Goal: Task Accomplishment & Management: Use online tool/utility

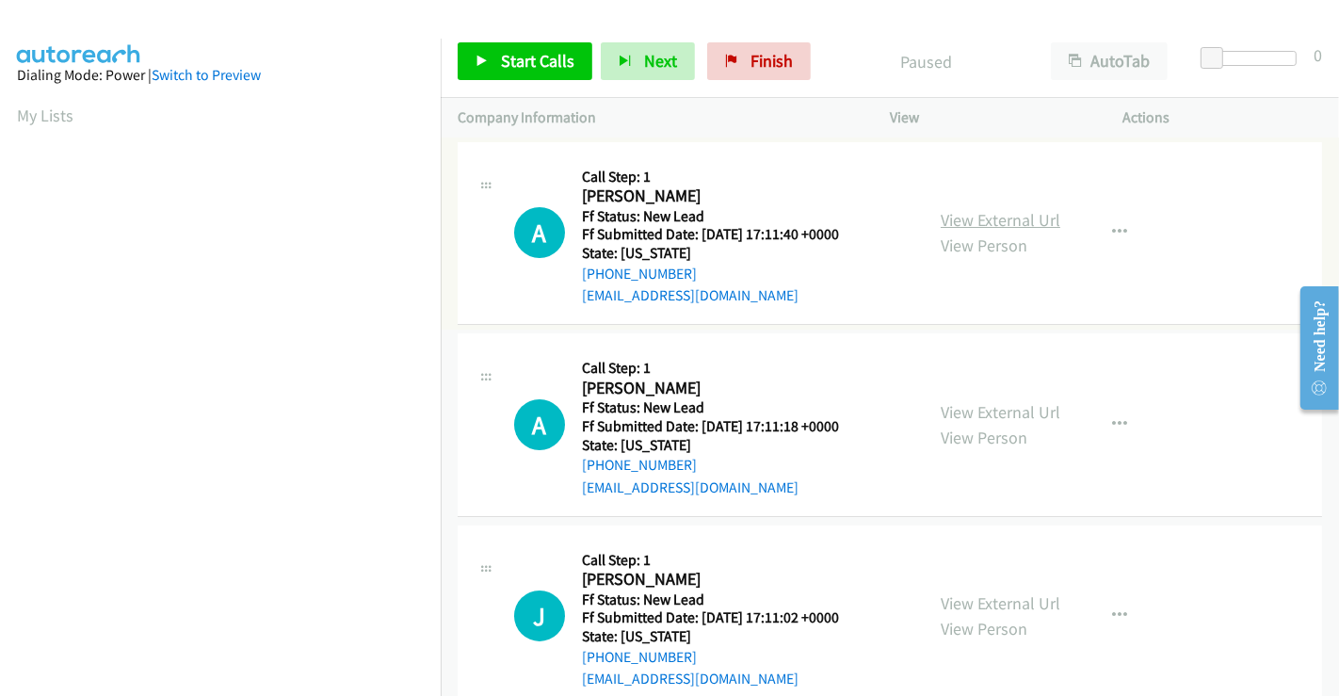
click at [979, 211] on link "View External Url" at bounding box center [1001, 220] width 120 height 22
click at [988, 413] on link "View External Url" at bounding box center [1001, 412] width 120 height 22
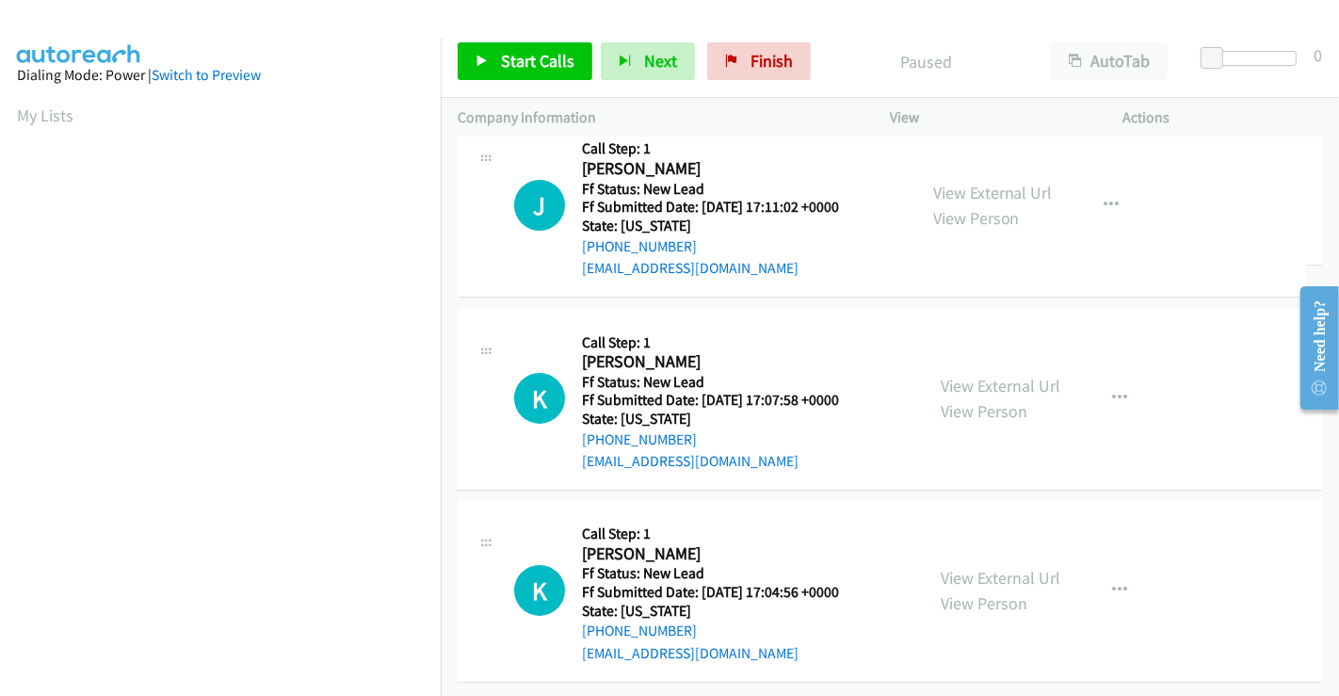
scroll to position [423, 0]
click at [977, 183] on link "View External Url" at bounding box center [1001, 194] width 120 height 22
click at [986, 375] on link "View External Url" at bounding box center [1001, 386] width 120 height 22
click at [996, 566] on link "View External Url" at bounding box center [1001, 577] width 120 height 22
click at [508, 50] on span "Start Calls" at bounding box center [537, 61] width 73 height 22
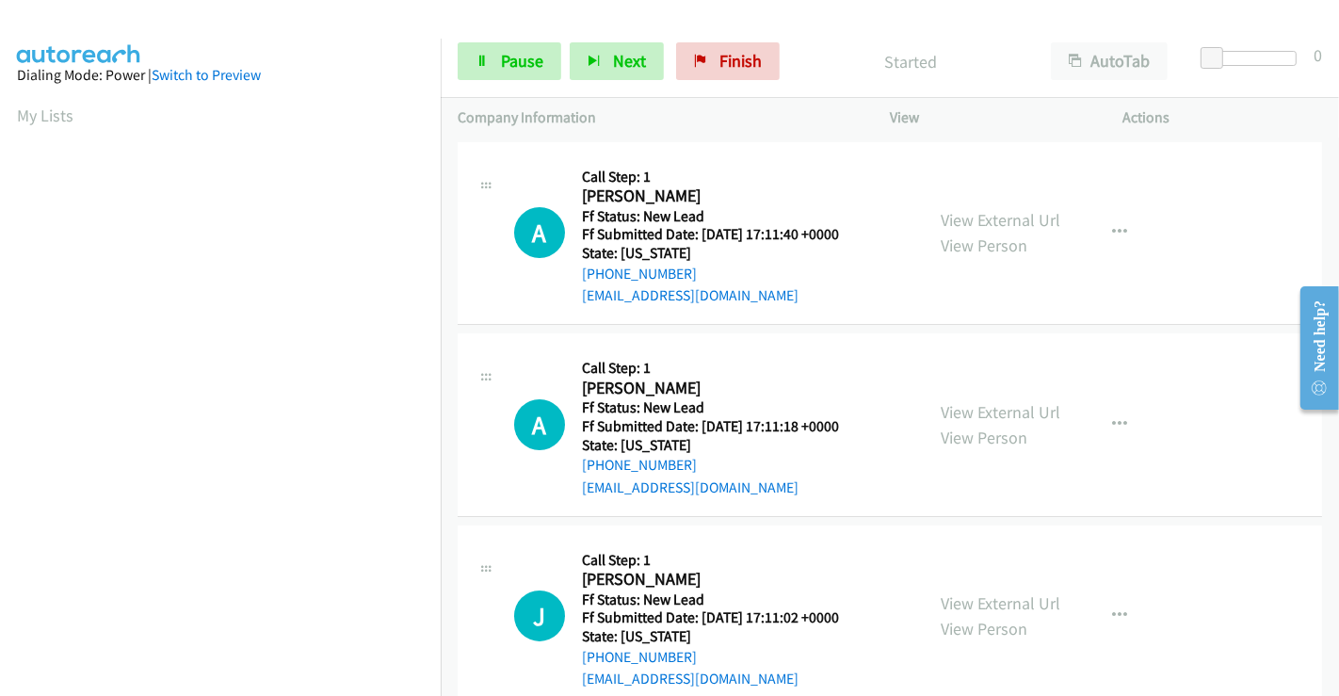
scroll to position [0, 0]
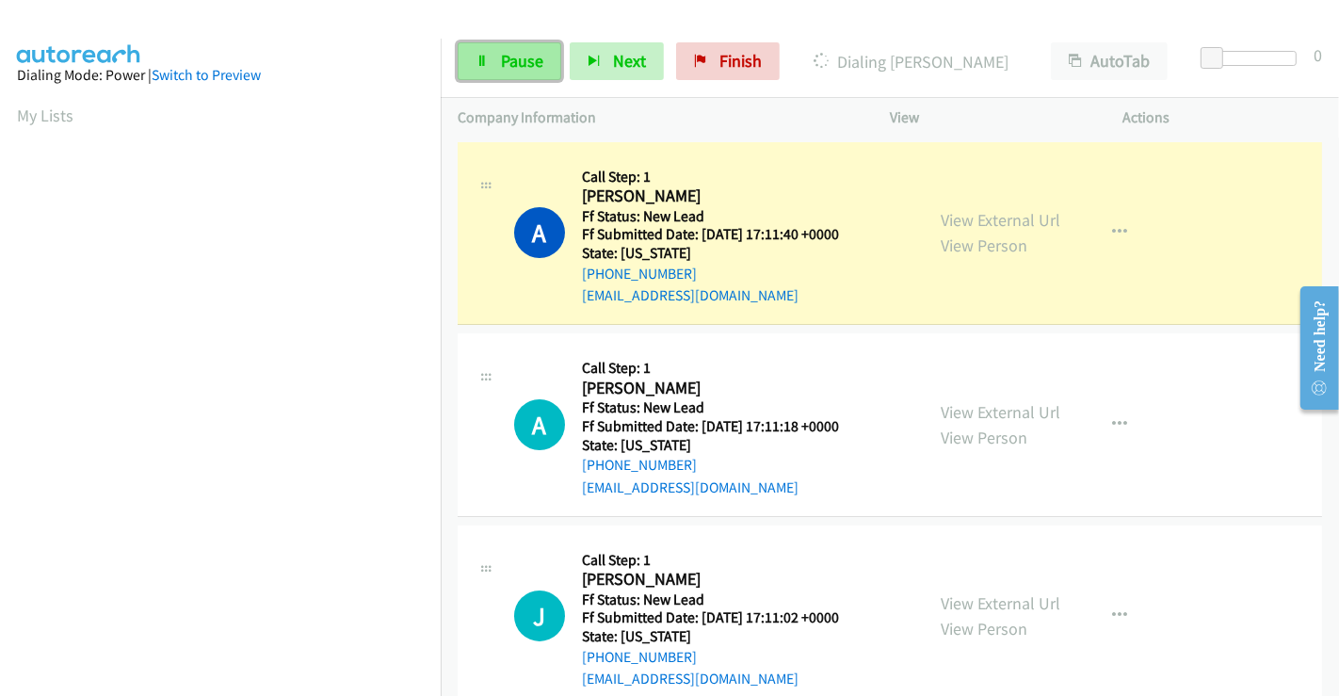
click at [510, 58] on span "Pause" at bounding box center [522, 61] width 42 height 22
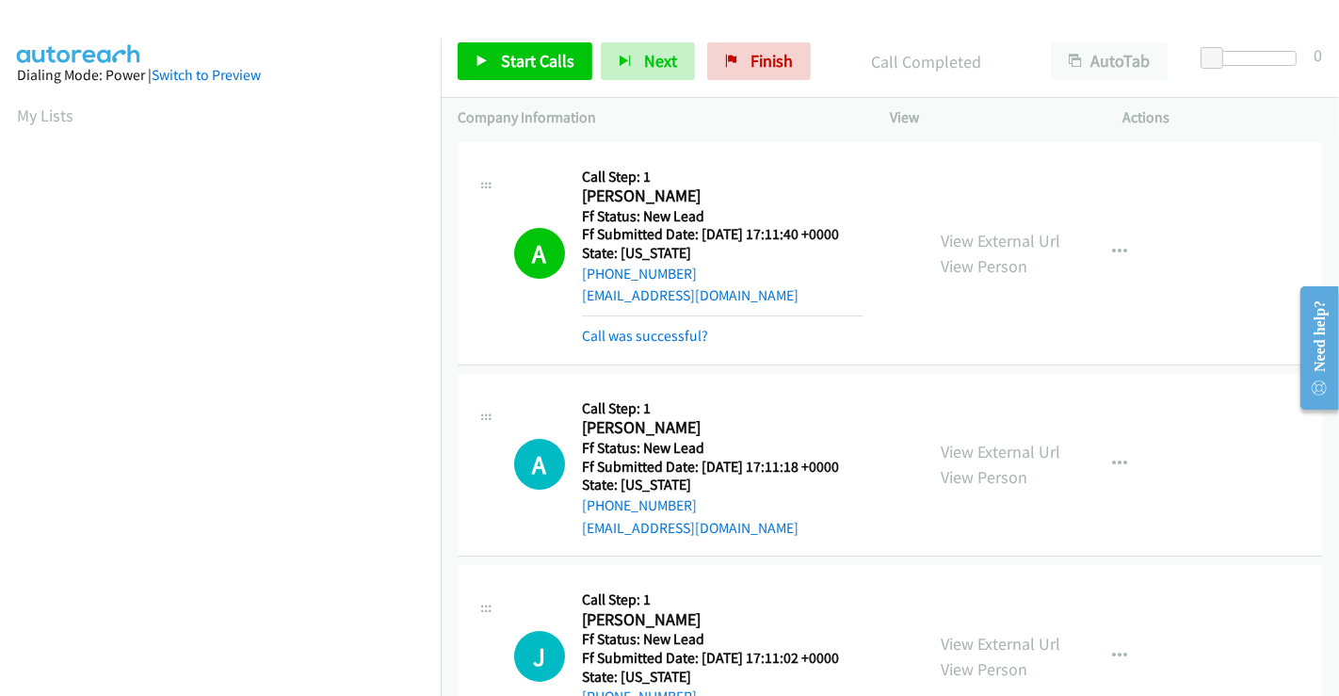
scroll to position [363, 0]
click at [551, 57] on span "Start Calls" at bounding box center [537, 61] width 73 height 22
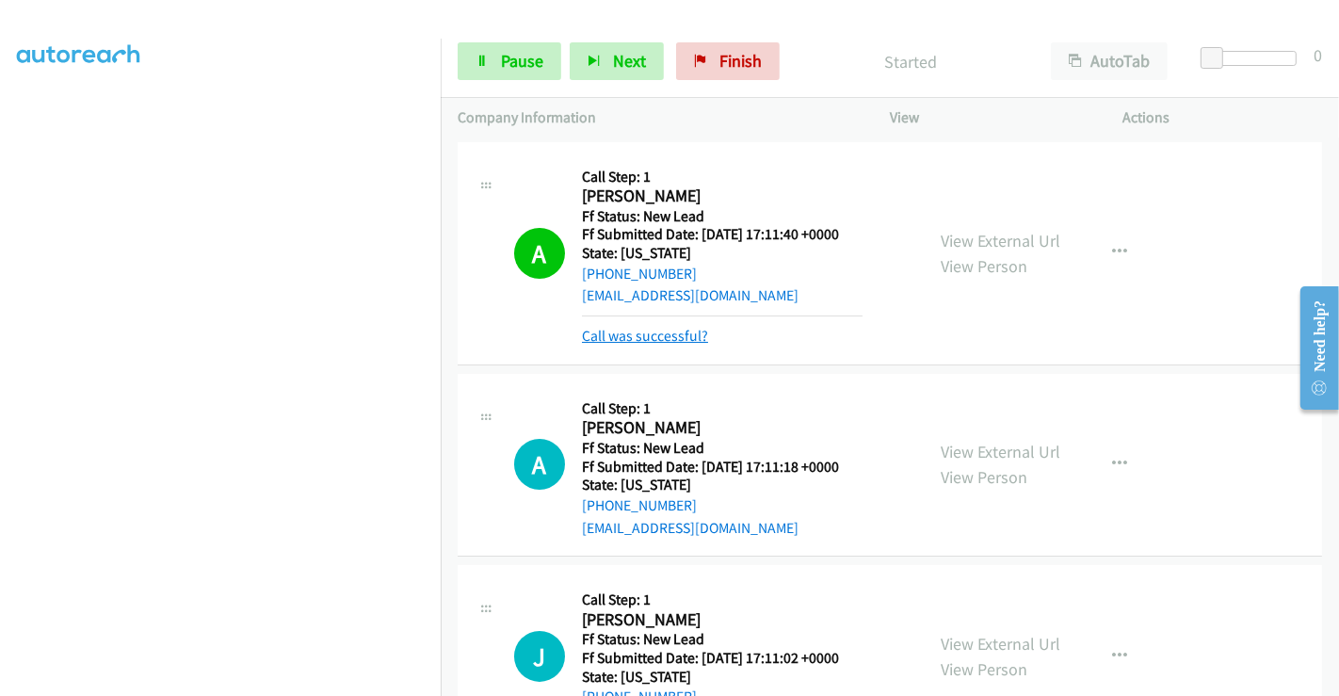
click at [659, 337] on link "Call was successful?" at bounding box center [645, 336] width 126 height 18
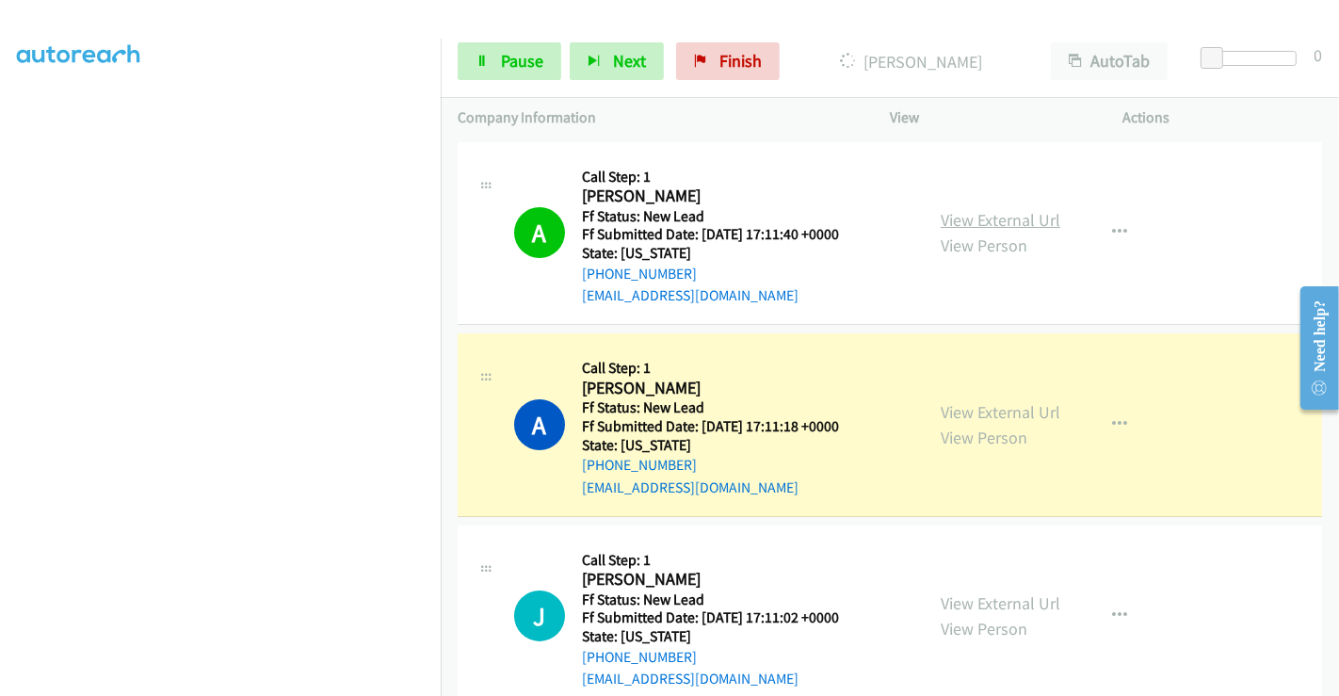
click at [992, 224] on link "View External Url" at bounding box center [1001, 220] width 120 height 22
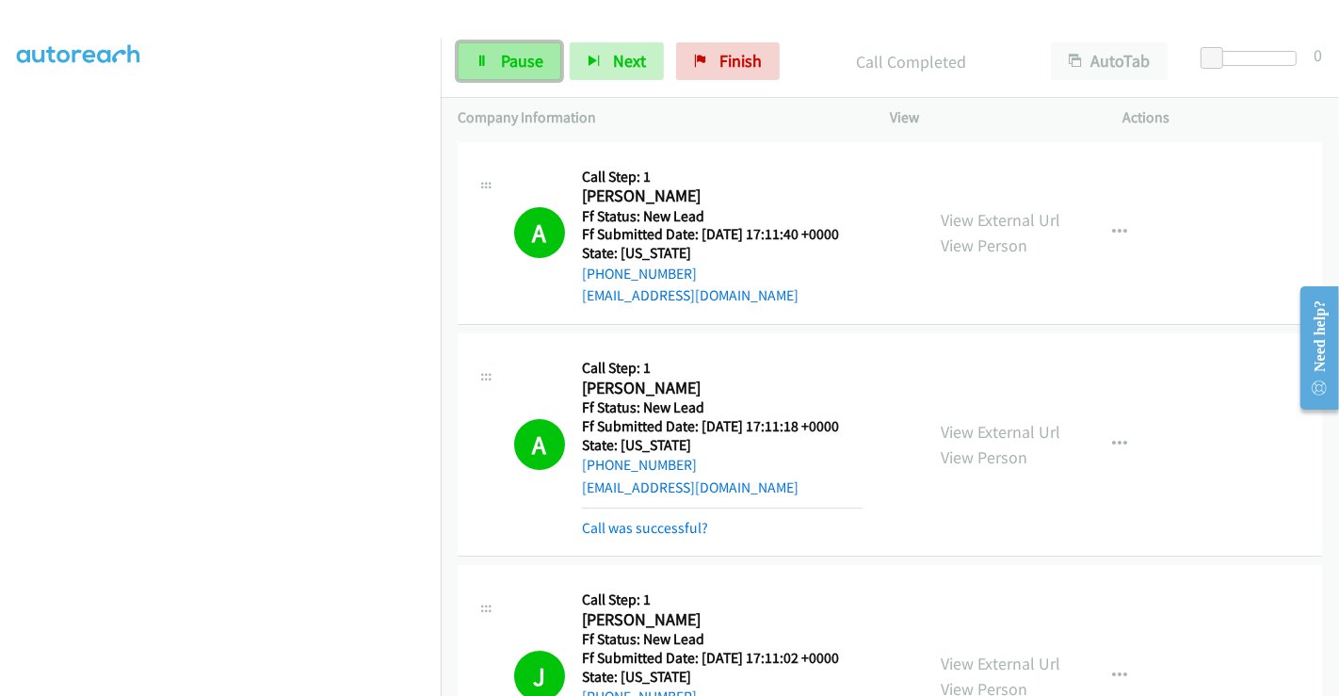
click at [528, 74] on link "Pause" at bounding box center [510, 61] width 104 height 38
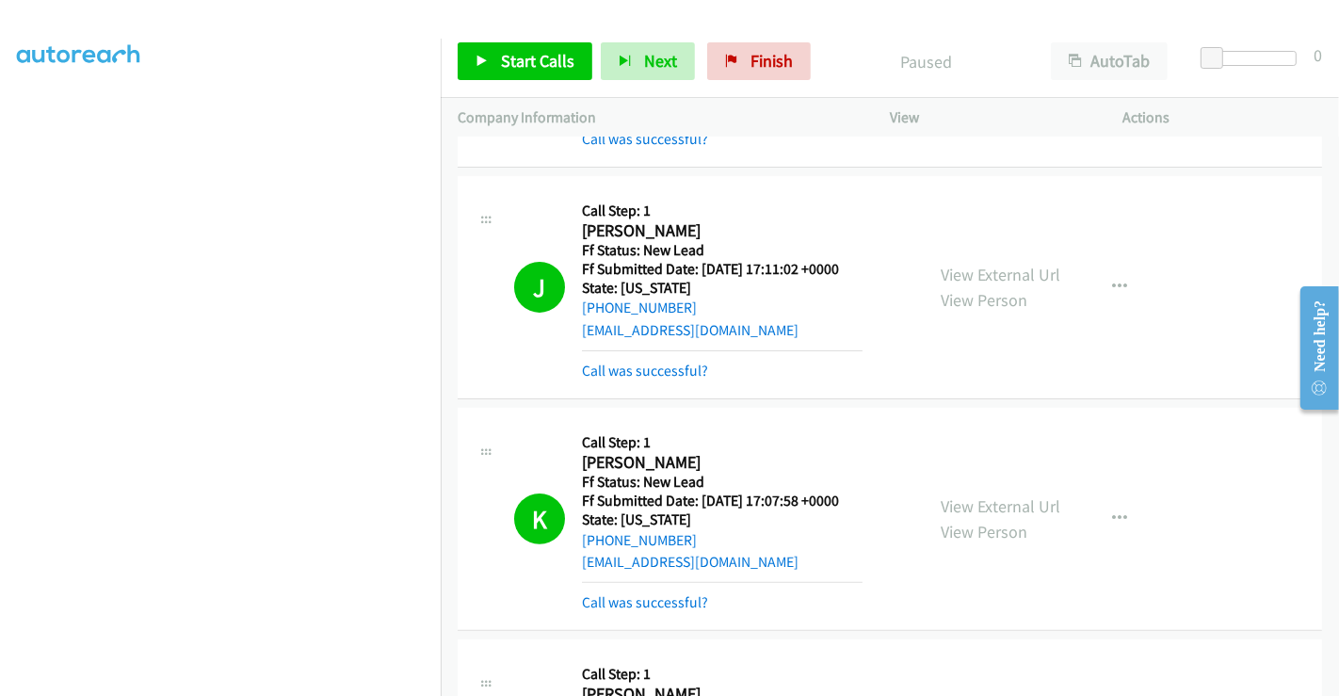
scroll to position [314, 0]
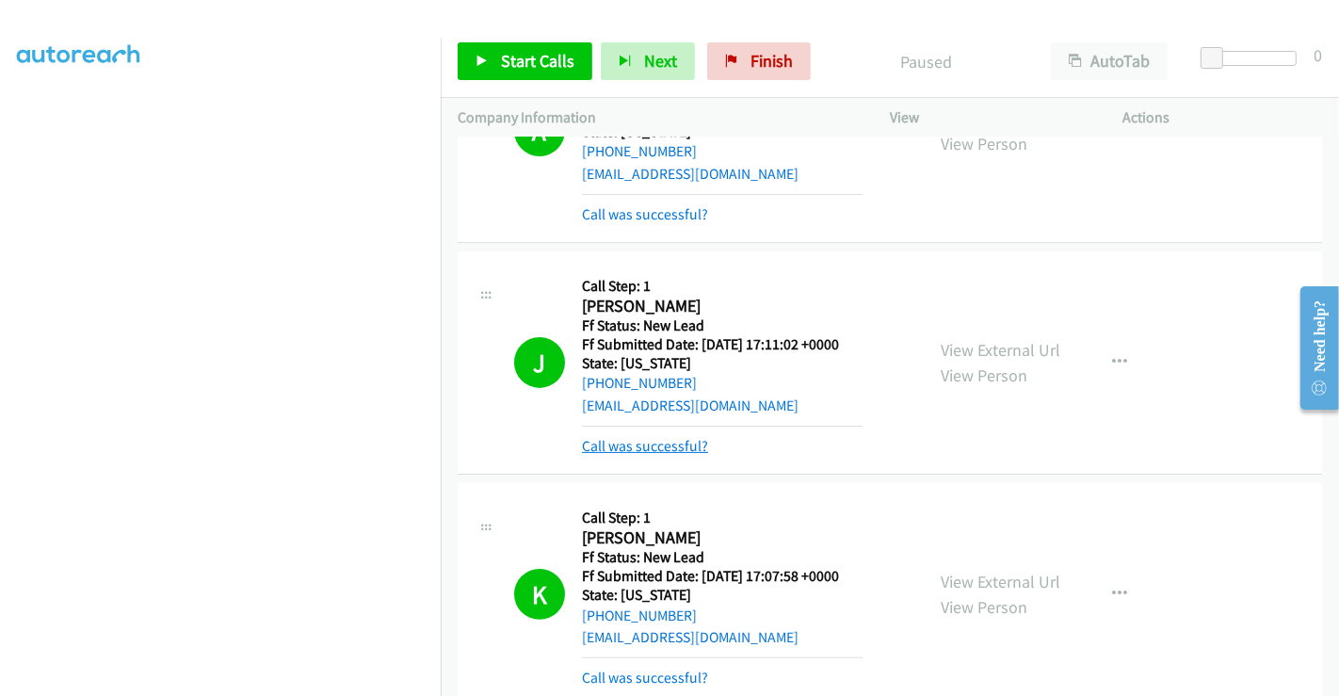
click at [656, 441] on link "Call was successful?" at bounding box center [645, 446] width 126 height 18
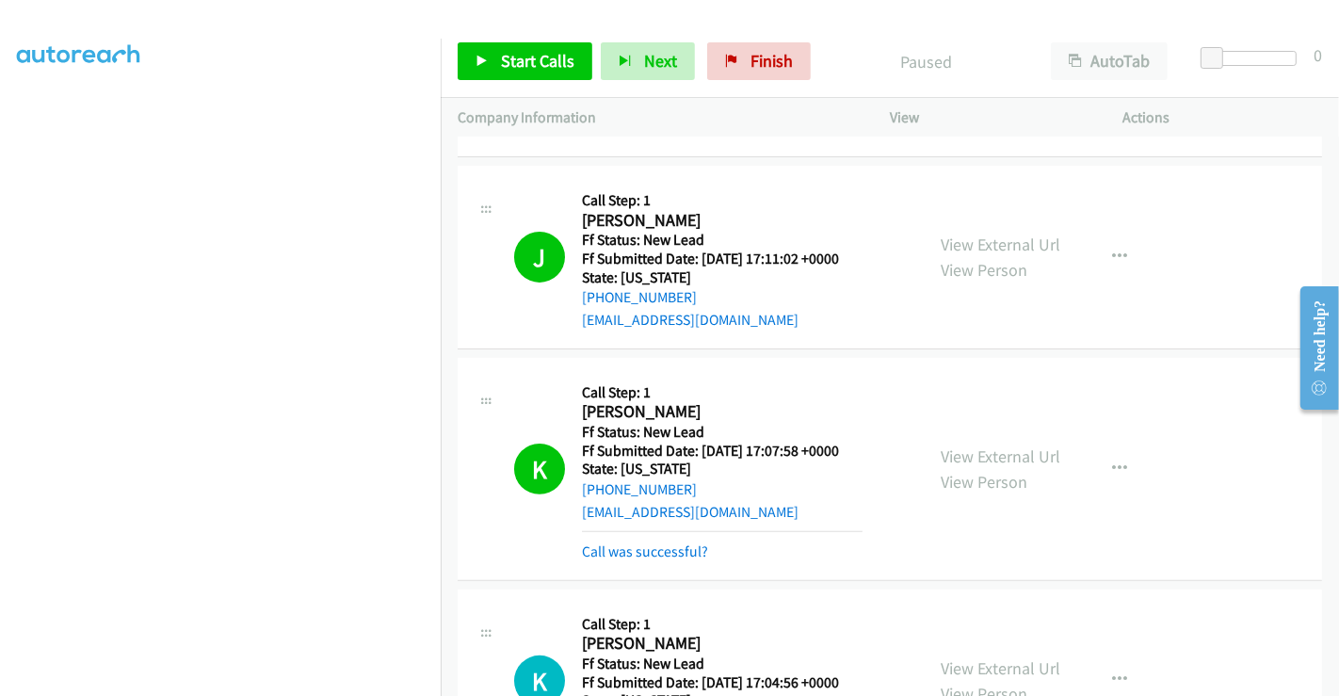
scroll to position [627, 0]
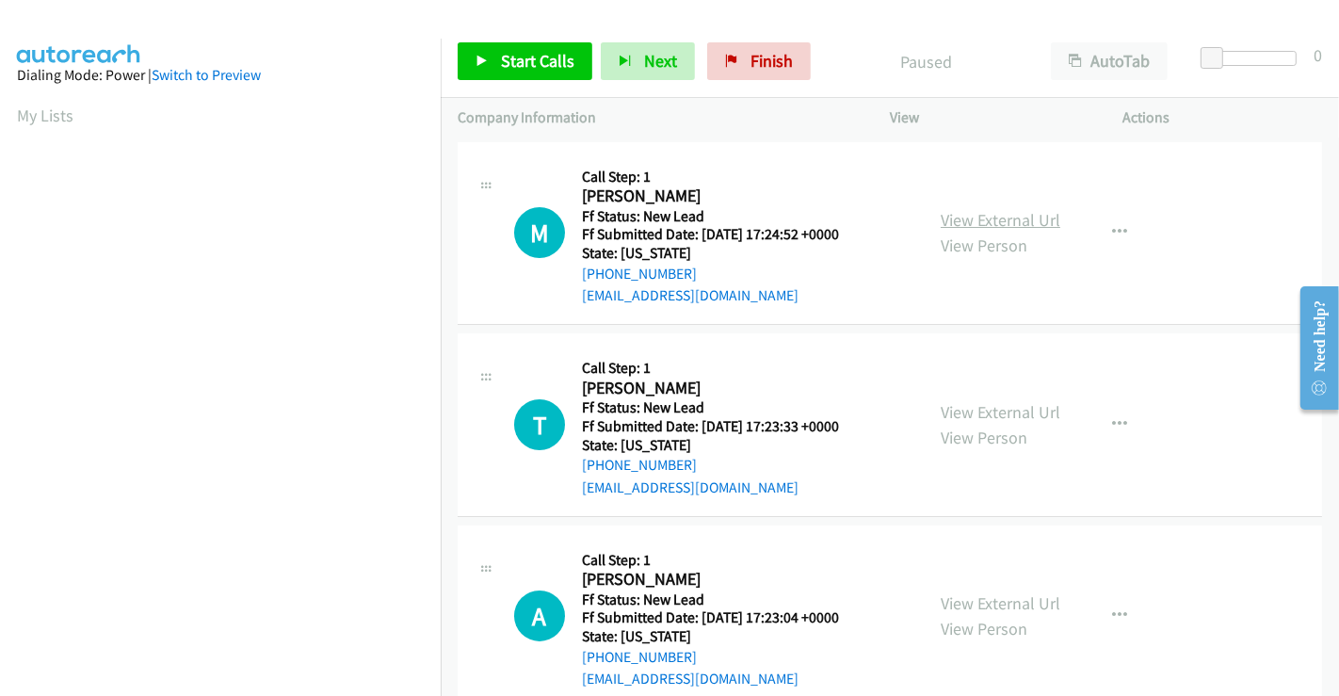
click at [972, 220] on link "View External Url" at bounding box center [1001, 220] width 120 height 22
click at [977, 410] on link "View External Url" at bounding box center [1001, 412] width 120 height 22
click at [981, 598] on link "View External Url" at bounding box center [1001, 603] width 120 height 22
click at [548, 68] on span "Start Calls" at bounding box center [537, 61] width 73 height 22
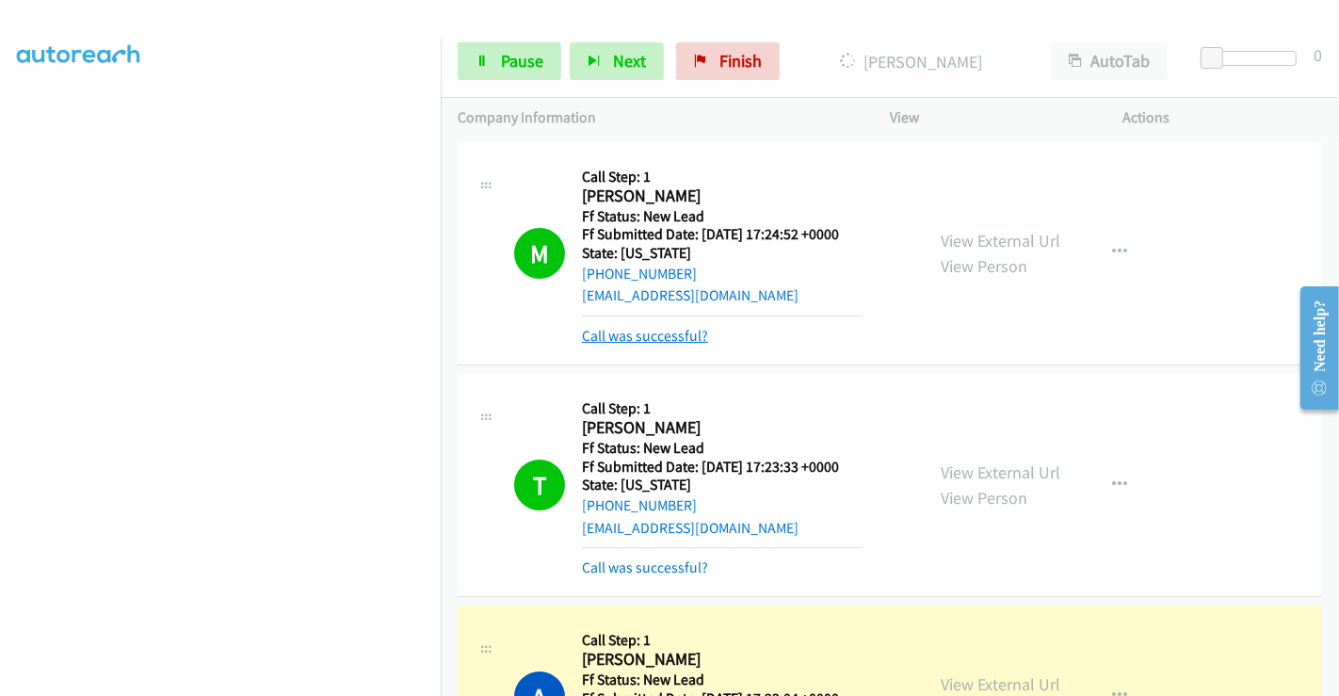
click at [669, 334] on link "Call was successful?" at bounding box center [645, 336] width 126 height 18
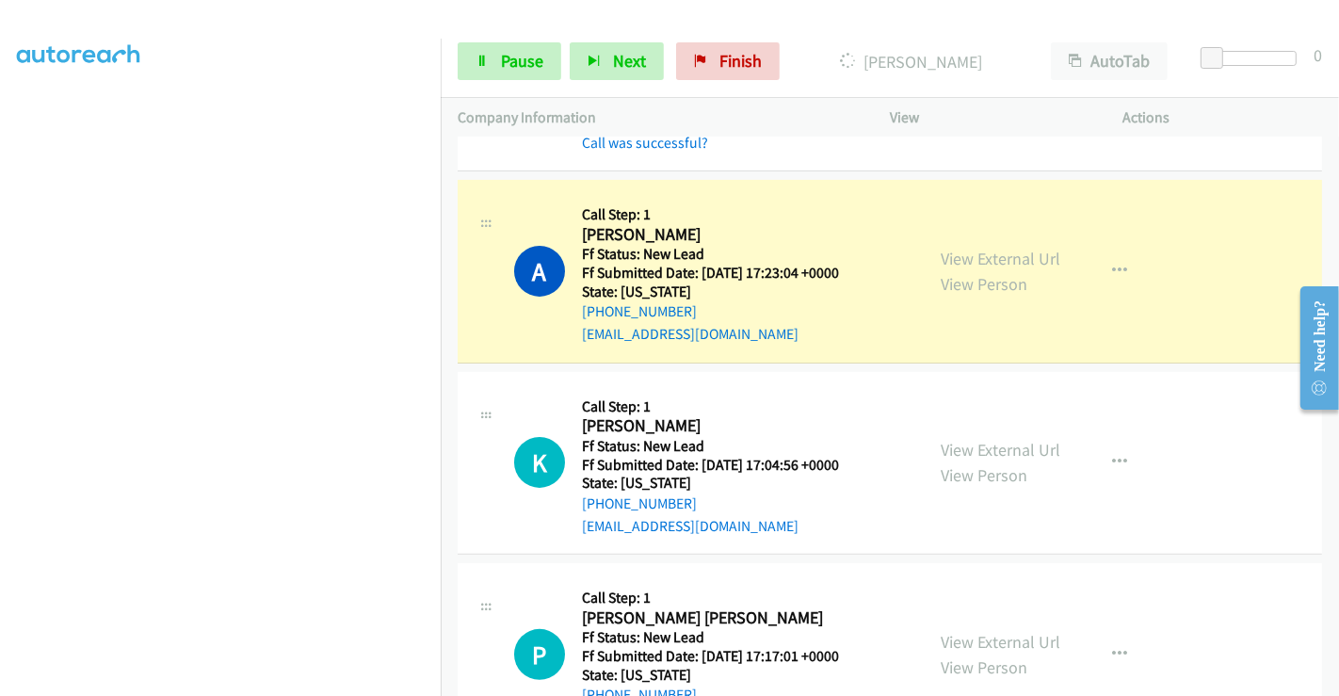
scroll to position [418, 0]
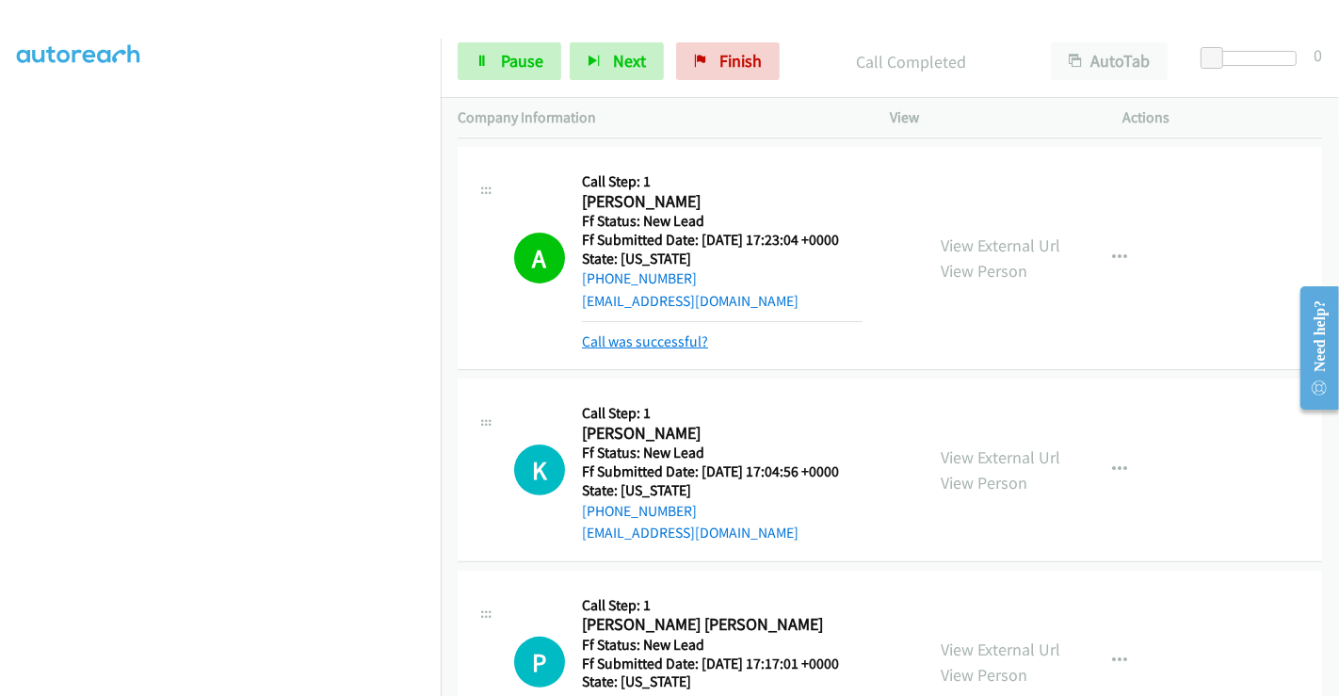
click at [675, 345] on link "Call was successful?" at bounding box center [645, 341] width 126 height 18
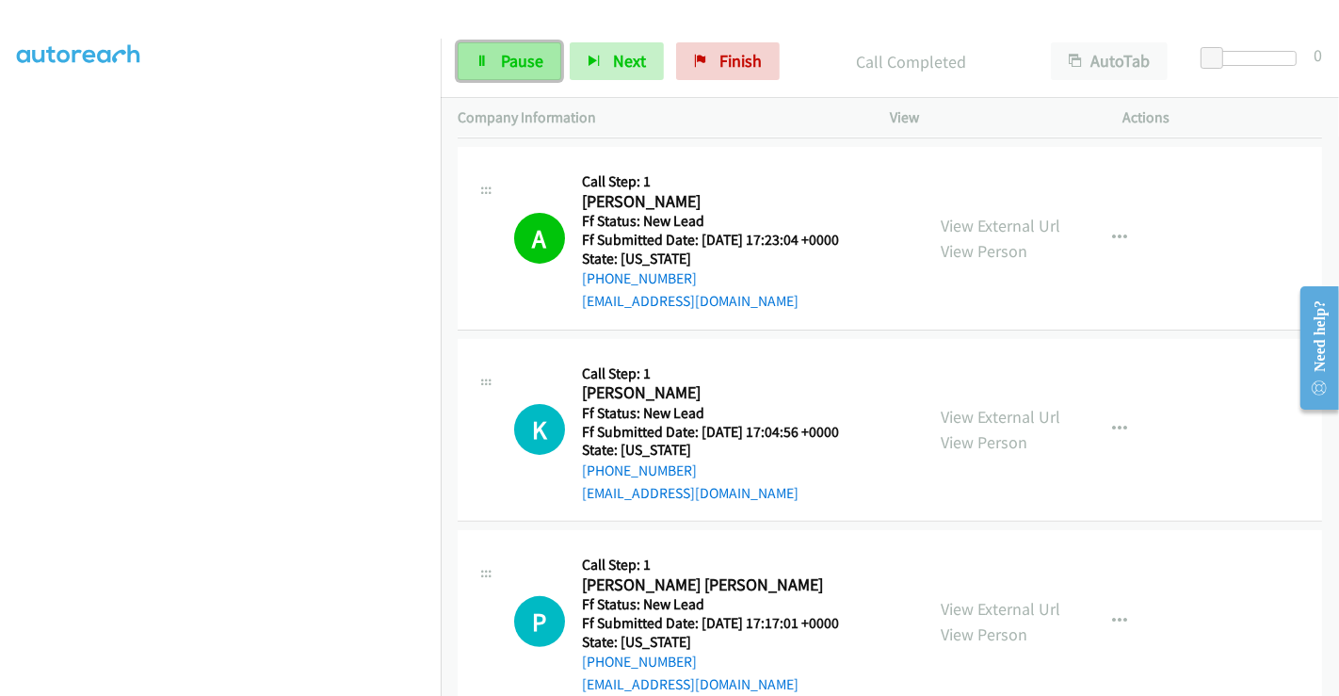
click at [529, 62] on span "Pause" at bounding box center [522, 61] width 42 height 22
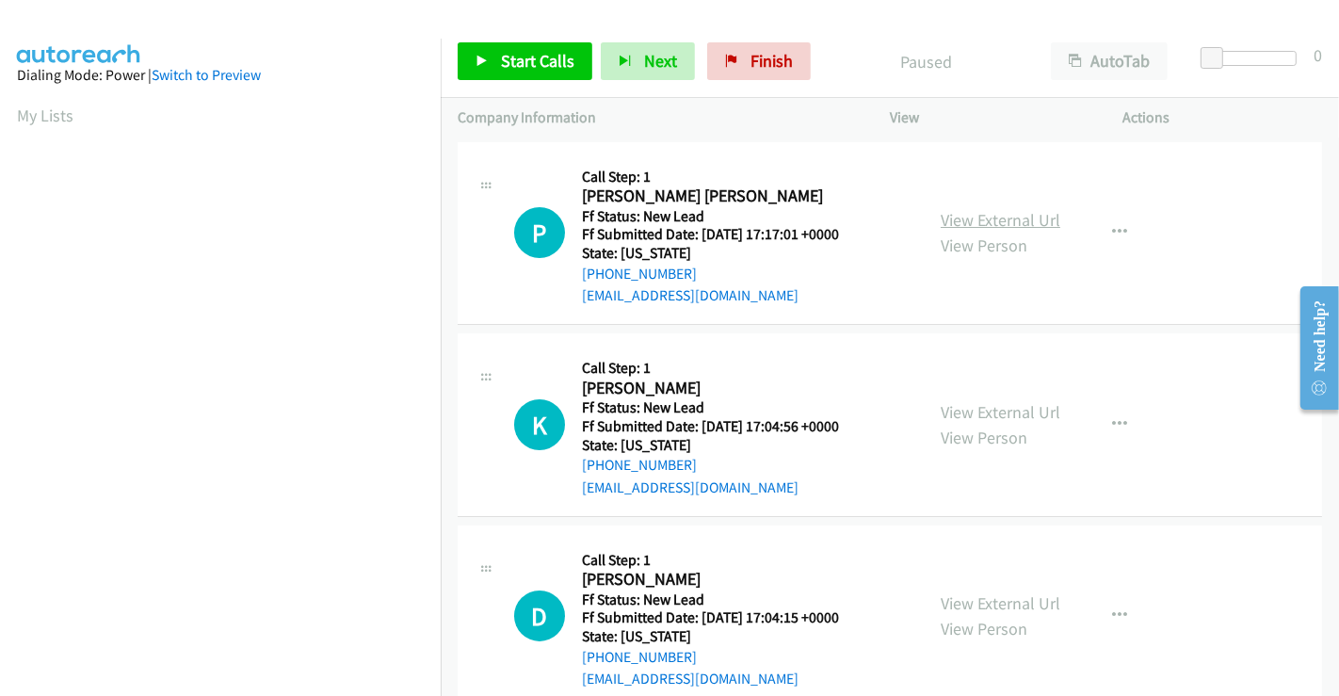
click at [981, 214] on link "View External Url" at bounding box center [1001, 220] width 120 height 22
click at [537, 56] on span "Start Calls" at bounding box center [537, 61] width 73 height 22
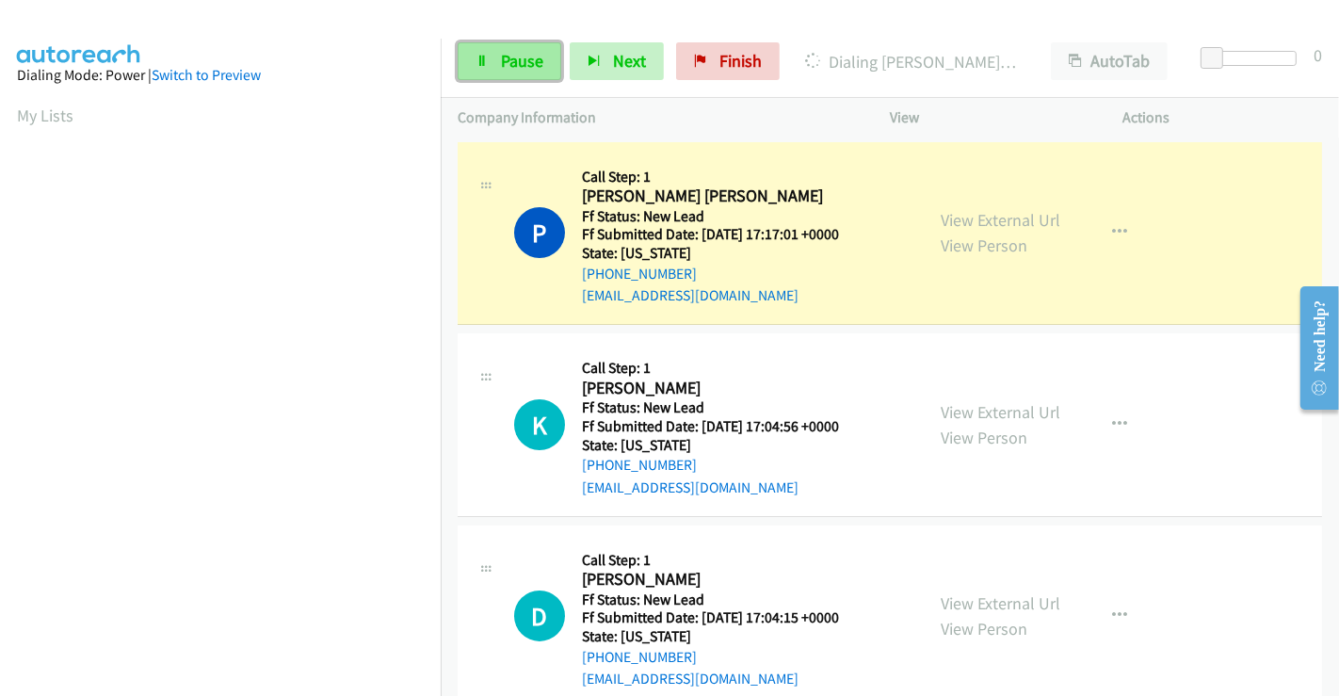
click at [508, 58] on span "Pause" at bounding box center [522, 61] width 42 height 22
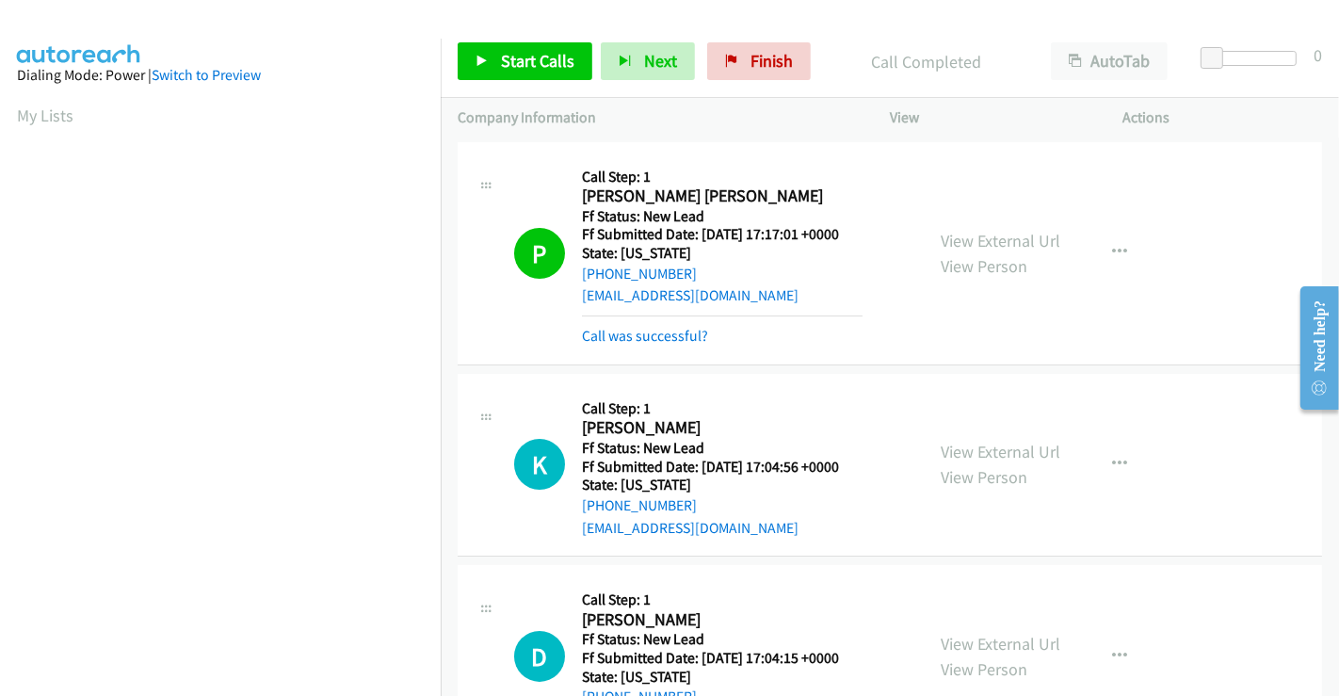
scroll to position [363, 0]
click at [550, 66] on span "Start Calls" at bounding box center [537, 61] width 73 height 22
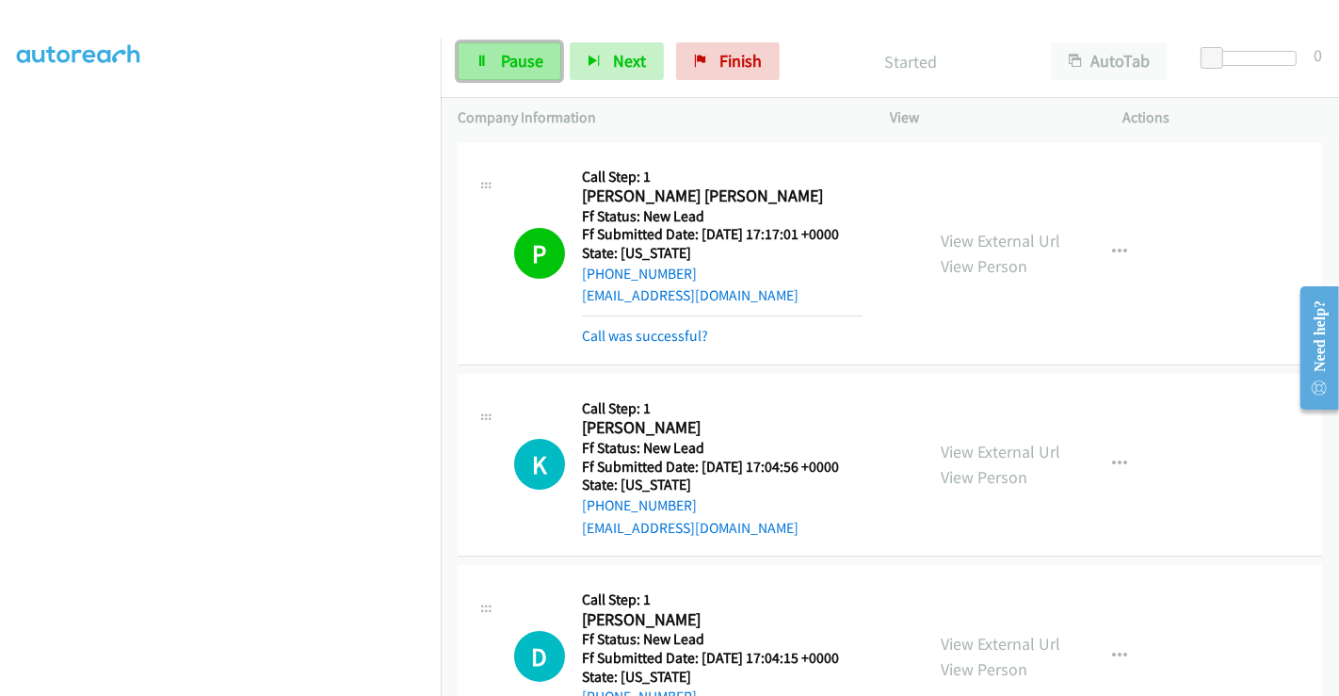
click at [485, 60] on icon at bounding box center [482, 62] width 13 height 13
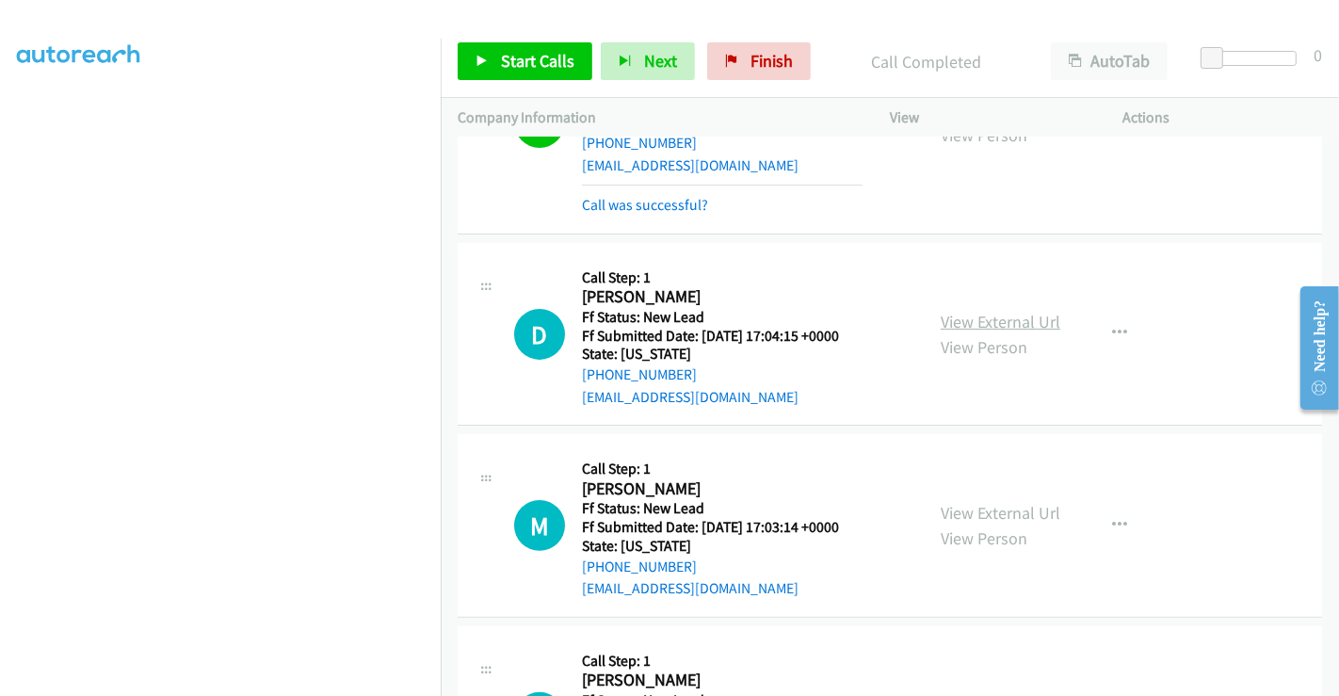
click at [998, 321] on link "View External Url" at bounding box center [1001, 322] width 120 height 22
click at [984, 504] on link "View External Url" at bounding box center [1001, 513] width 120 height 22
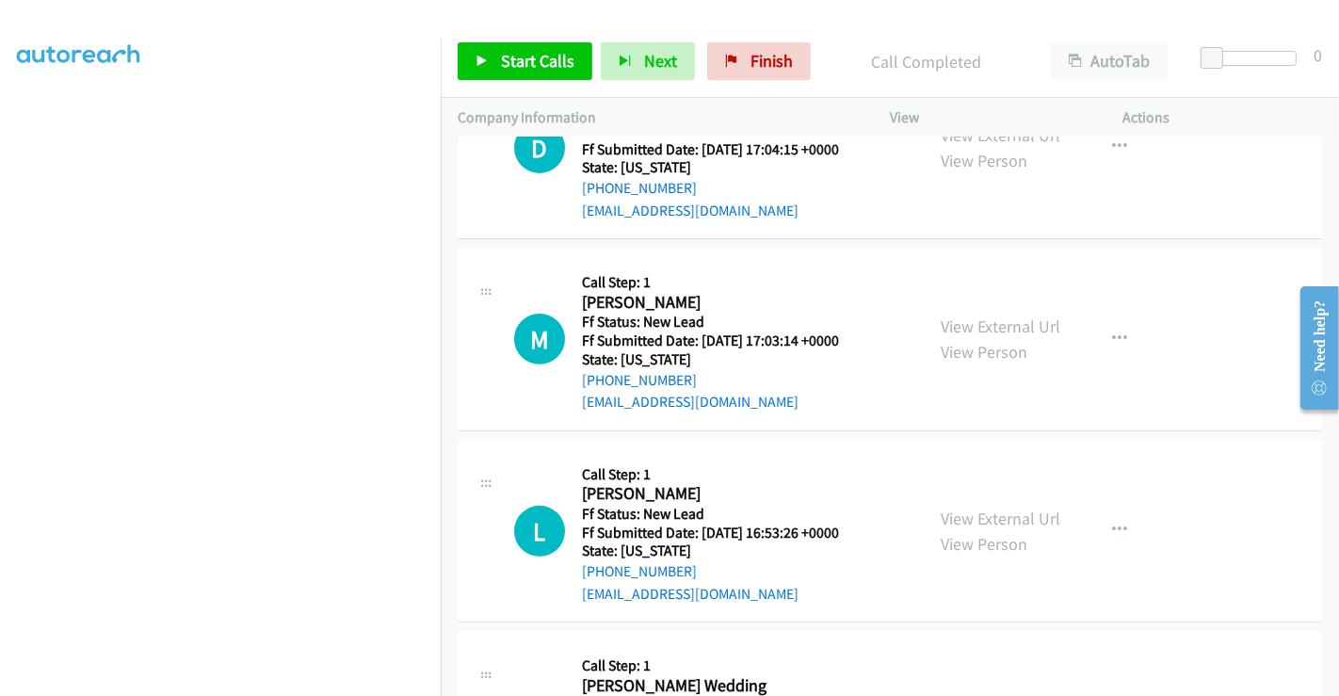
scroll to position [676, 0]
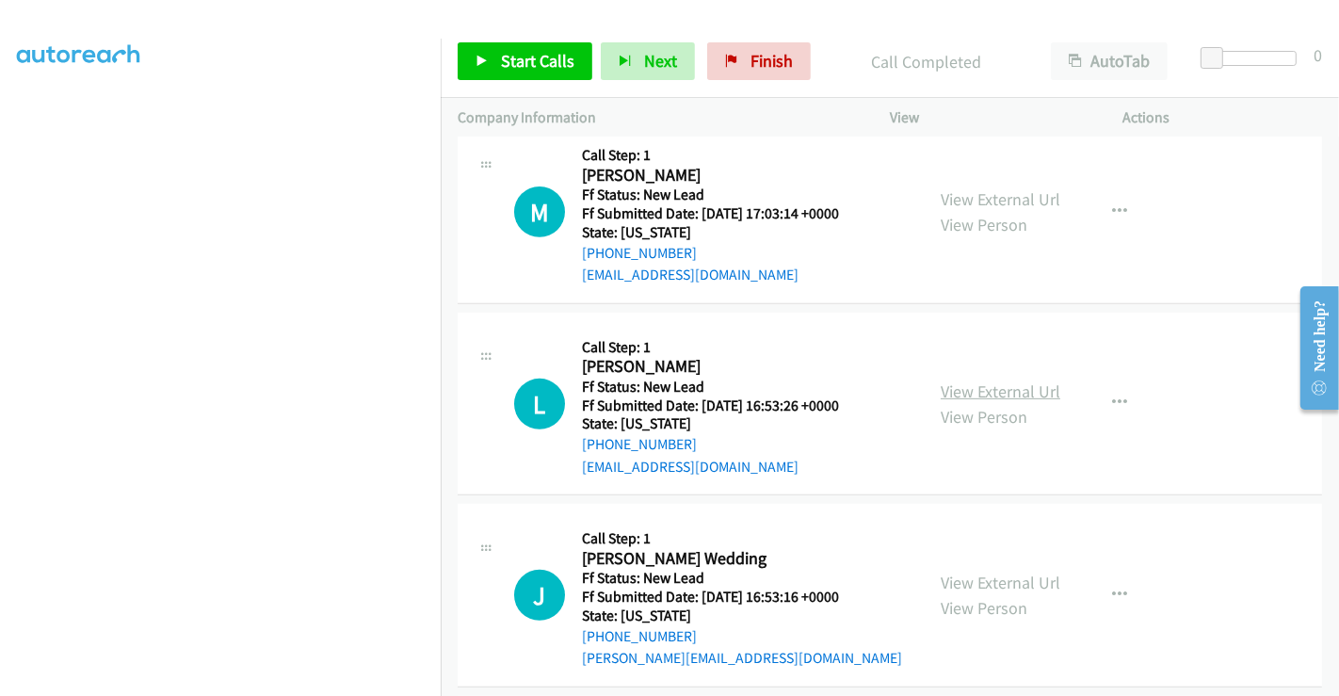
click at [982, 389] on link "View External Url" at bounding box center [1001, 391] width 120 height 22
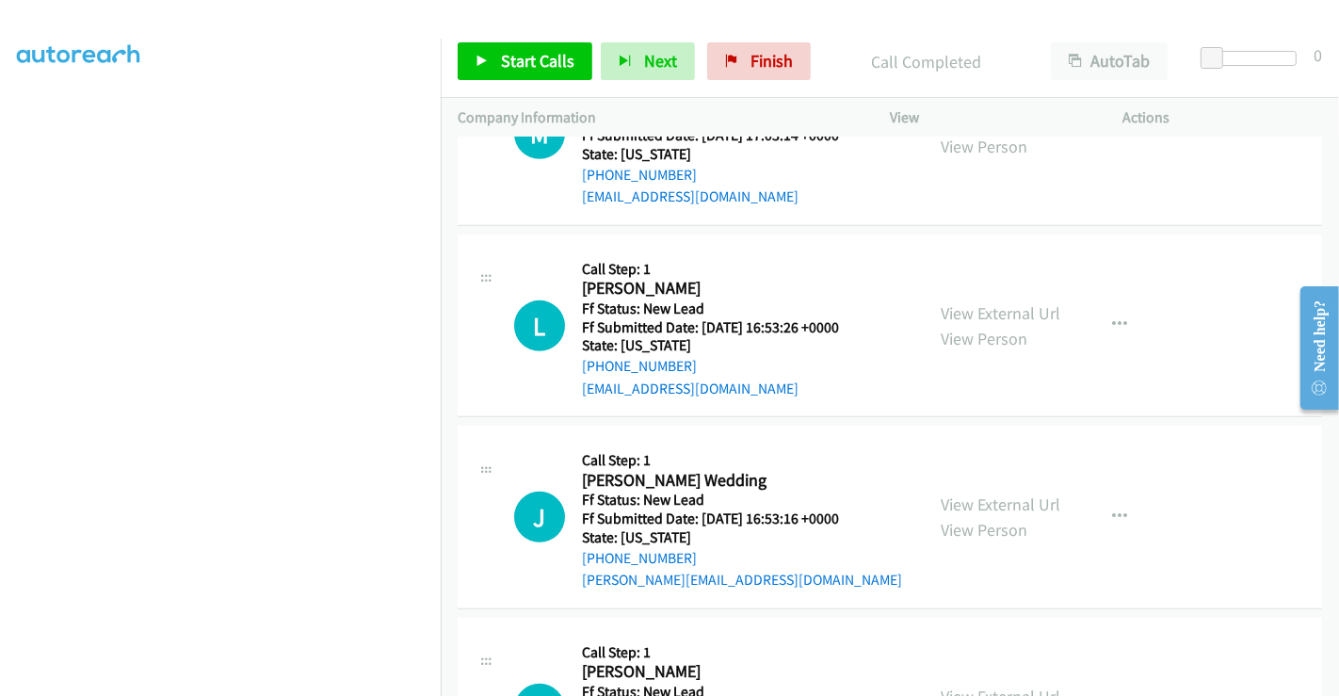
scroll to position [885, 0]
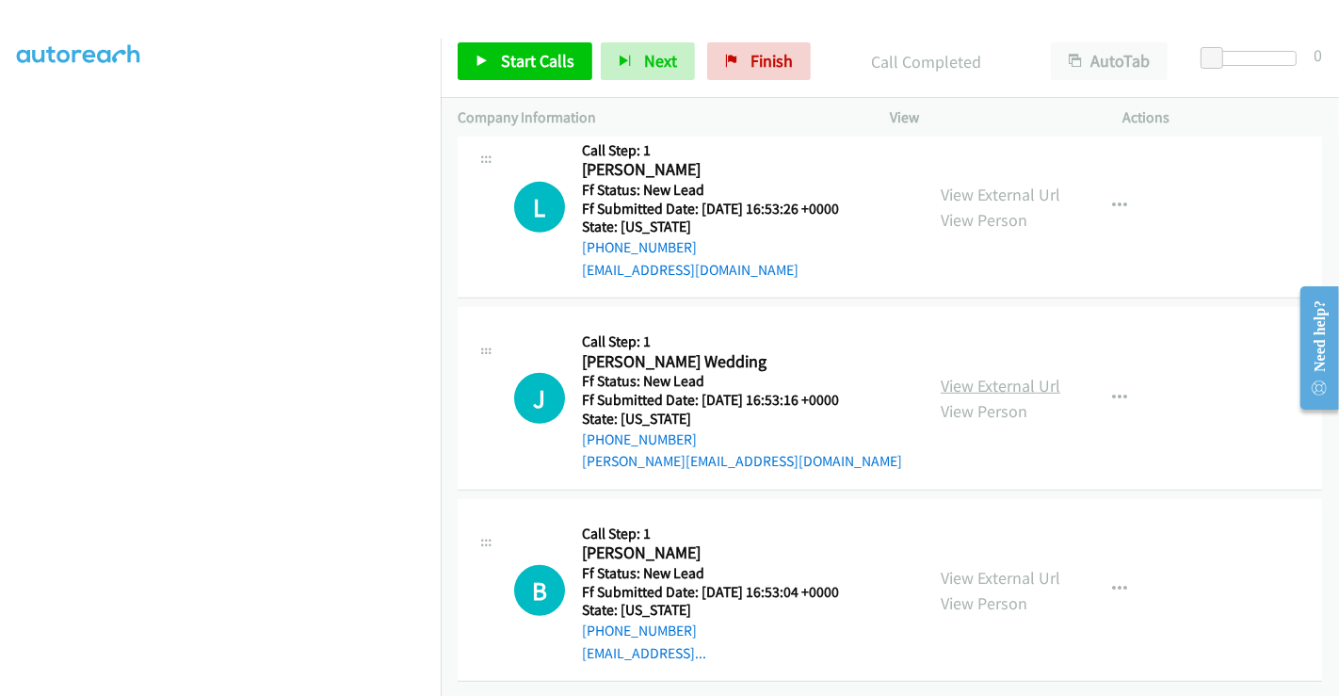
click at [992, 375] on link "View External Url" at bounding box center [1001, 386] width 120 height 22
click at [974, 567] on link "View External Url" at bounding box center [1001, 578] width 120 height 22
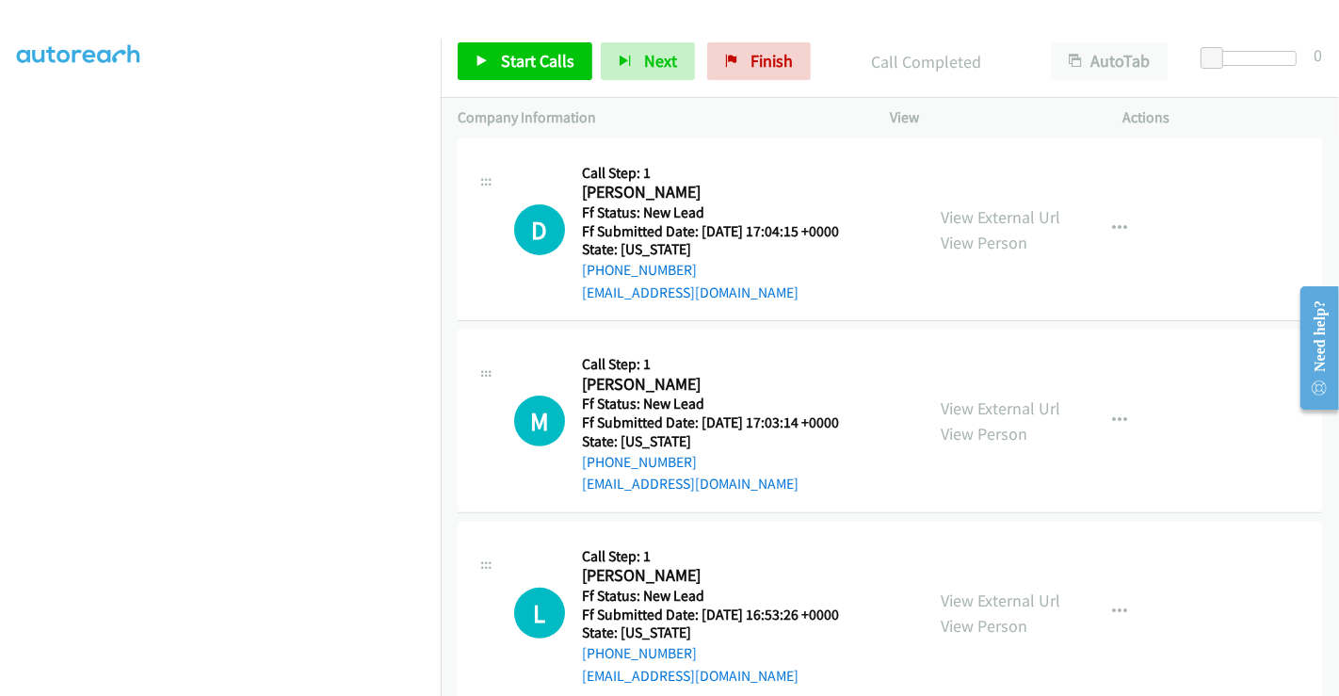
scroll to position [153, 0]
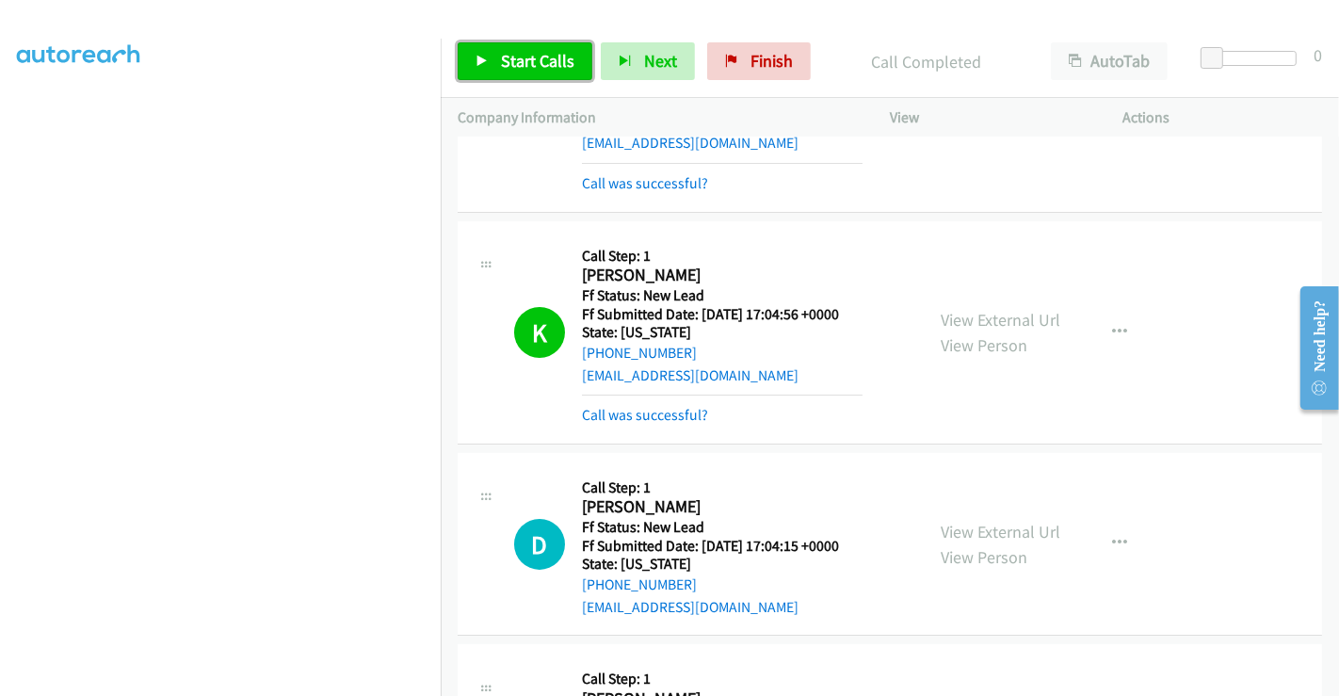
click at [544, 57] on span "Start Calls" at bounding box center [537, 61] width 73 height 22
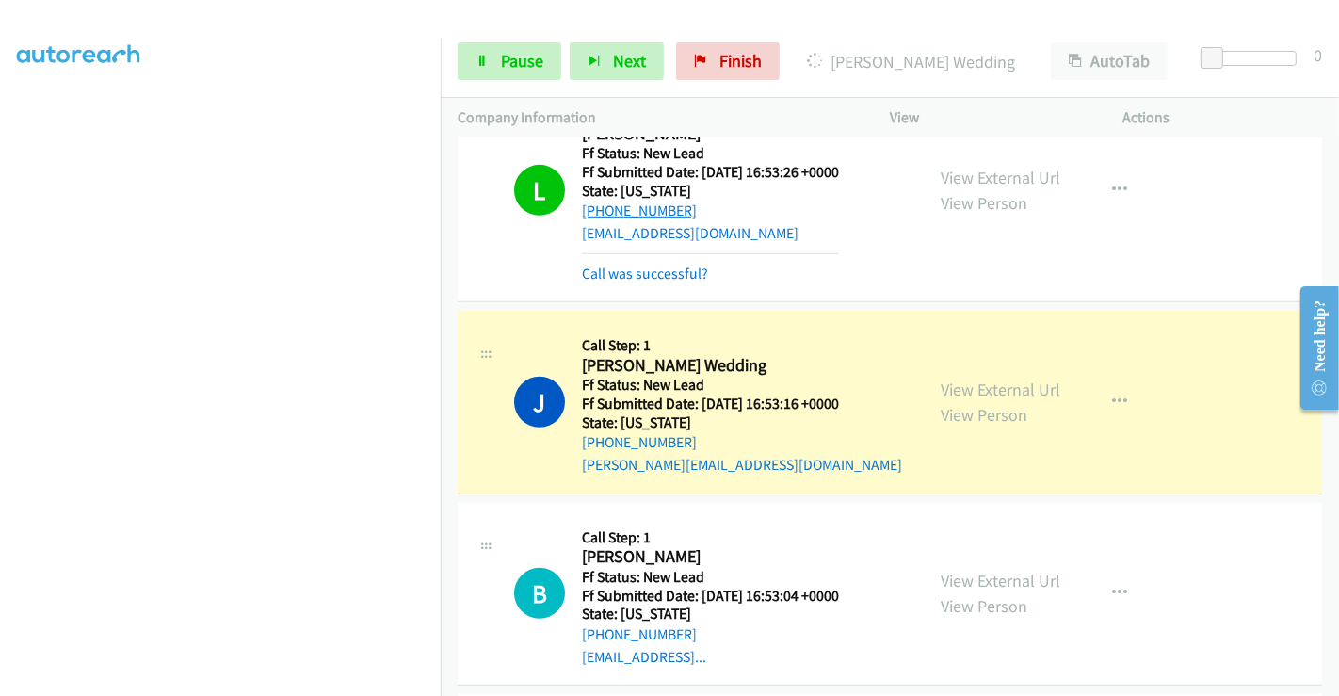
scroll to position [1094, 0]
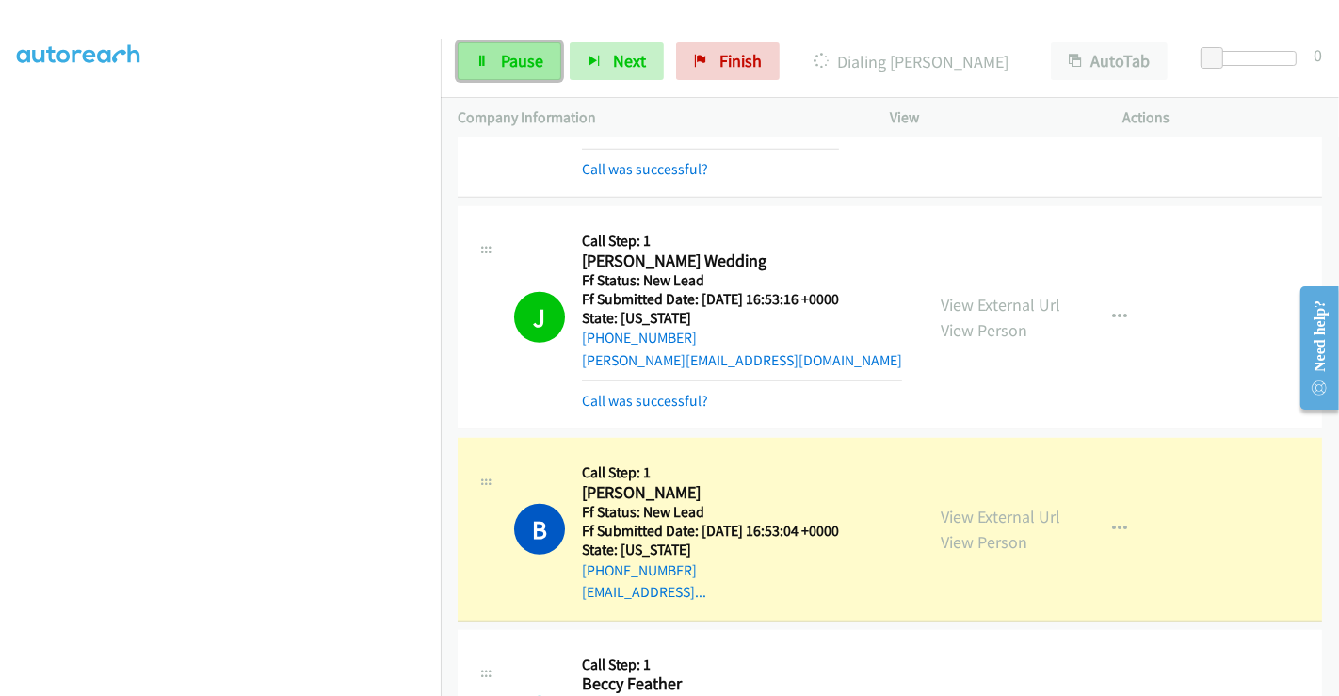
click at [478, 66] on icon at bounding box center [482, 62] width 13 height 13
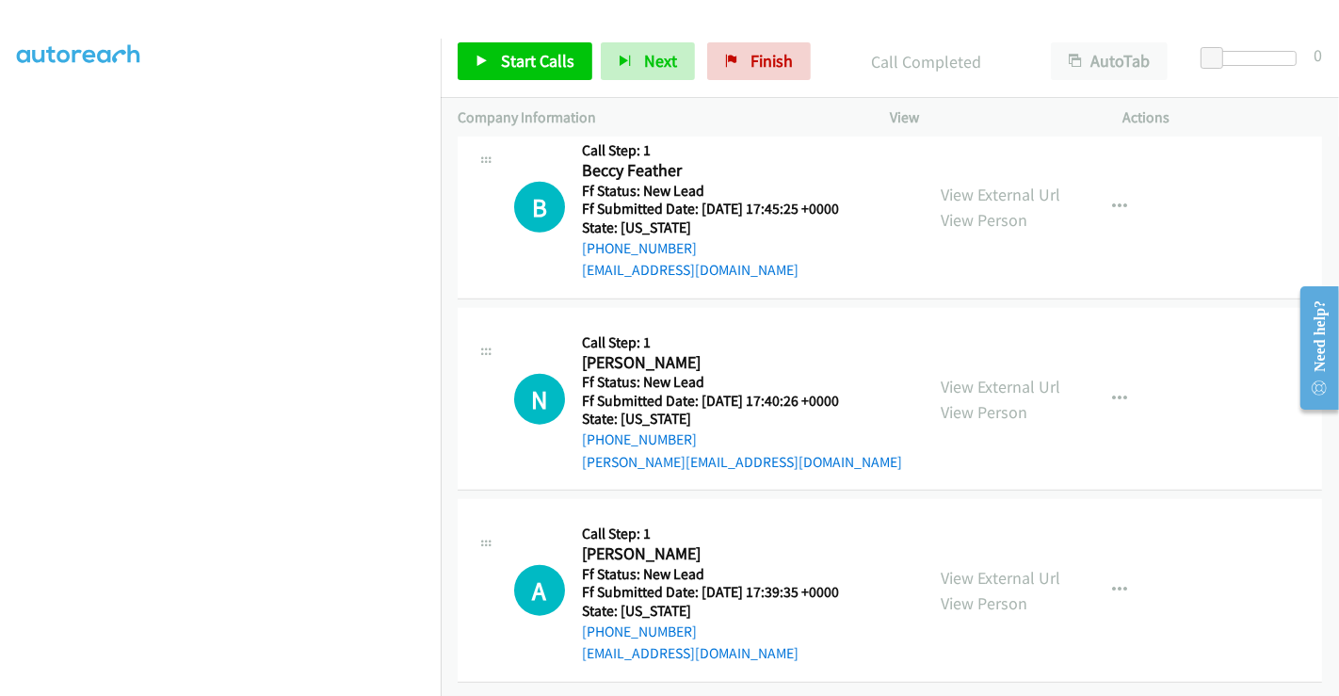
scroll to position [1659, 0]
click at [985, 184] on link "View External Url" at bounding box center [1001, 195] width 120 height 22
click at [997, 376] on link "View External Url" at bounding box center [1001, 387] width 120 height 22
click at [977, 567] on link "View External Url" at bounding box center [1001, 578] width 120 height 22
click at [505, 58] on span "Start Calls" at bounding box center [537, 61] width 73 height 22
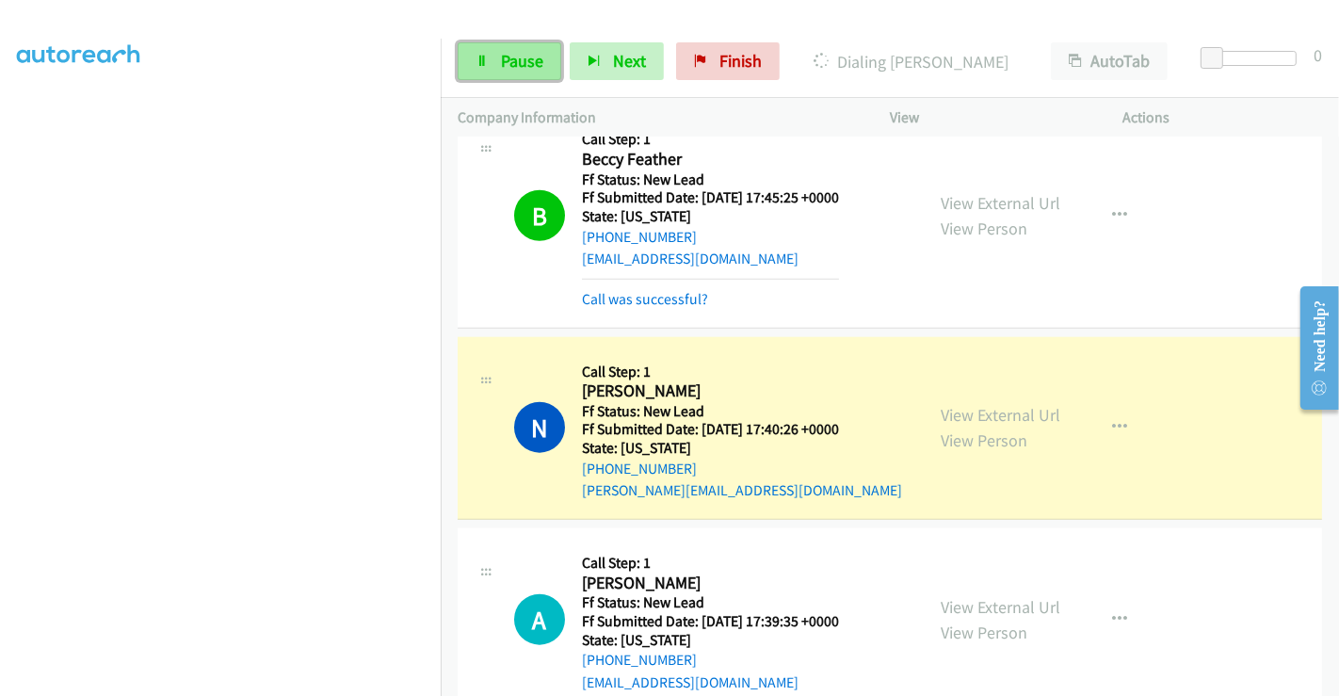
click at [492, 54] on link "Pause" at bounding box center [510, 61] width 104 height 38
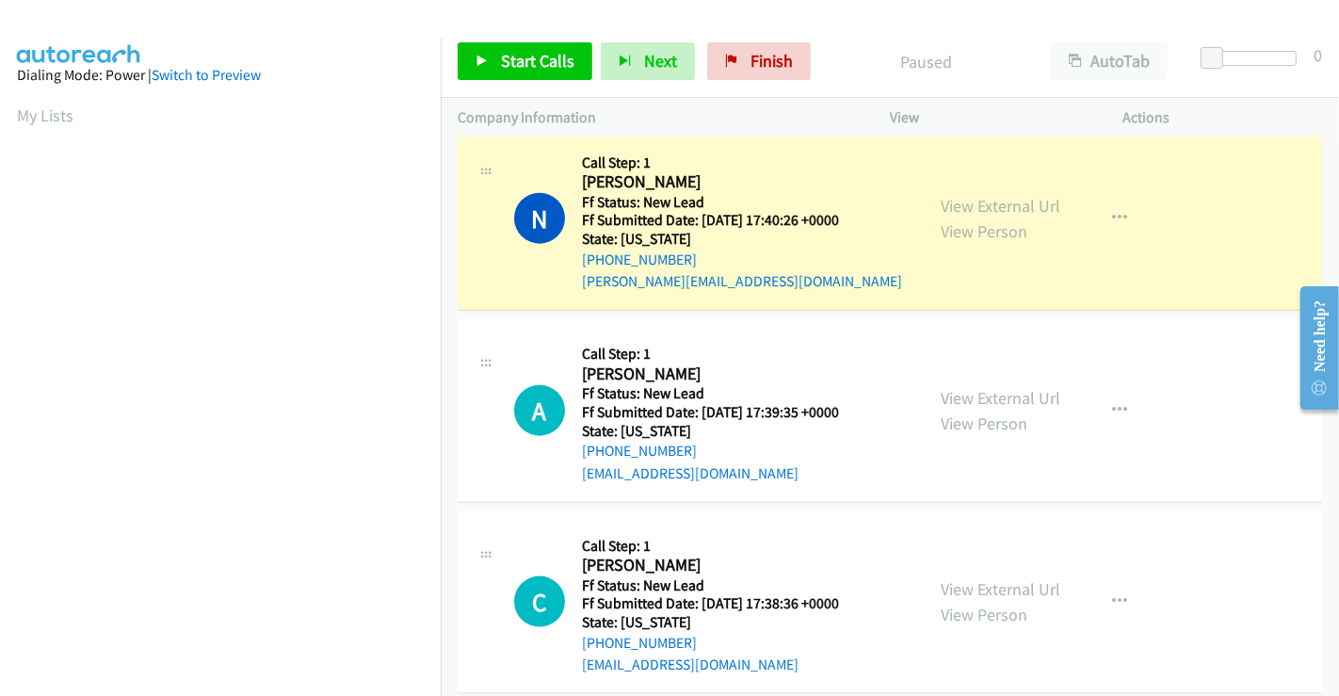
scroll to position [363, 0]
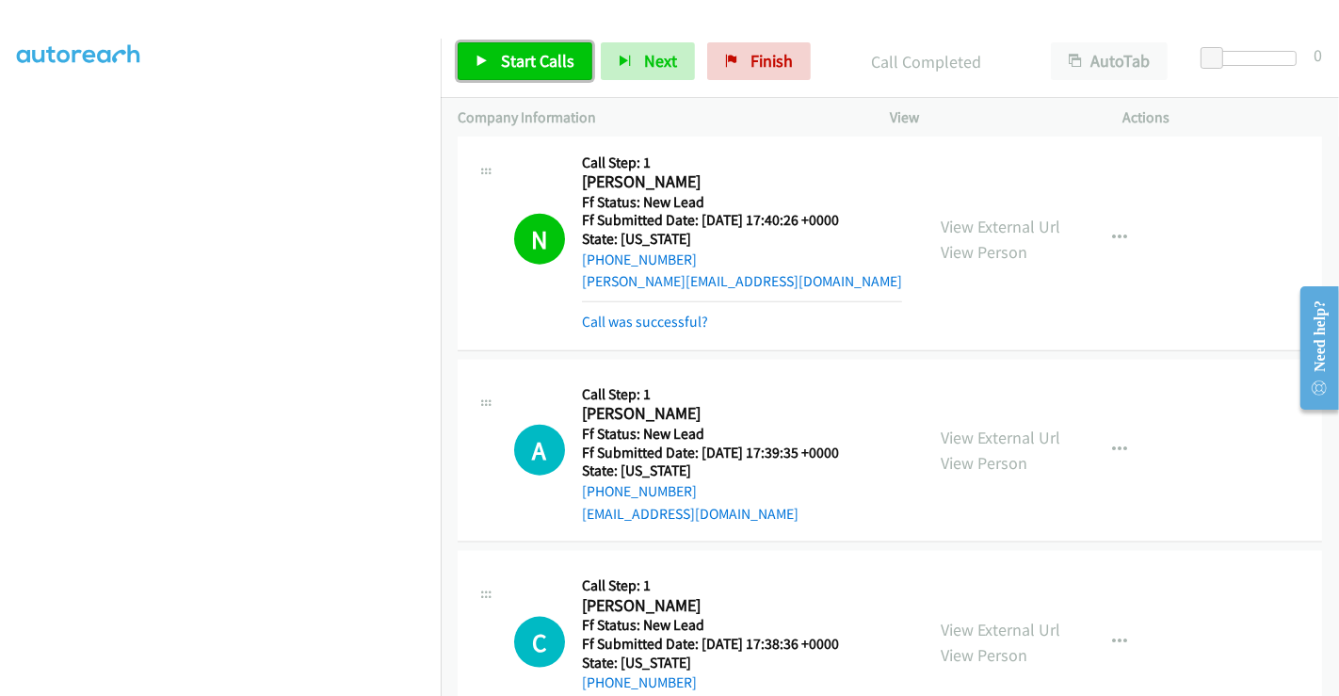
click at [538, 59] on span "Start Calls" at bounding box center [537, 61] width 73 height 22
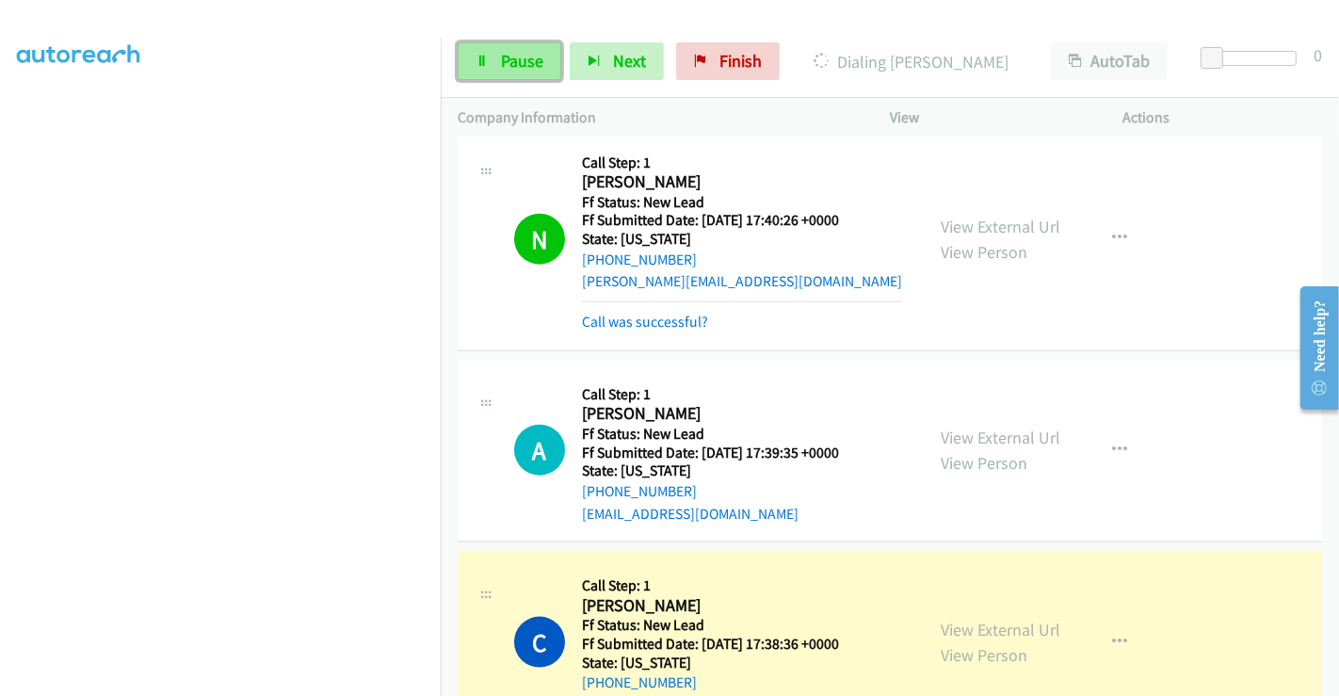
click at [508, 54] on span "Pause" at bounding box center [522, 61] width 42 height 22
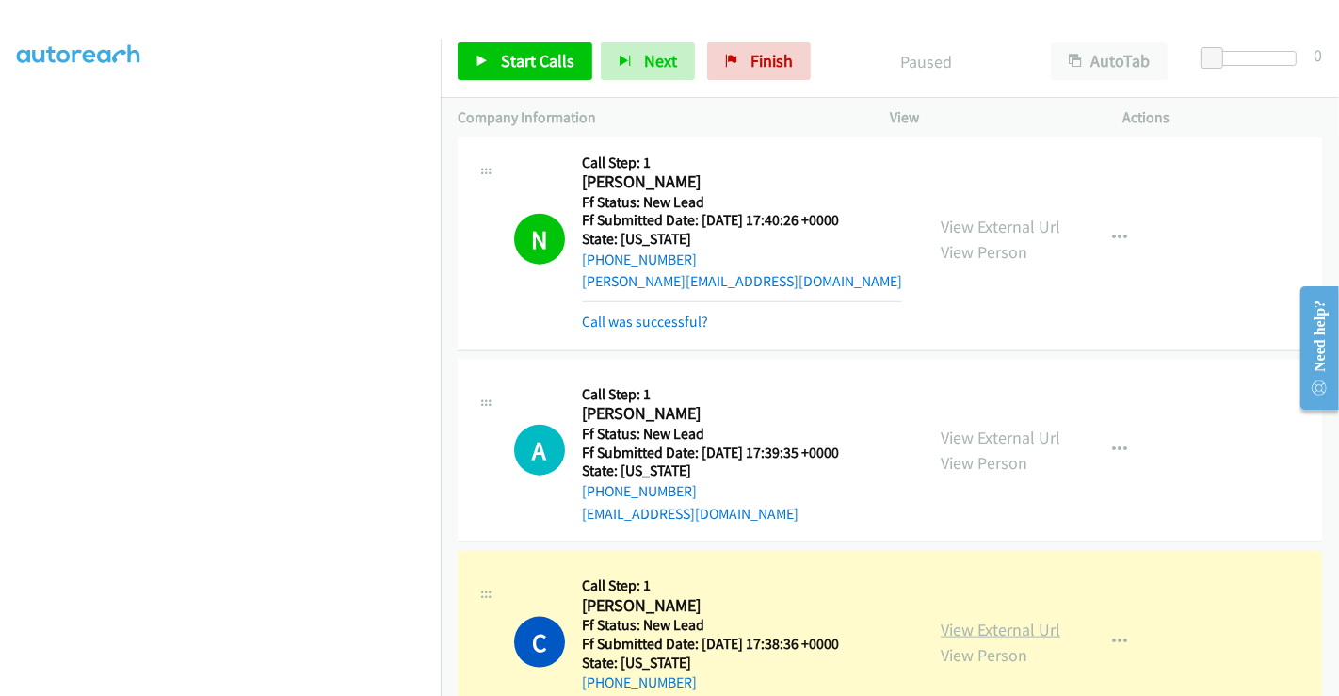
click at [967, 619] on link "View External Url" at bounding box center [1001, 630] width 120 height 22
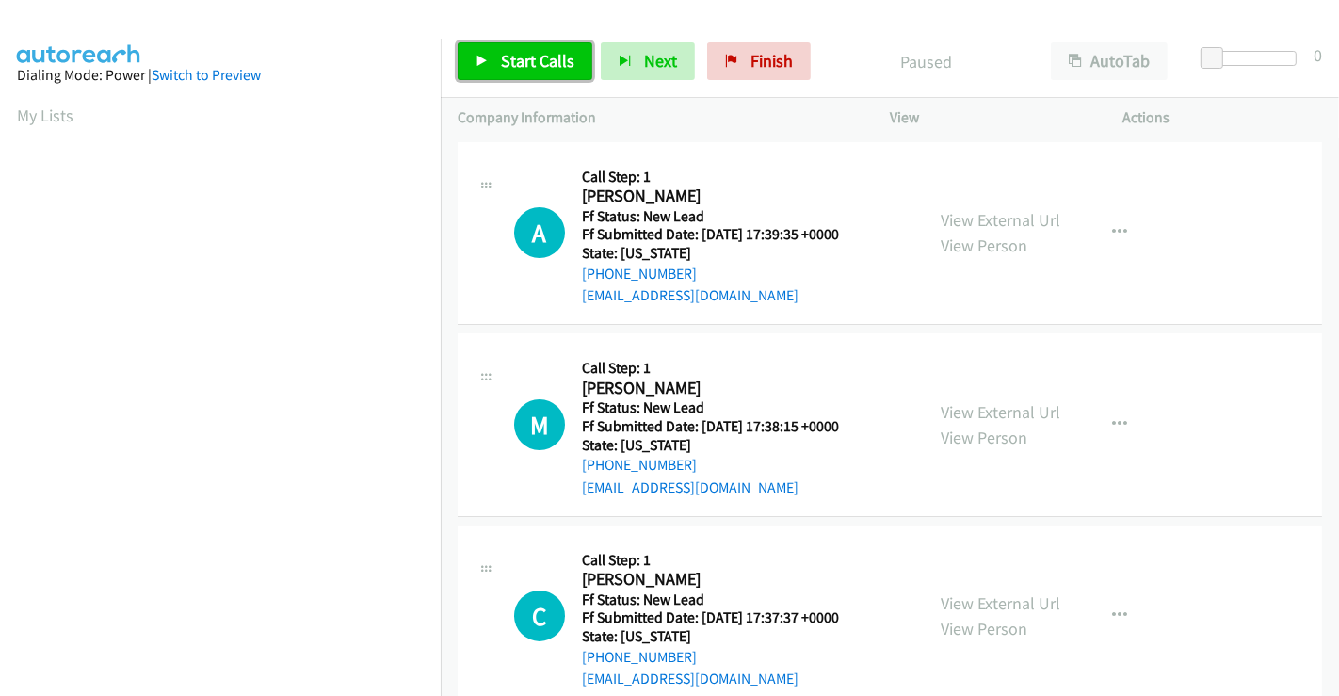
click at [528, 63] on span "Start Calls" at bounding box center [537, 61] width 73 height 22
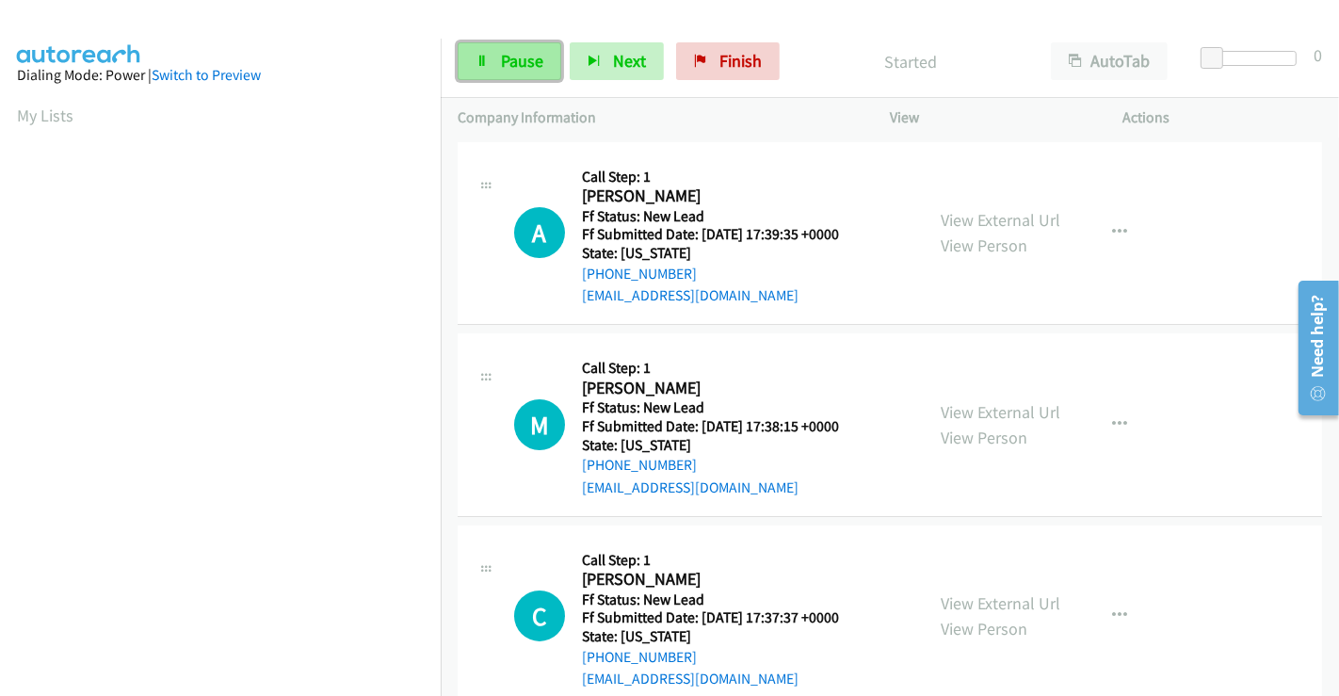
click at [516, 57] on span "Pause" at bounding box center [522, 61] width 42 height 22
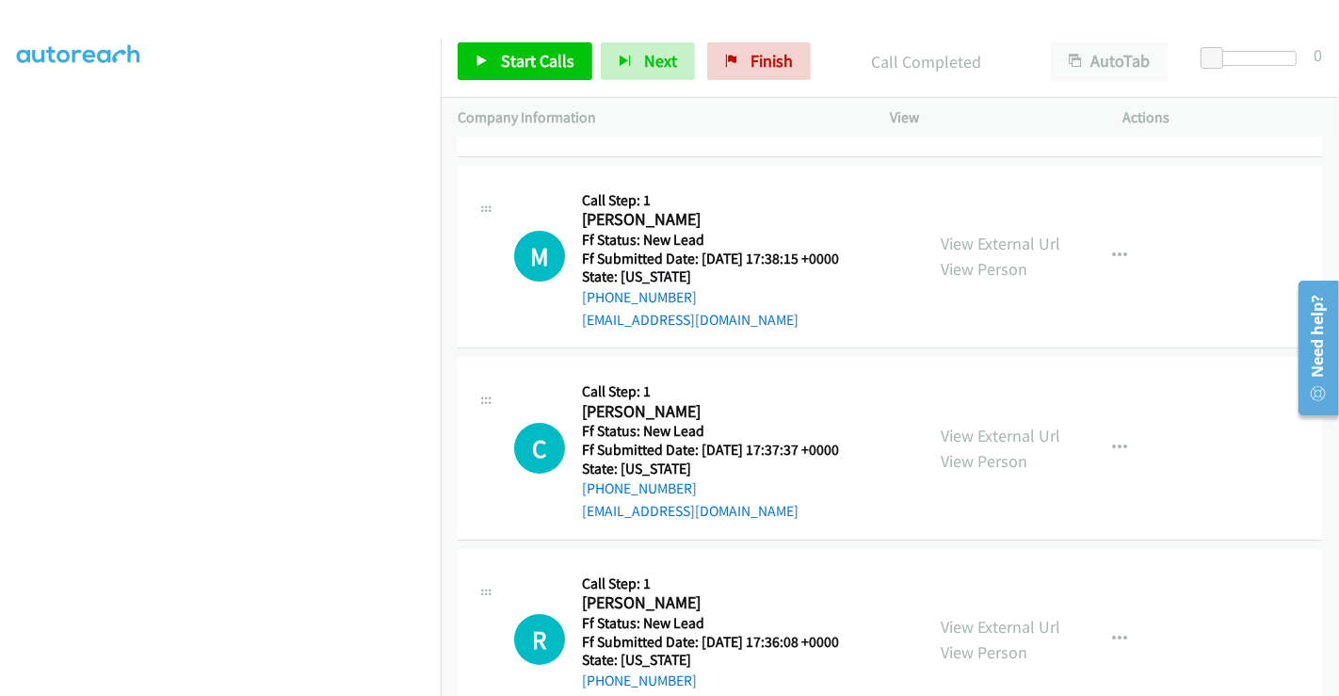
scroll to position [209, 0]
click at [973, 236] on link "View External Url" at bounding box center [1001, 243] width 120 height 22
click at [999, 424] on link "View External Url" at bounding box center [1001, 435] width 120 height 22
click at [994, 618] on link "View External Url" at bounding box center [1001, 626] width 120 height 22
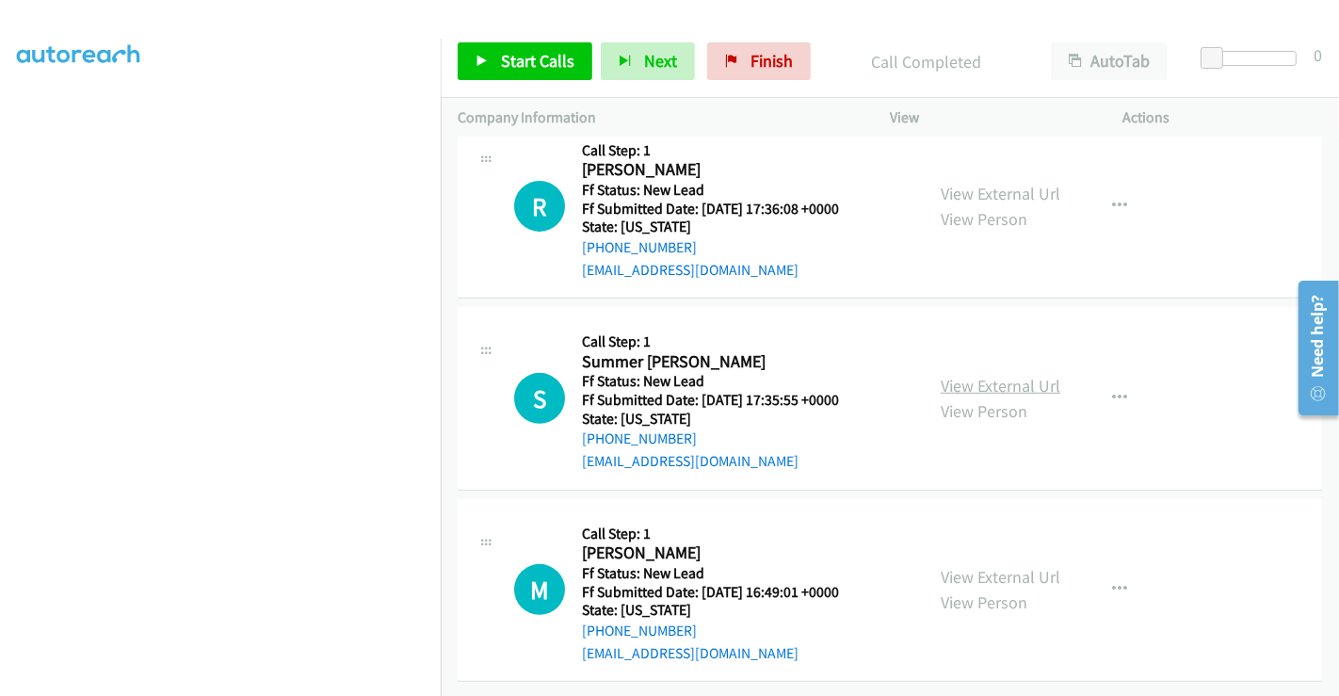
scroll to position [654, 0]
click at [978, 375] on link "View External Url" at bounding box center [1001, 386] width 120 height 22
click at [992, 566] on link "View External Url" at bounding box center [1001, 577] width 120 height 22
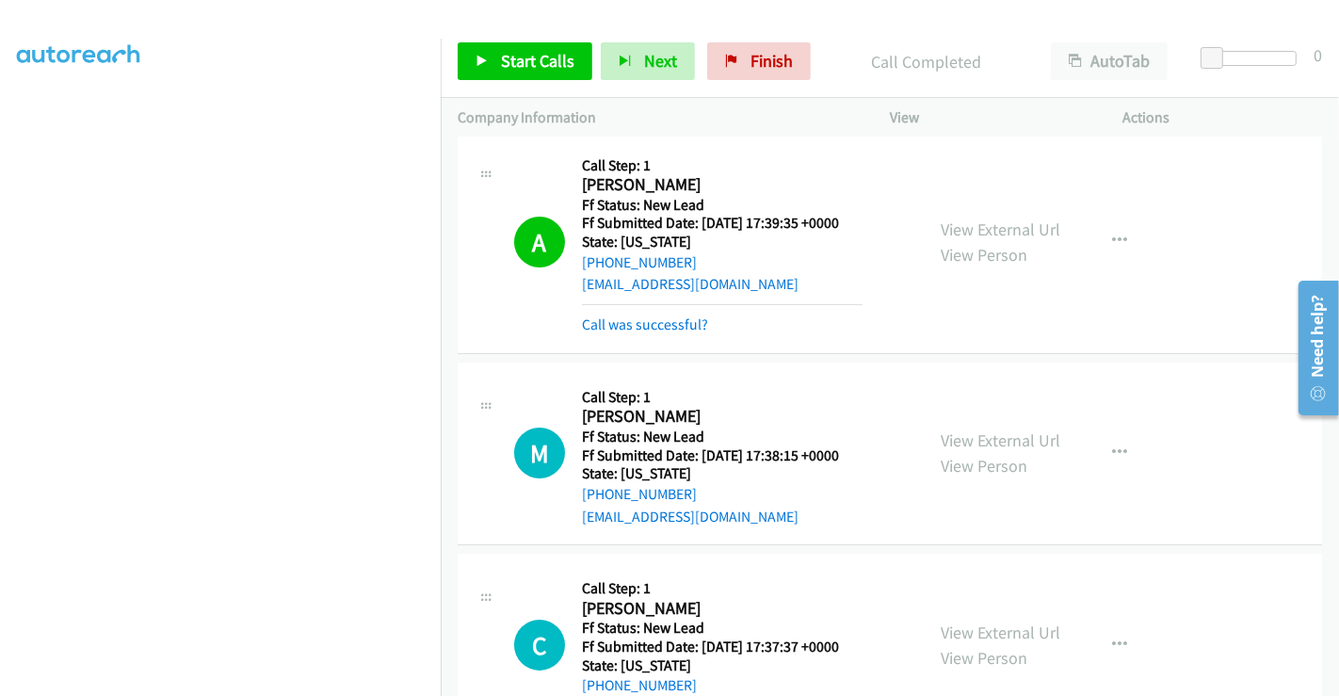
scroll to position [0, 0]
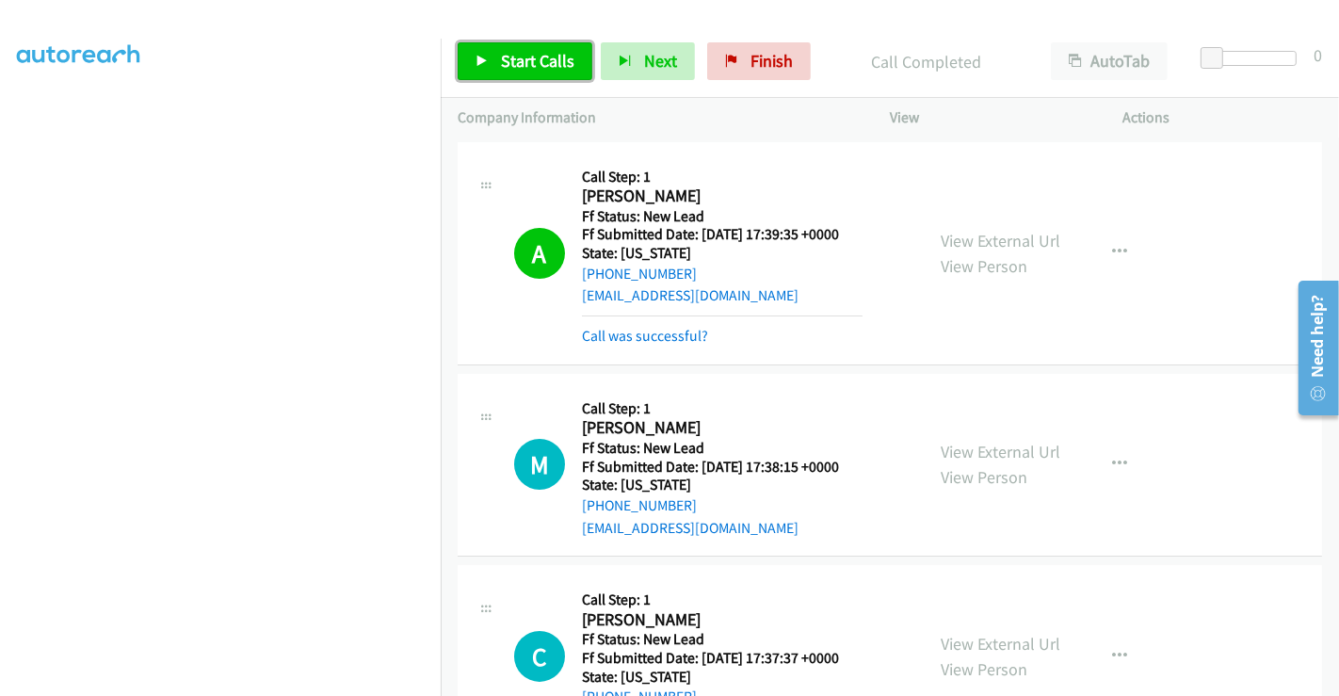
click at [554, 63] on span "Start Calls" at bounding box center [537, 61] width 73 height 22
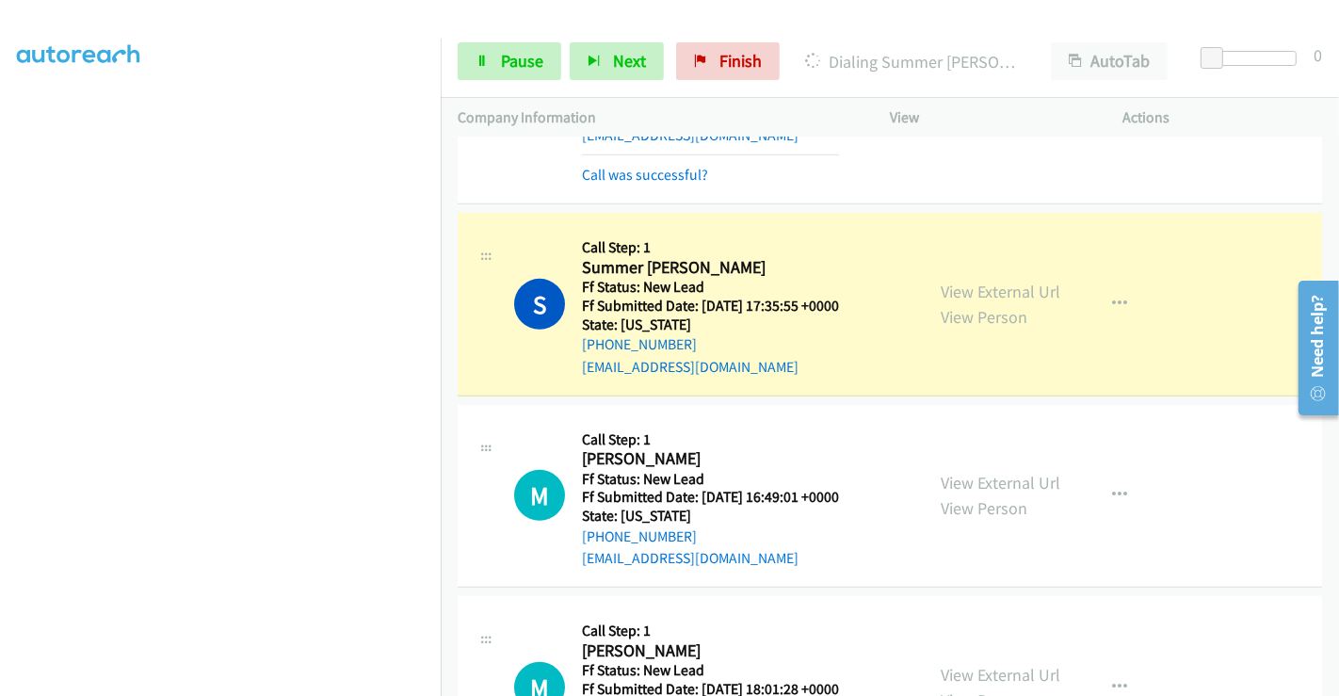
scroll to position [825, 0]
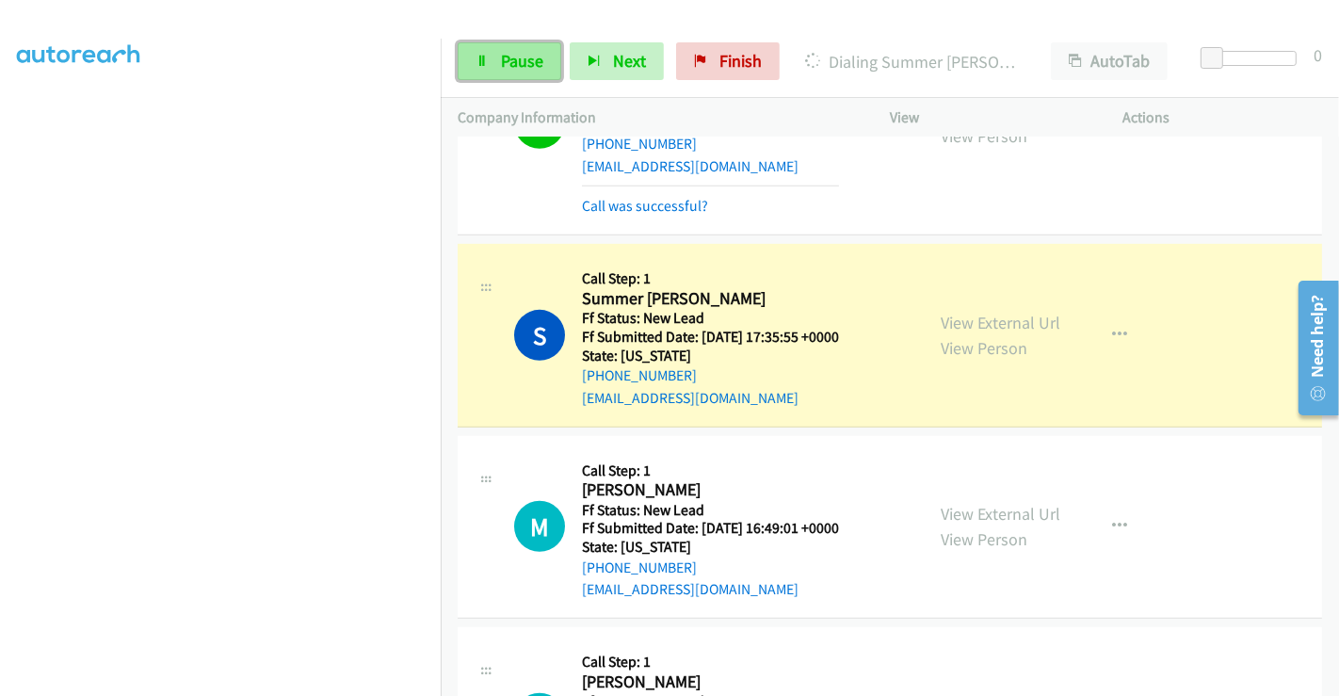
click at [510, 51] on span "Pause" at bounding box center [522, 61] width 42 height 22
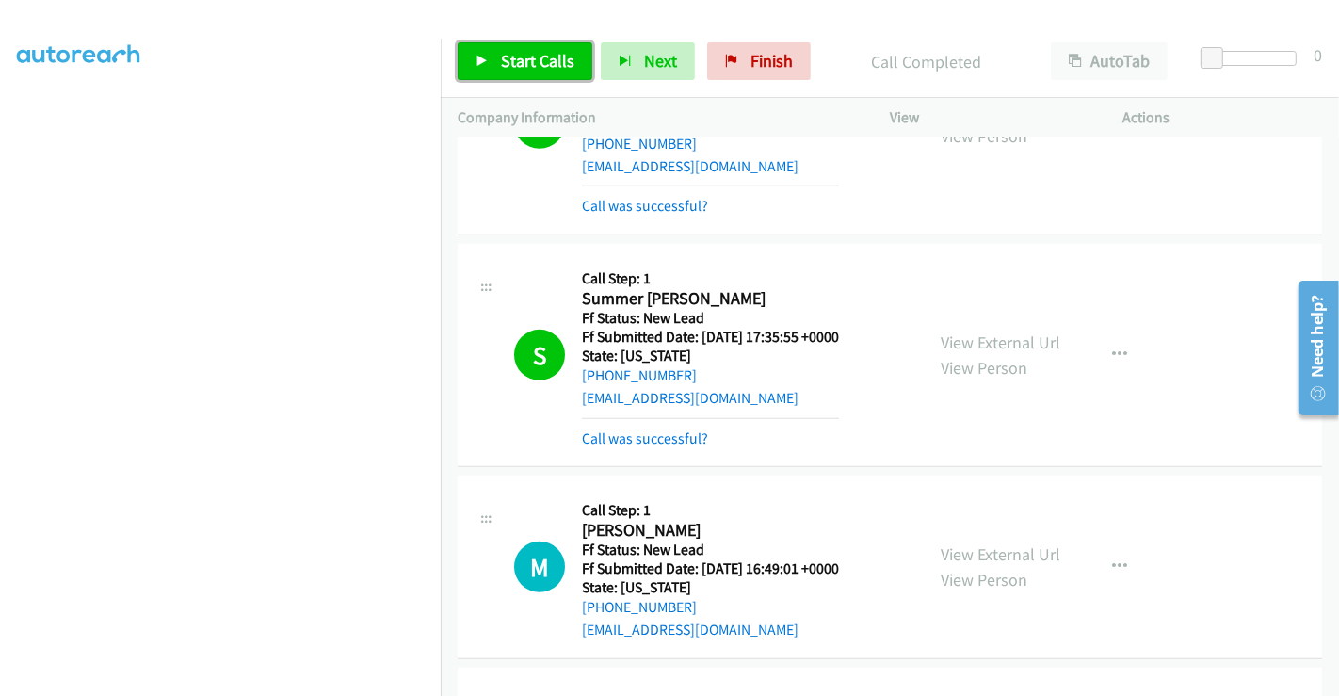
click at [523, 56] on span "Start Calls" at bounding box center [537, 61] width 73 height 22
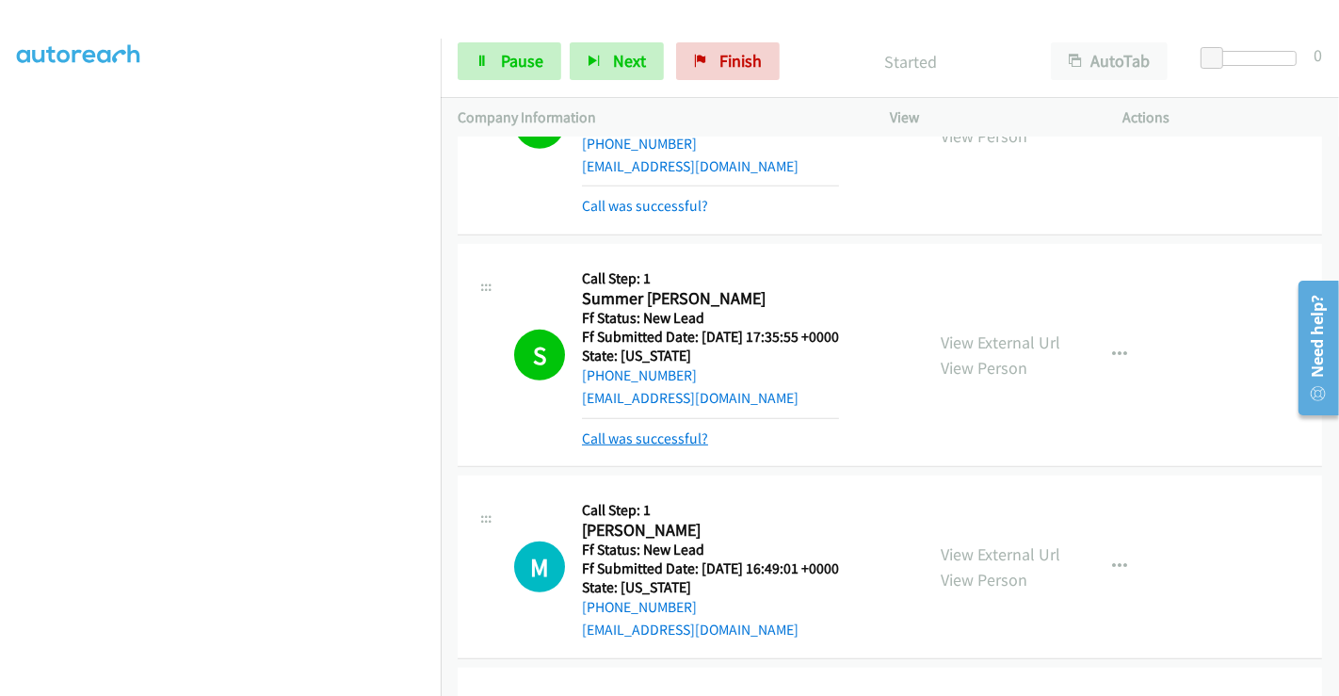
click at [631, 434] on link "Call was successful?" at bounding box center [645, 438] width 126 height 18
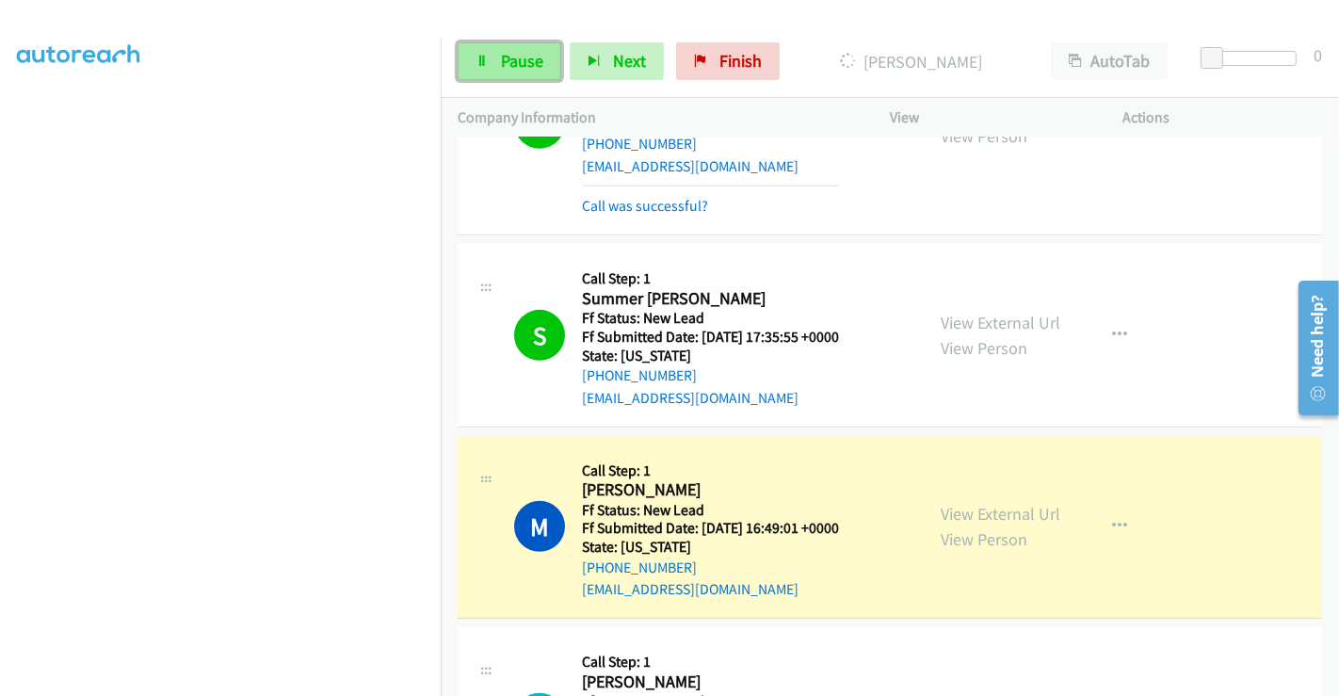
click at [528, 55] on span "Pause" at bounding box center [522, 61] width 42 height 22
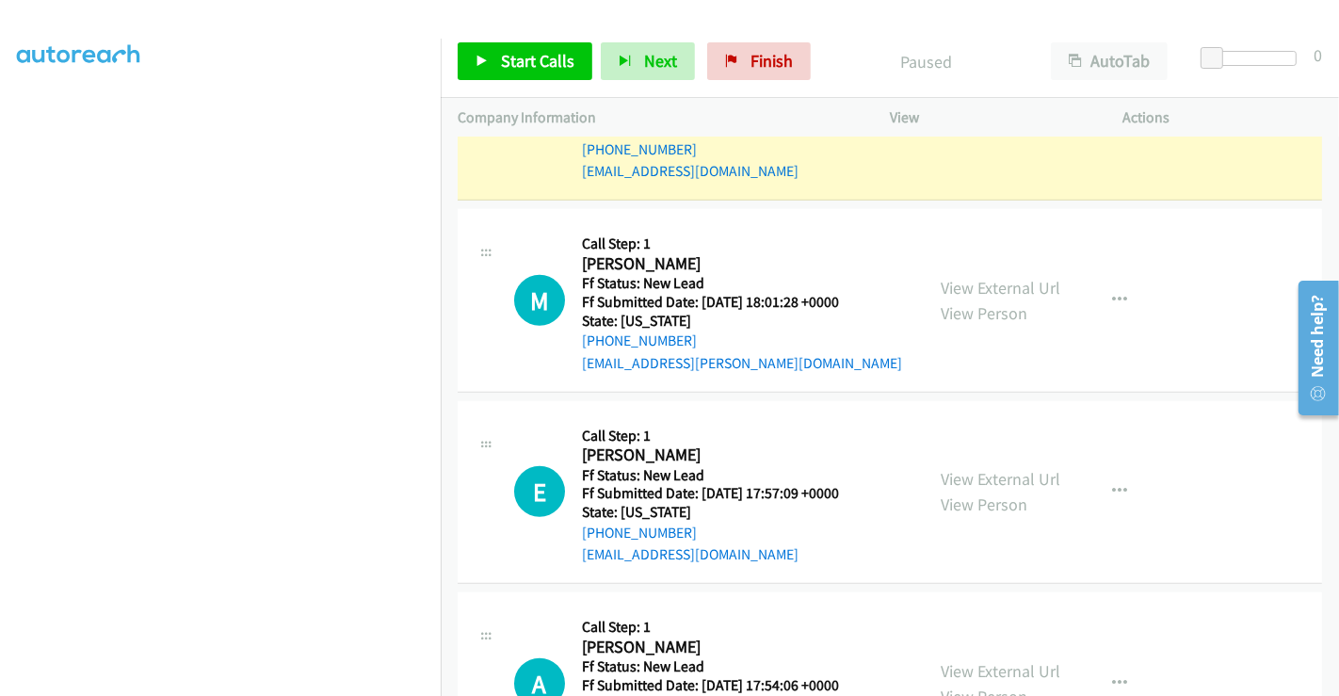
scroll to position [1347, 0]
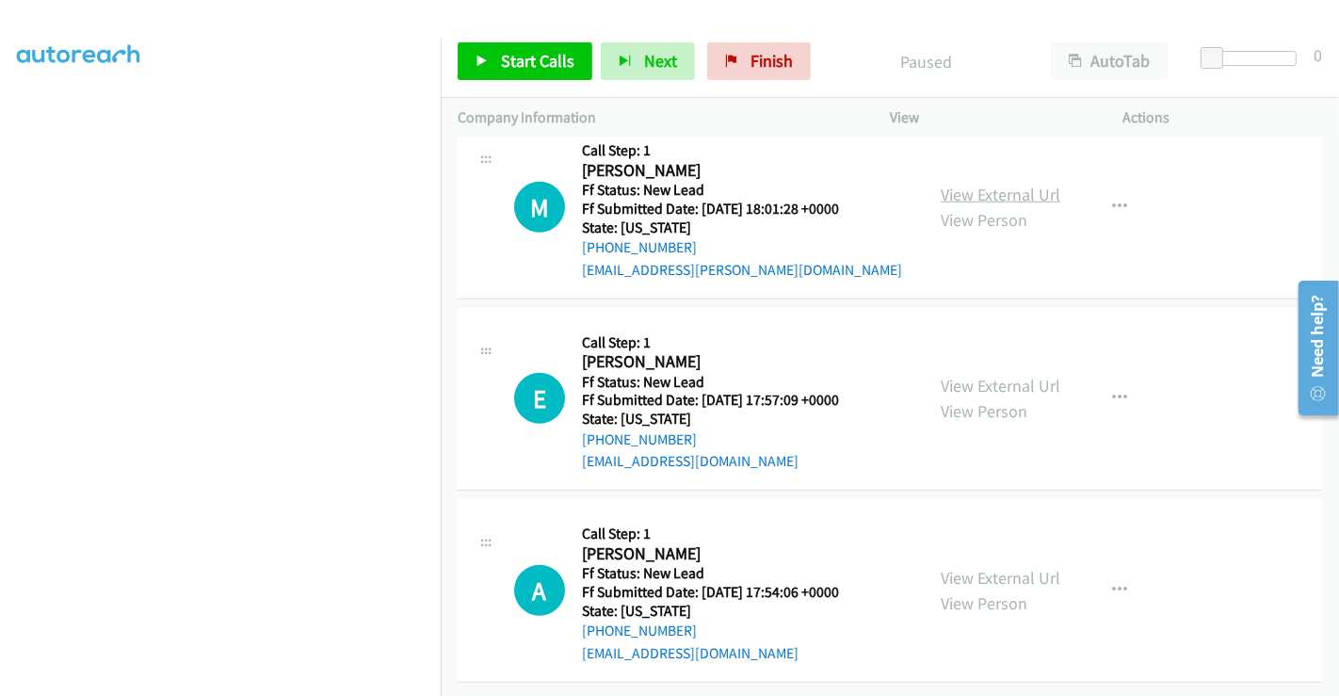
click at [968, 184] on link "View External Url" at bounding box center [1001, 195] width 120 height 22
click at [952, 375] on link "View External Url" at bounding box center [1001, 386] width 120 height 22
click at [979, 567] on link "View External Url" at bounding box center [1001, 578] width 120 height 22
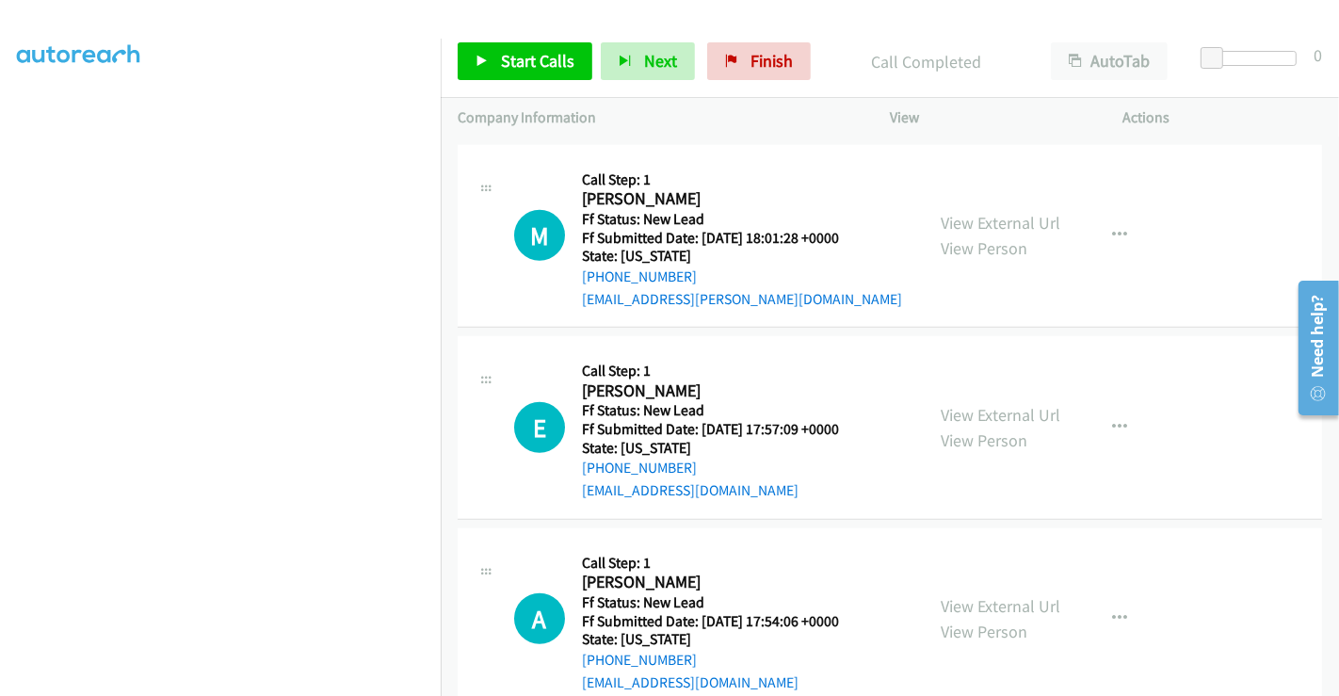
scroll to position [1388, 0]
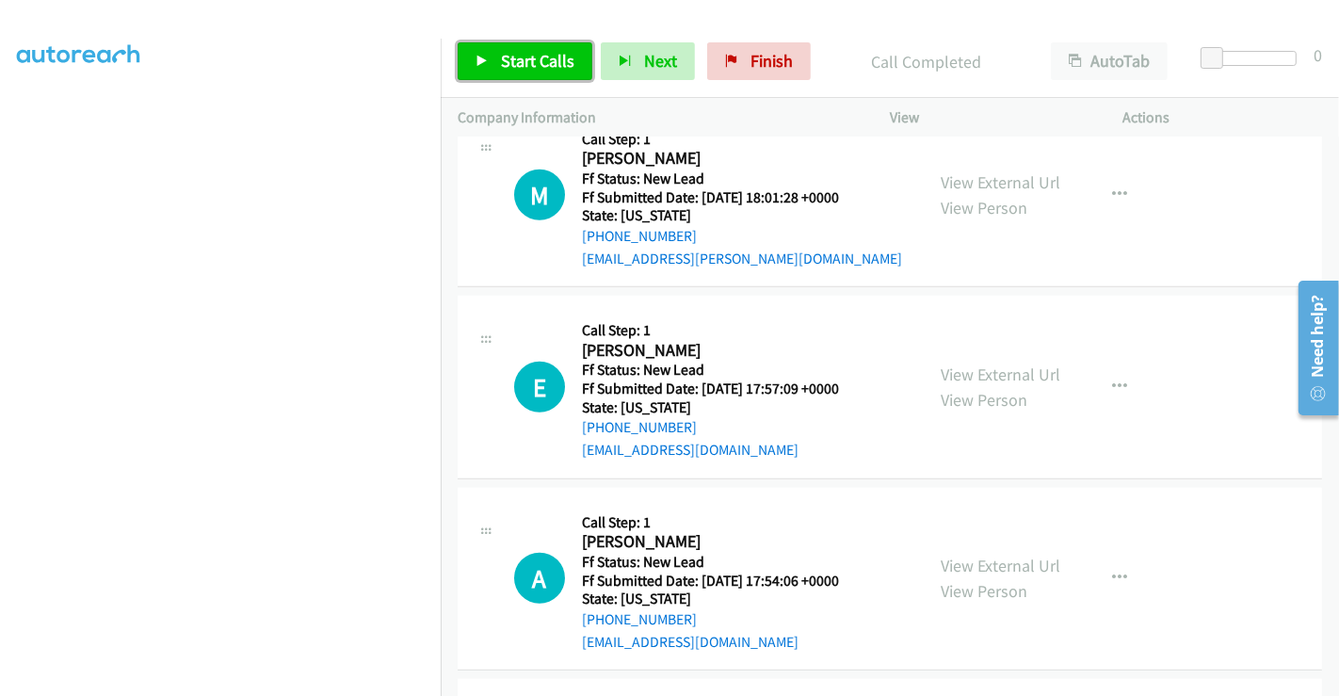
click at [530, 63] on span "Start Calls" at bounding box center [537, 61] width 73 height 22
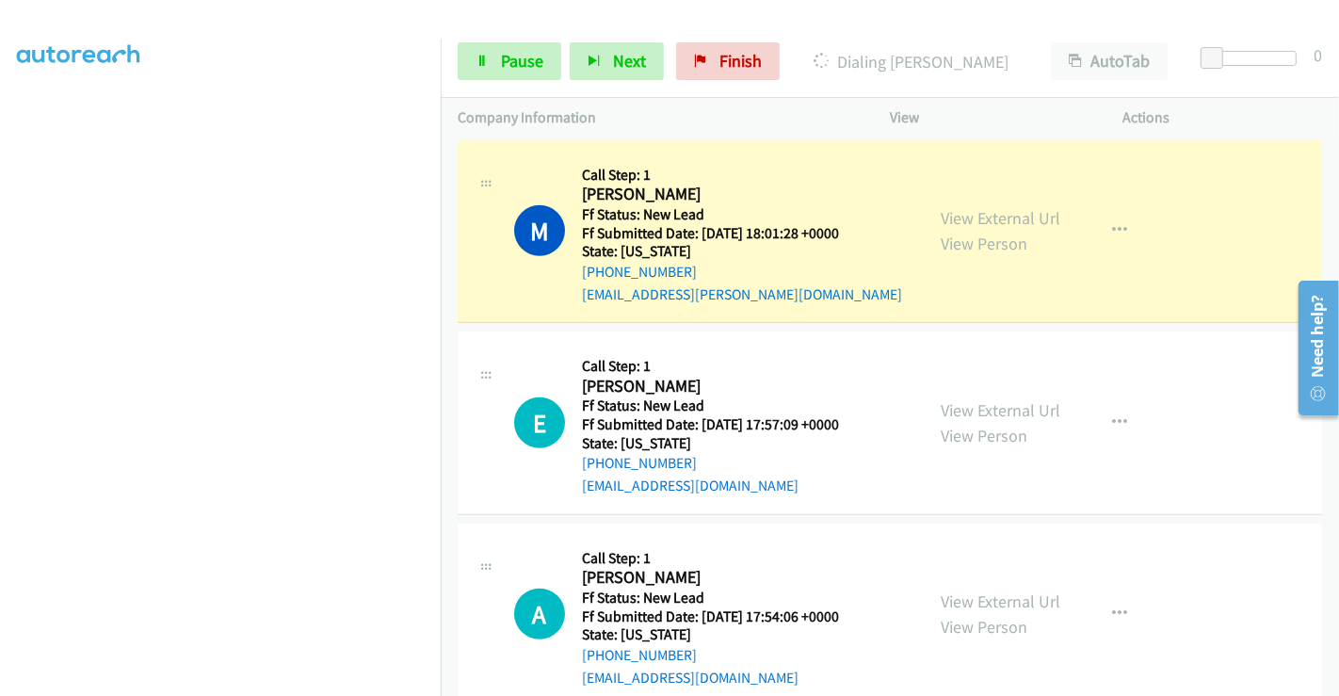
scroll to position [1248, 0]
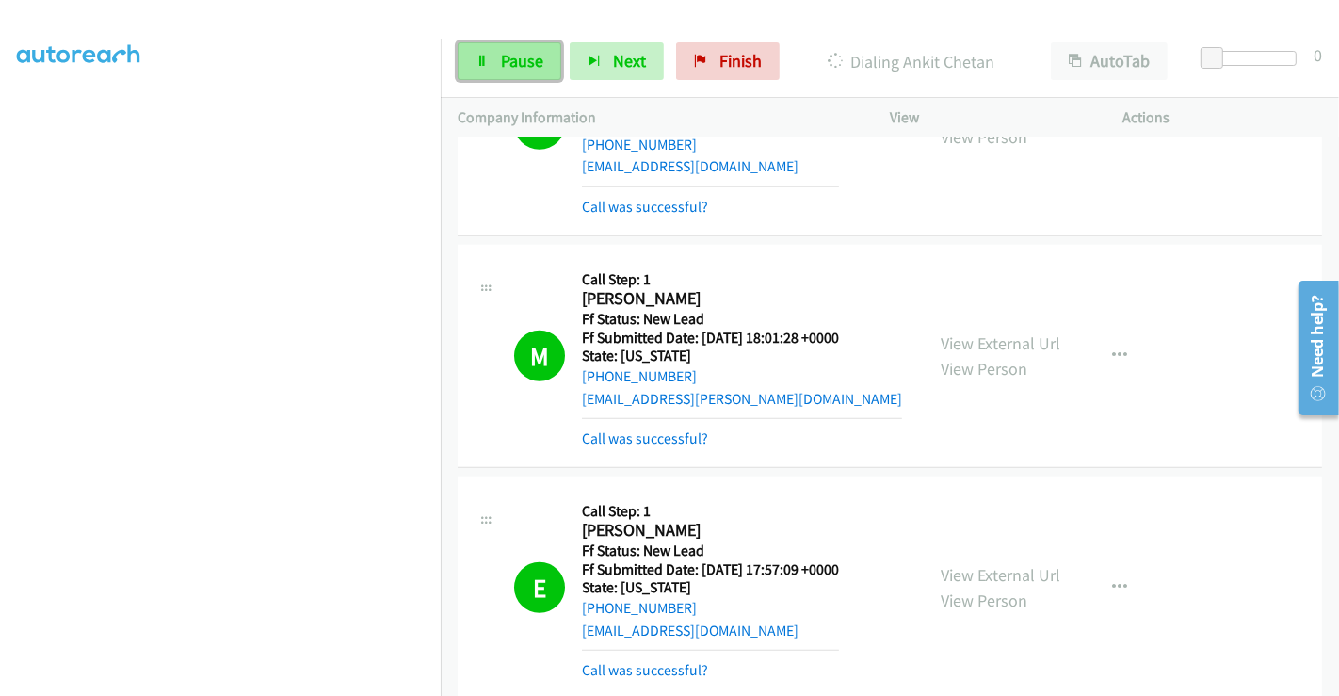
click at [517, 55] on span "Pause" at bounding box center [522, 61] width 42 height 22
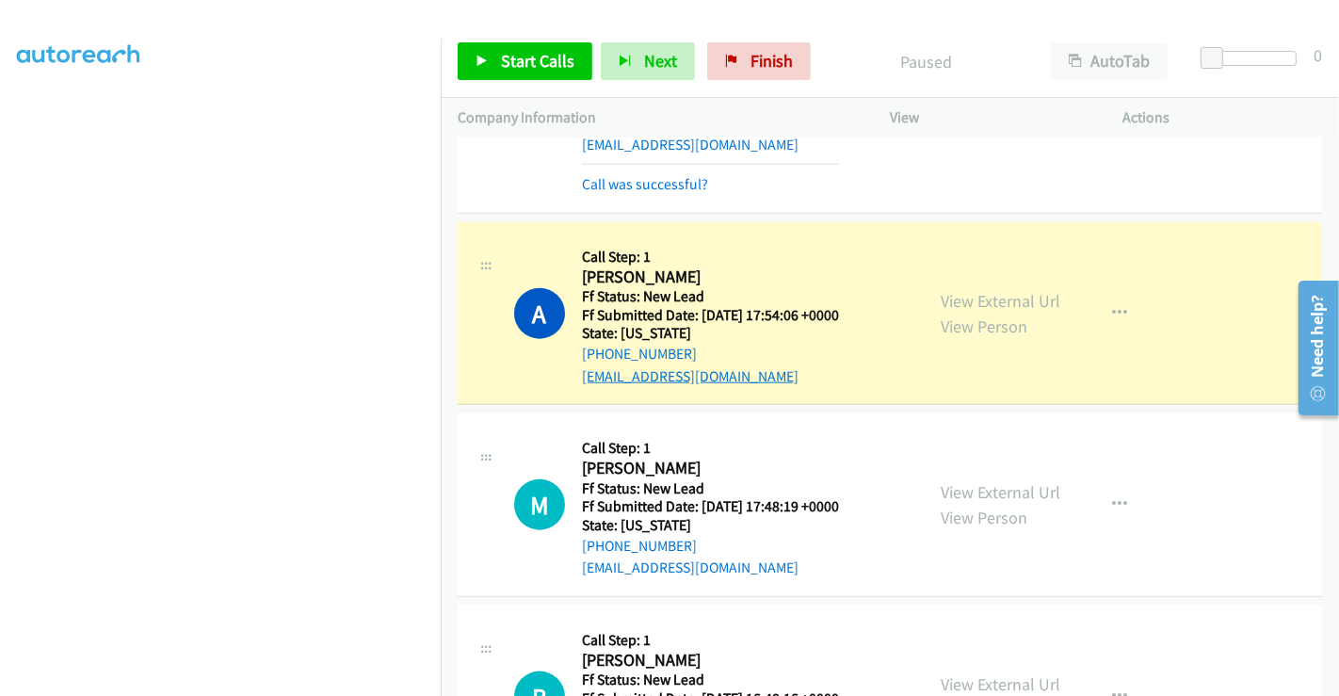
scroll to position [1850, 0]
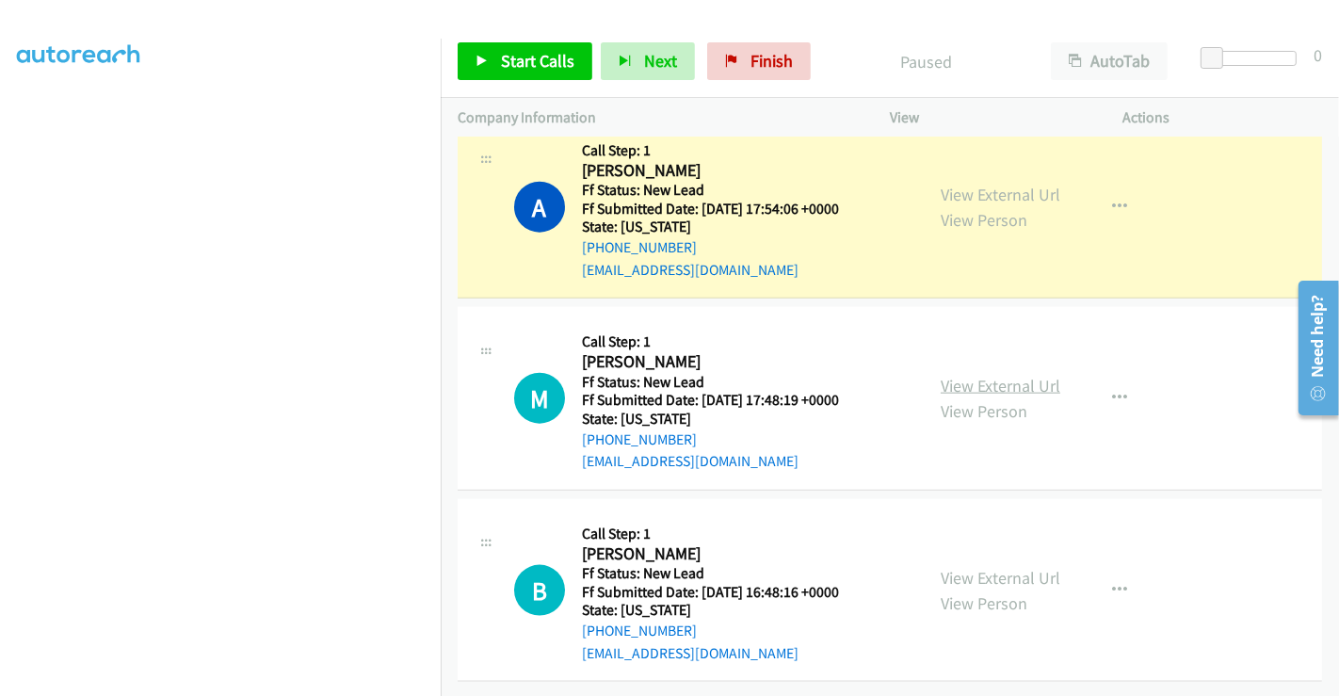
click at [976, 375] on link "View External Url" at bounding box center [1001, 386] width 120 height 22
click at [984, 567] on link "View External Url" at bounding box center [1001, 578] width 120 height 22
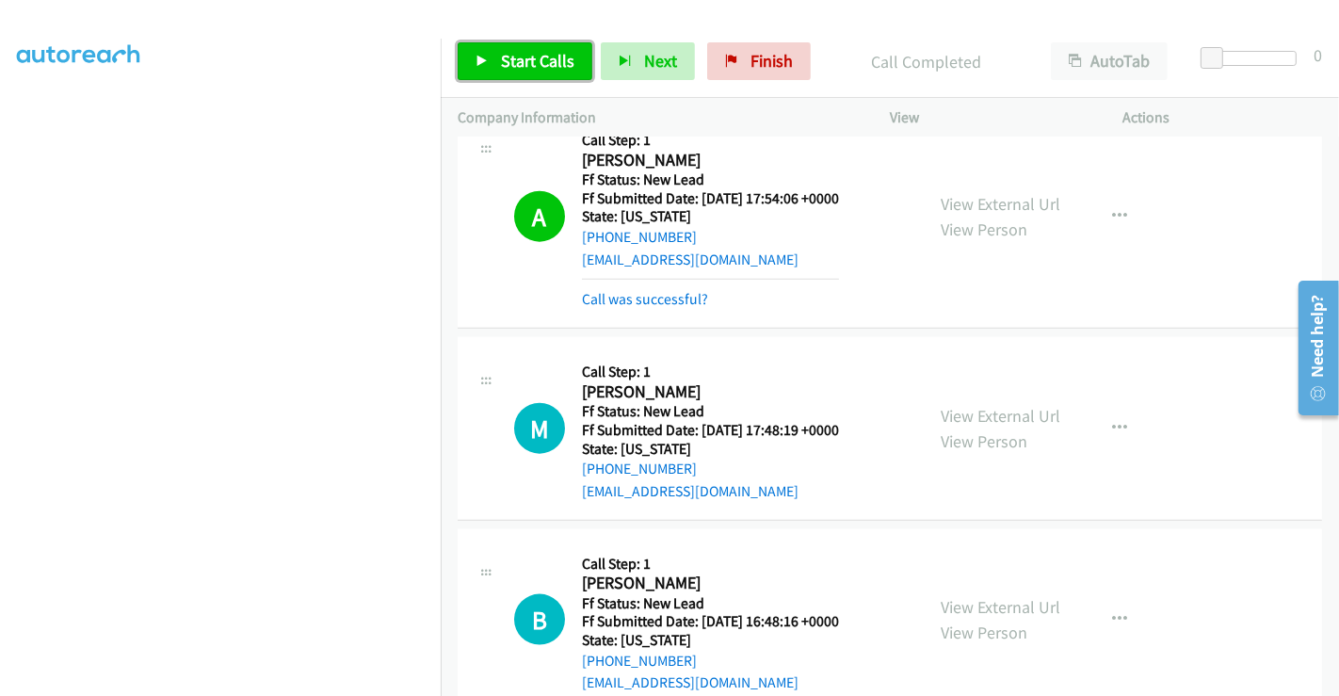
click at [556, 57] on span "Start Calls" at bounding box center [537, 61] width 73 height 22
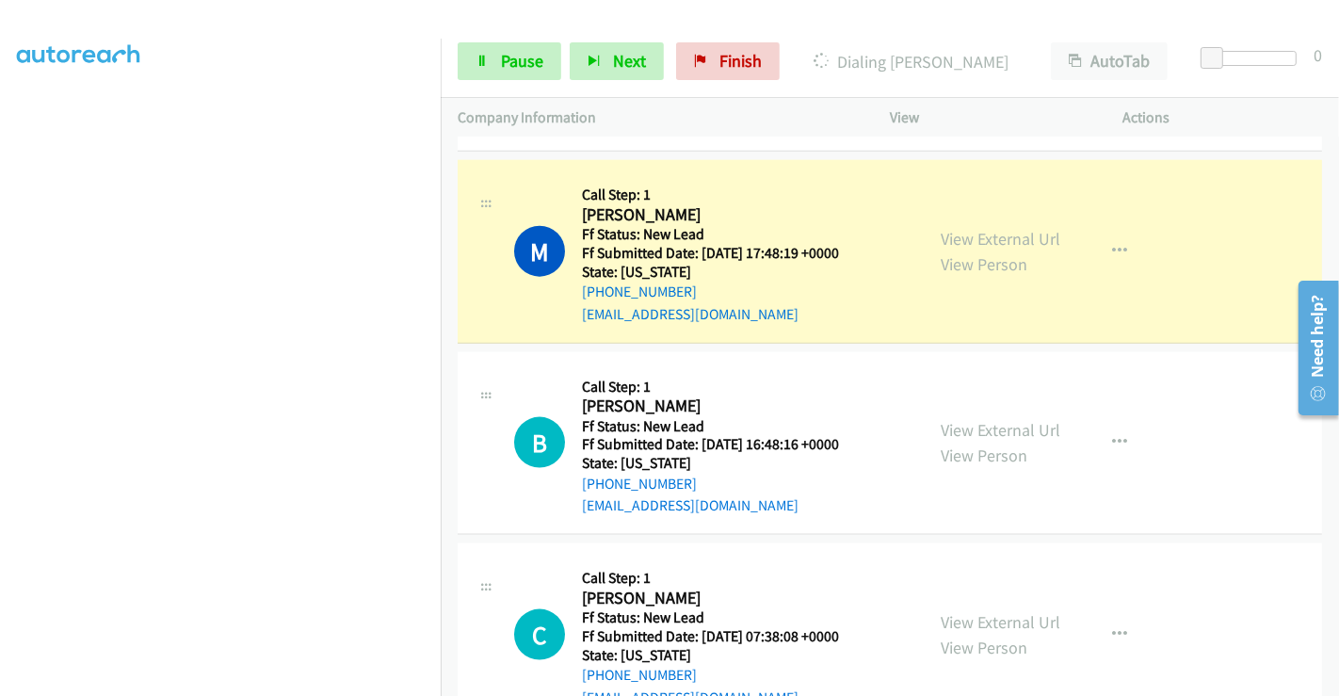
scroll to position [2059, 0]
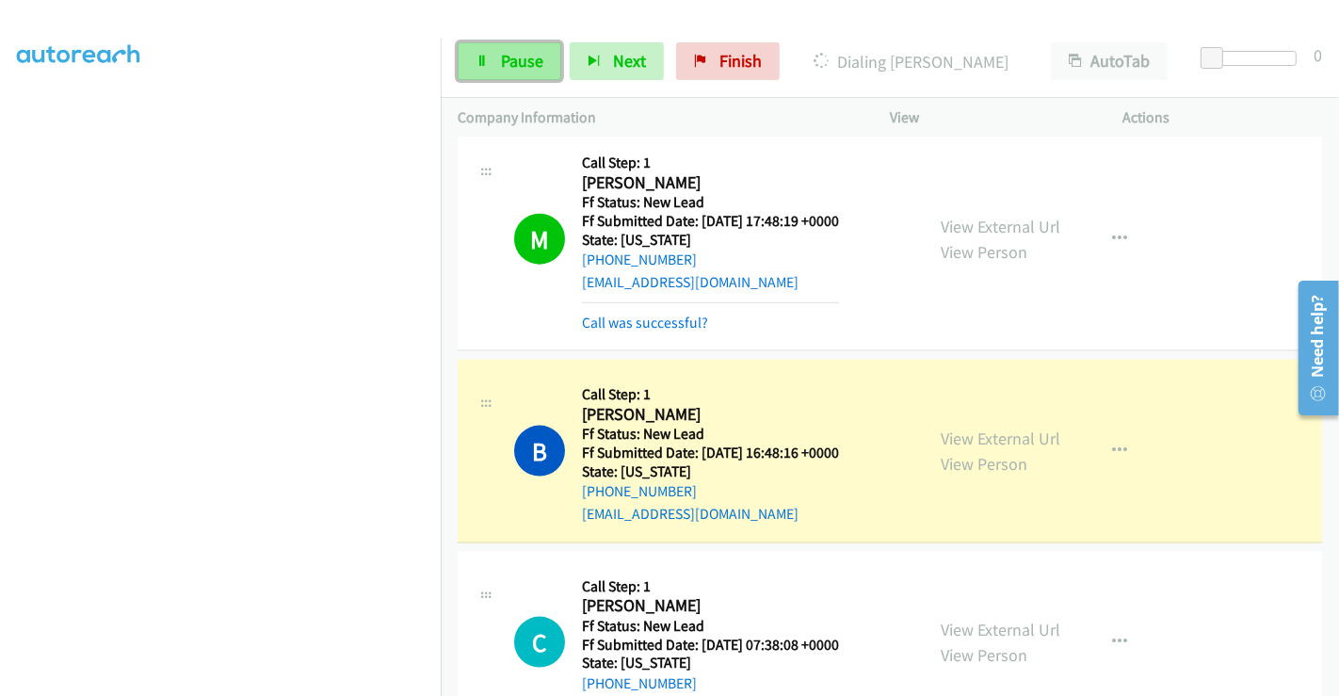
click at [509, 65] on span "Pause" at bounding box center [522, 61] width 42 height 22
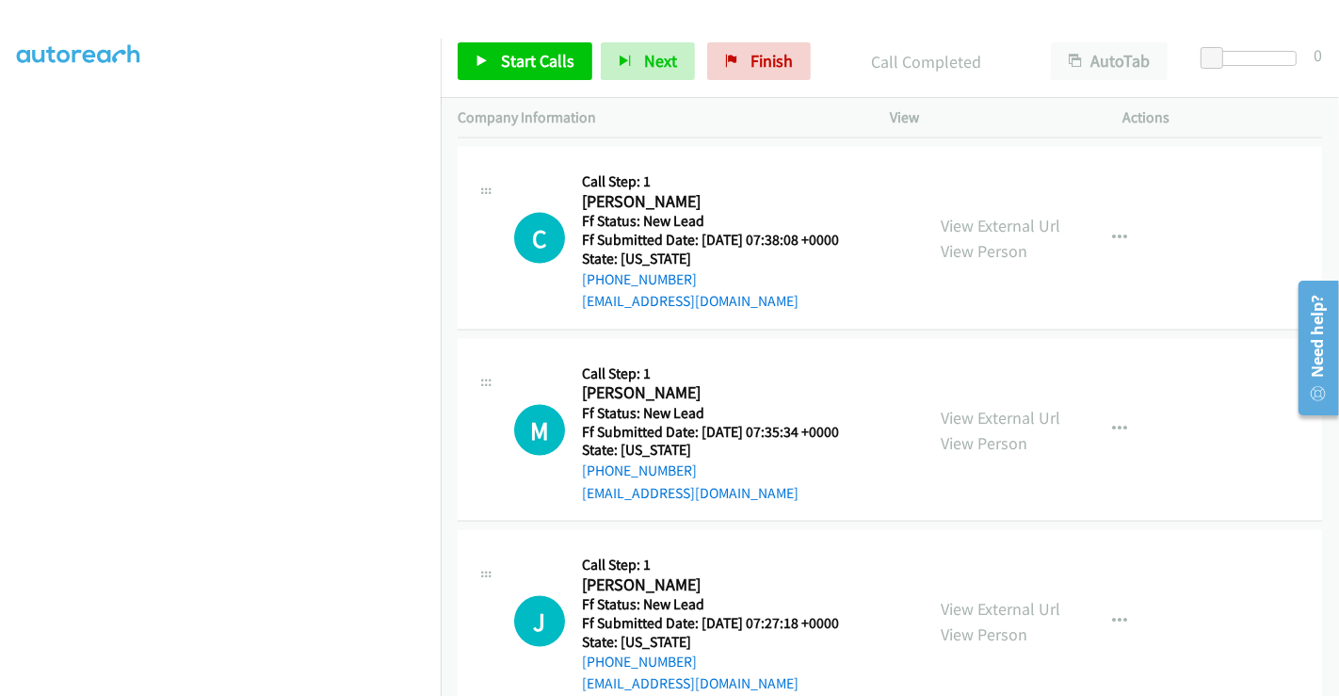
scroll to position [2543, 0]
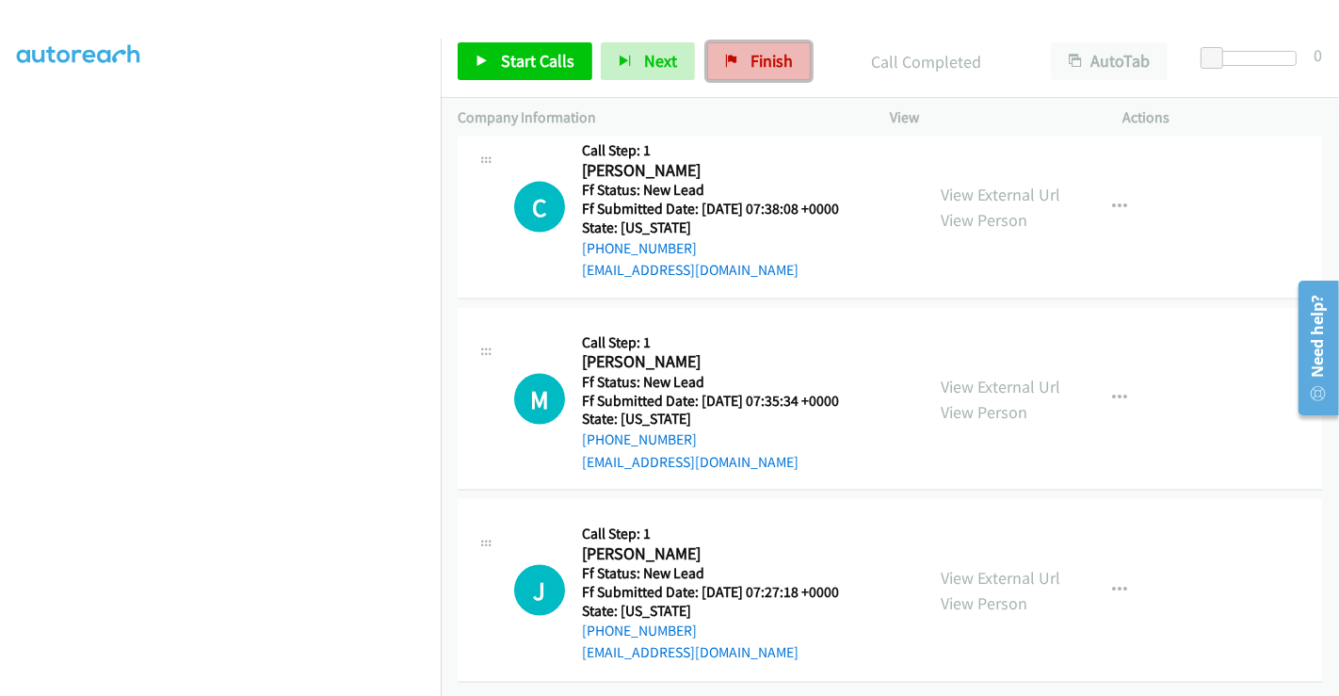
click at [741, 61] on link "Finish" at bounding box center [759, 61] width 104 height 38
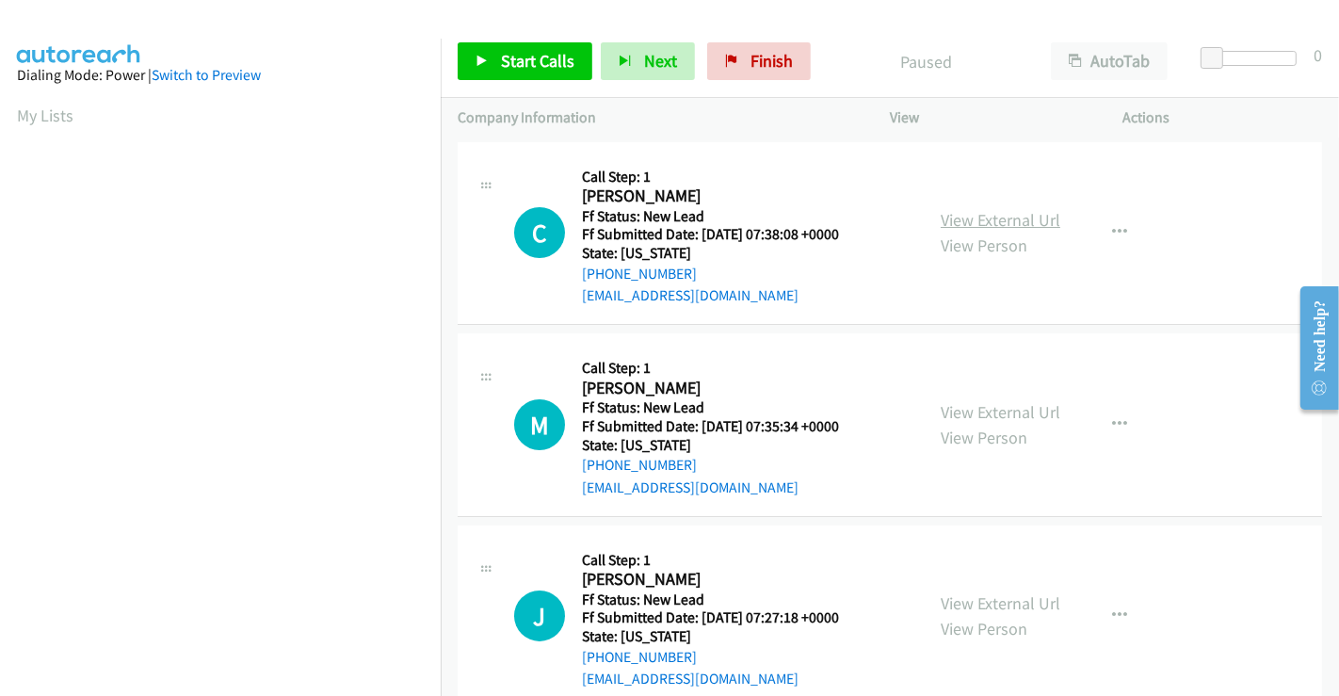
click at [976, 216] on link "View External Url" at bounding box center [1001, 220] width 120 height 22
click at [976, 413] on link "View External Url" at bounding box center [1001, 412] width 120 height 22
click at [990, 596] on link "View External Url" at bounding box center [1001, 603] width 120 height 22
click at [543, 64] on span "Start Calls" at bounding box center [537, 61] width 73 height 22
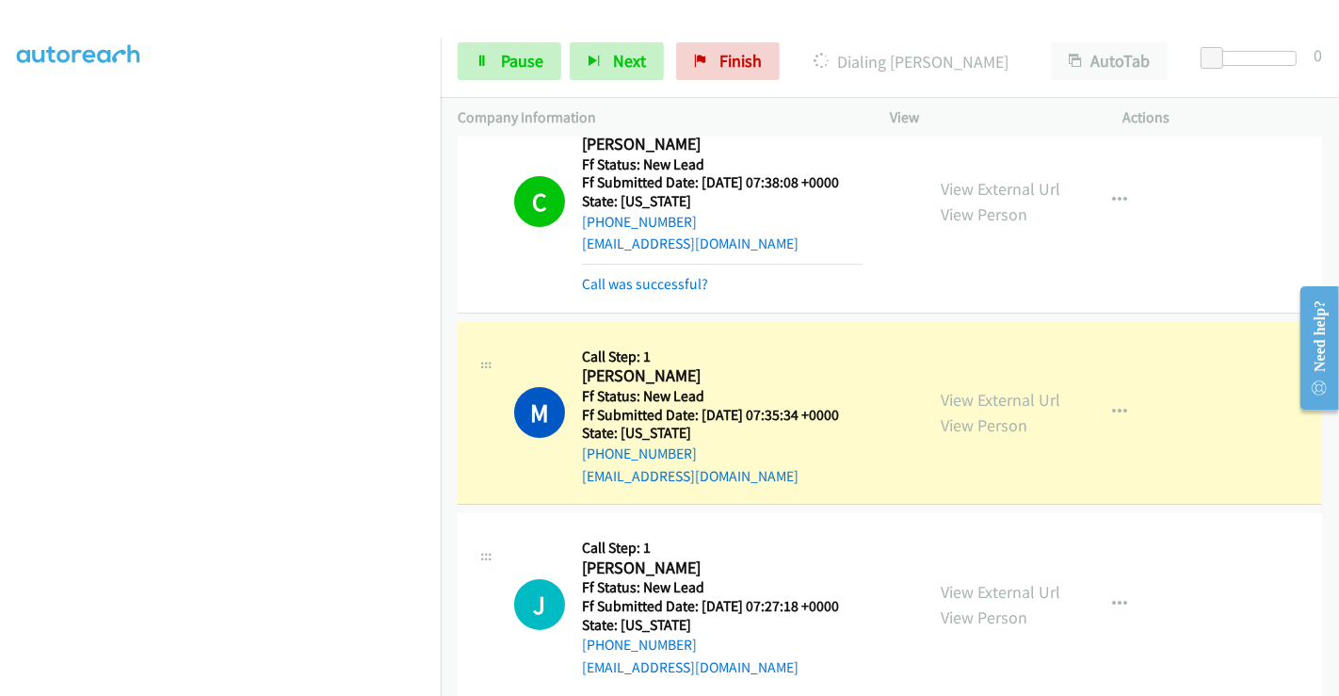
scroll to position [80, 0]
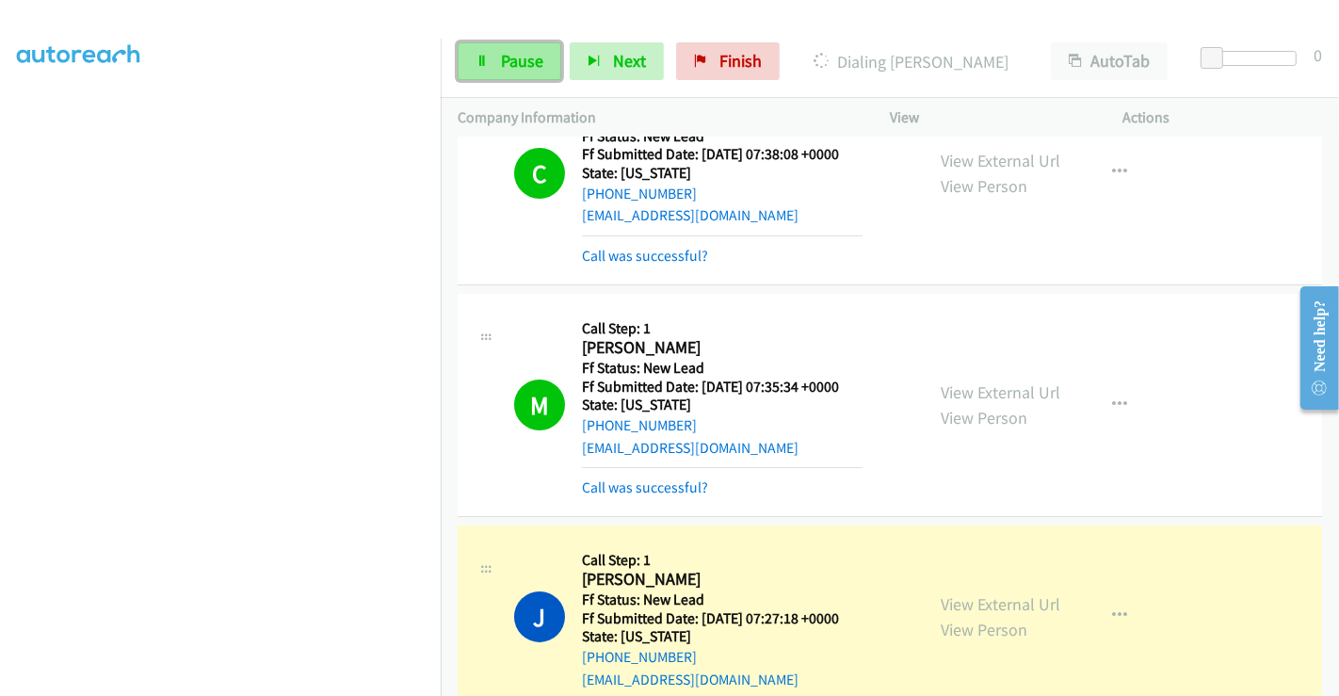
click at [508, 71] on span "Pause" at bounding box center [522, 61] width 42 height 22
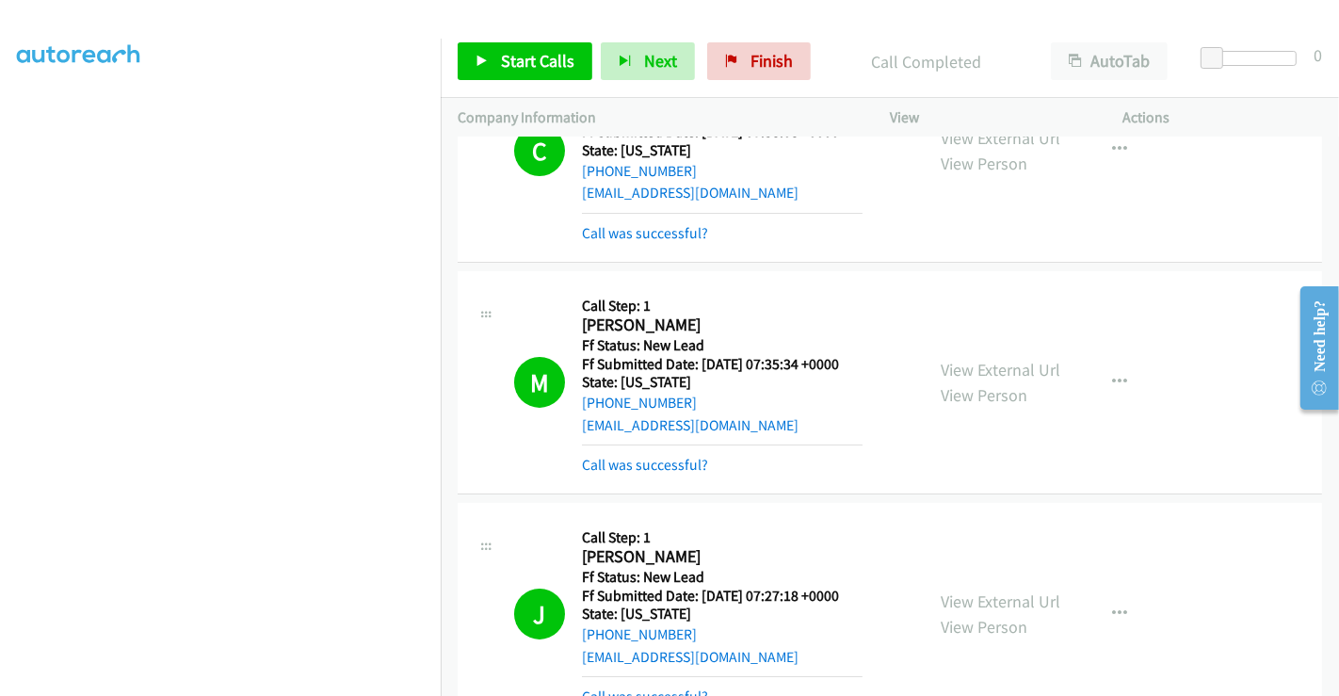
scroll to position [245, 0]
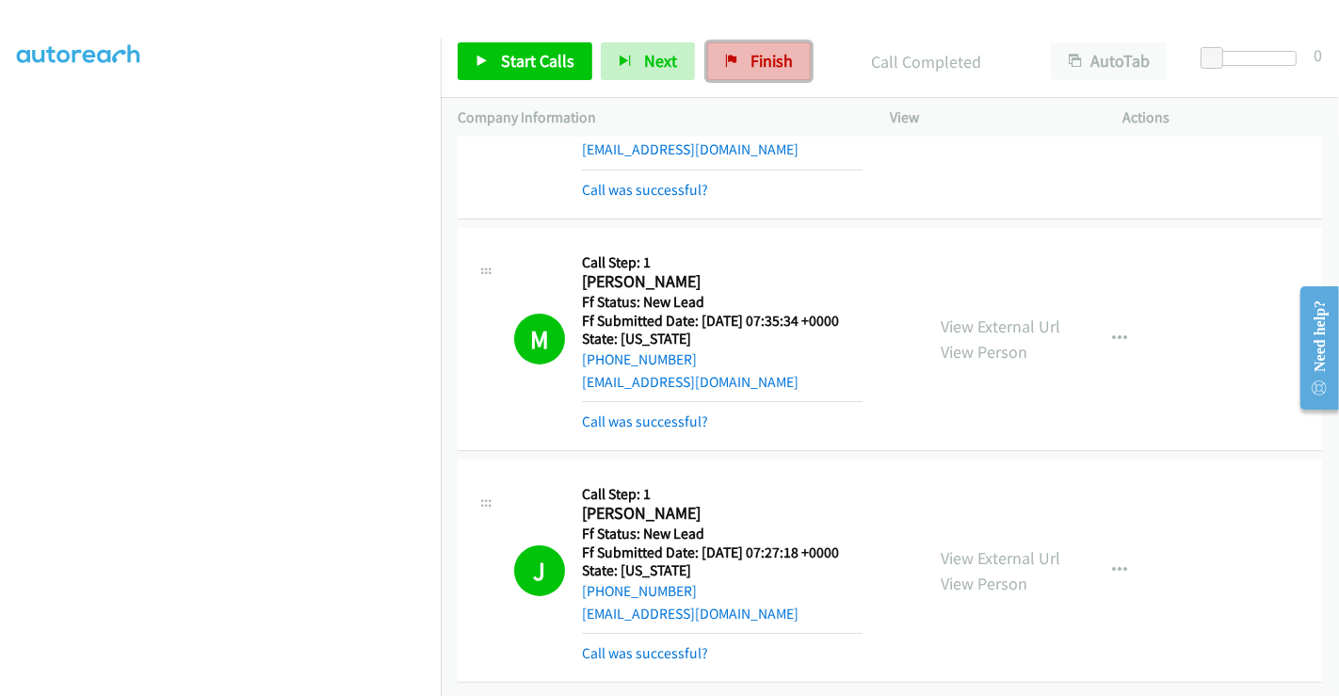
click at [756, 50] on span "Finish" at bounding box center [771, 61] width 42 height 22
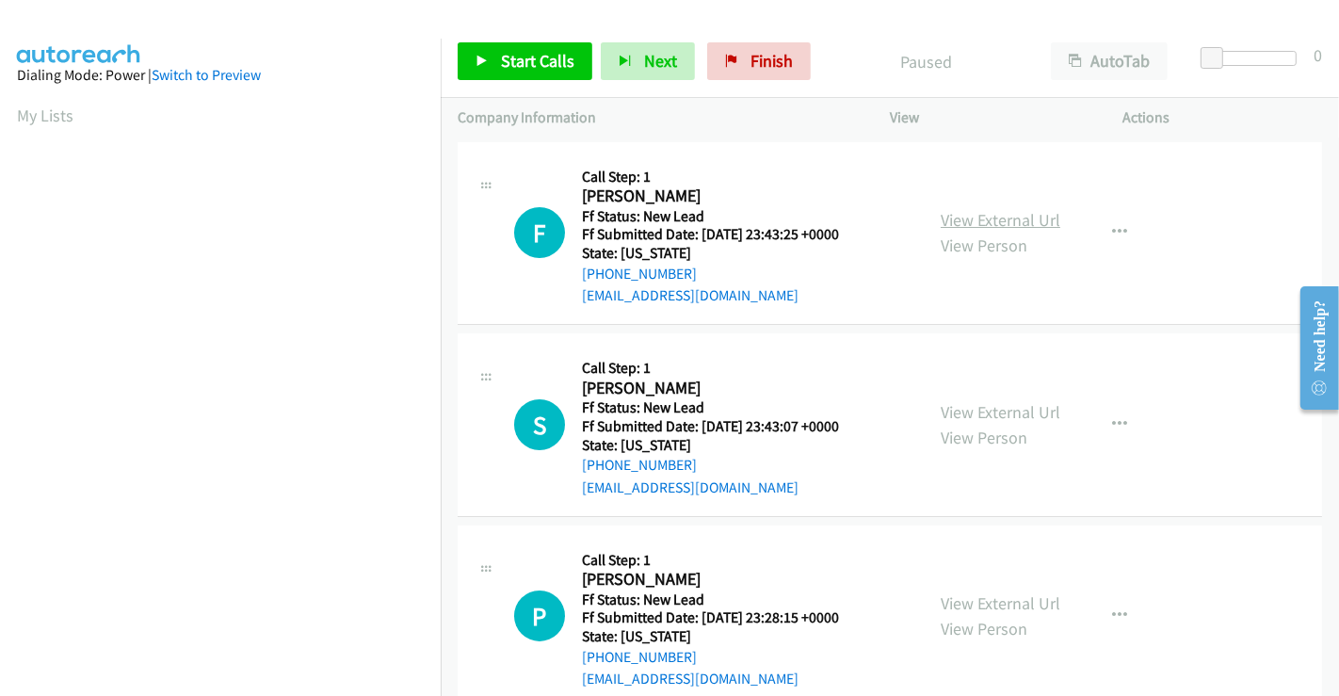
click at [977, 223] on link "View External Url" at bounding box center [1001, 220] width 120 height 22
click at [978, 411] on link "View External Url" at bounding box center [1001, 412] width 120 height 22
click at [1003, 603] on link "View External Url" at bounding box center [1001, 603] width 120 height 22
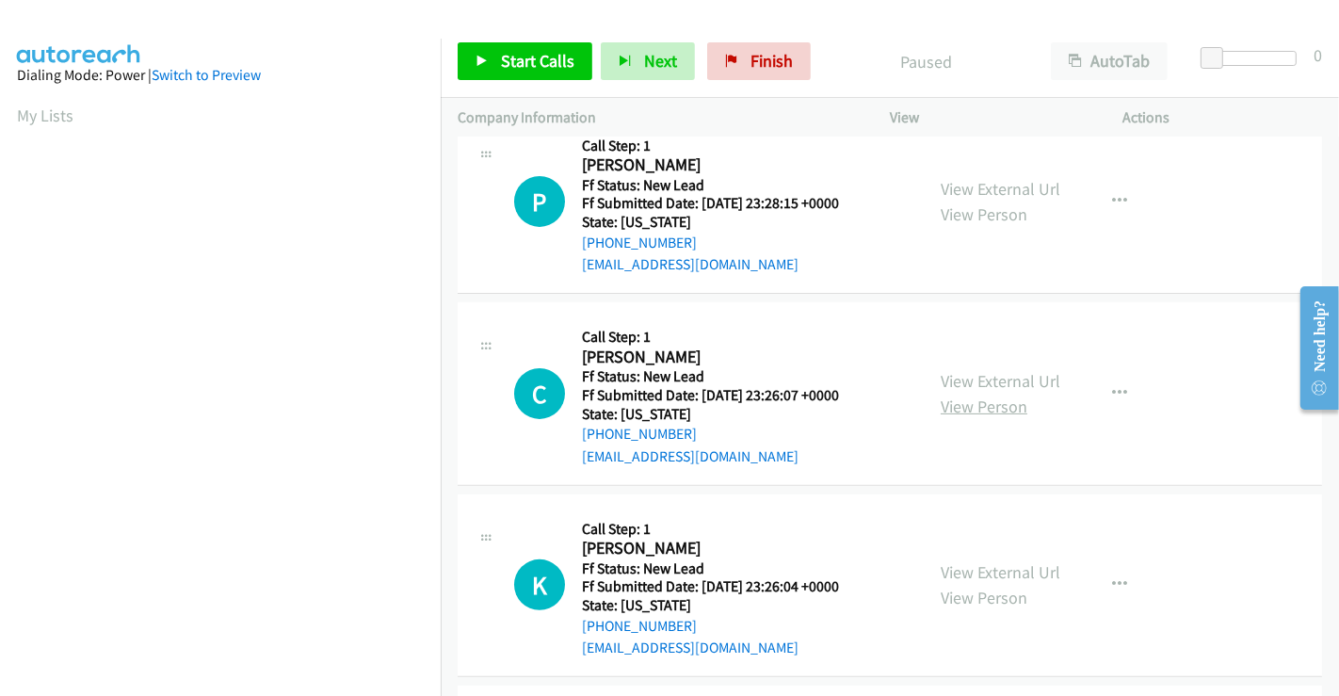
scroll to position [418, 0]
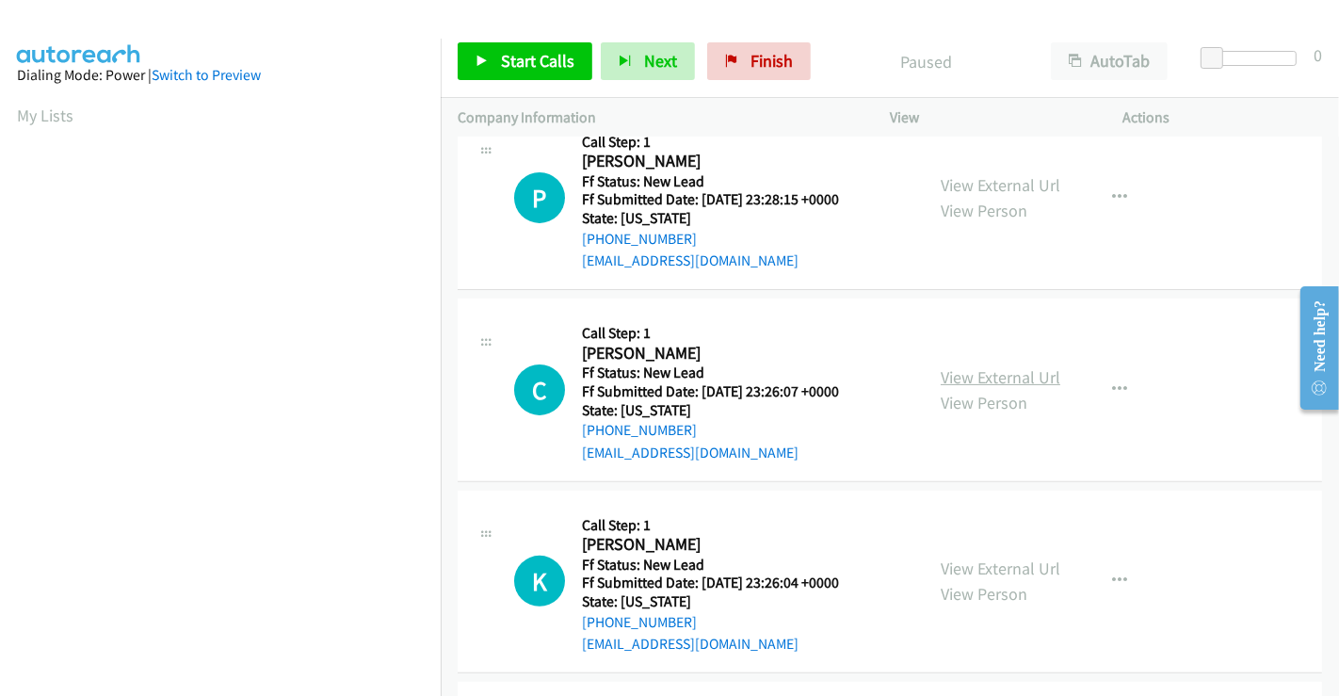
click at [990, 373] on link "View External Url" at bounding box center [1001, 377] width 120 height 22
click at [1008, 559] on link "View External Url" at bounding box center [1001, 568] width 120 height 22
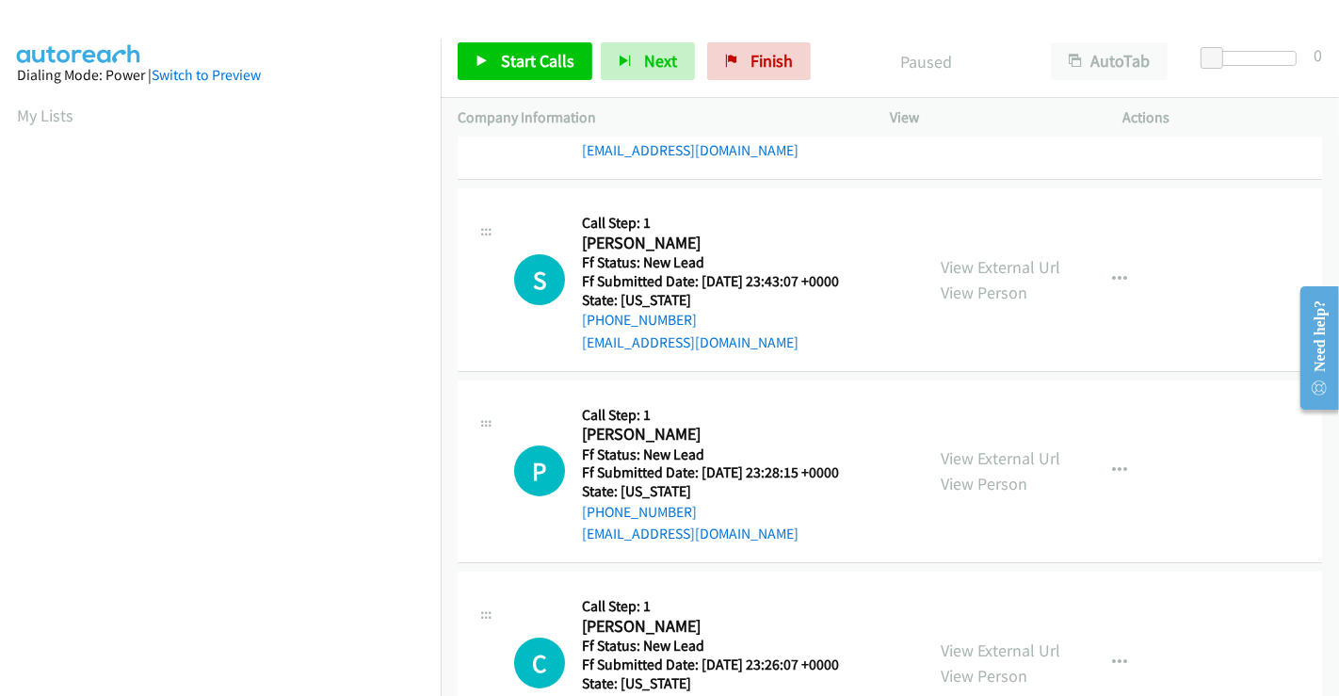
scroll to position [314, 0]
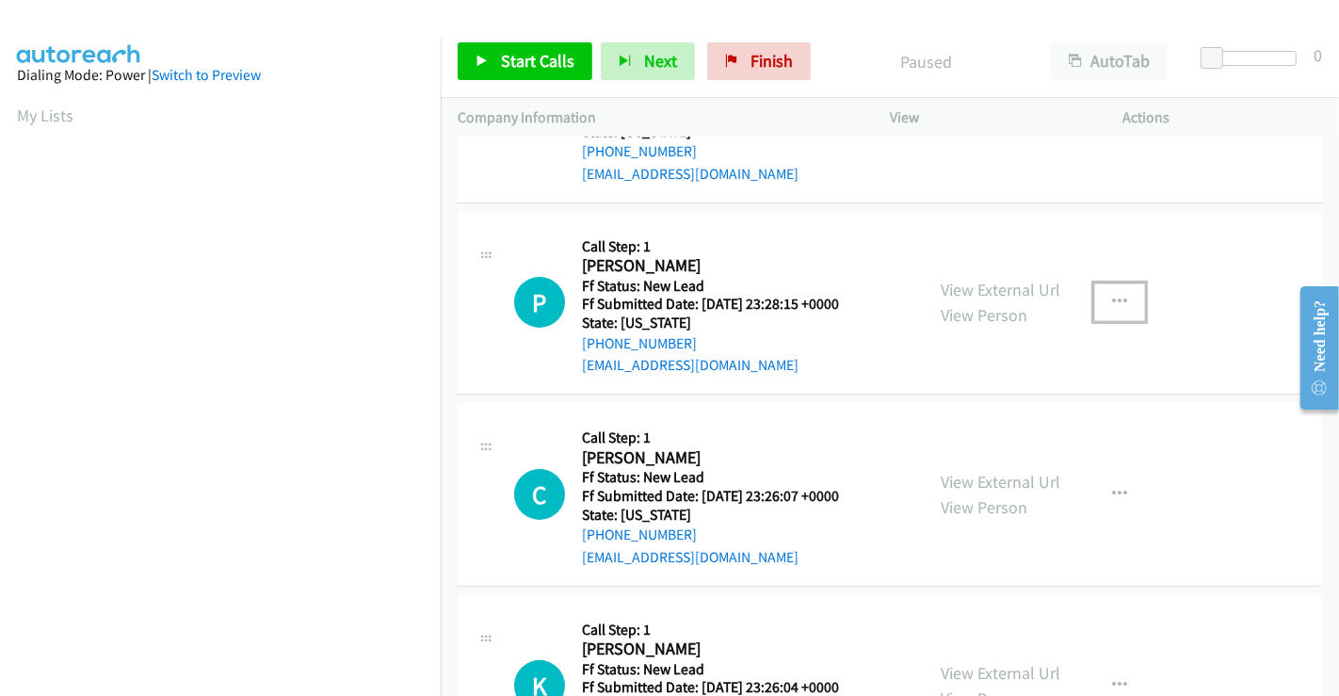
click at [1121, 302] on button "button" at bounding box center [1119, 302] width 51 height 38
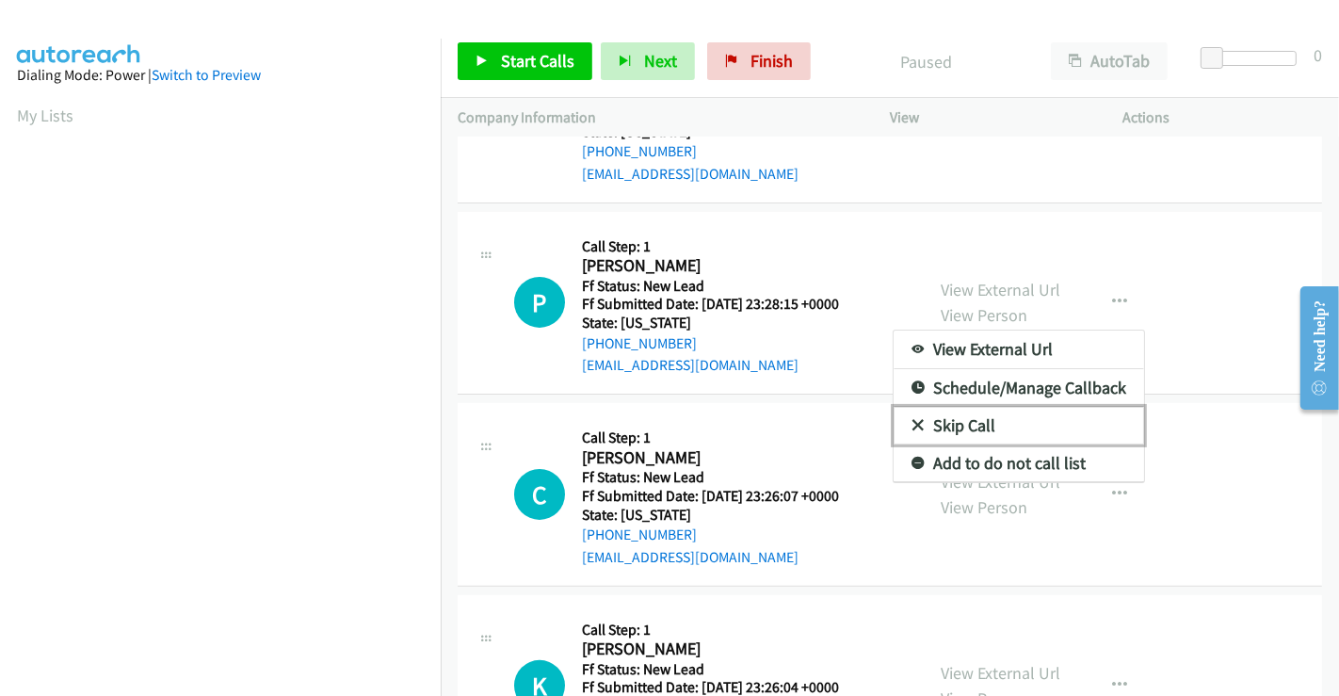
click at [971, 418] on link "Skip Call" at bounding box center [1019, 426] width 250 height 38
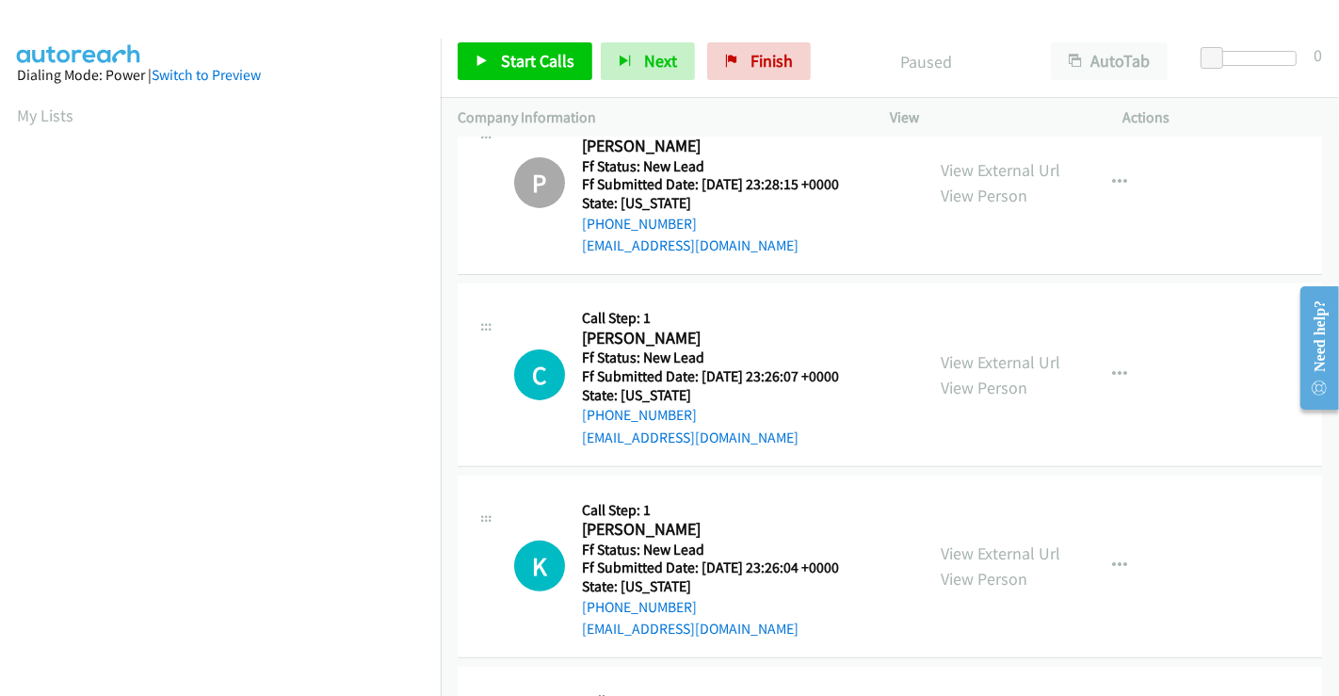
scroll to position [523, 0]
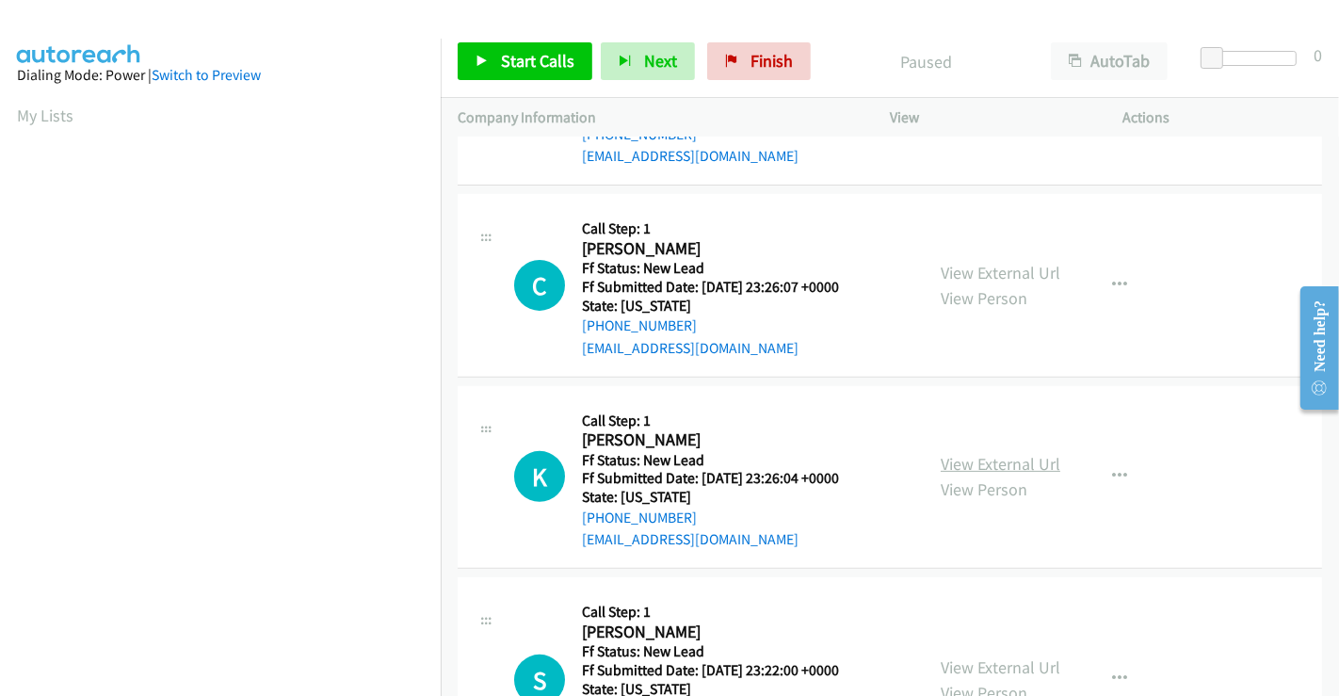
click at [1006, 459] on link "View External Url" at bounding box center [1001, 464] width 120 height 22
click at [508, 62] on span "Start Calls" at bounding box center [537, 61] width 73 height 22
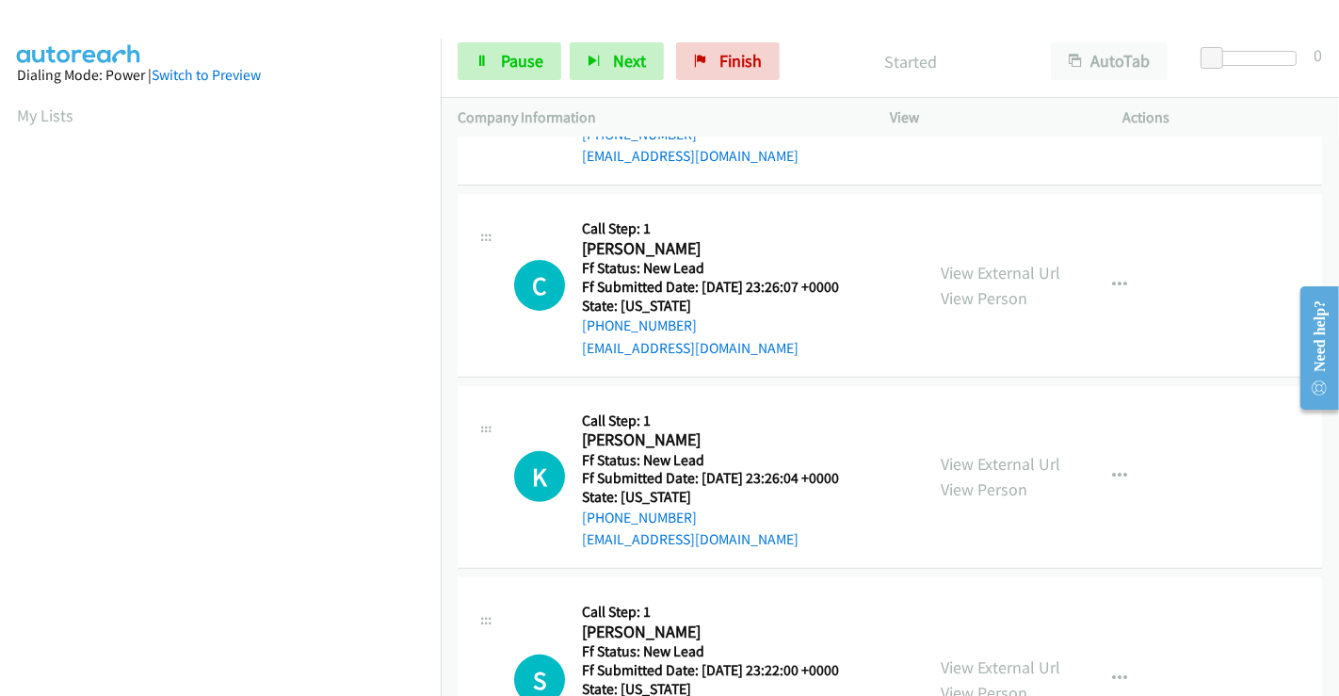
scroll to position [836, 0]
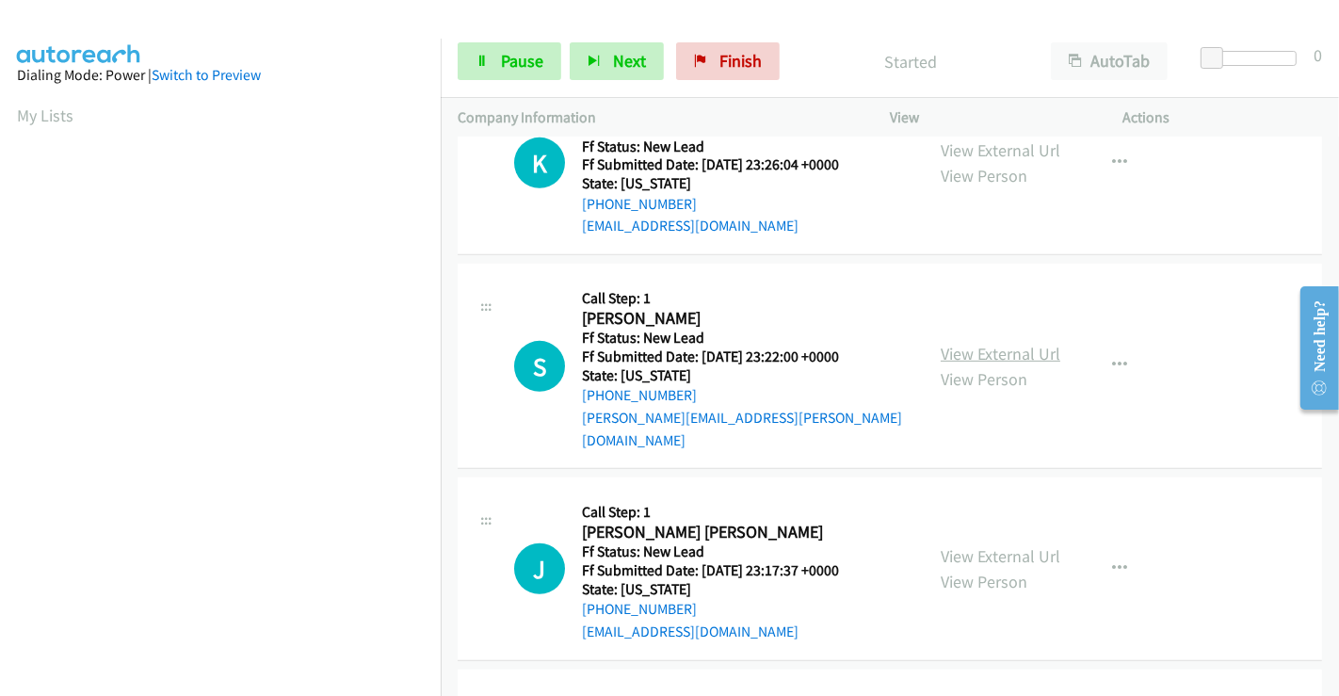
click at [1012, 343] on link "View External Url" at bounding box center [1001, 354] width 120 height 22
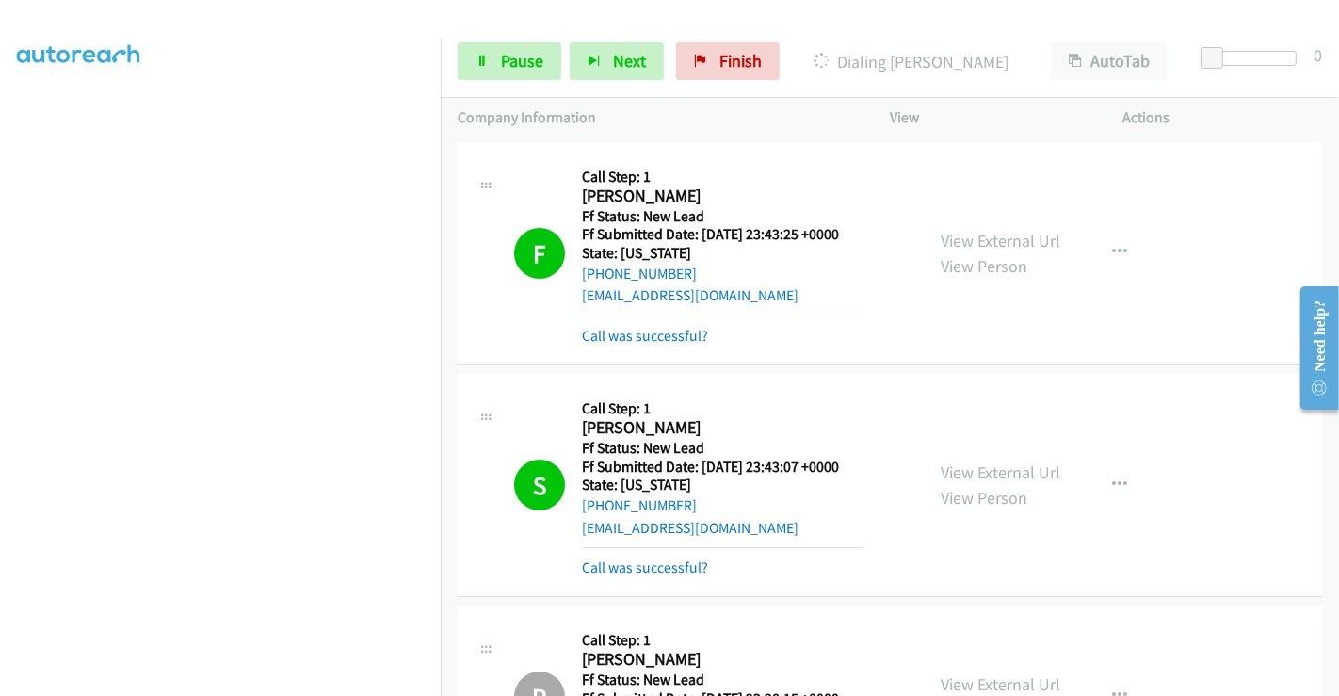
scroll to position [363, 0]
drag, startPoint x: 522, startPoint y: 59, endPoint x: 623, endPoint y: 185, distance: 161.3
click at [521, 60] on span "Pause" at bounding box center [522, 61] width 42 height 22
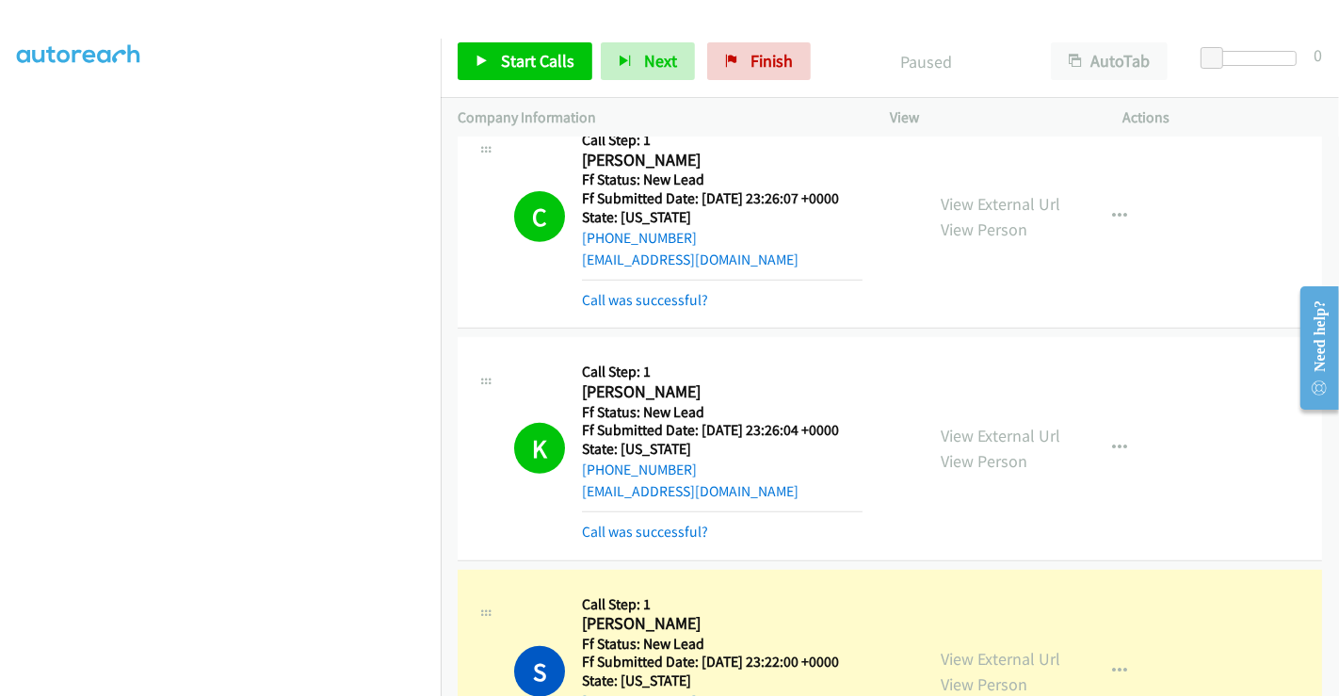
scroll to position [942, 0]
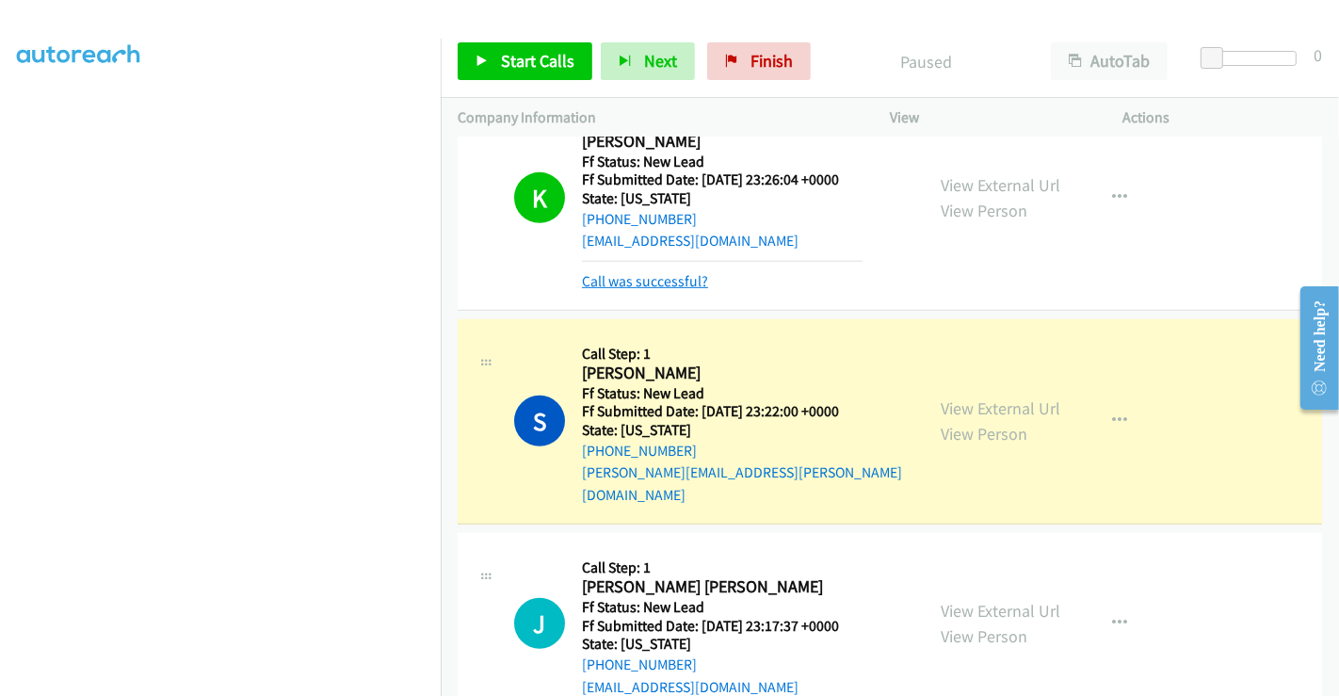
click at [659, 281] on link "Call was successful?" at bounding box center [645, 281] width 126 height 18
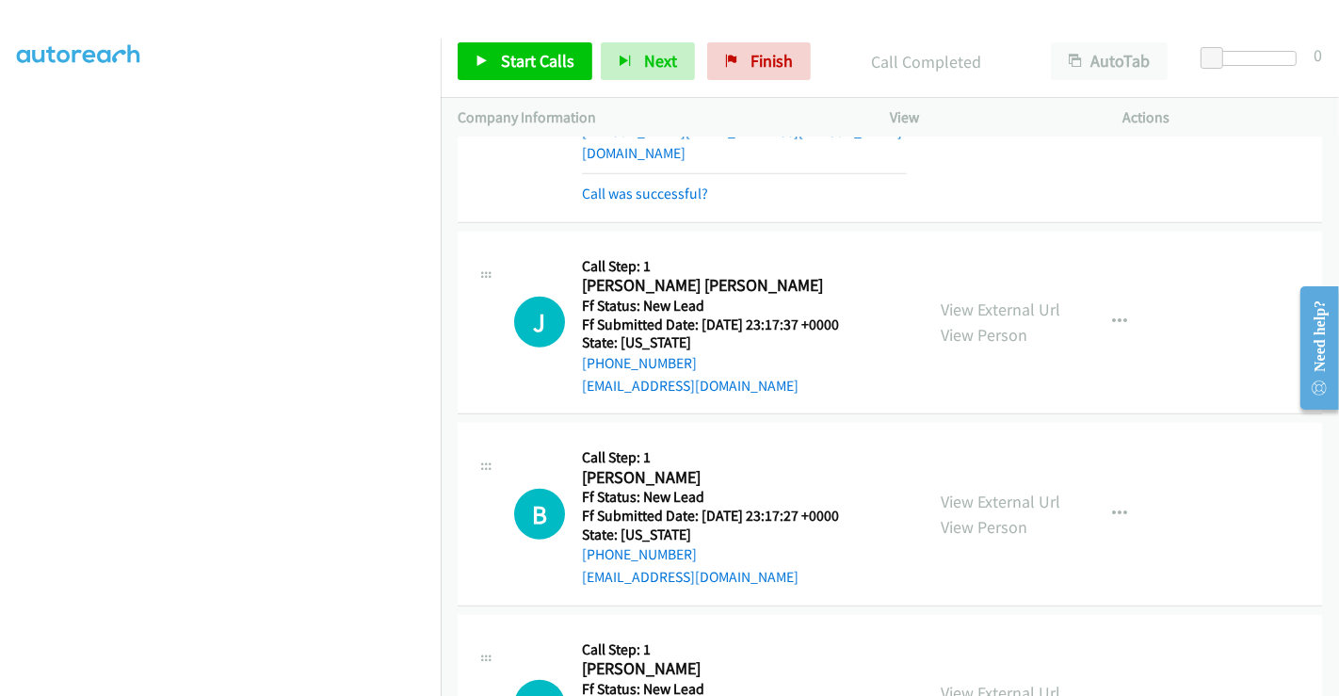
scroll to position [1360, 0]
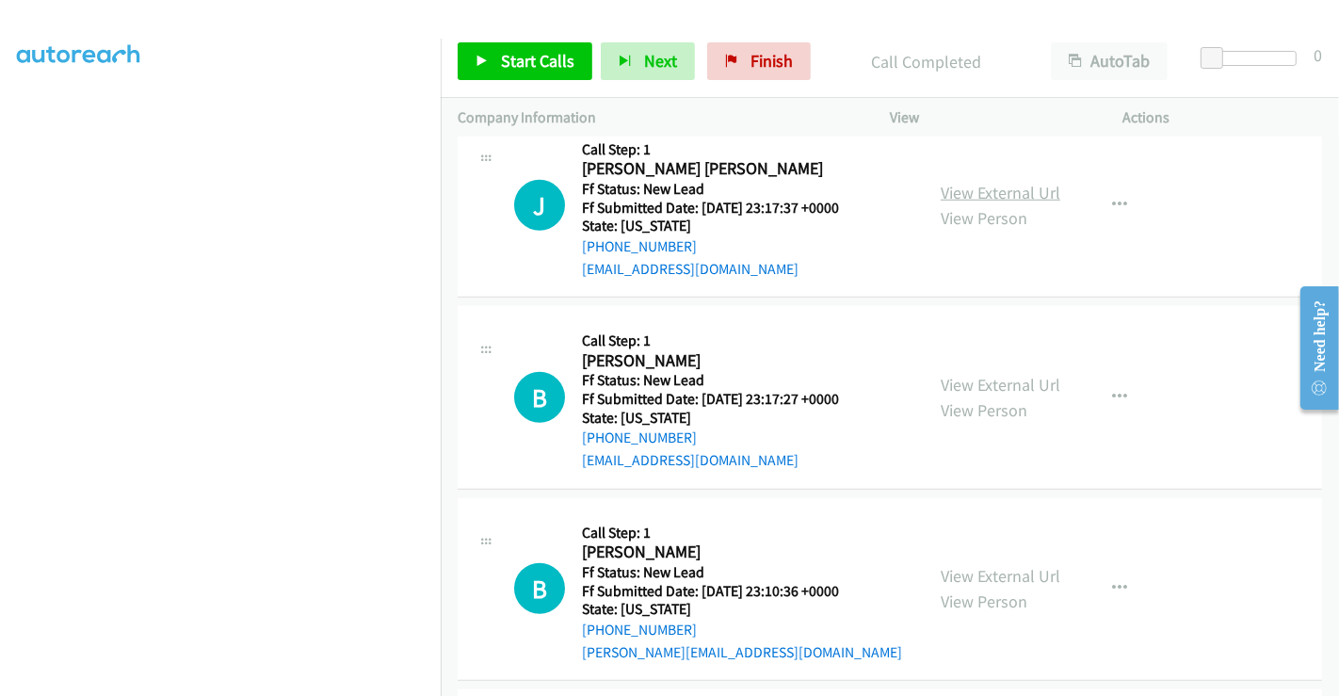
click at [965, 182] on link "View External Url" at bounding box center [1001, 193] width 120 height 22
click at [1000, 374] on link "View External Url" at bounding box center [1001, 385] width 120 height 22
click at [986, 565] on link "View External Url" at bounding box center [1001, 576] width 120 height 22
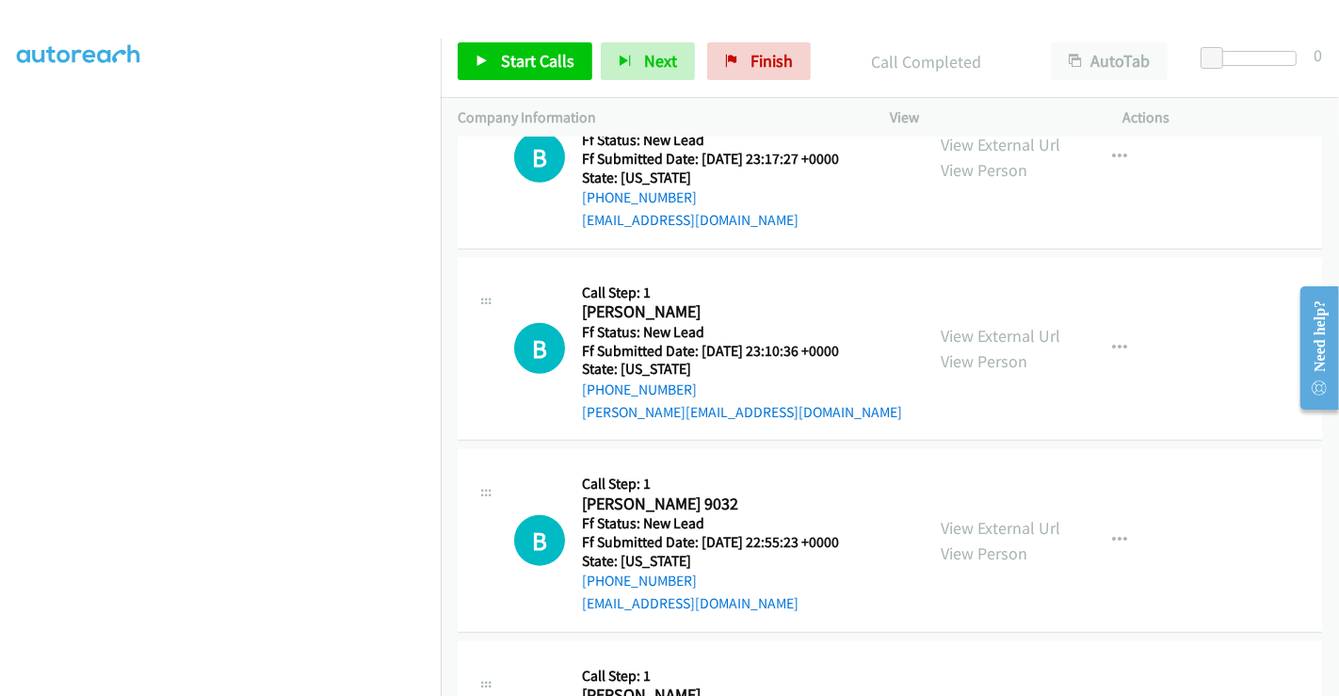
scroll to position [1673, 0]
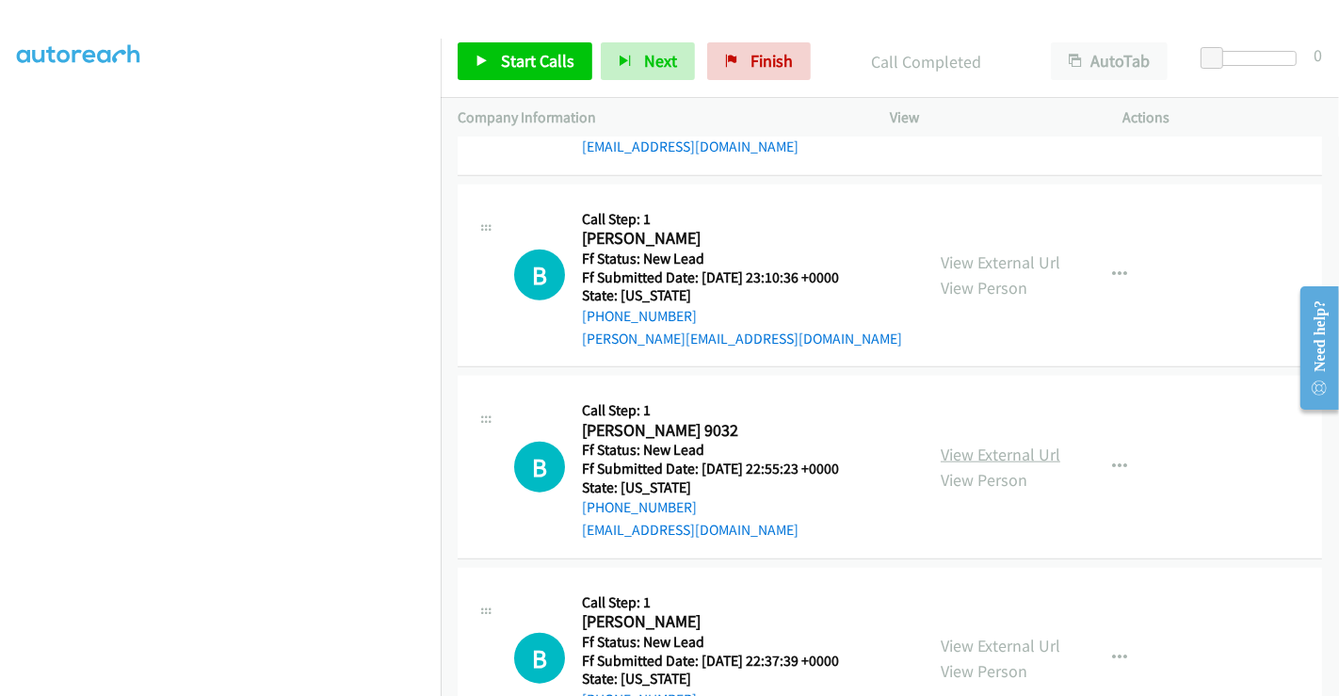
click at [984, 443] on link "View External Url" at bounding box center [1001, 454] width 120 height 22
click at [979, 635] on link "View External Url" at bounding box center [1001, 646] width 120 height 22
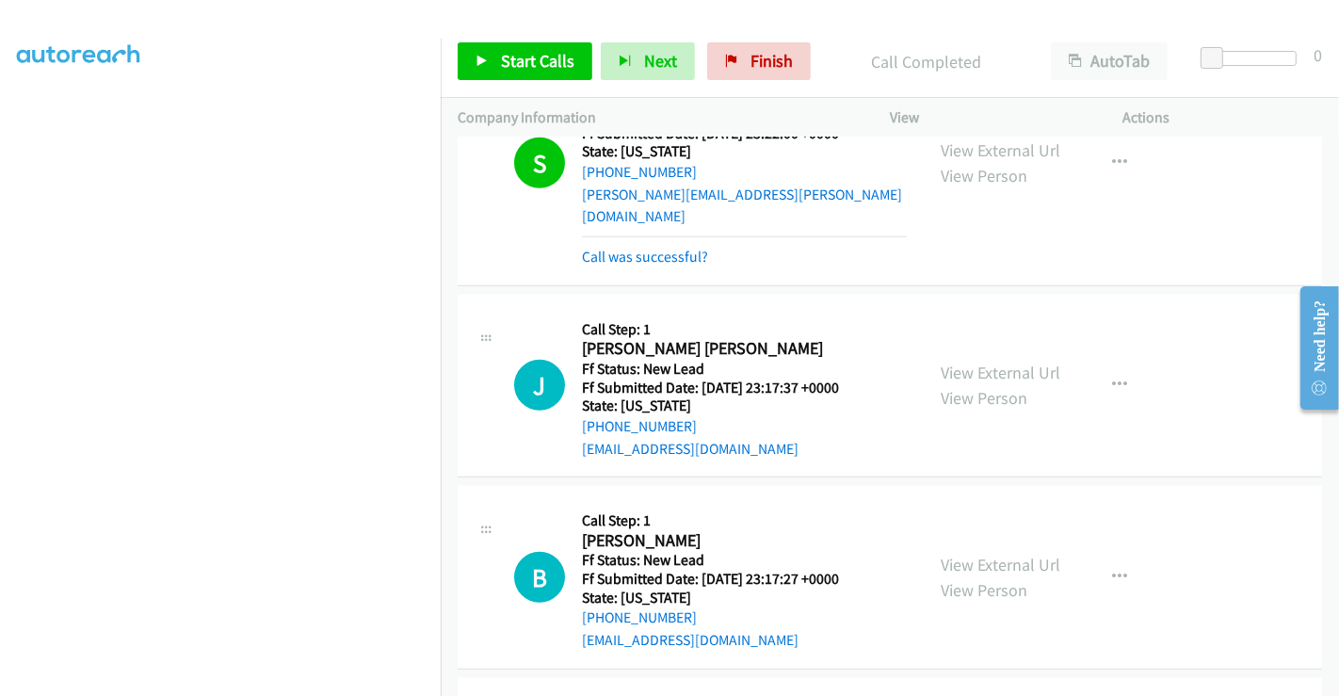
scroll to position [1255, 0]
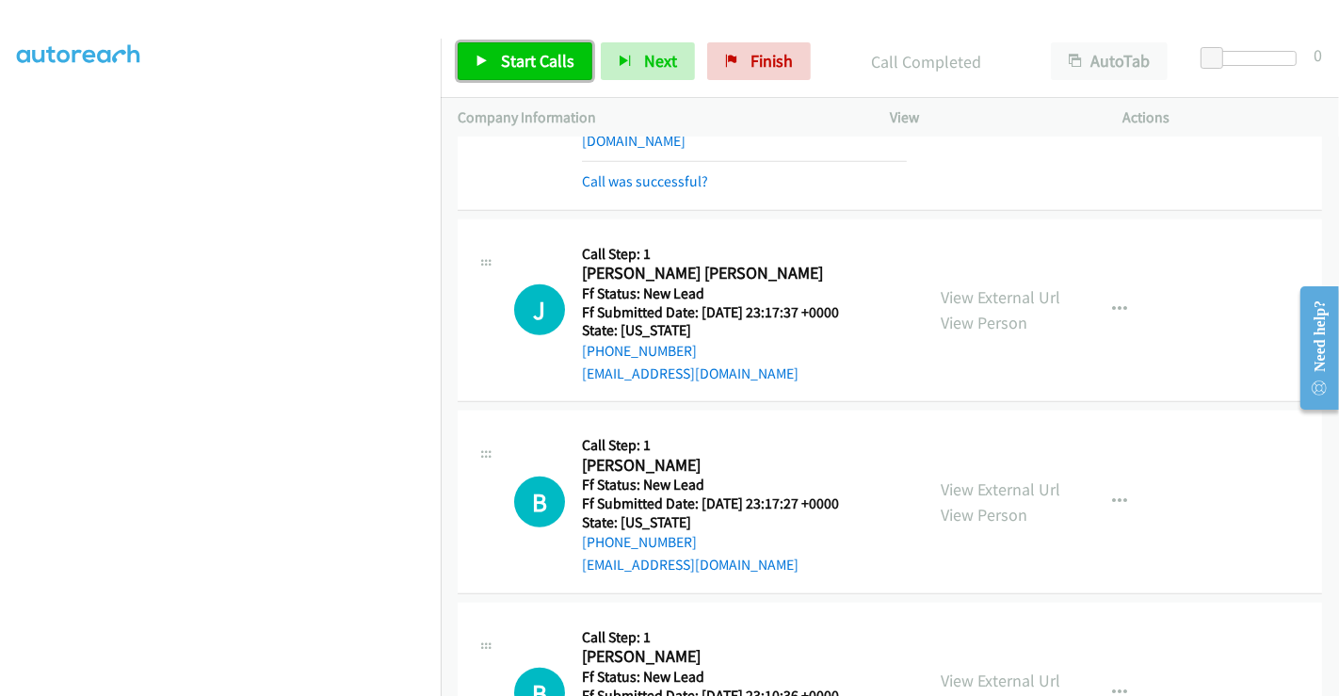
click at [521, 52] on span "Start Calls" at bounding box center [537, 61] width 73 height 22
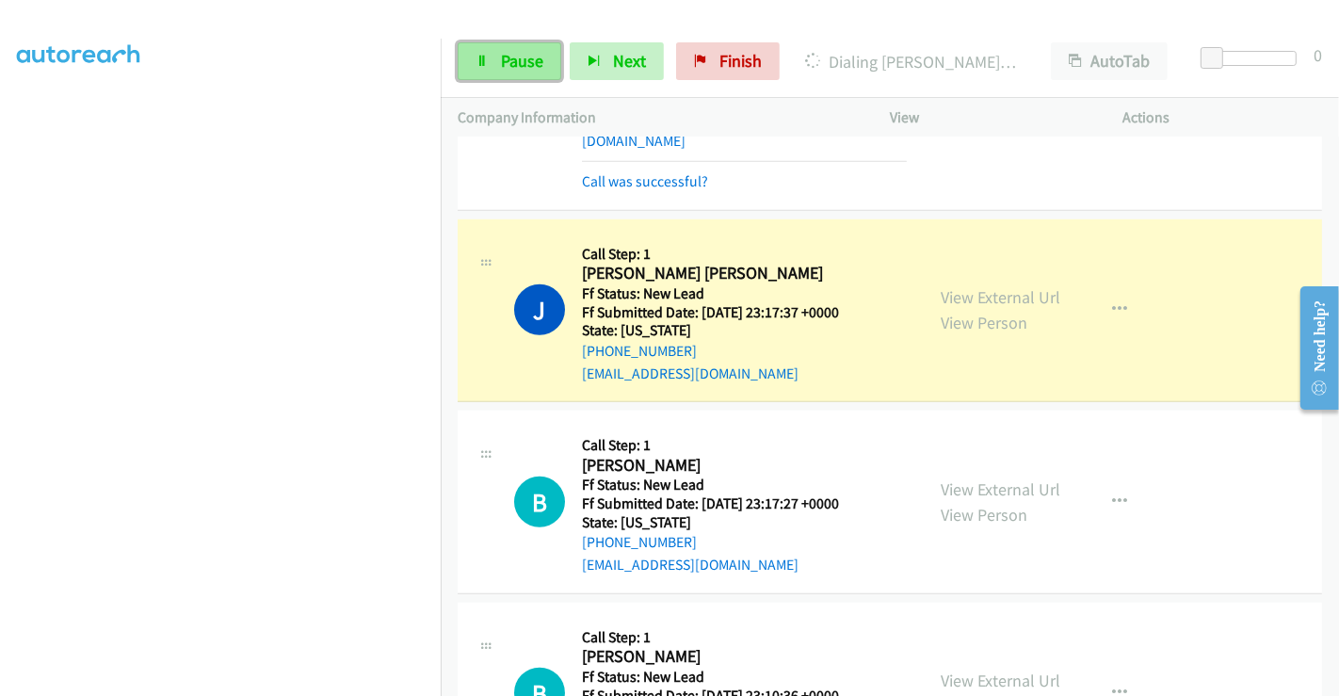
click at [506, 56] on span "Pause" at bounding box center [522, 61] width 42 height 22
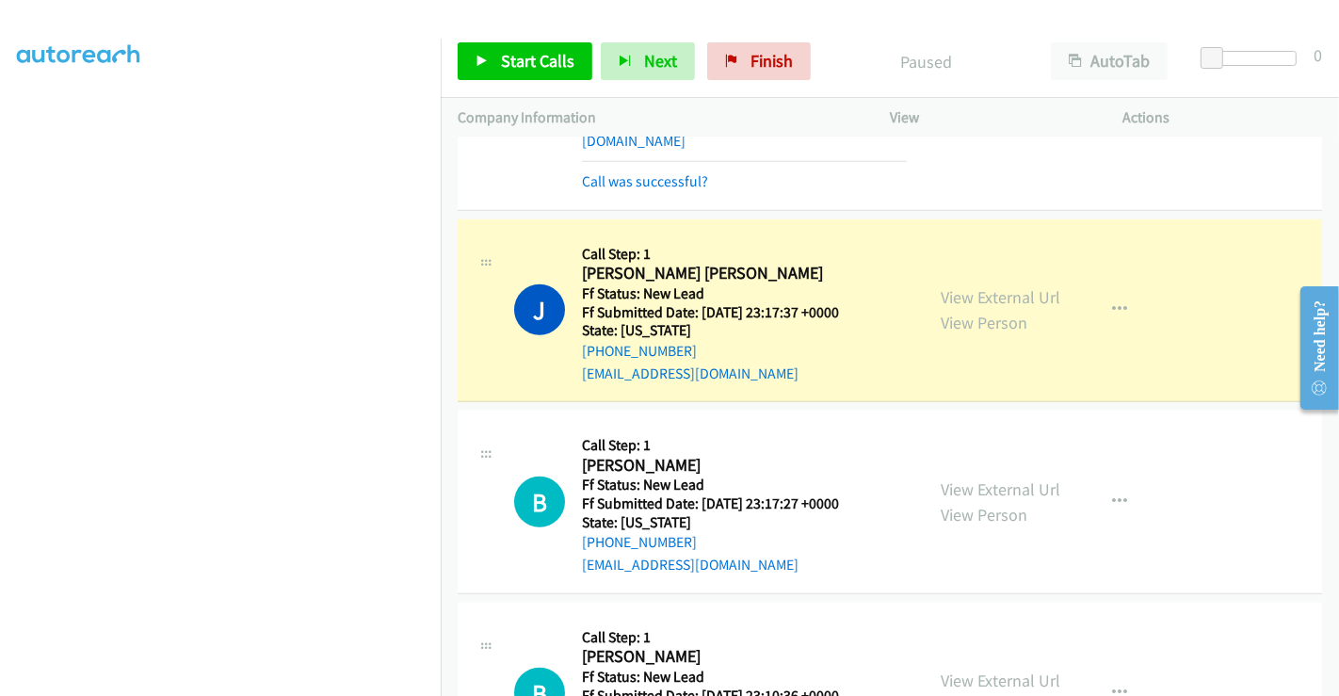
scroll to position [1360, 0]
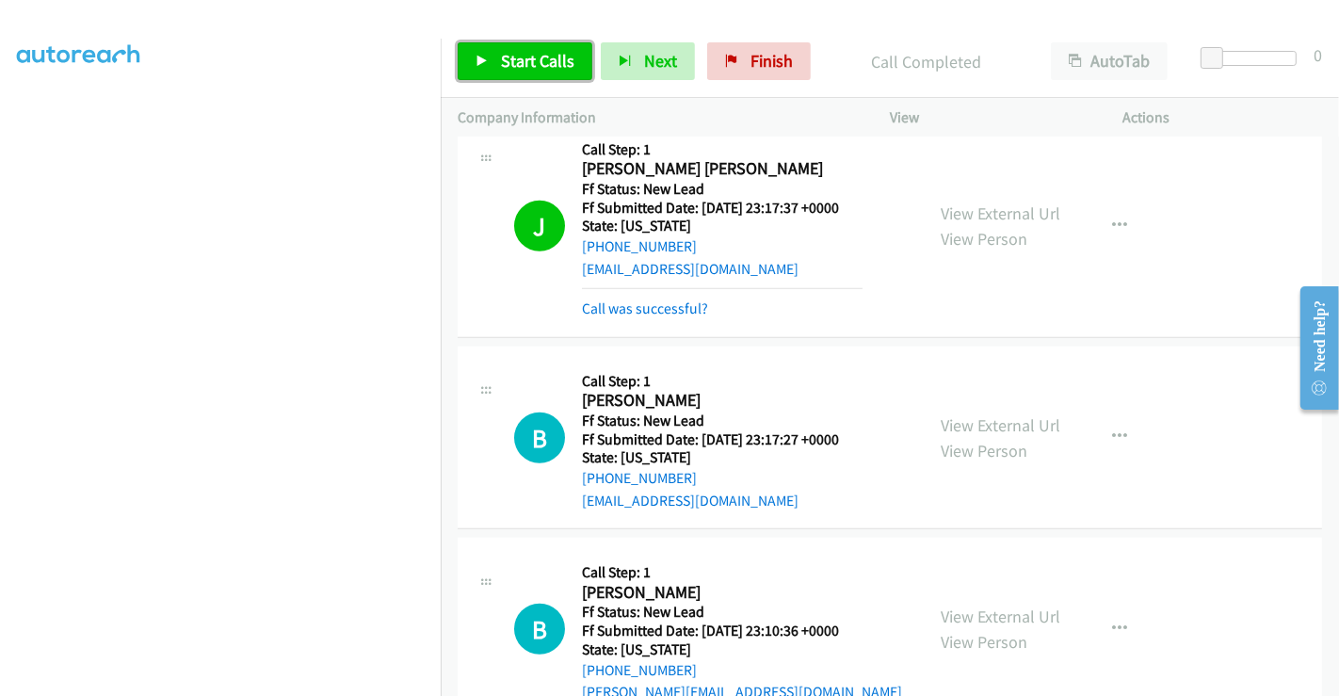
click at [551, 50] on span "Start Calls" at bounding box center [537, 61] width 73 height 22
click at [675, 299] on link "Call was successful?" at bounding box center [645, 308] width 126 height 18
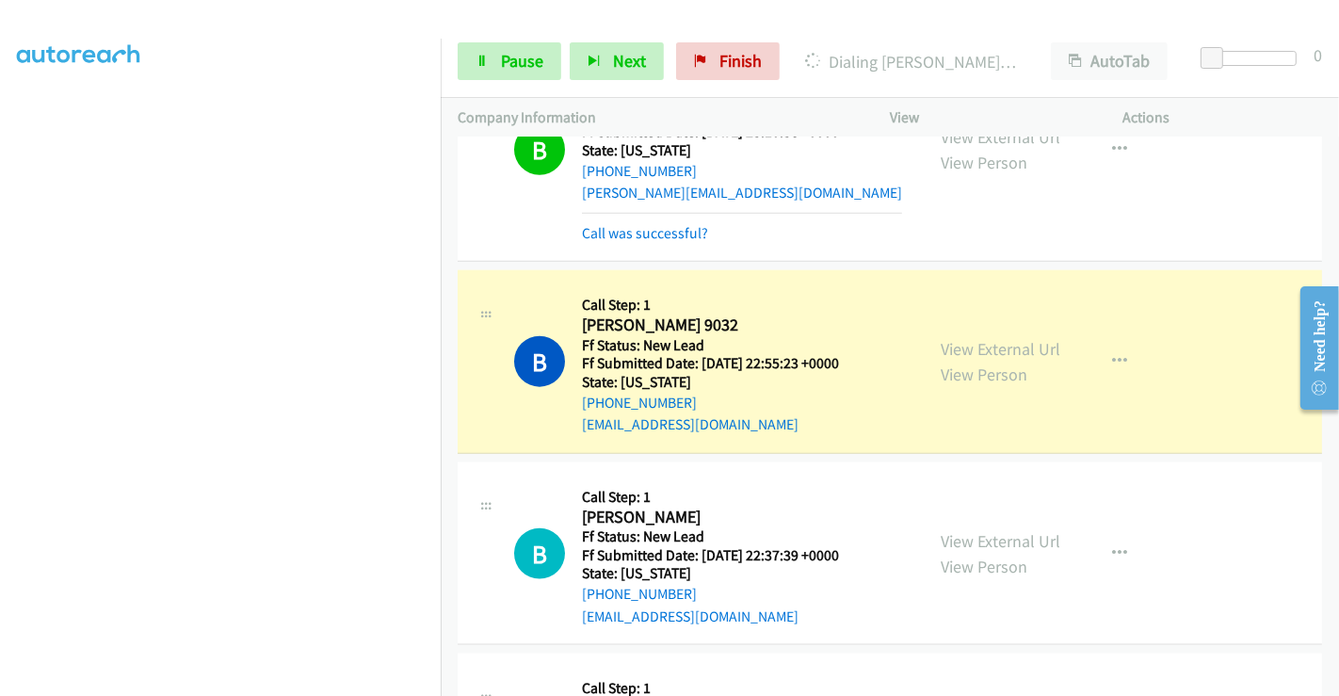
scroll to position [1868, 0]
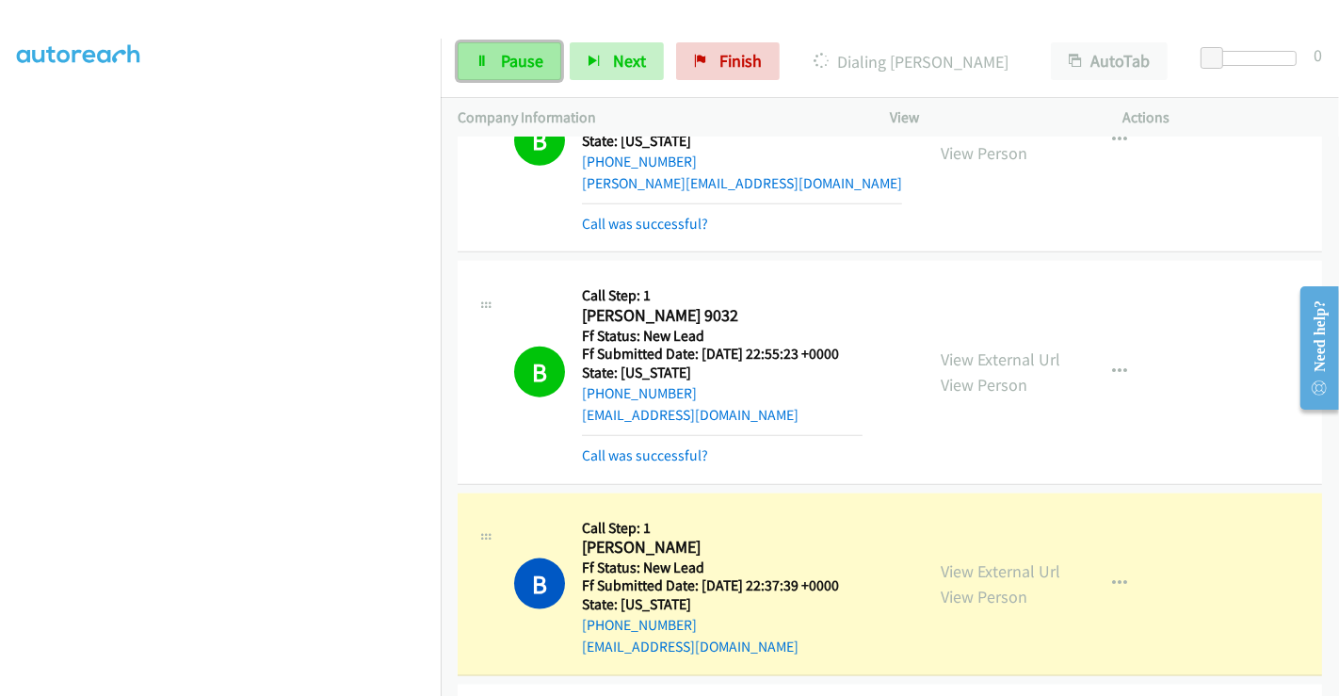
click at [511, 66] on span "Pause" at bounding box center [522, 61] width 42 height 22
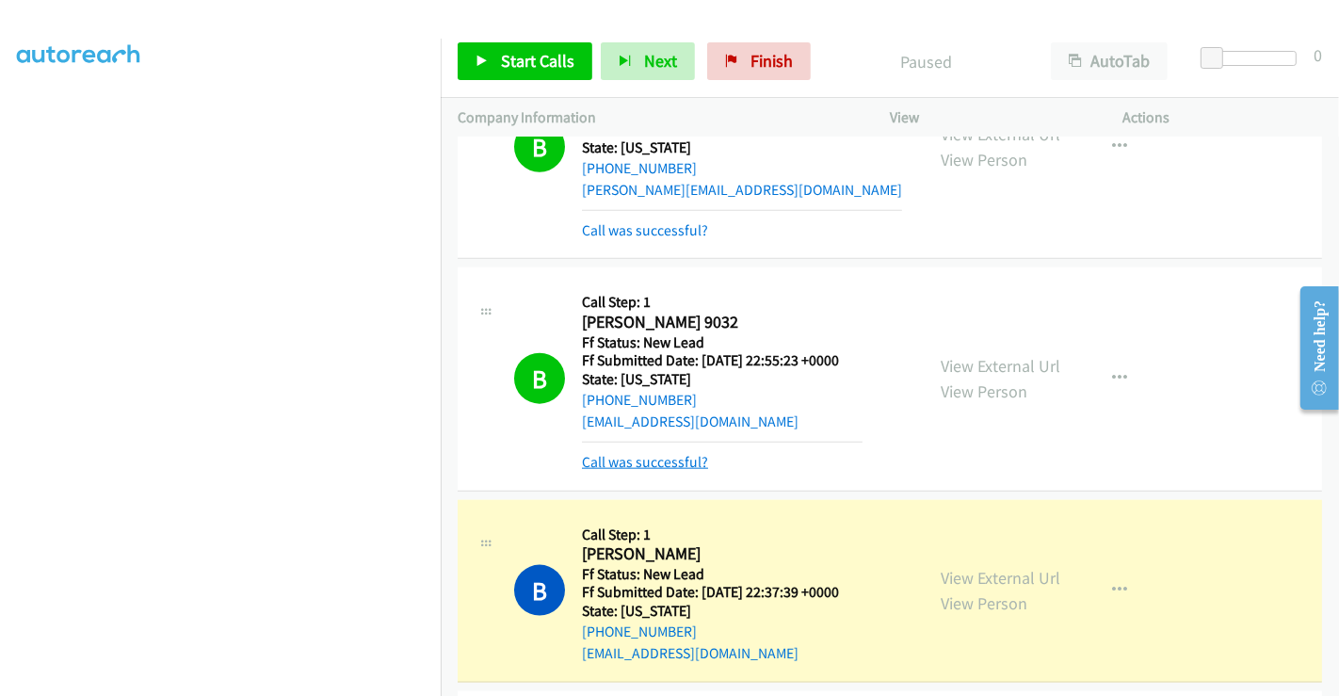
scroll to position [1985, 0]
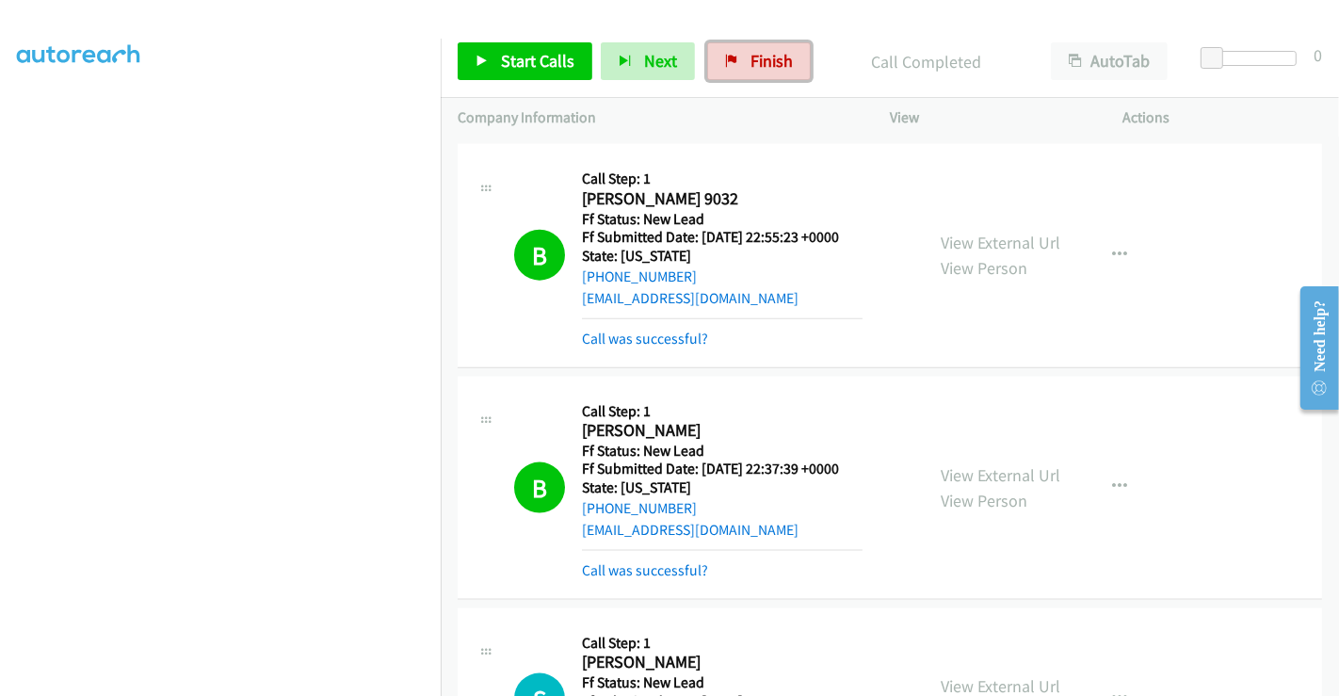
drag, startPoint x: 762, startPoint y: 57, endPoint x: 753, endPoint y: 111, distance: 54.3
click at [763, 57] on span "Finish" at bounding box center [771, 61] width 42 height 22
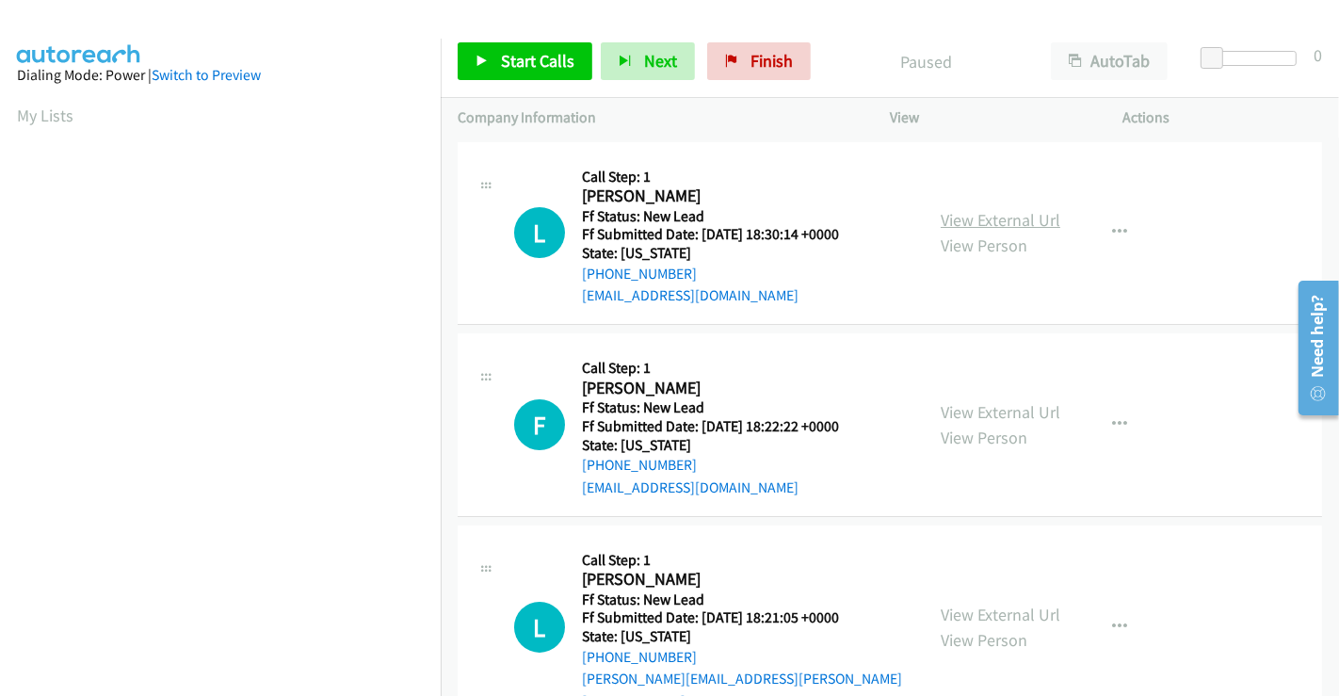
click at [1005, 214] on link "View External Url" at bounding box center [1001, 220] width 120 height 22
click at [974, 411] on link "View External Url" at bounding box center [1001, 412] width 120 height 22
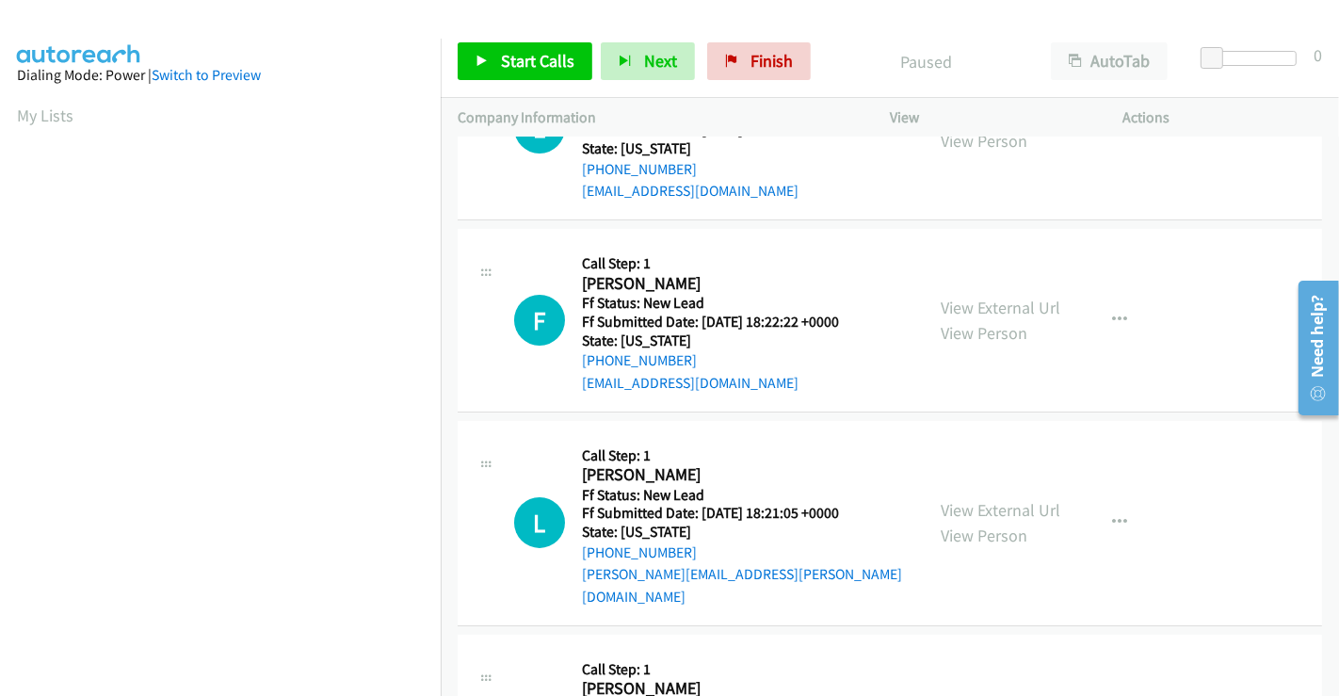
scroll to position [232, 0]
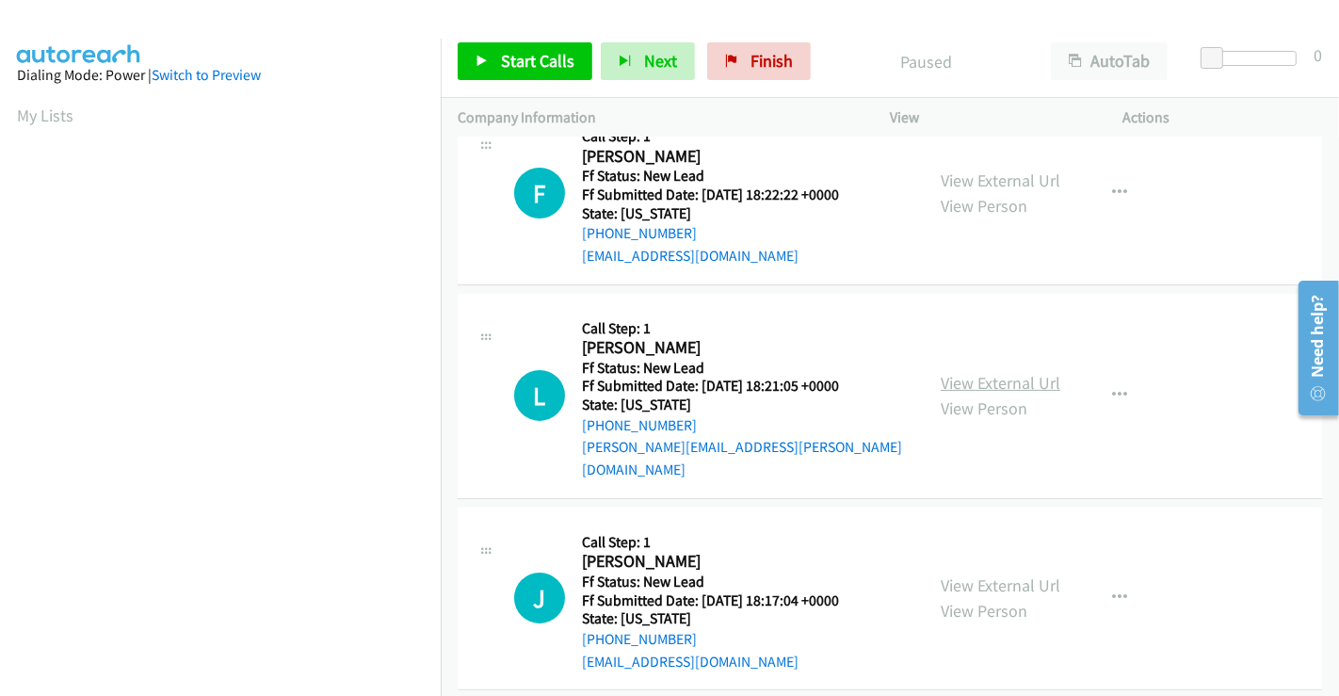
click at [997, 372] on link "View External Url" at bounding box center [1001, 383] width 120 height 22
click at [995, 574] on link "View External Url" at bounding box center [1001, 585] width 120 height 22
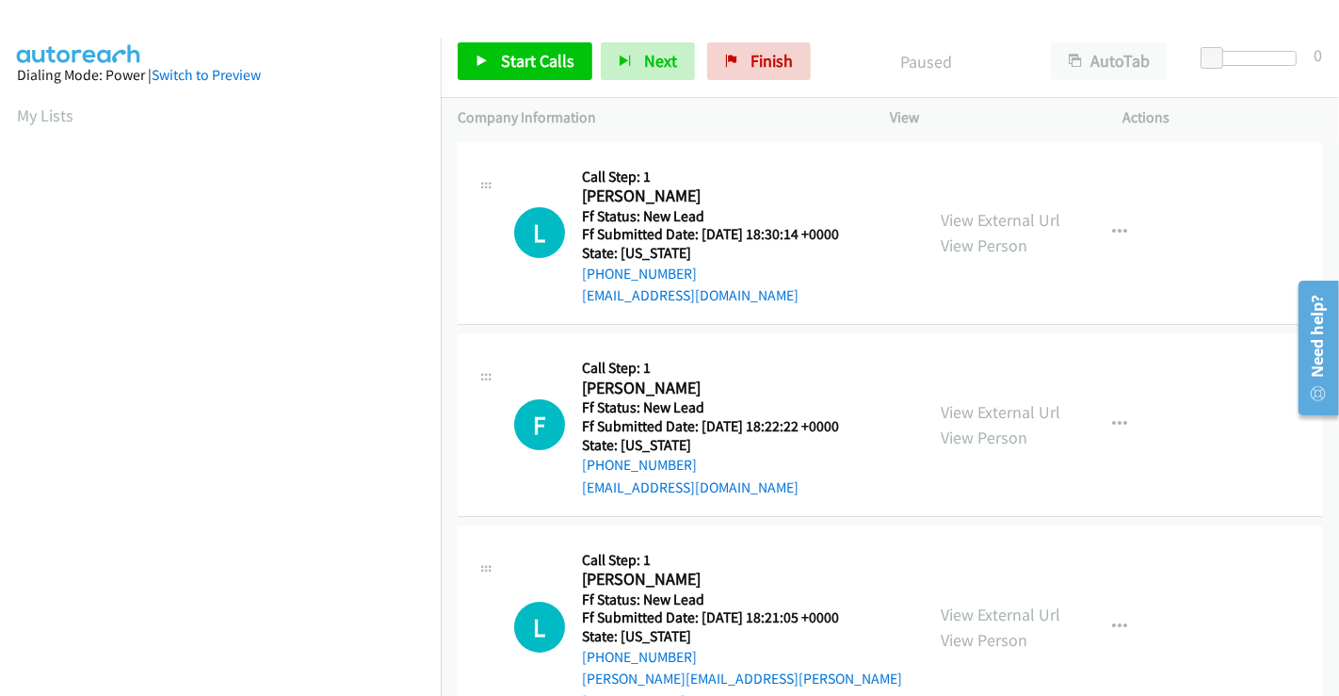
scroll to position [363, 0]
click at [519, 57] on span "Start Calls" at bounding box center [537, 61] width 73 height 22
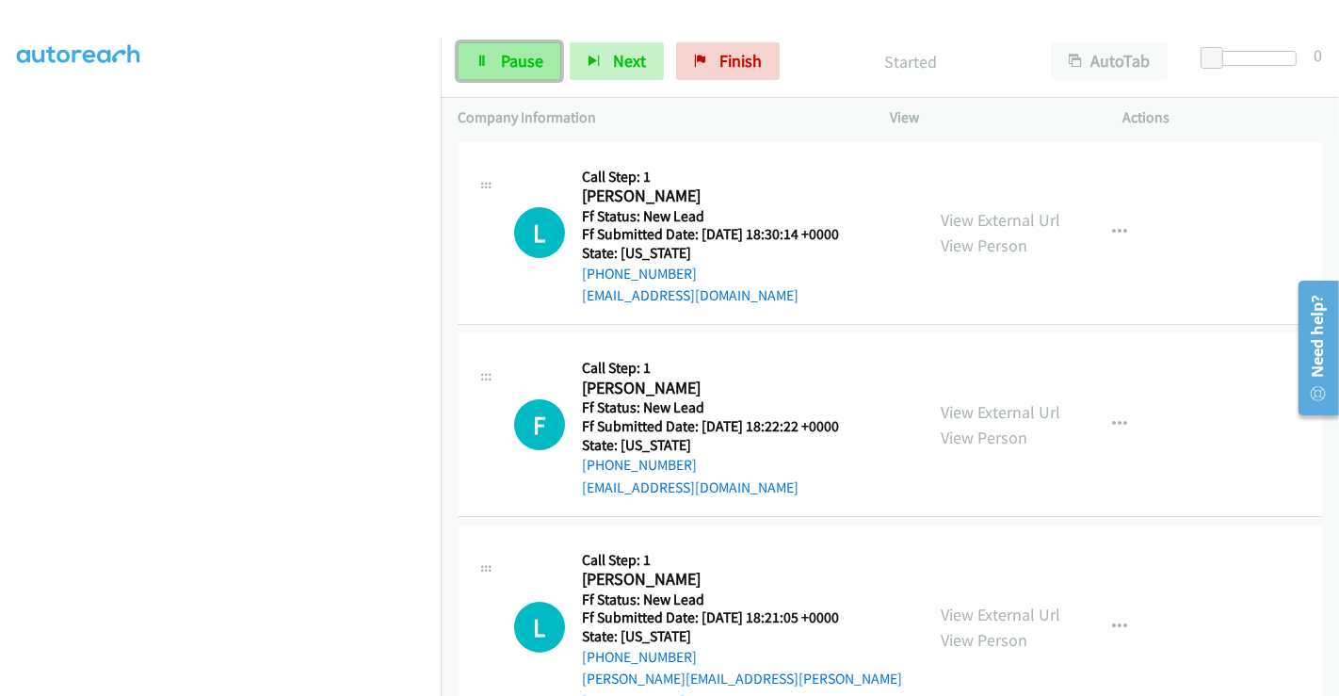
click at [508, 50] on span "Pause" at bounding box center [522, 61] width 42 height 22
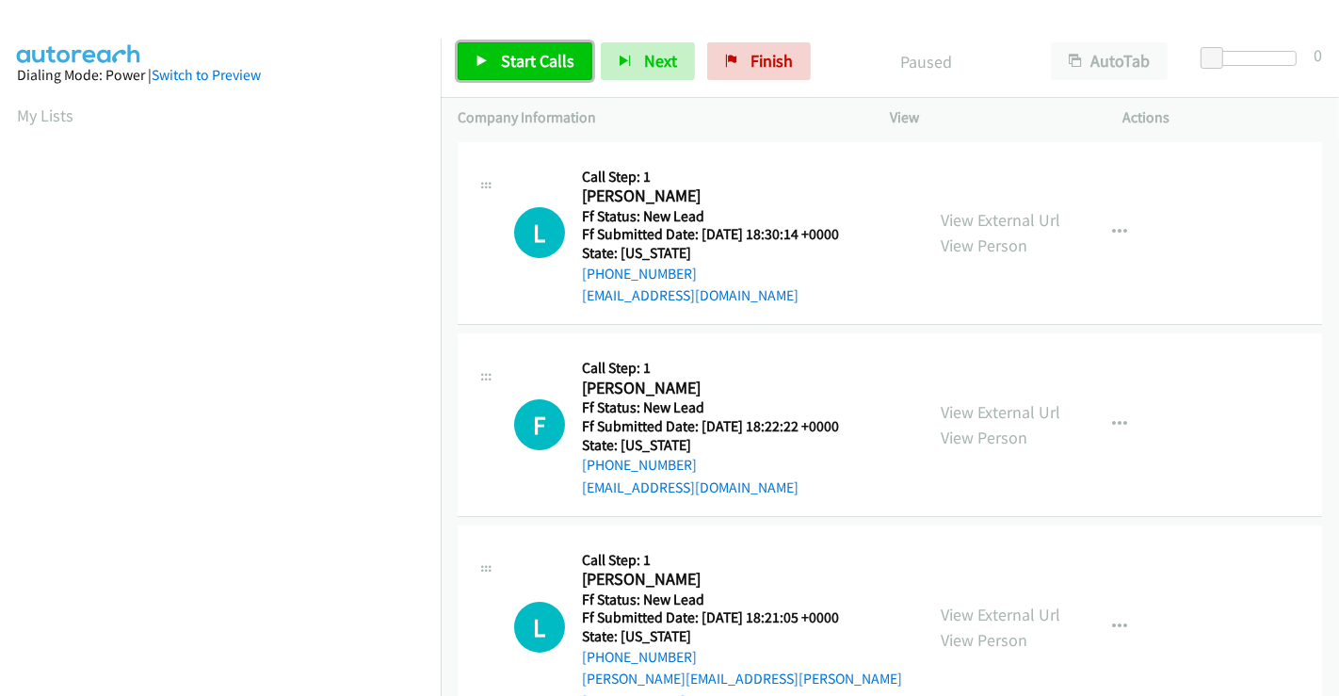
click at [524, 67] on span "Start Calls" at bounding box center [537, 61] width 73 height 22
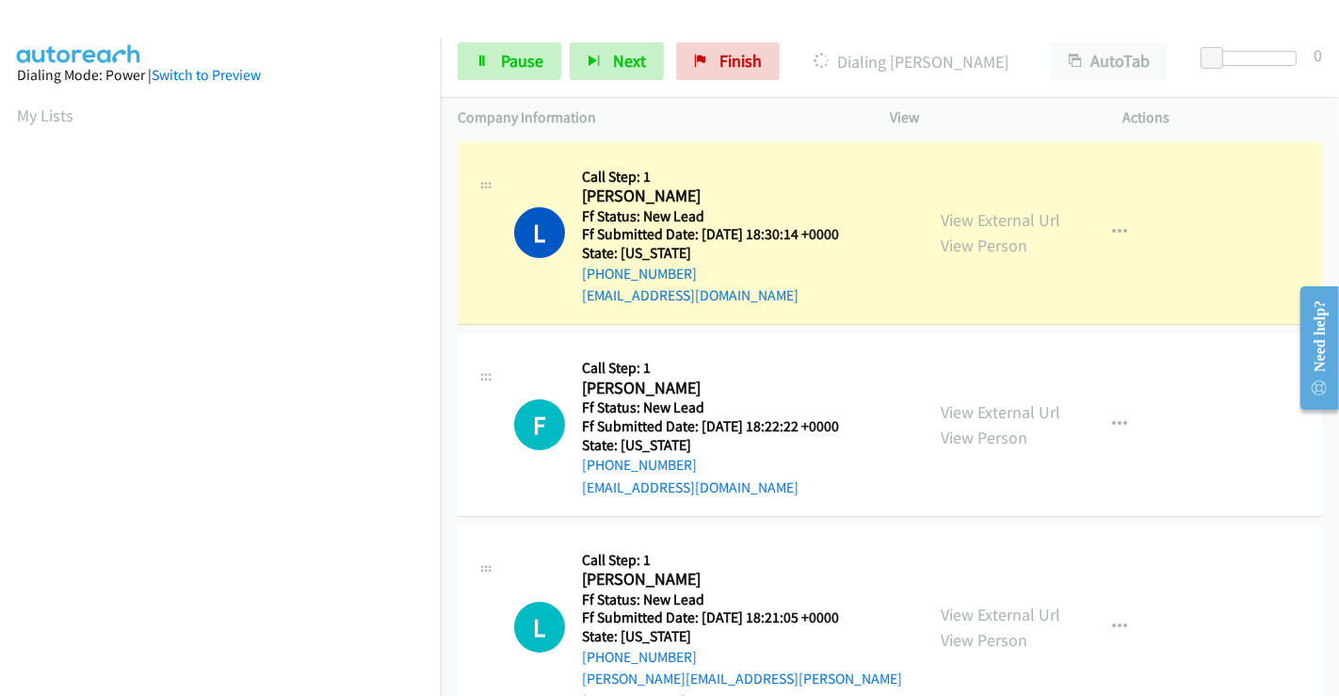
scroll to position [363, 0]
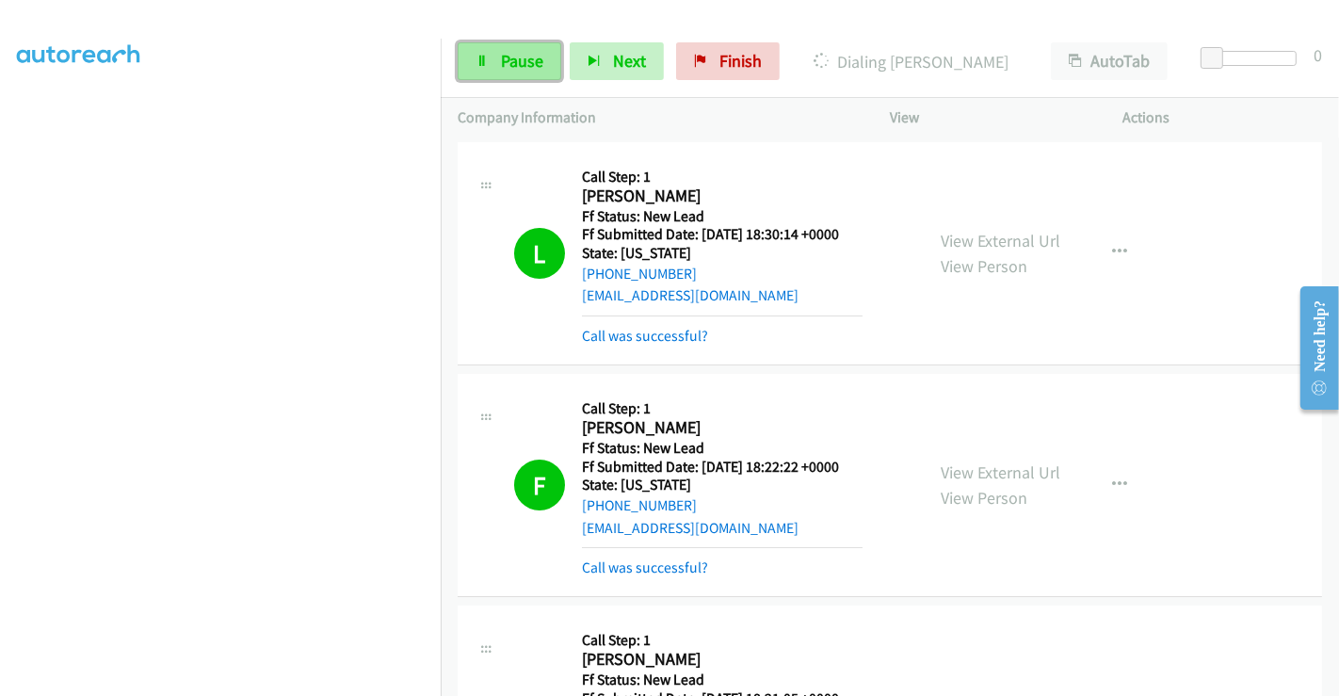
click at [513, 56] on span "Pause" at bounding box center [522, 61] width 42 height 22
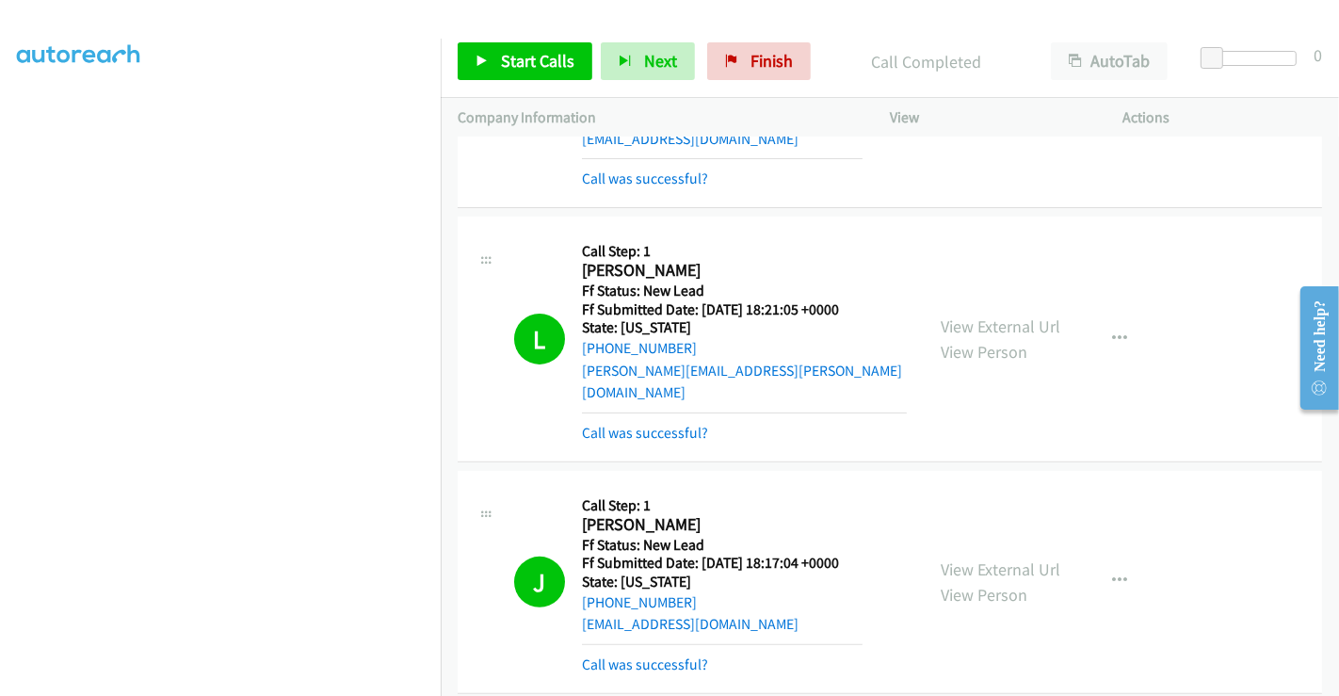
scroll to position [476, 0]
click at [750, 61] on span "Finish" at bounding box center [771, 61] width 42 height 22
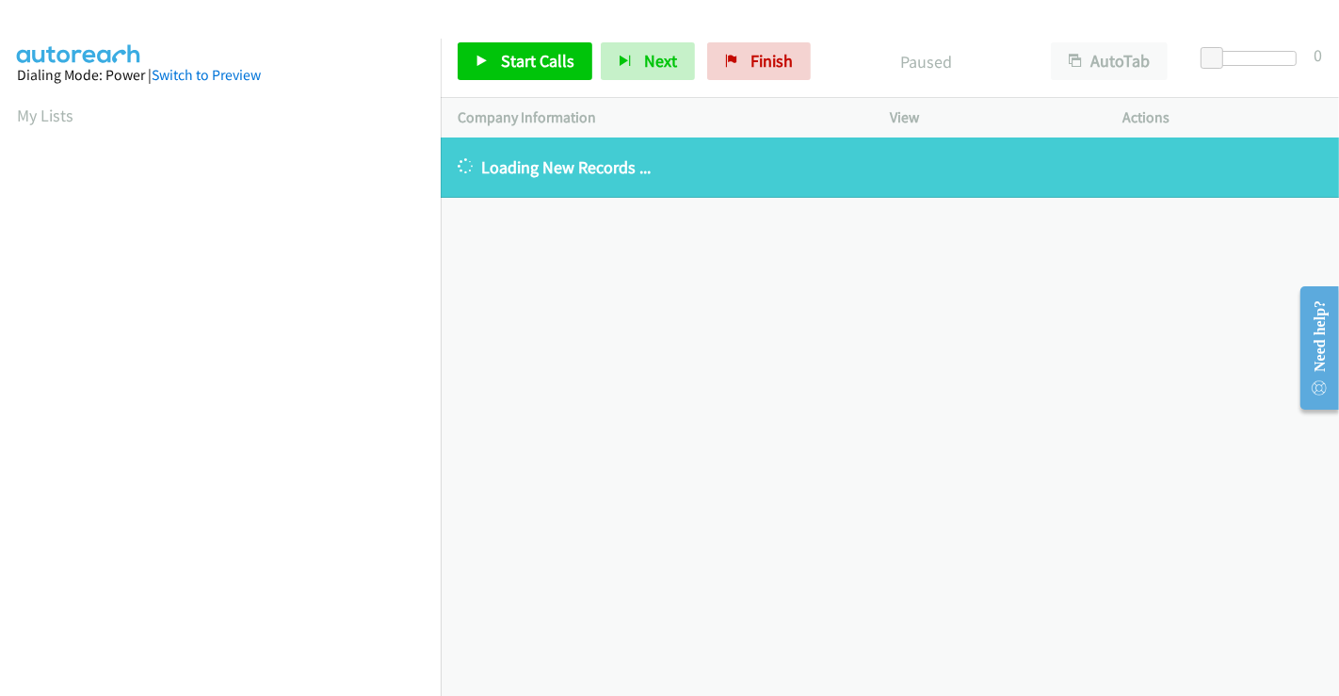
scroll to position [363, 0]
click at [759, 74] on link "Finish" at bounding box center [759, 61] width 104 height 38
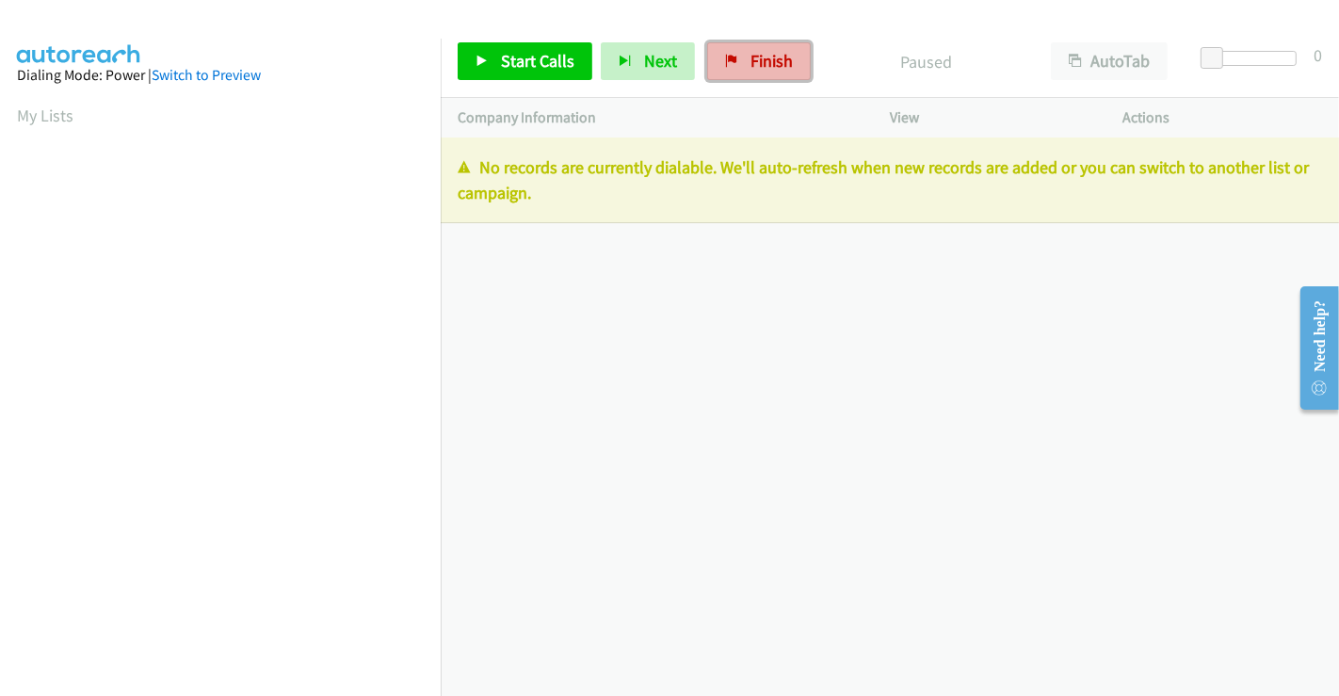
click at [757, 66] on span "Finish" at bounding box center [771, 61] width 42 height 22
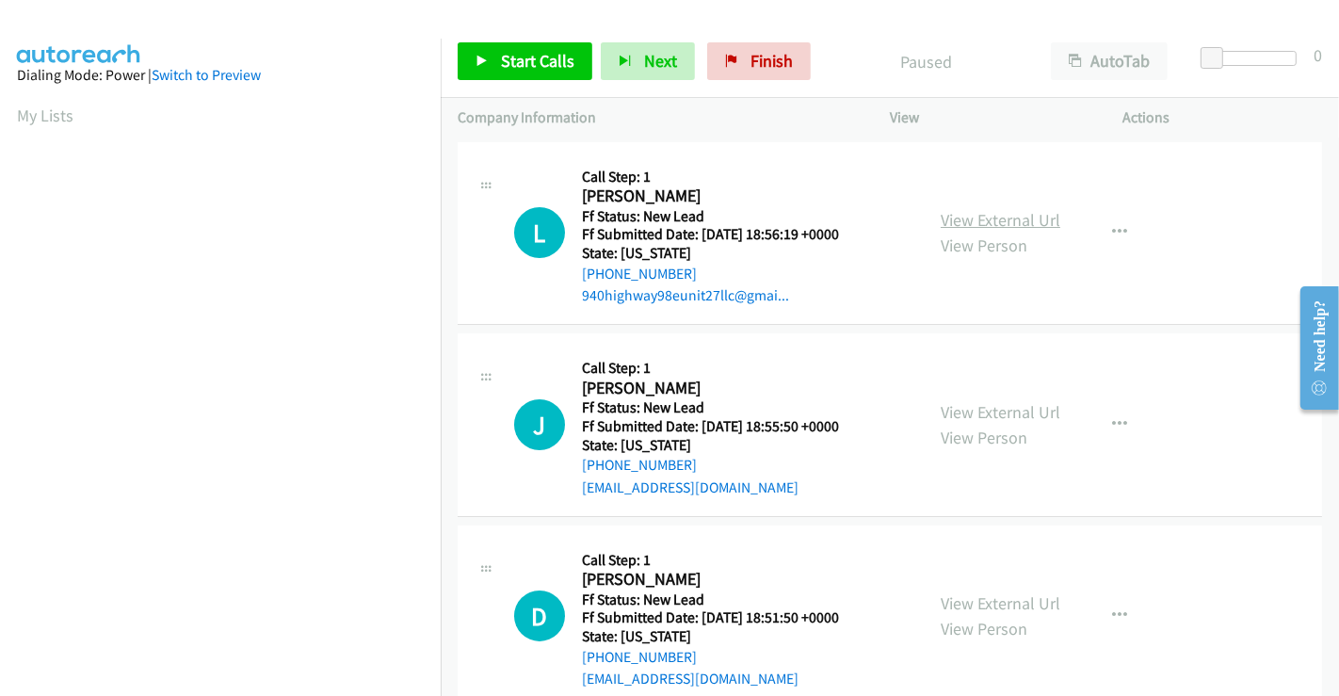
click at [1014, 217] on link "View External Url" at bounding box center [1001, 220] width 120 height 22
click at [992, 411] on link "View External Url" at bounding box center [1001, 412] width 120 height 22
click at [992, 601] on link "View External Url" at bounding box center [1001, 603] width 120 height 22
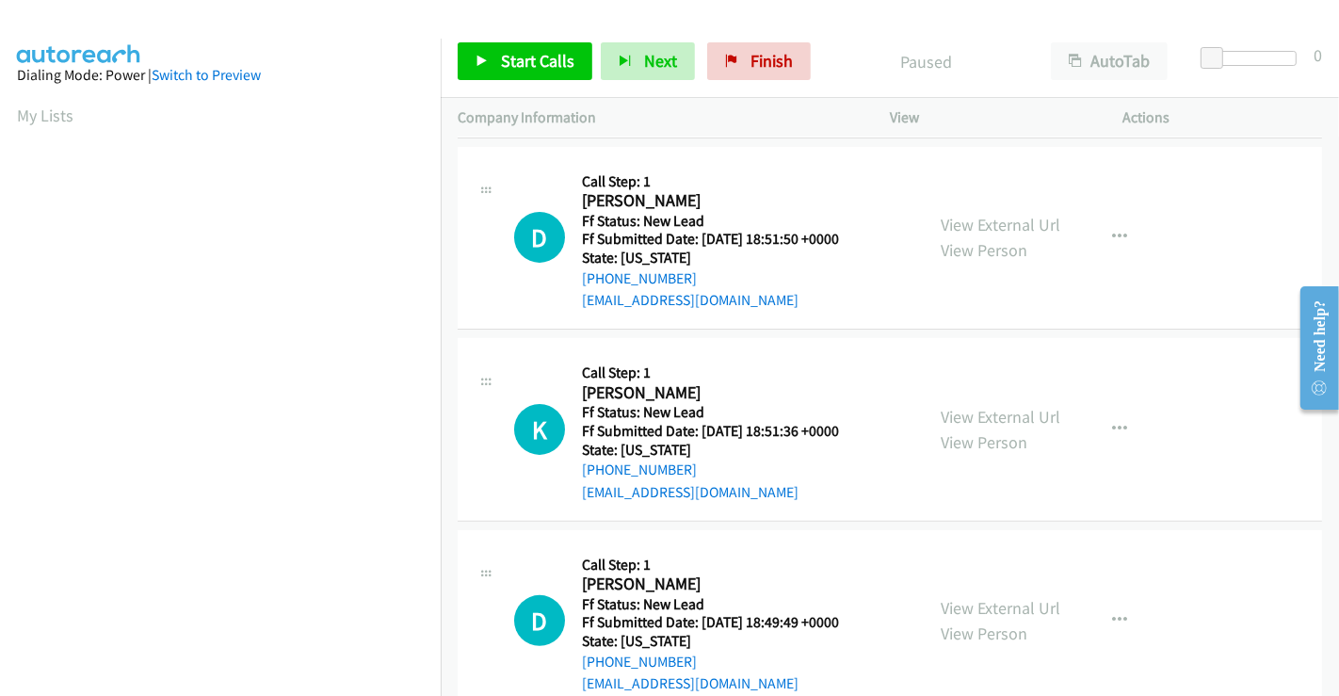
scroll to position [423, 0]
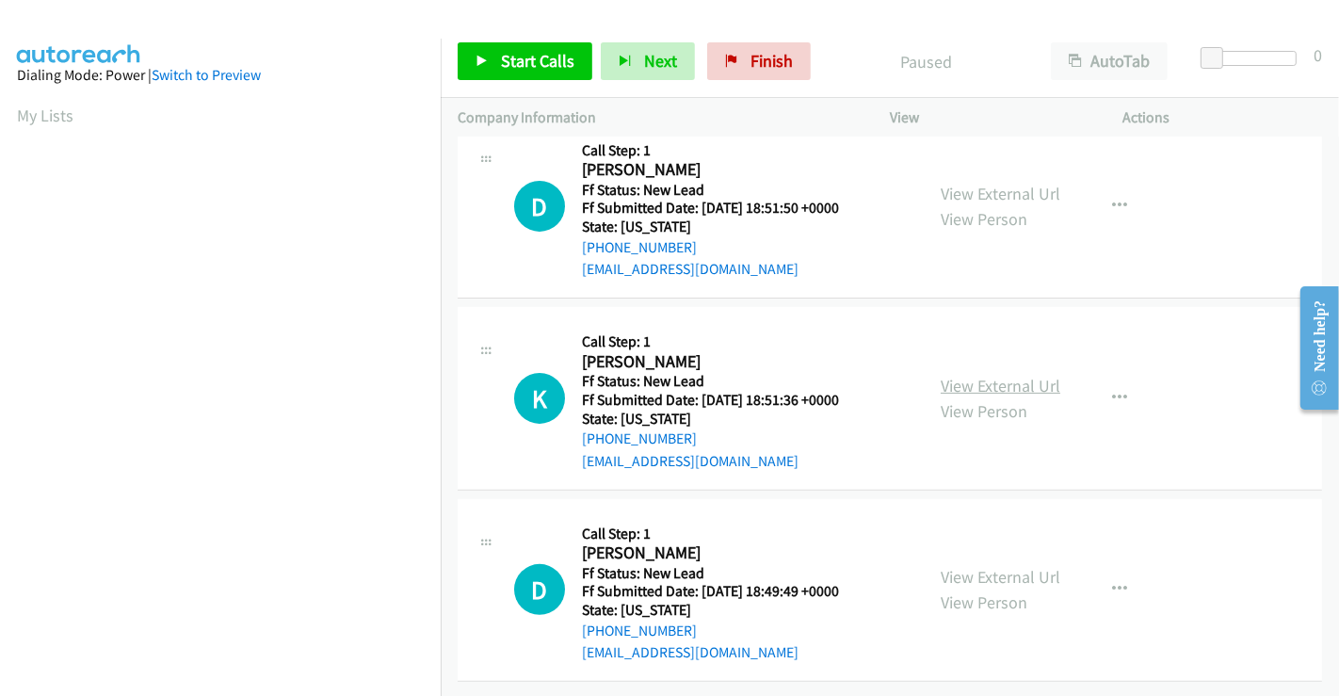
click at [989, 375] on link "View External Url" at bounding box center [1001, 386] width 120 height 22
click at [981, 566] on link "View External Url" at bounding box center [1001, 577] width 120 height 22
click at [510, 56] on span "Start Calls" at bounding box center [537, 61] width 73 height 22
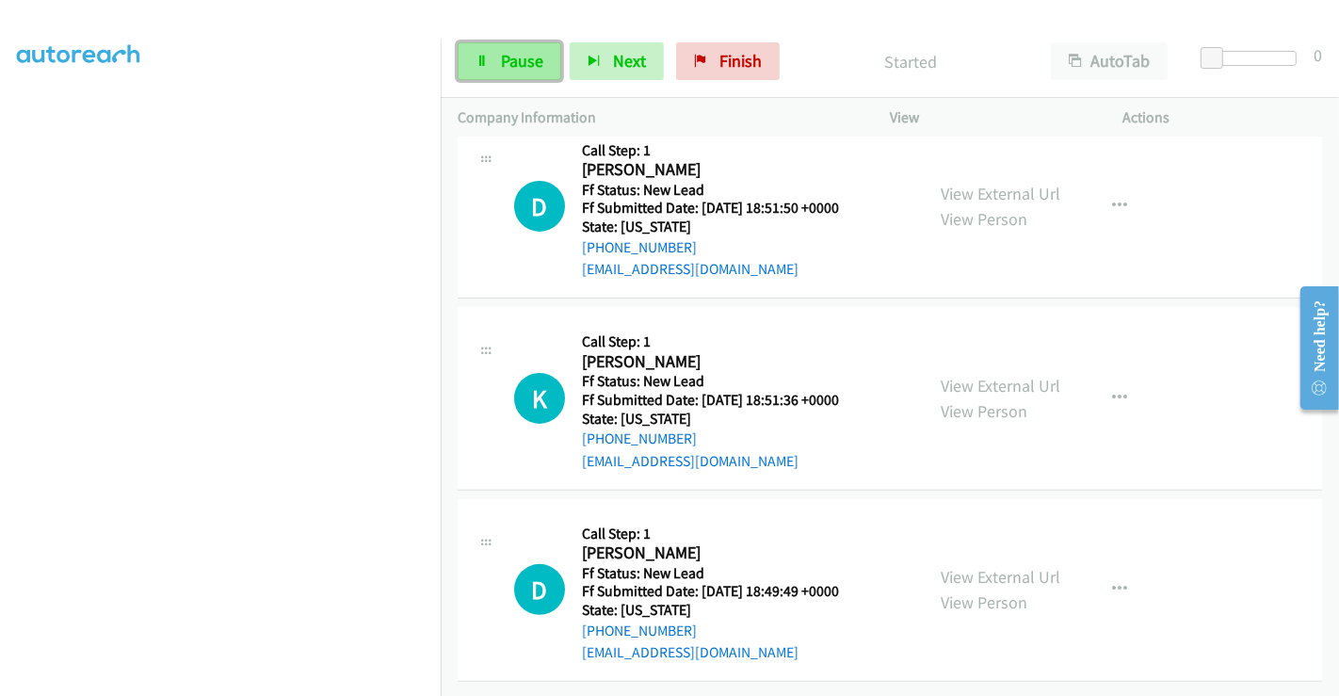
click at [516, 56] on span "Pause" at bounding box center [522, 61] width 42 height 22
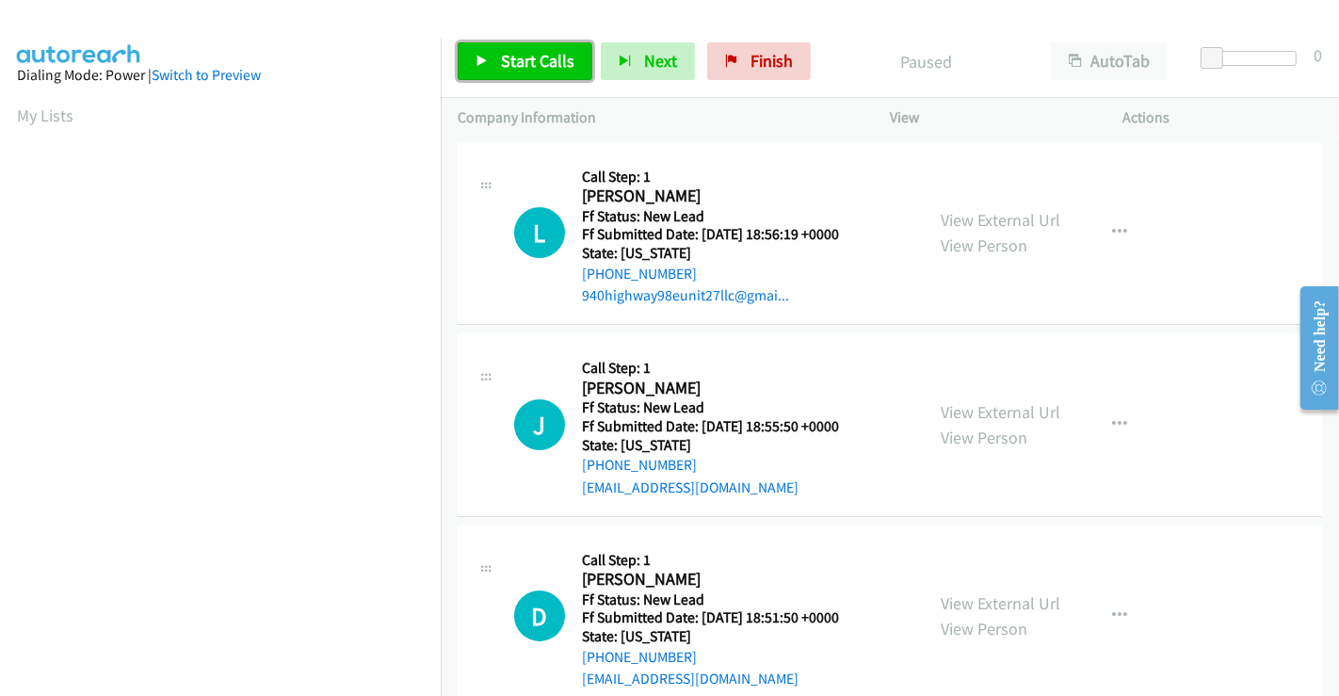
click at [526, 63] on span "Start Calls" at bounding box center [537, 61] width 73 height 22
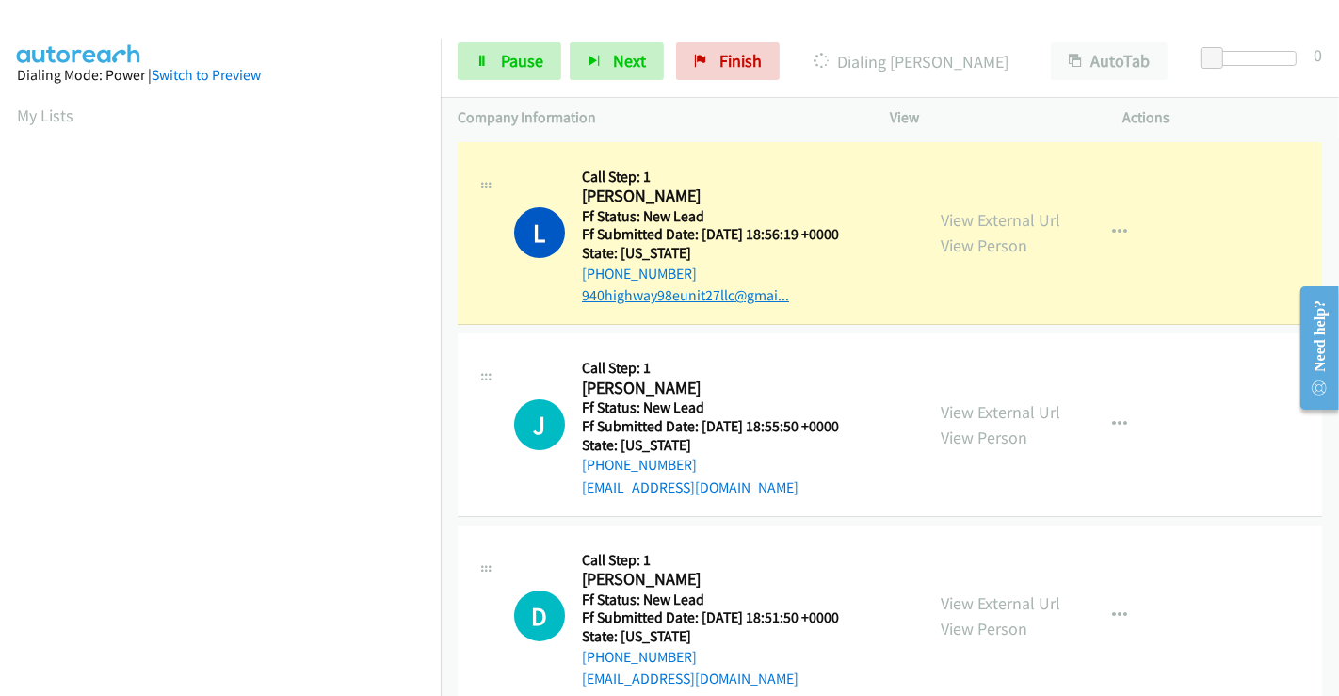
scroll to position [363, 0]
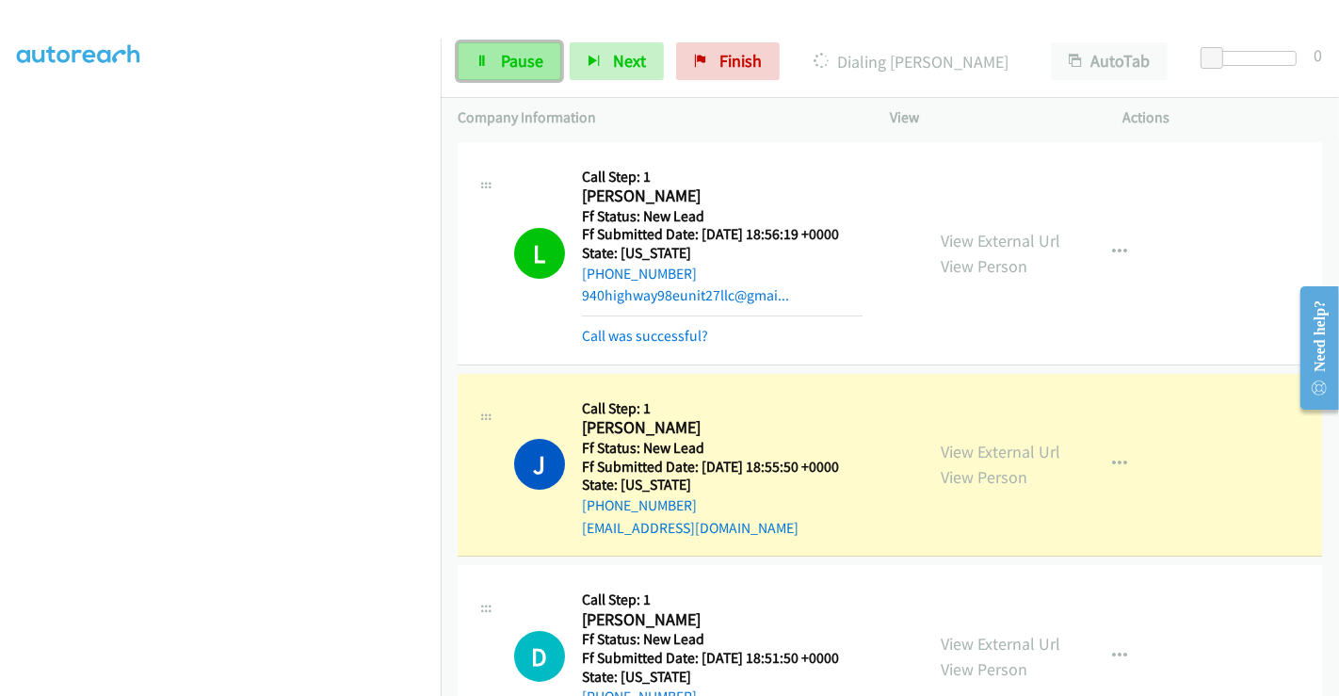
click at [525, 63] on span "Pause" at bounding box center [522, 61] width 42 height 22
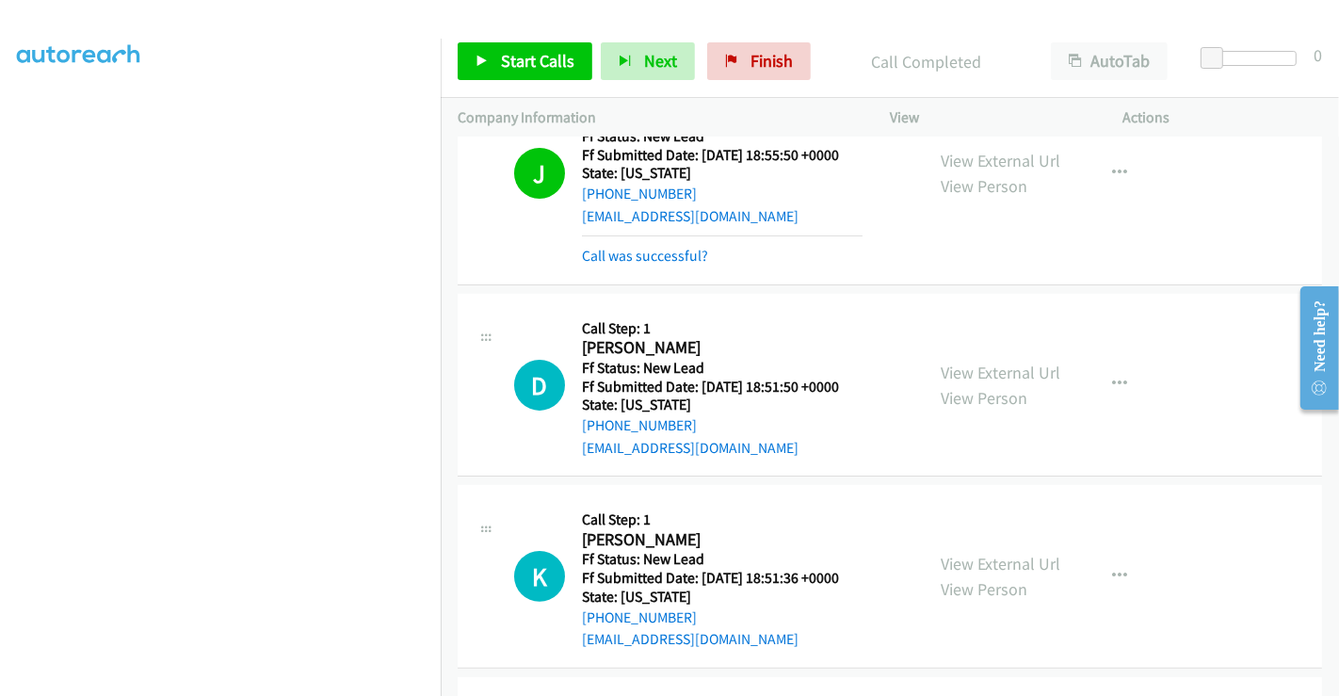
scroll to position [314, 0]
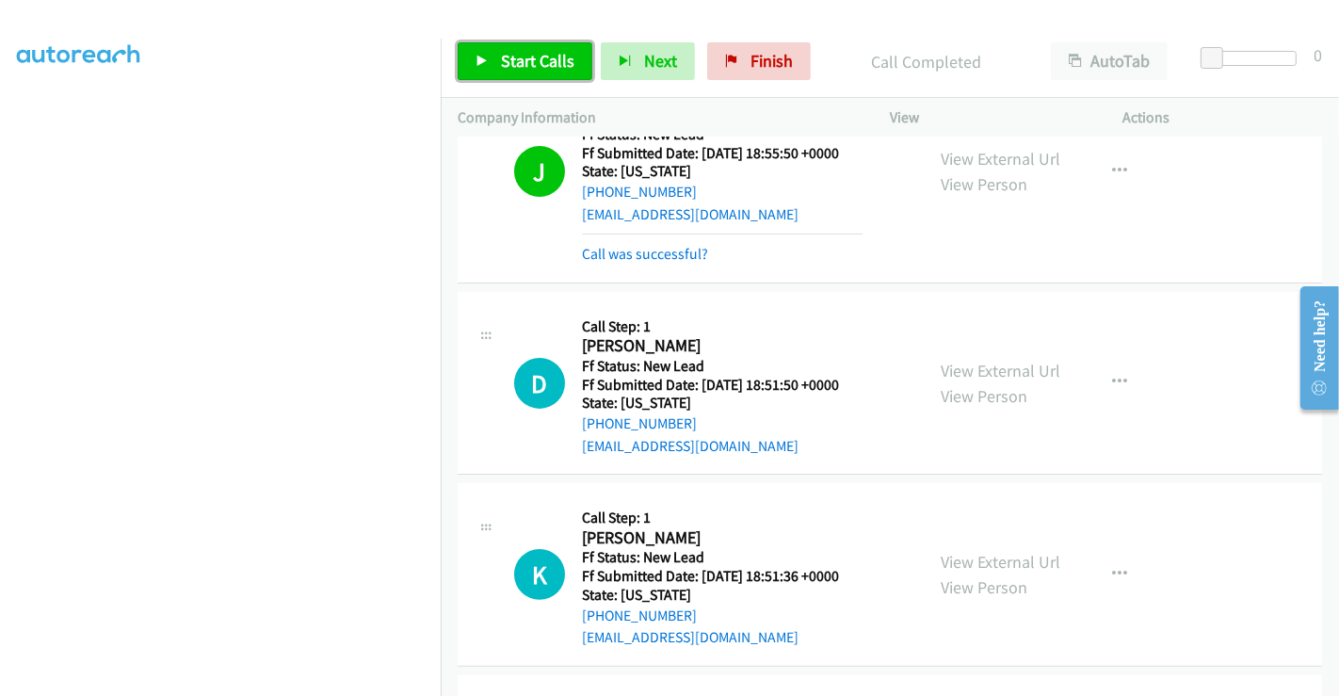
click at [529, 56] on span "Start Calls" at bounding box center [537, 61] width 73 height 22
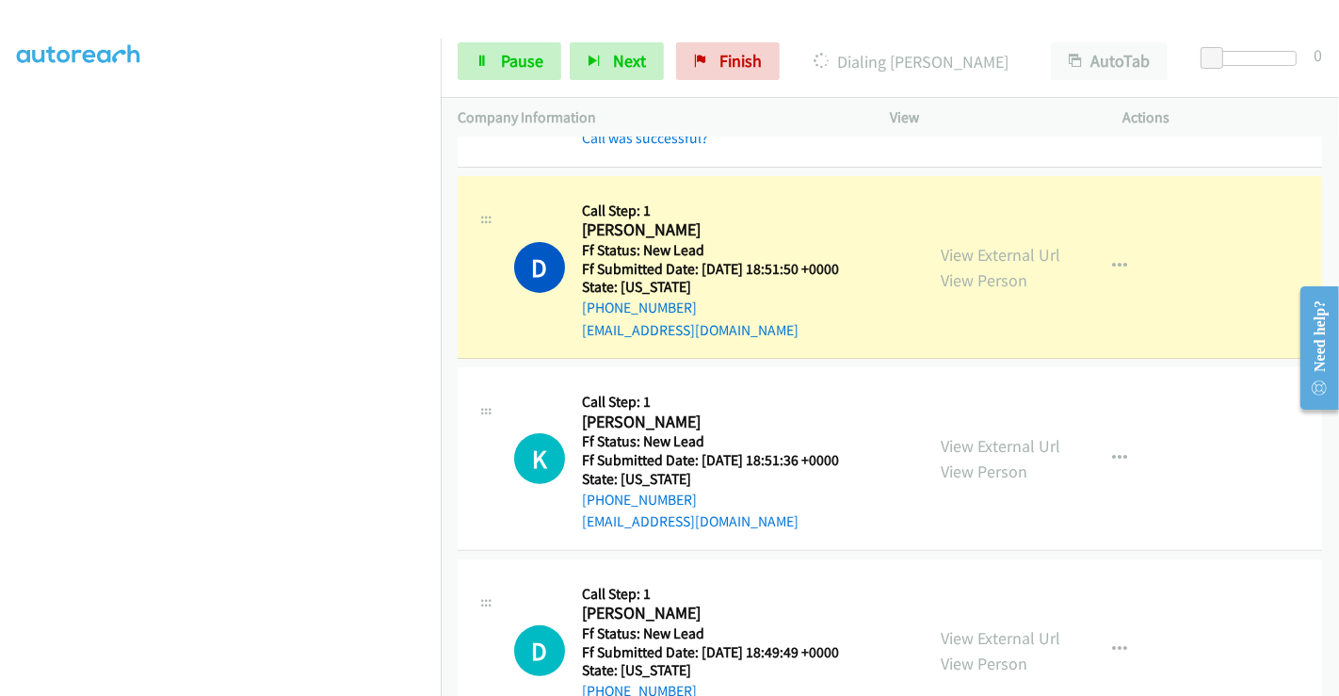
scroll to position [503, 0]
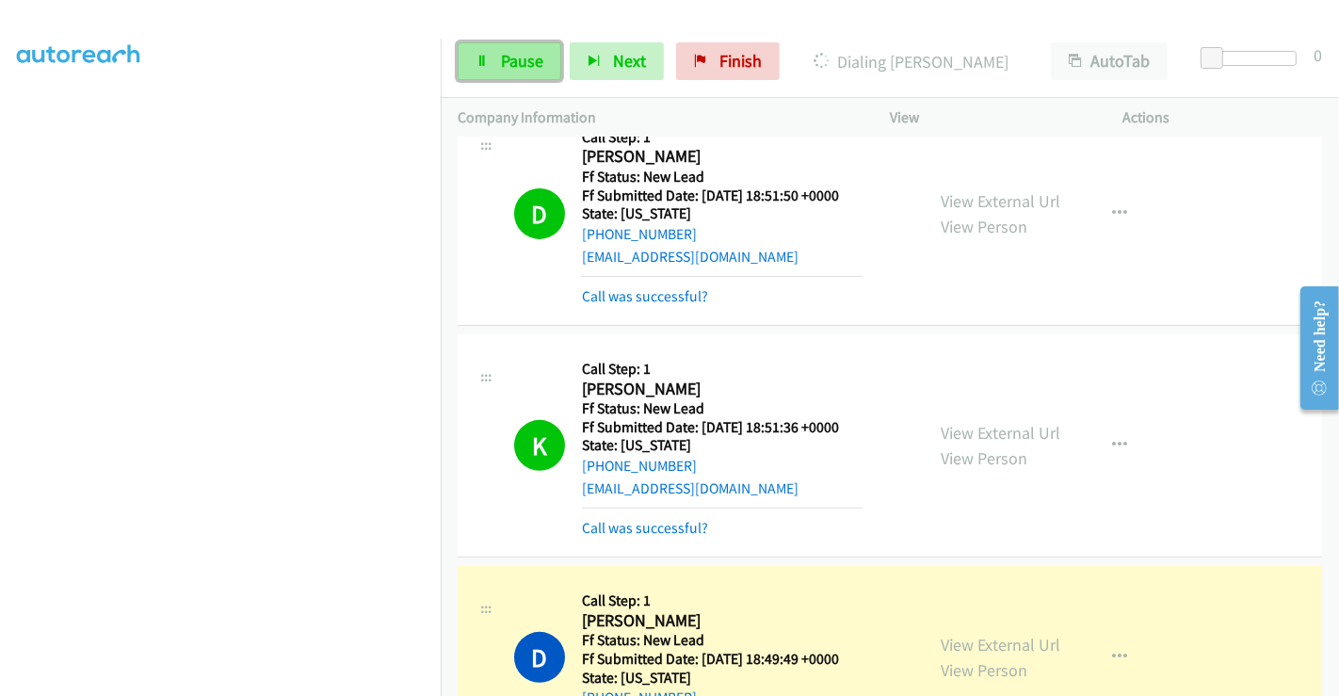
click at [515, 62] on span "Pause" at bounding box center [522, 61] width 42 height 22
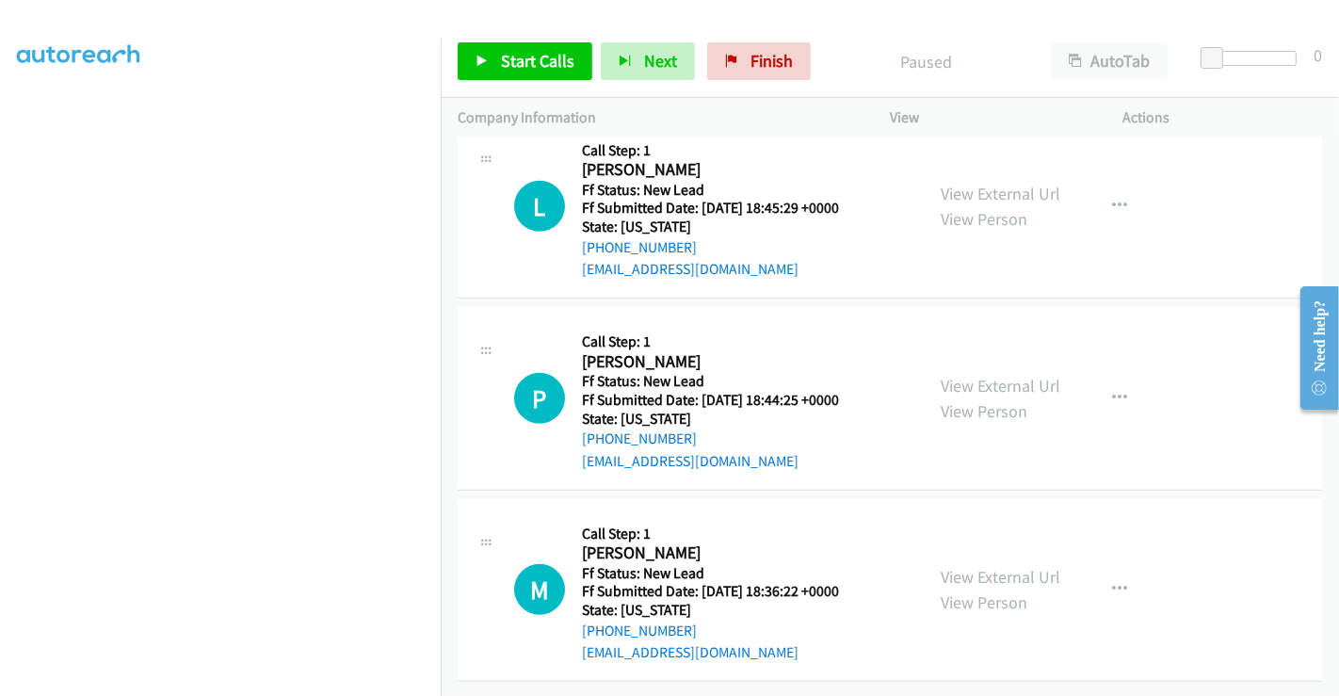
scroll to position [1156, 0]
click at [992, 183] on link "View External Url" at bounding box center [1001, 194] width 120 height 22
click at [965, 375] on link "View External Url" at bounding box center [1001, 386] width 120 height 22
click at [972, 566] on link "View External Url" at bounding box center [1001, 577] width 120 height 22
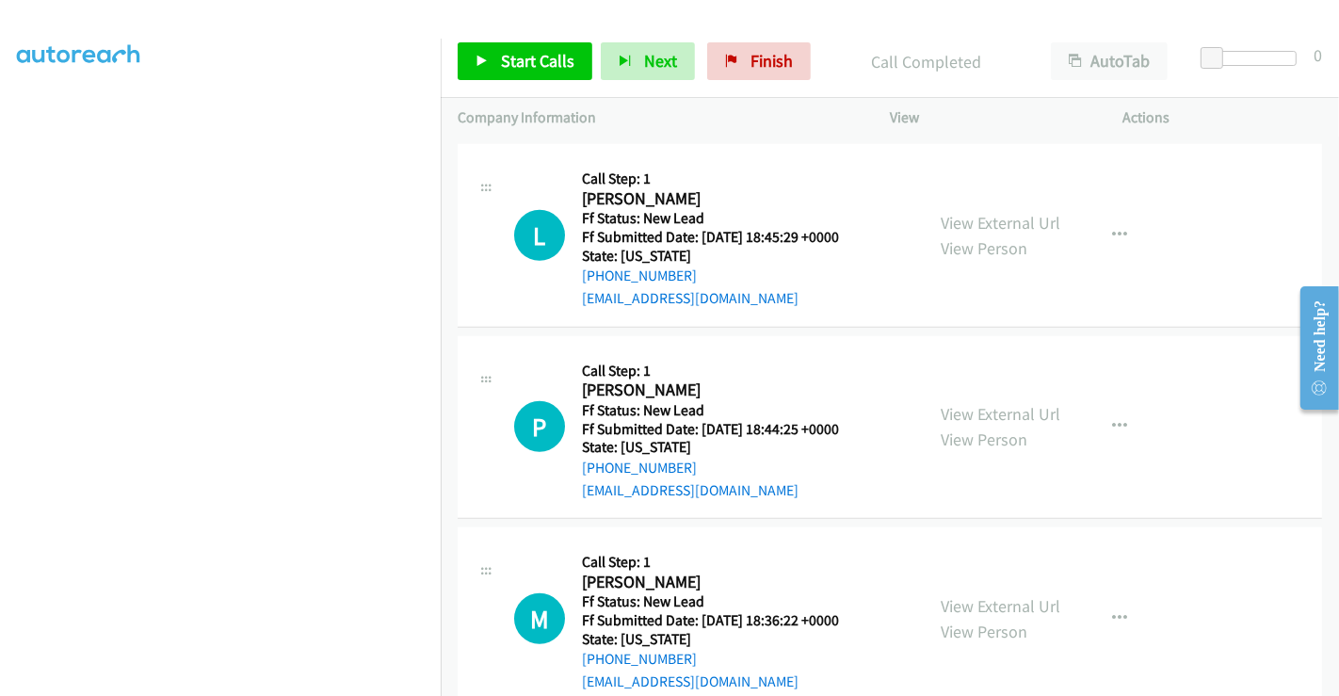
scroll to position [1197, 0]
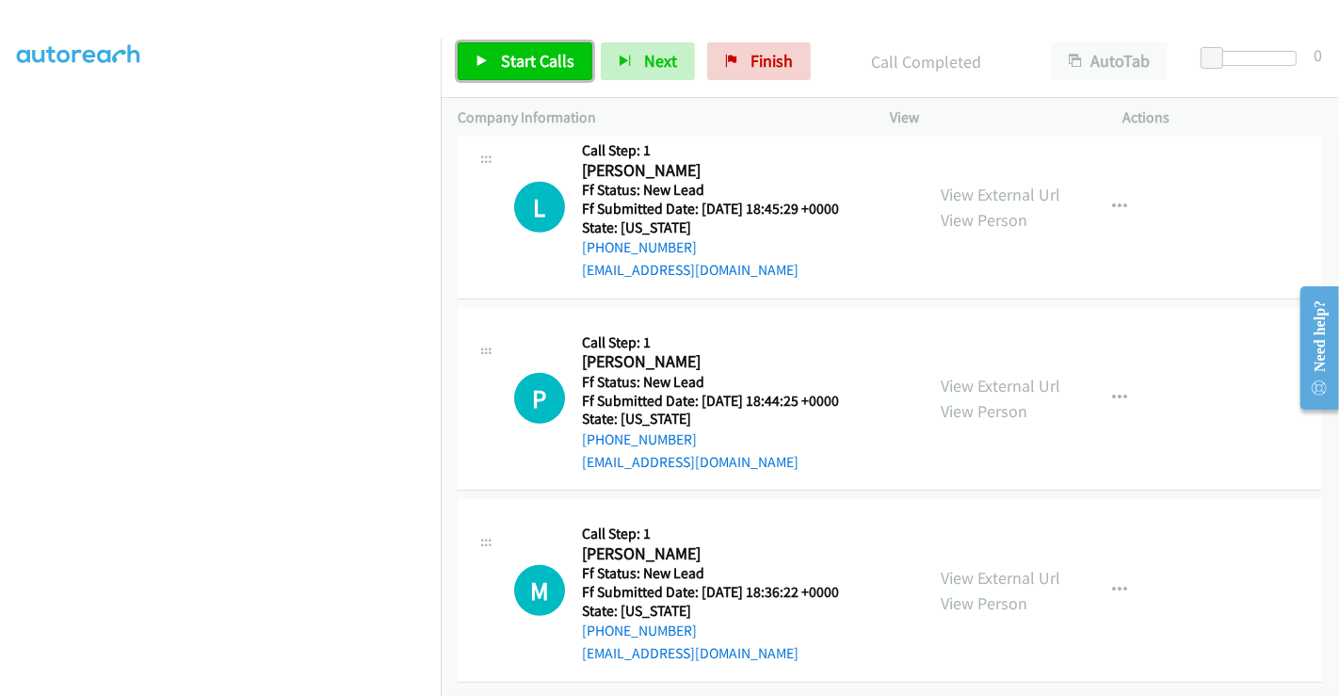
click at [539, 65] on span "Start Calls" at bounding box center [537, 61] width 73 height 22
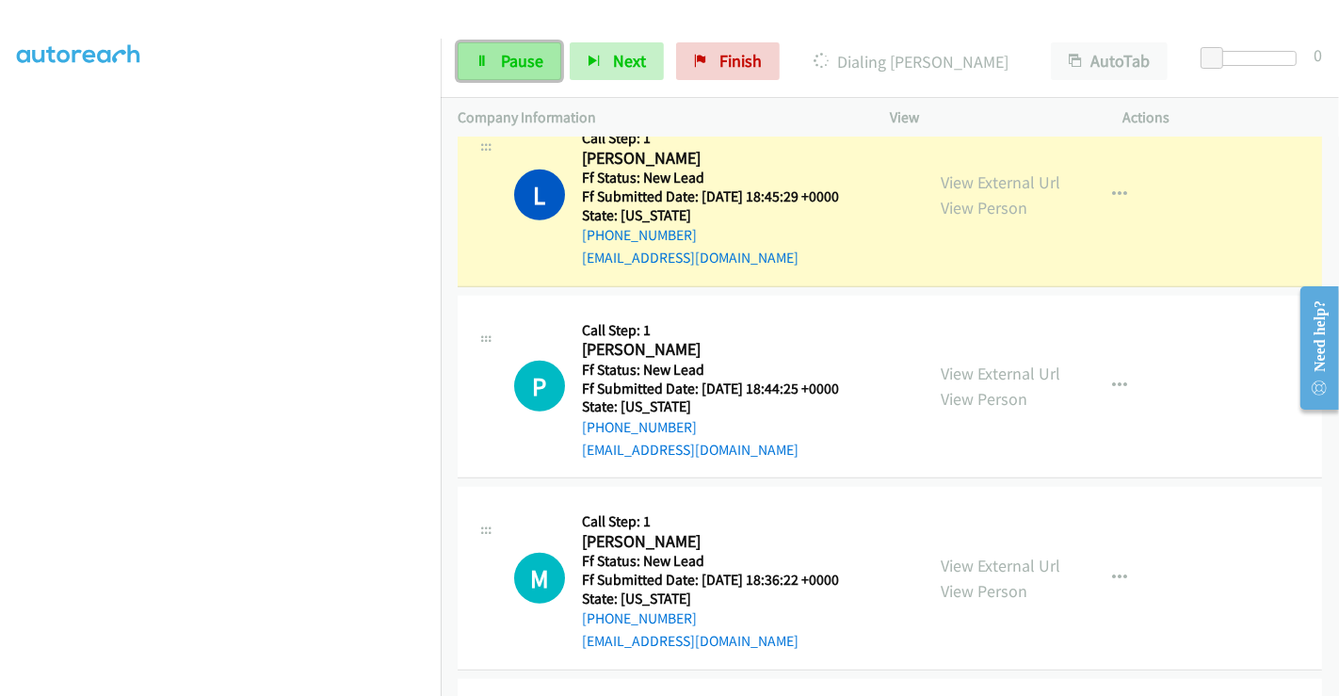
click at [512, 57] on span "Pause" at bounding box center [522, 61] width 42 height 22
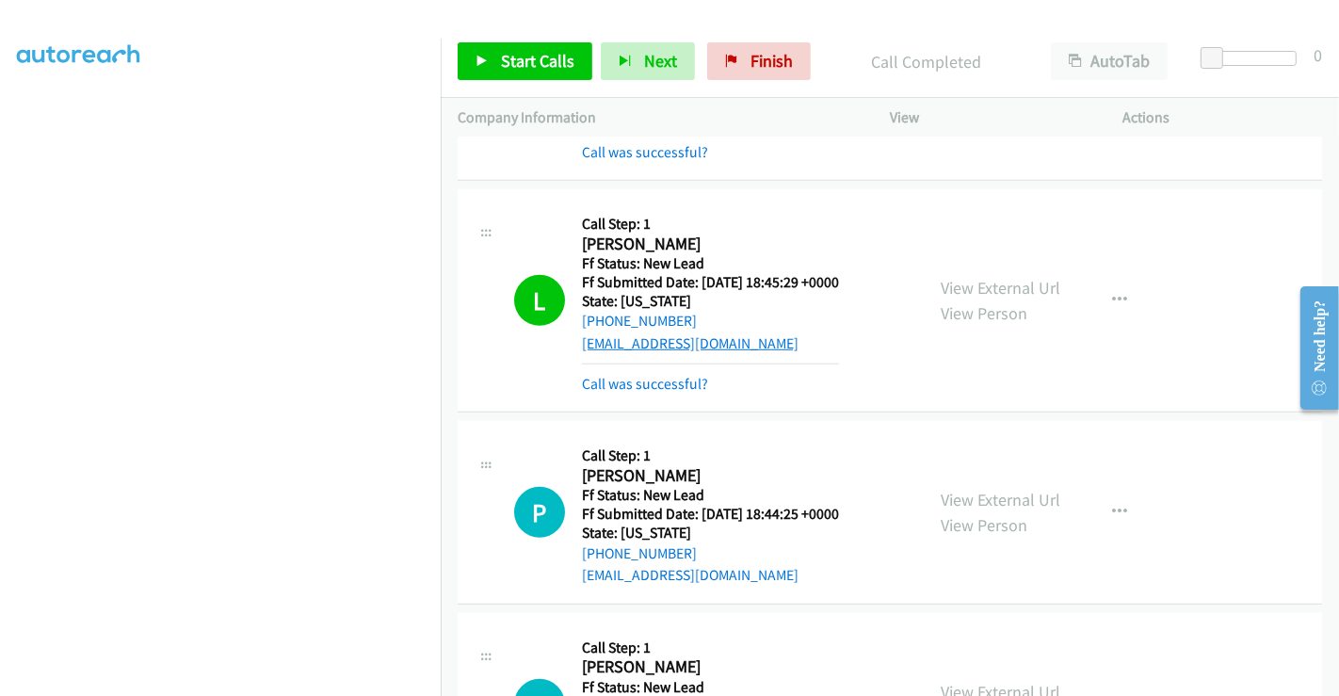
scroll to position [1143, 0]
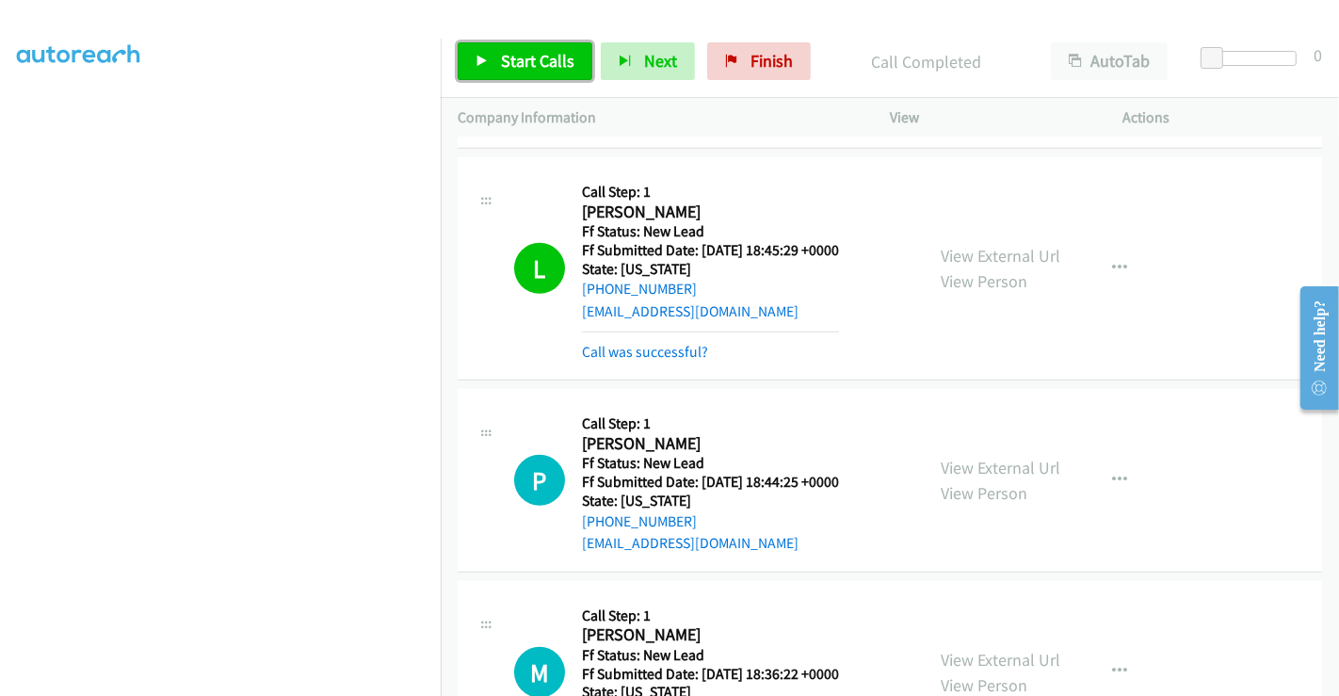
click at [553, 58] on span "Start Calls" at bounding box center [537, 61] width 73 height 22
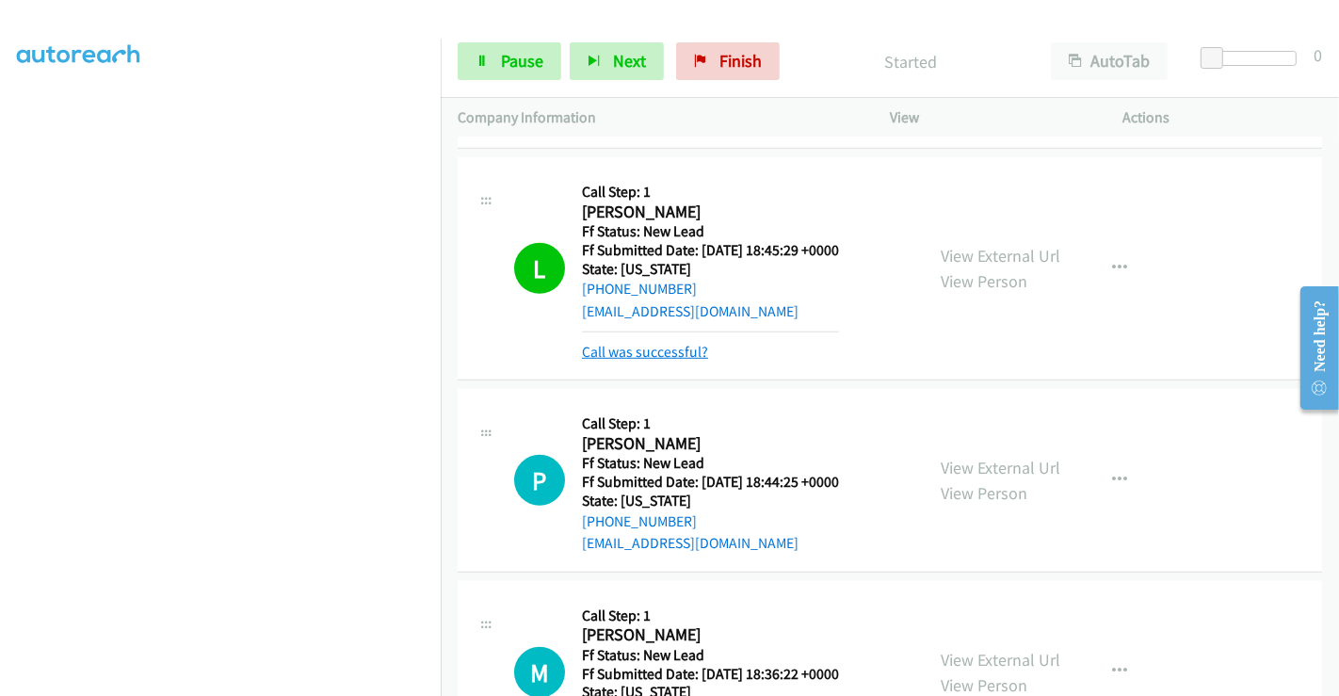
click at [648, 347] on link "Call was successful?" at bounding box center [645, 352] width 126 height 18
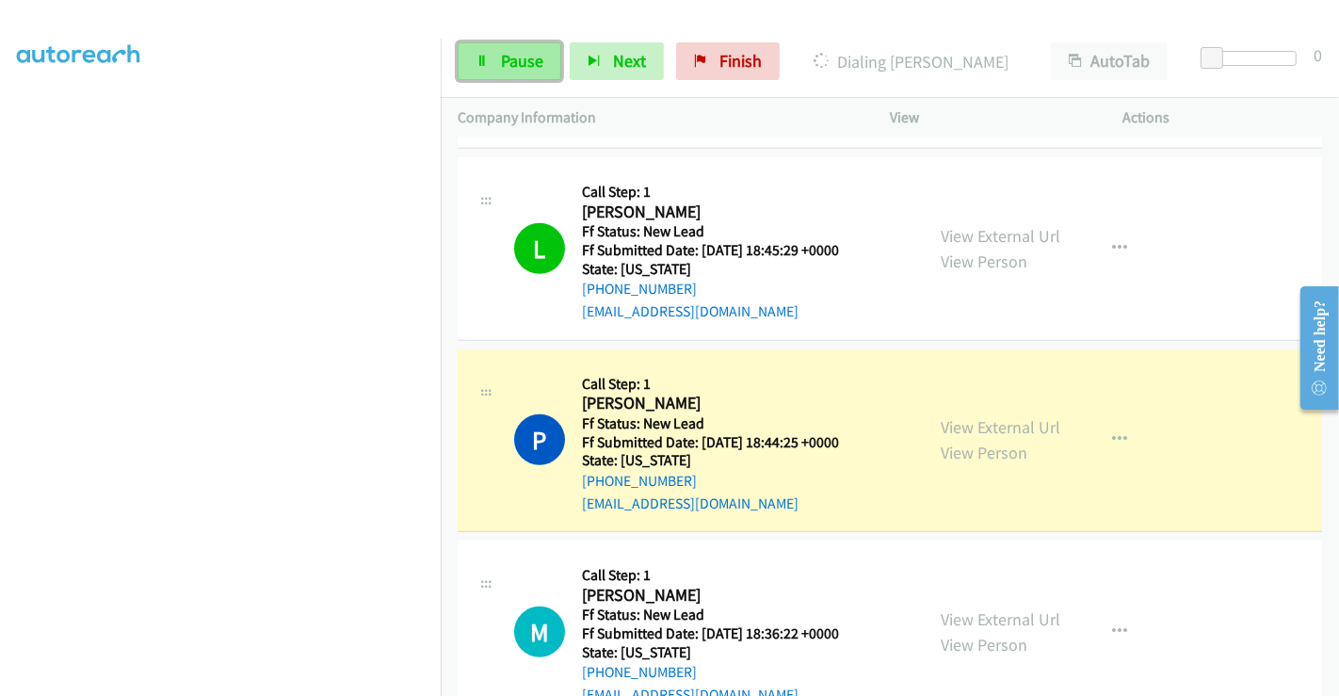
click at [514, 66] on span "Pause" at bounding box center [522, 61] width 42 height 22
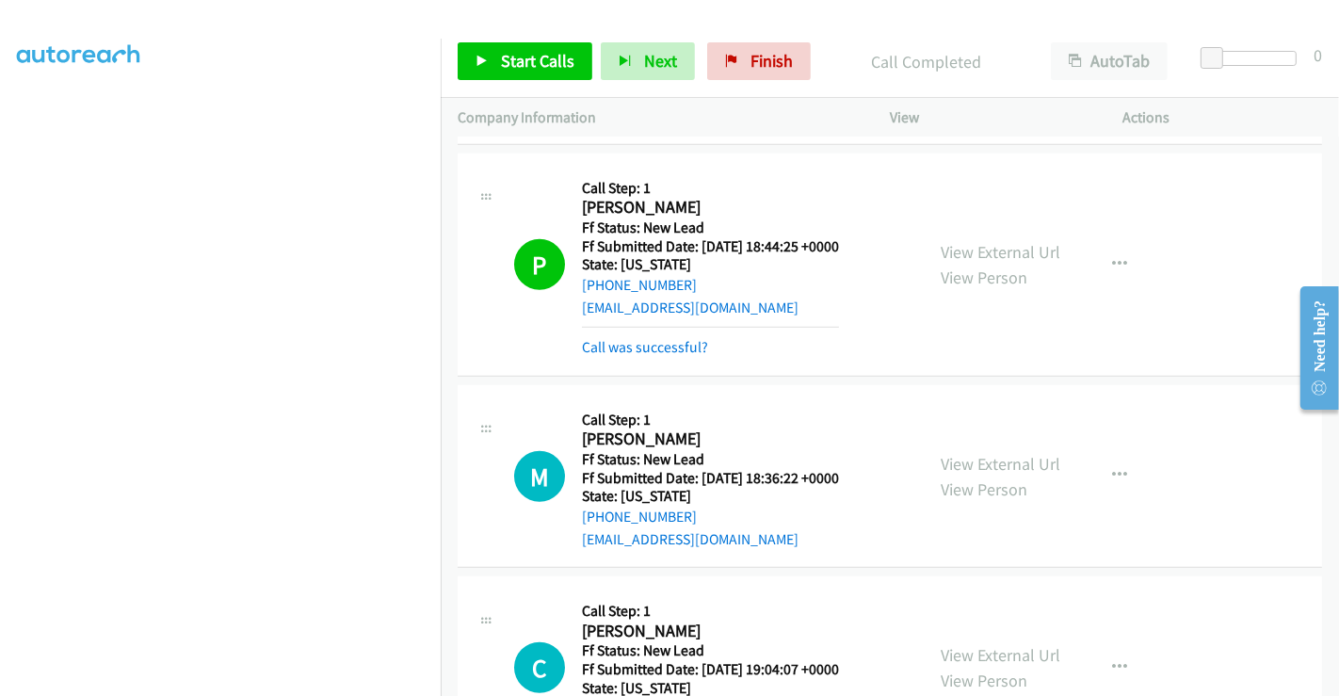
scroll to position [1561, 0]
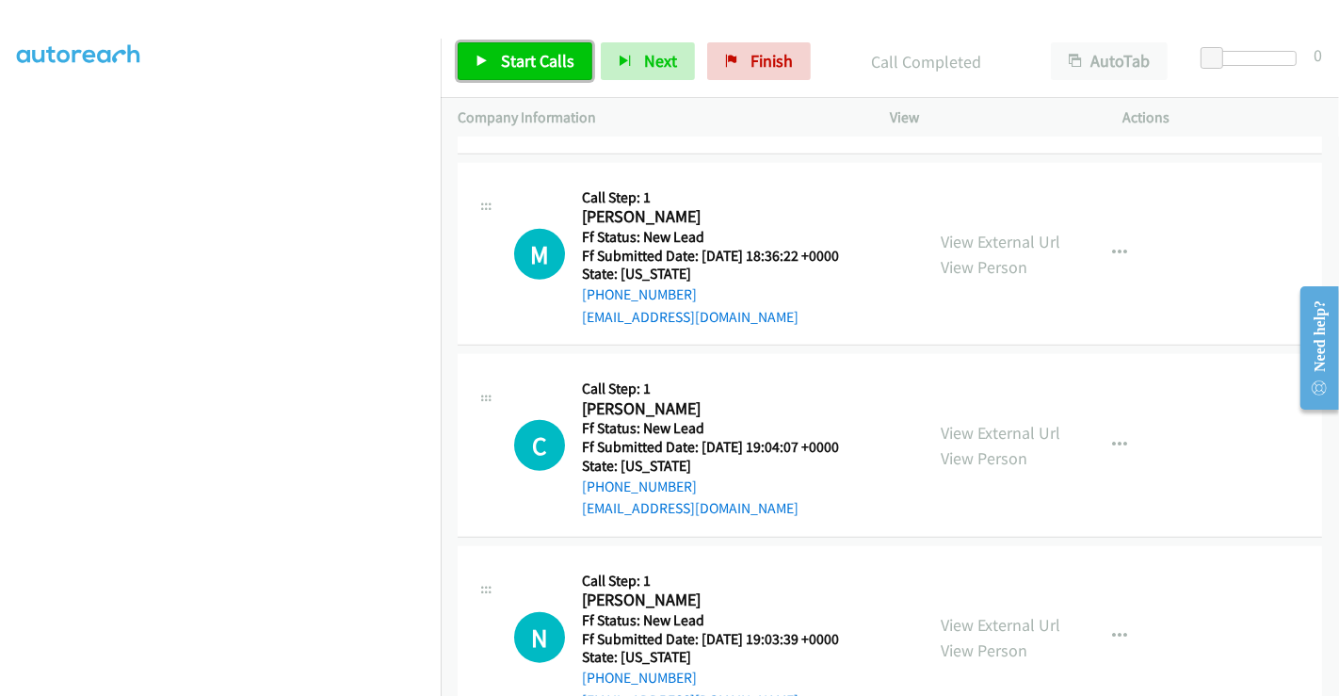
click at [483, 45] on link "Start Calls" at bounding box center [525, 61] width 135 height 38
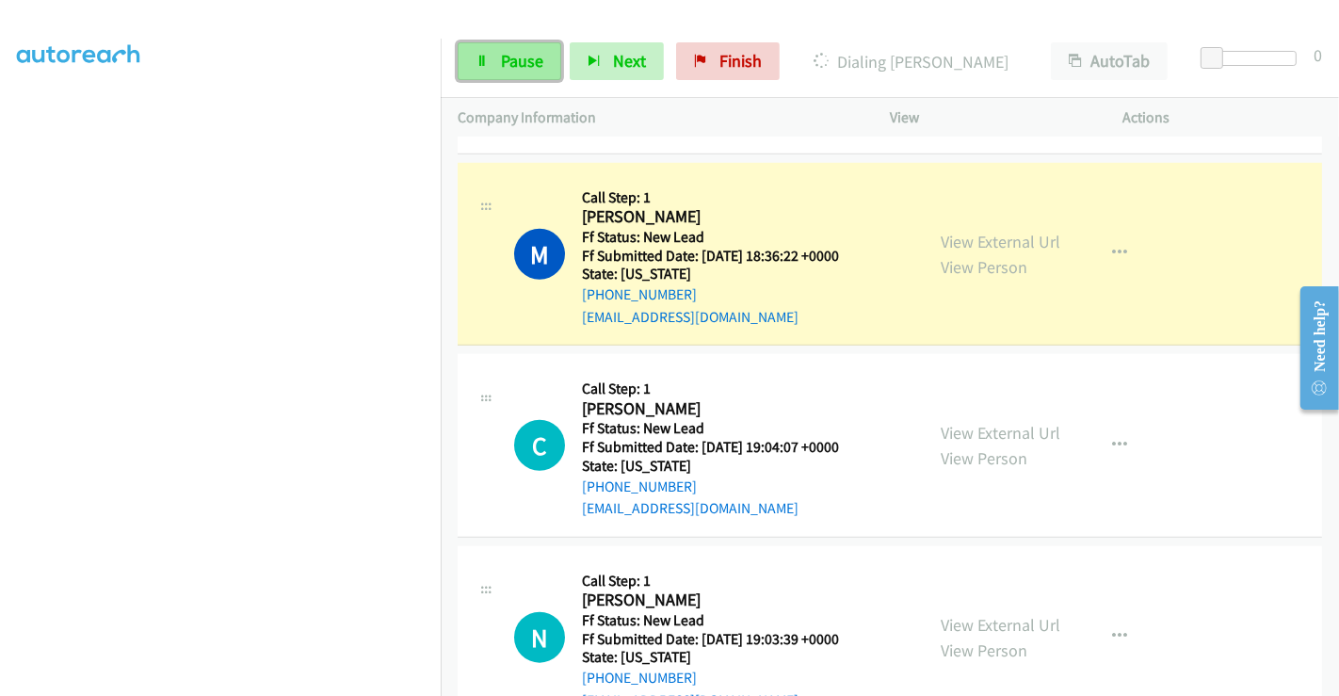
click at [510, 52] on span "Pause" at bounding box center [522, 61] width 42 height 22
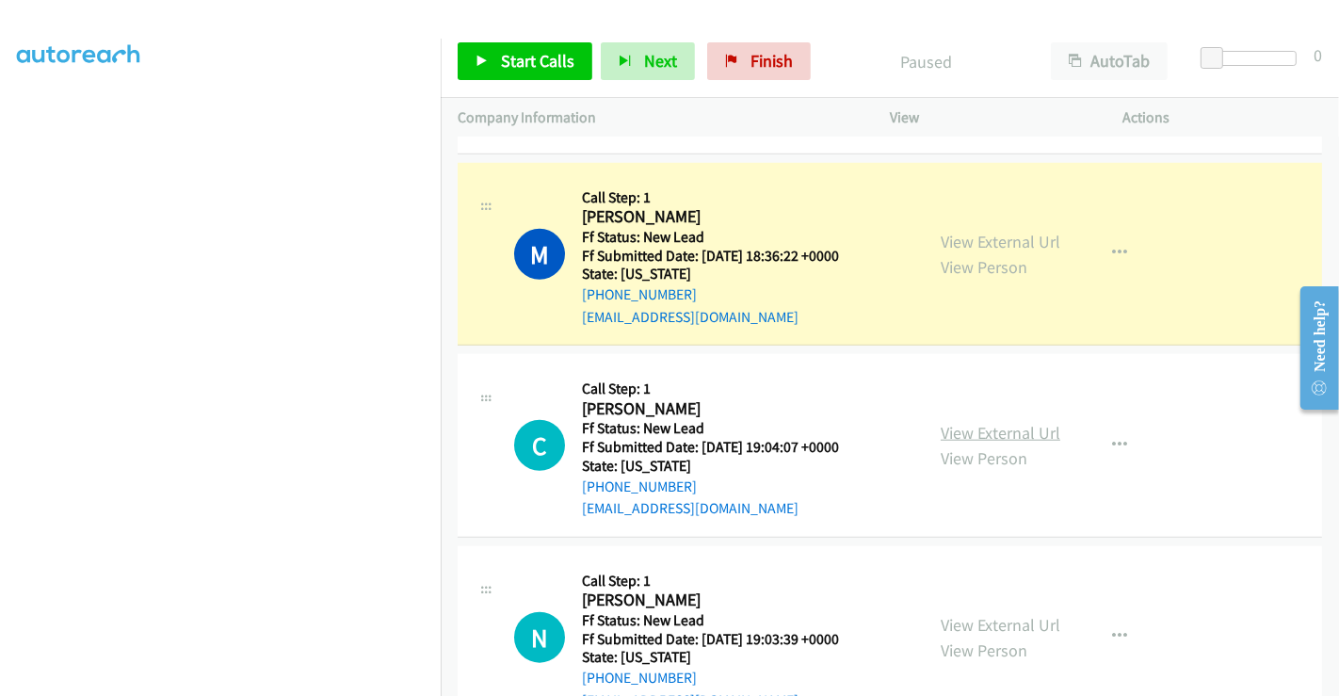
click at [1007, 427] on link "View External Url" at bounding box center [1001, 433] width 120 height 22
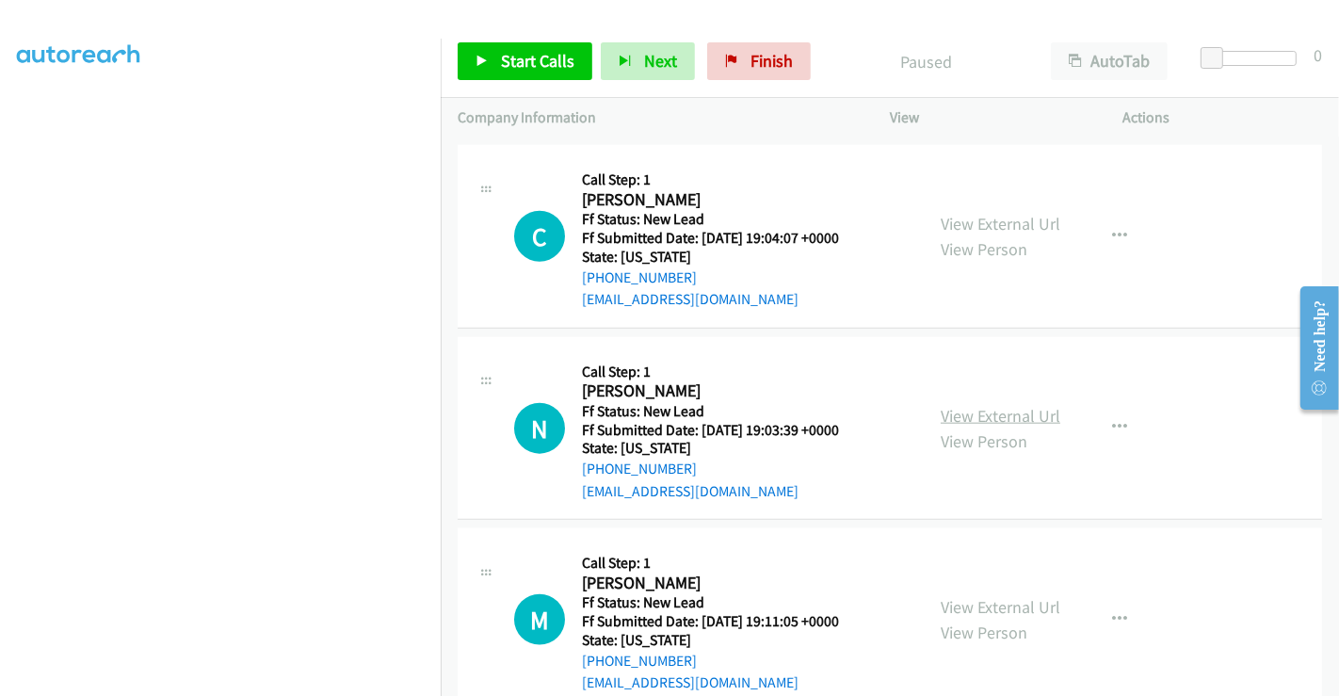
click at [990, 405] on link "View External Url" at bounding box center [1001, 416] width 120 height 22
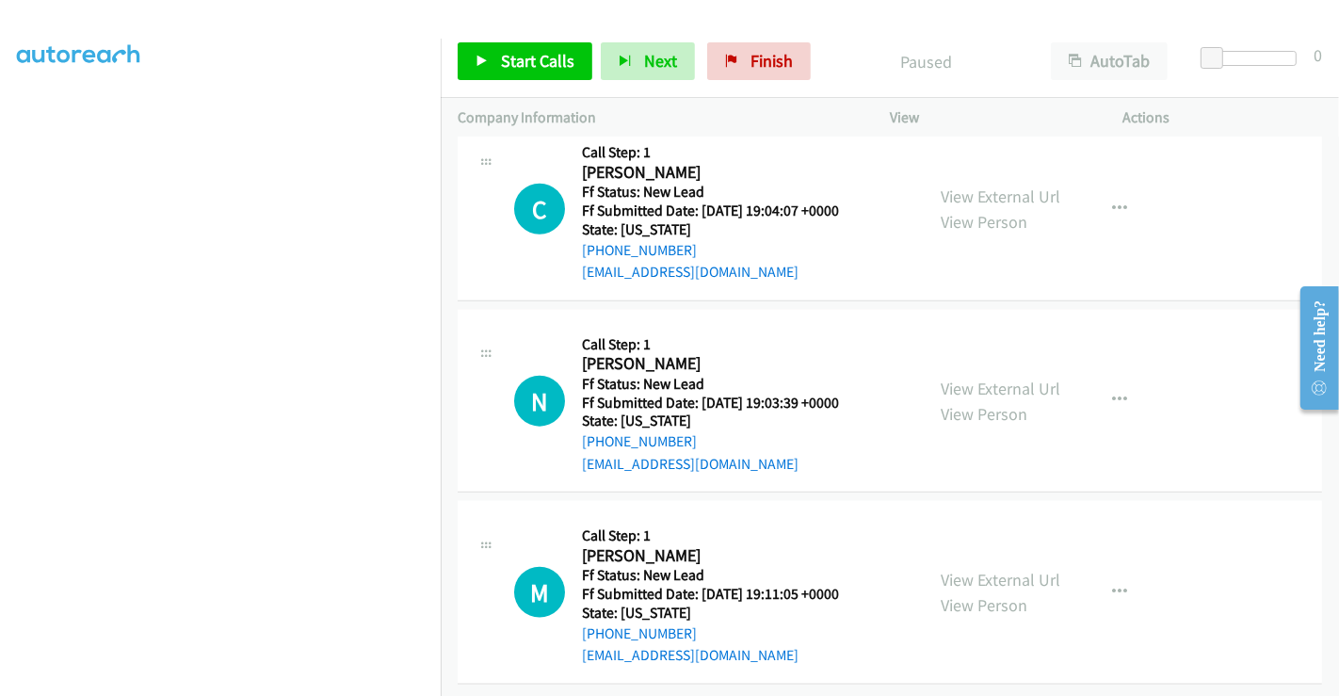
scroll to position [1810, 0]
click at [999, 567] on link "View External Url" at bounding box center [1001, 578] width 120 height 22
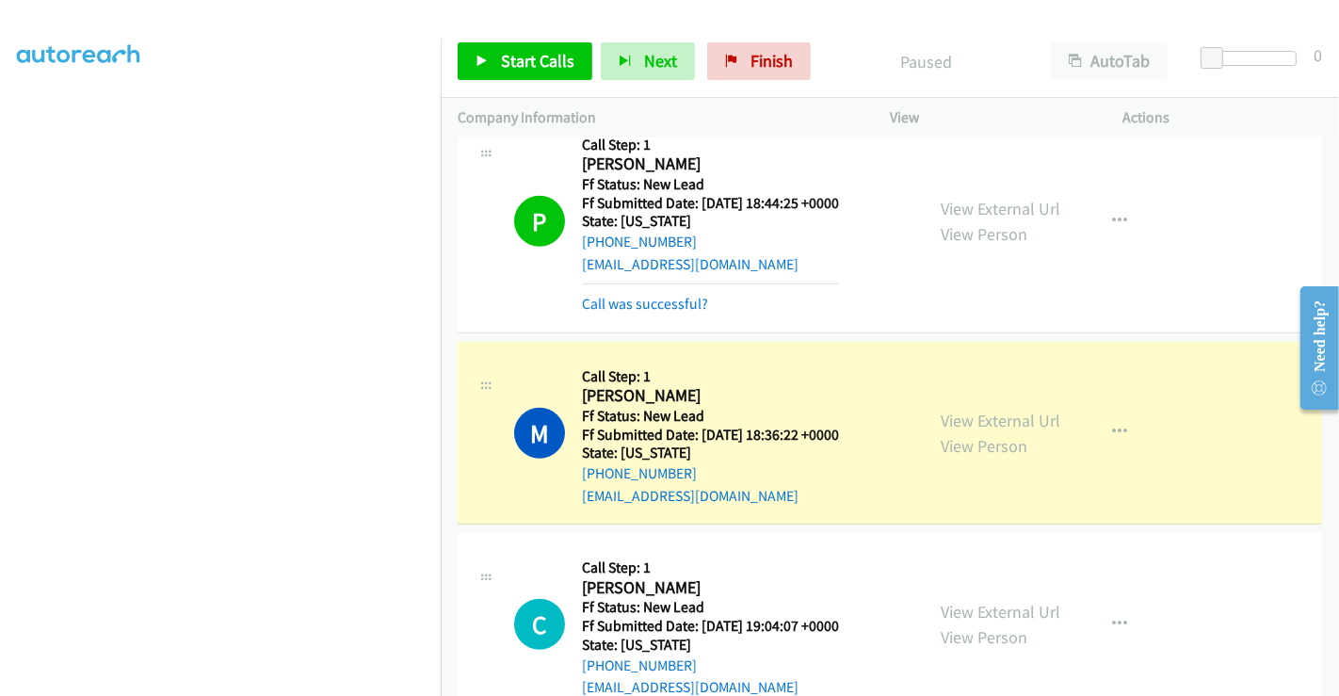
scroll to position [1287, 0]
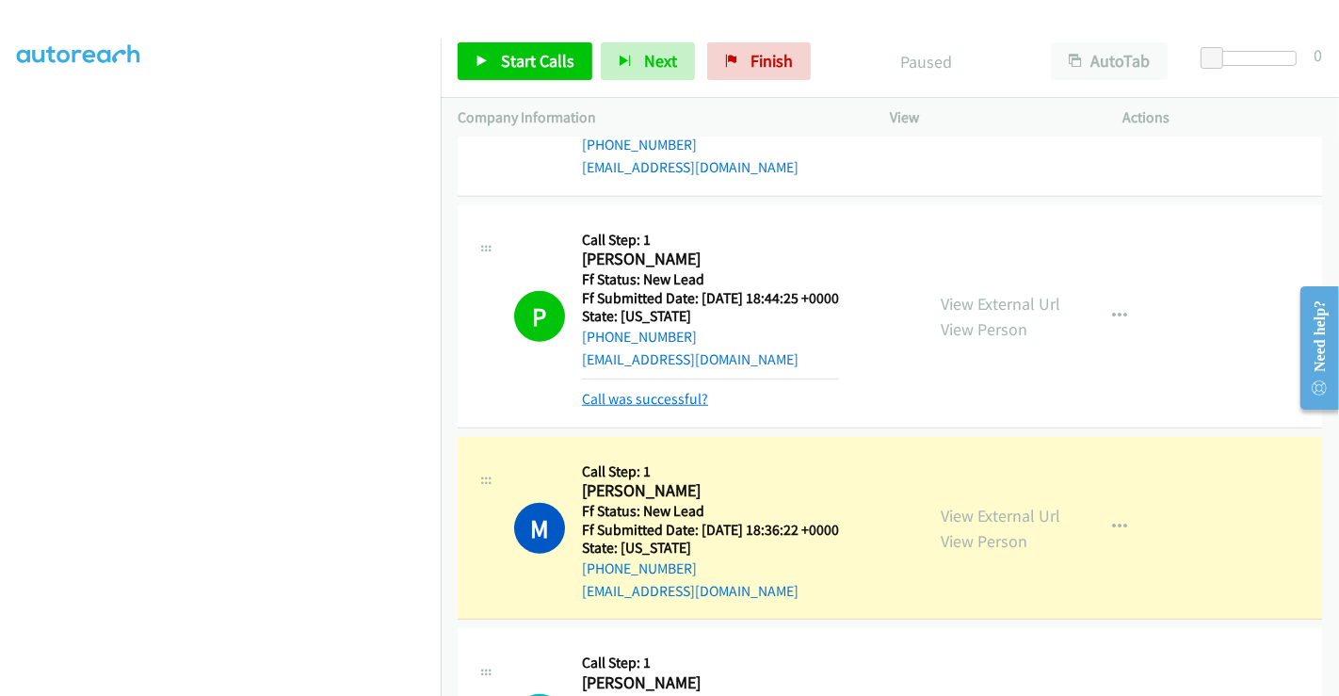
click at [653, 398] on link "Call was successful?" at bounding box center [645, 399] width 126 height 18
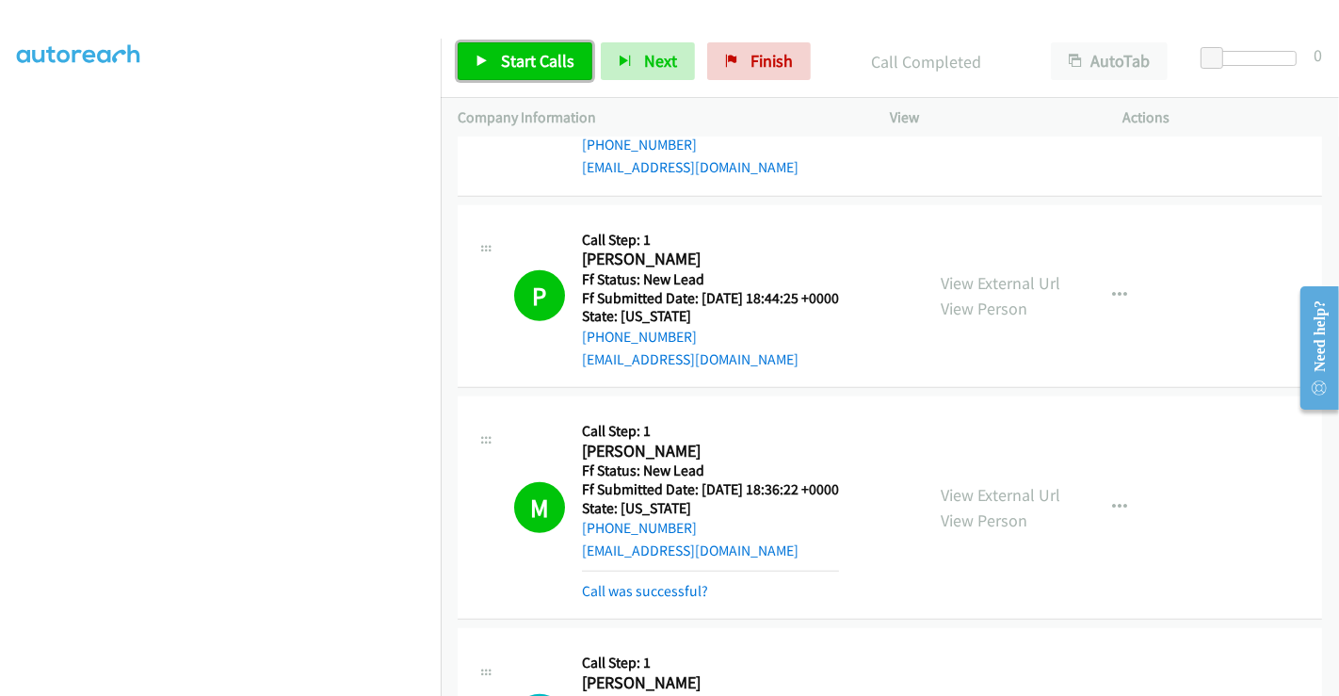
click at [513, 61] on span "Start Calls" at bounding box center [537, 61] width 73 height 22
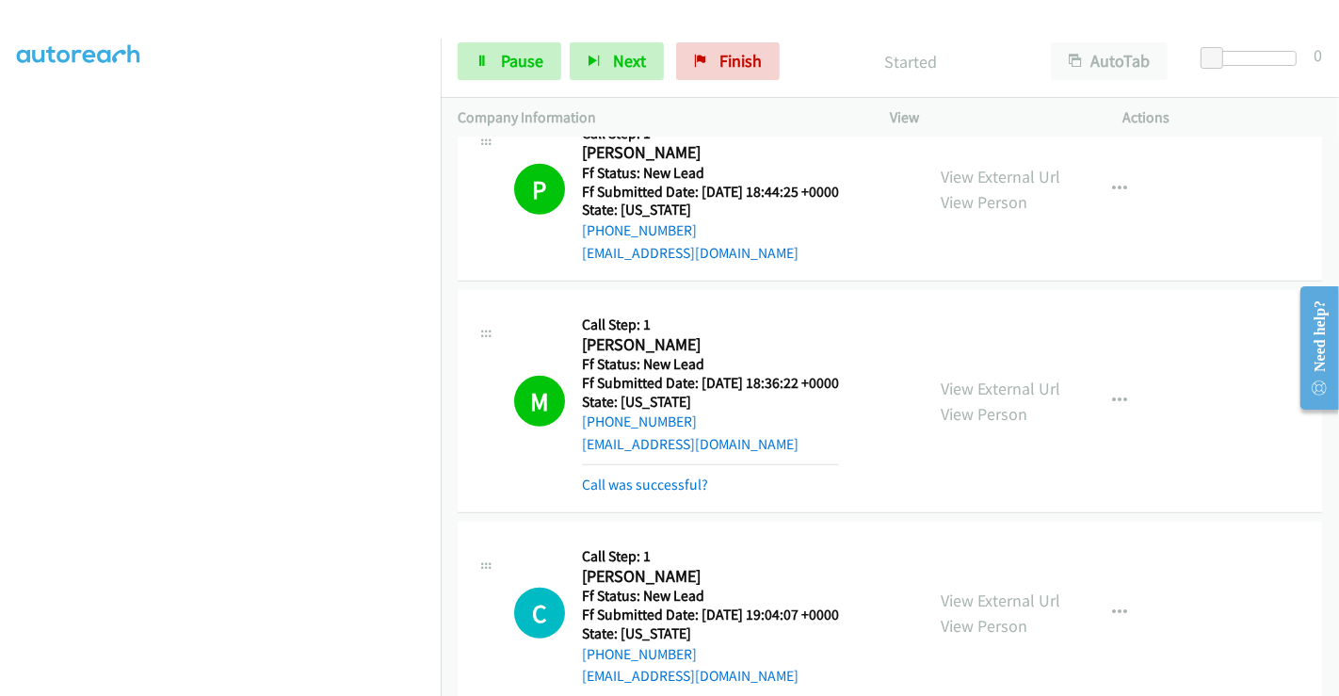
scroll to position [1496, 0]
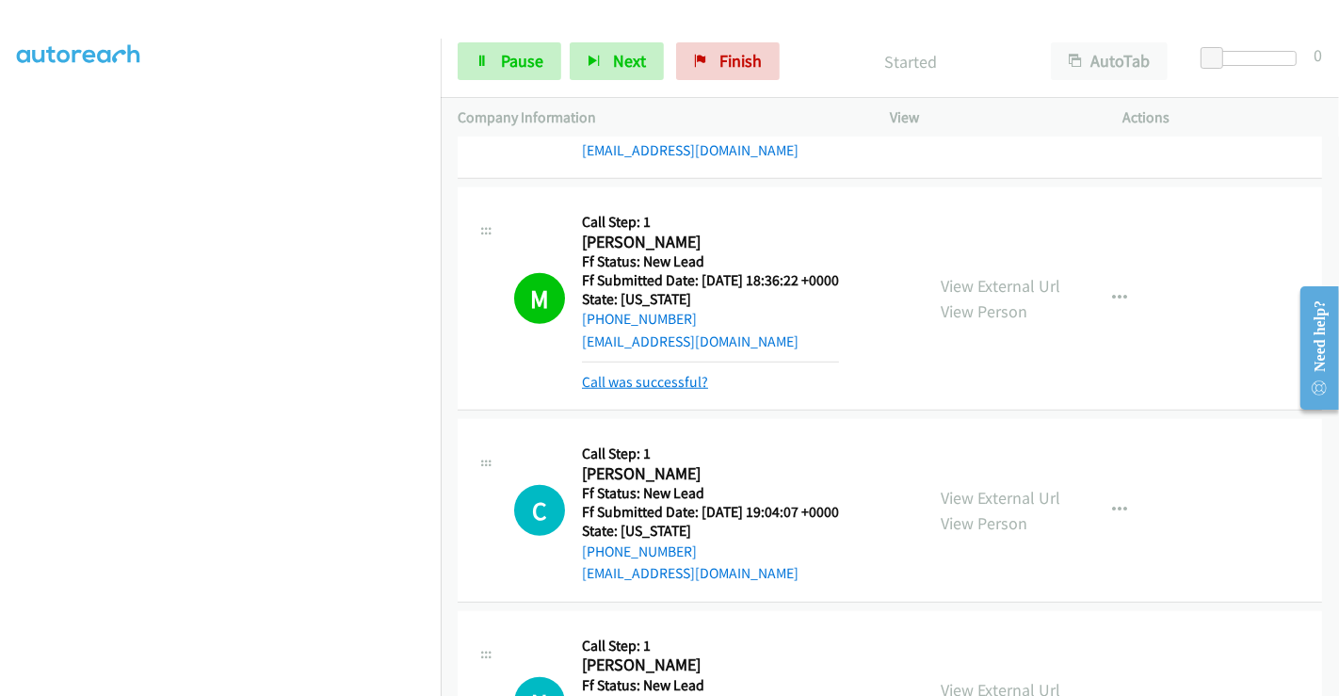
click at [666, 379] on link "Call was successful?" at bounding box center [645, 382] width 126 height 18
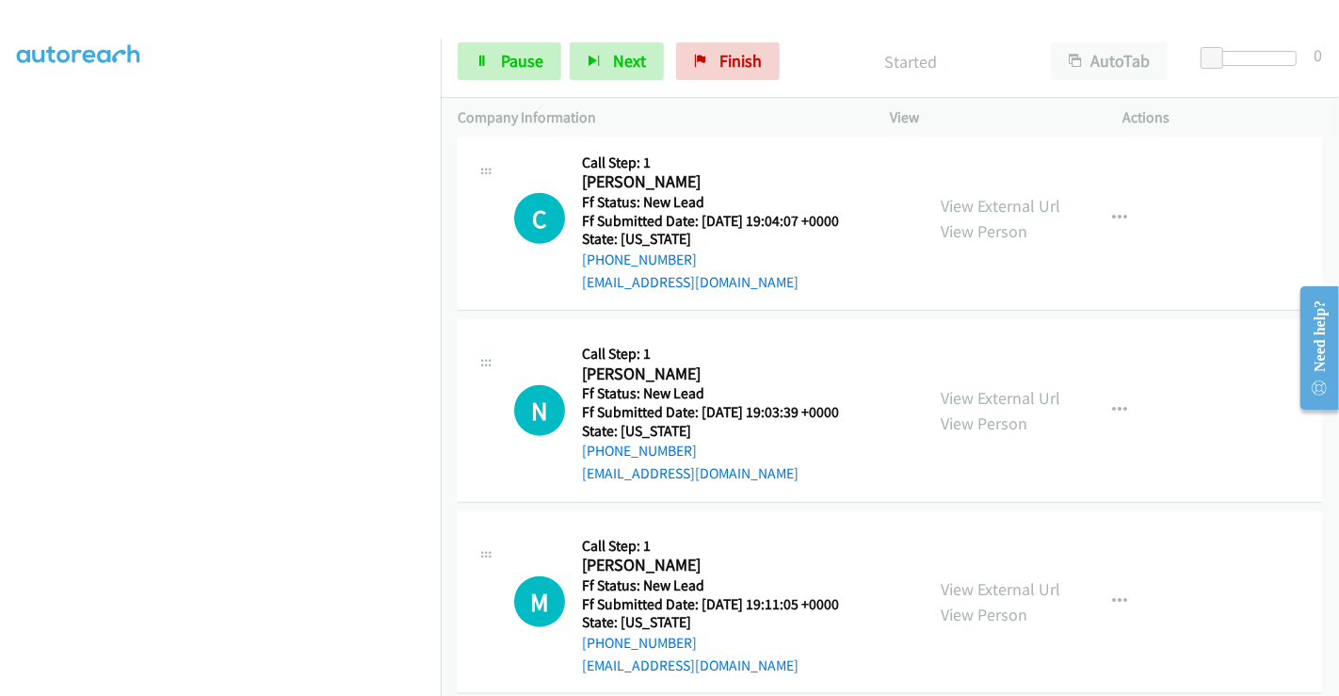
scroll to position [1770, 0]
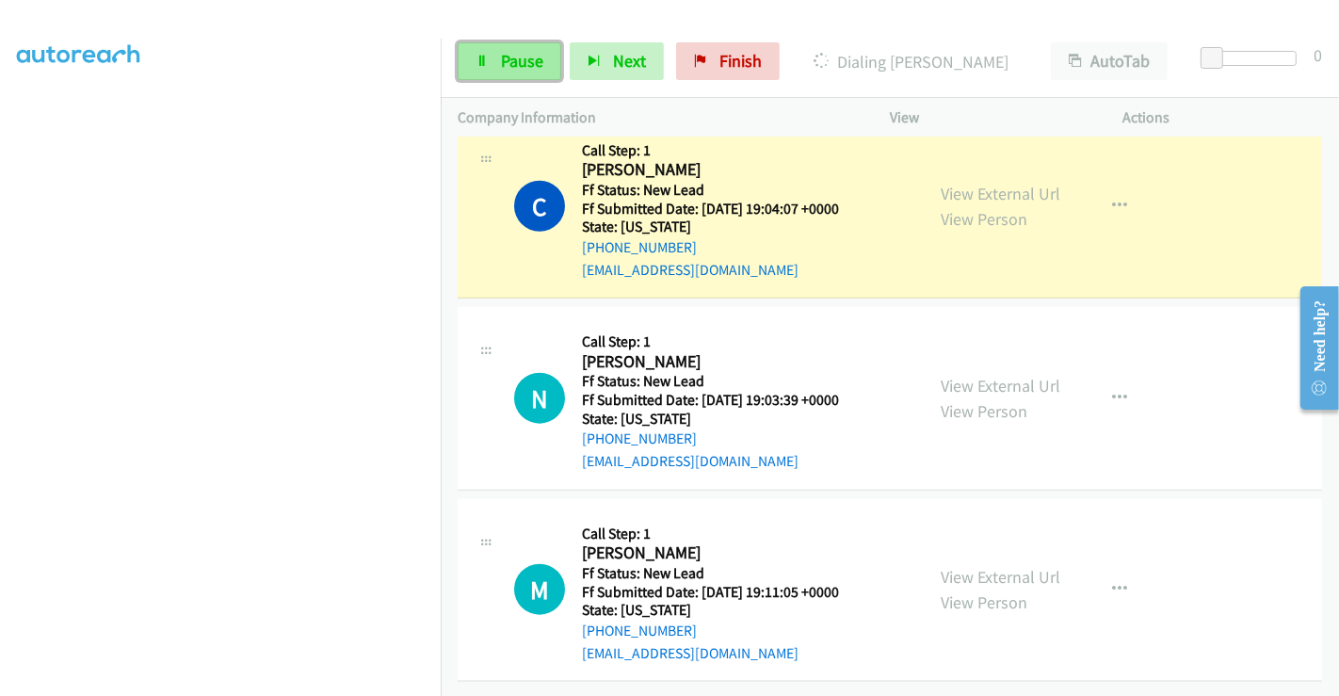
click at [510, 50] on span "Pause" at bounding box center [522, 61] width 42 height 22
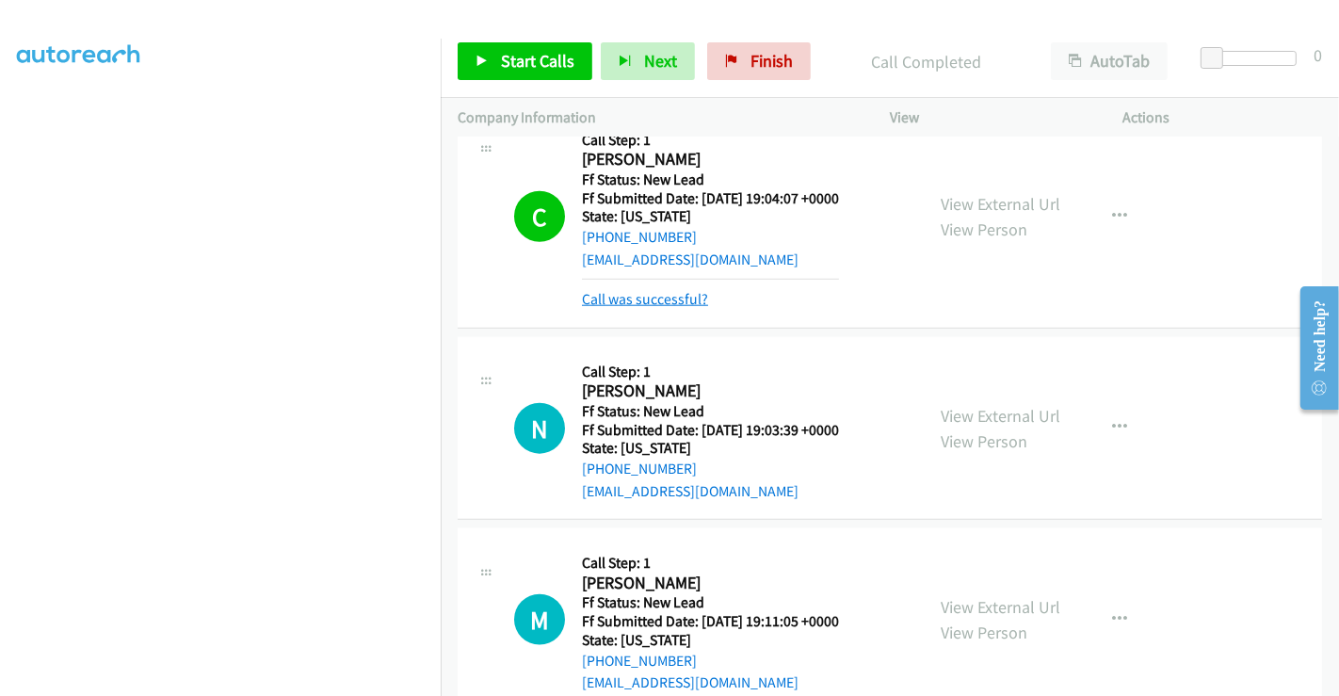
click at [589, 292] on link "Call was successful?" at bounding box center [645, 299] width 126 height 18
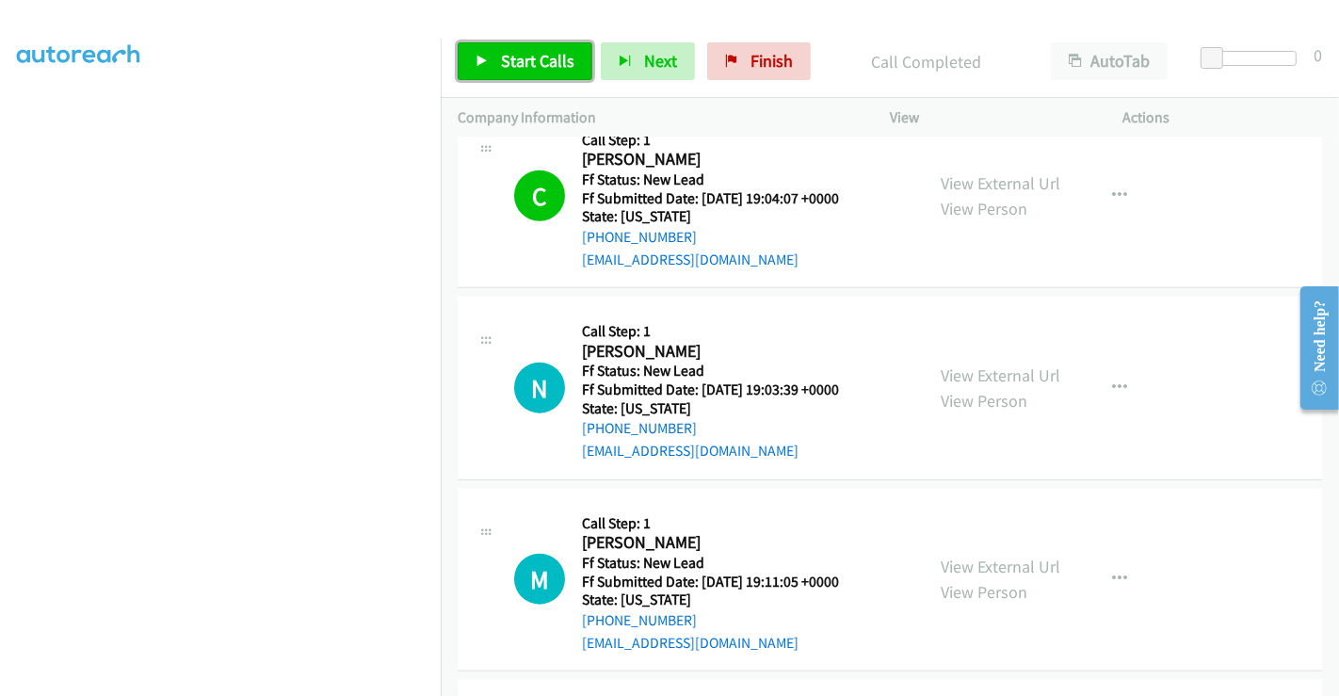
click at [526, 58] on span "Start Calls" at bounding box center [537, 61] width 73 height 22
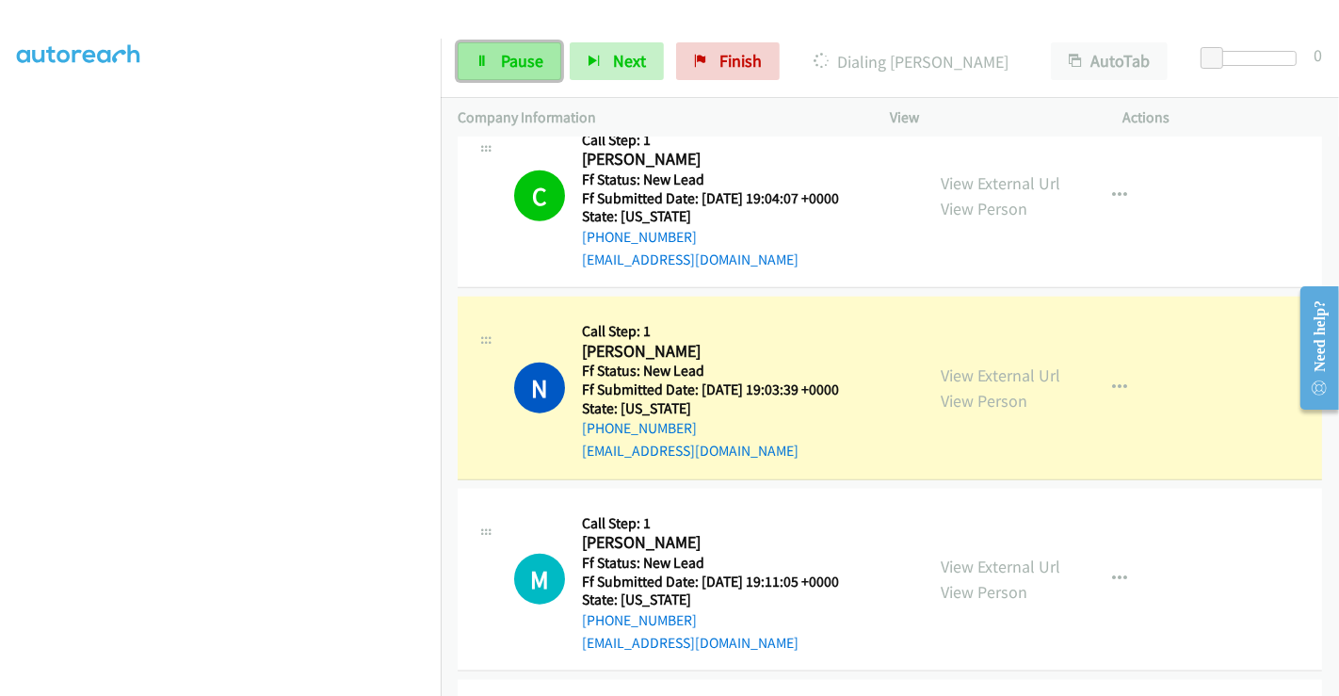
click at [524, 55] on span "Pause" at bounding box center [522, 61] width 42 height 22
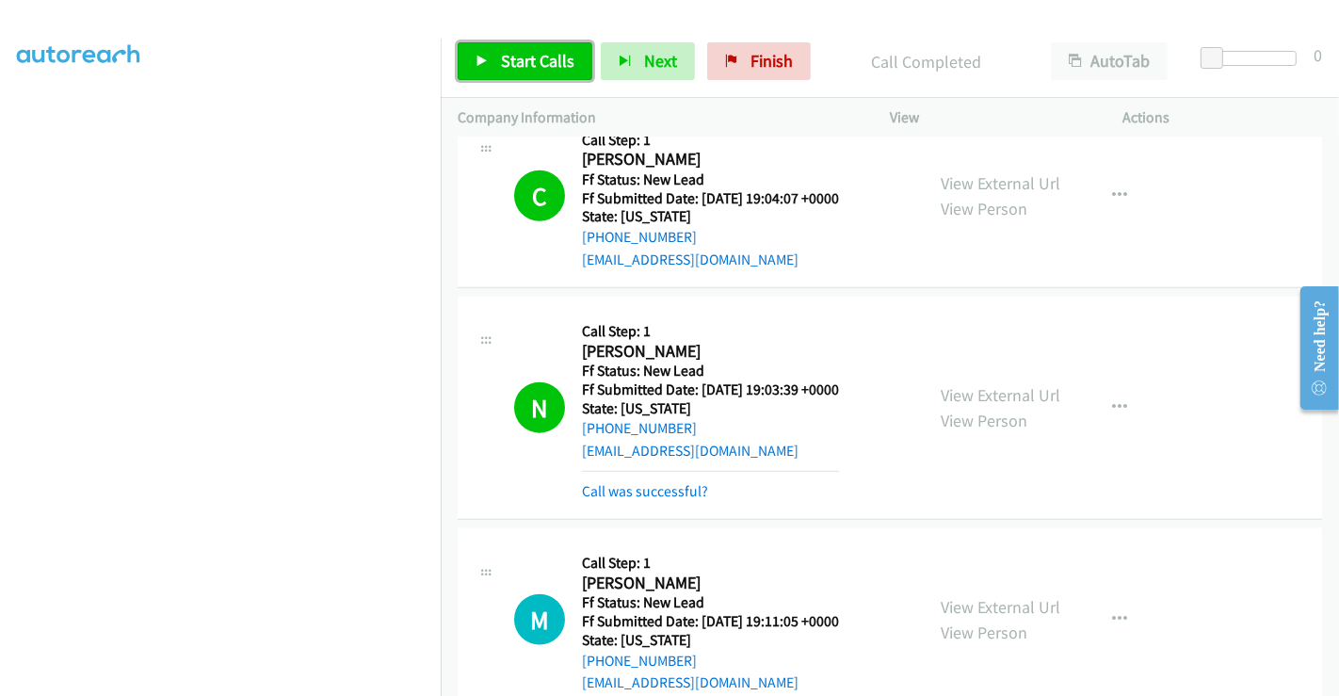
click at [540, 63] on span "Start Calls" at bounding box center [537, 61] width 73 height 22
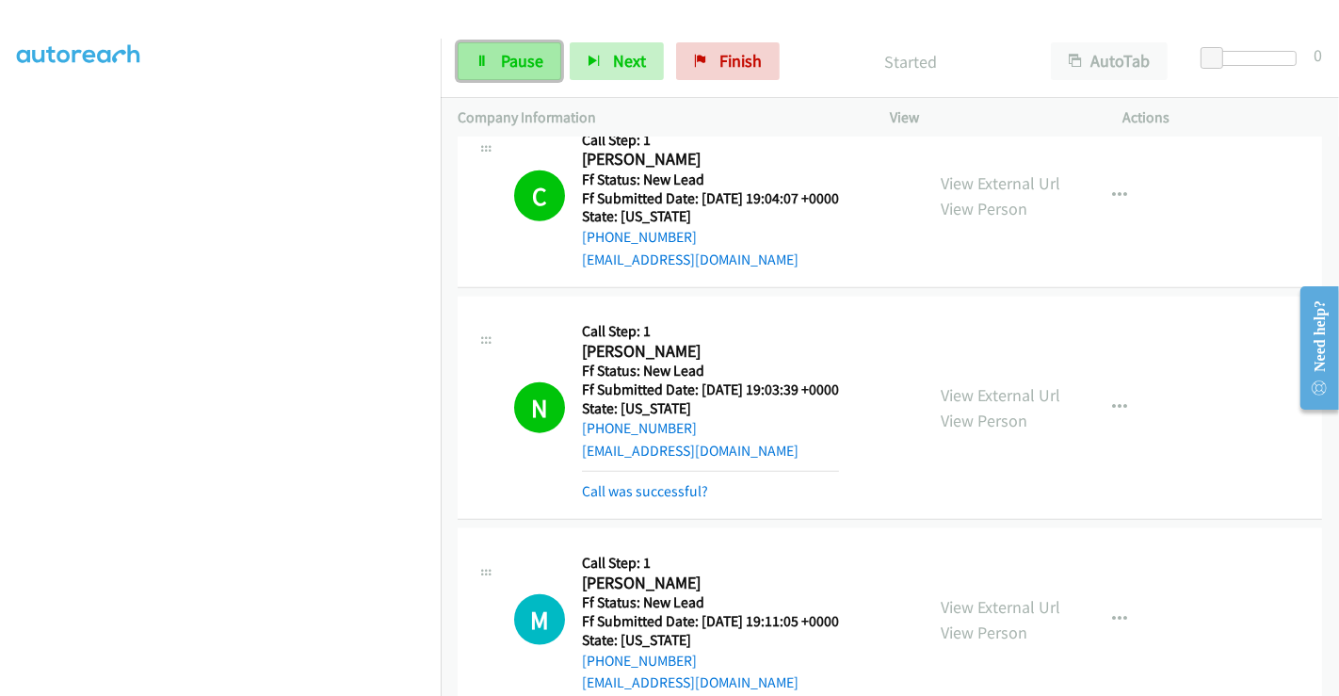
click at [513, 57] on span "Pause" at bounding box center [522, 61] width 42 height 22
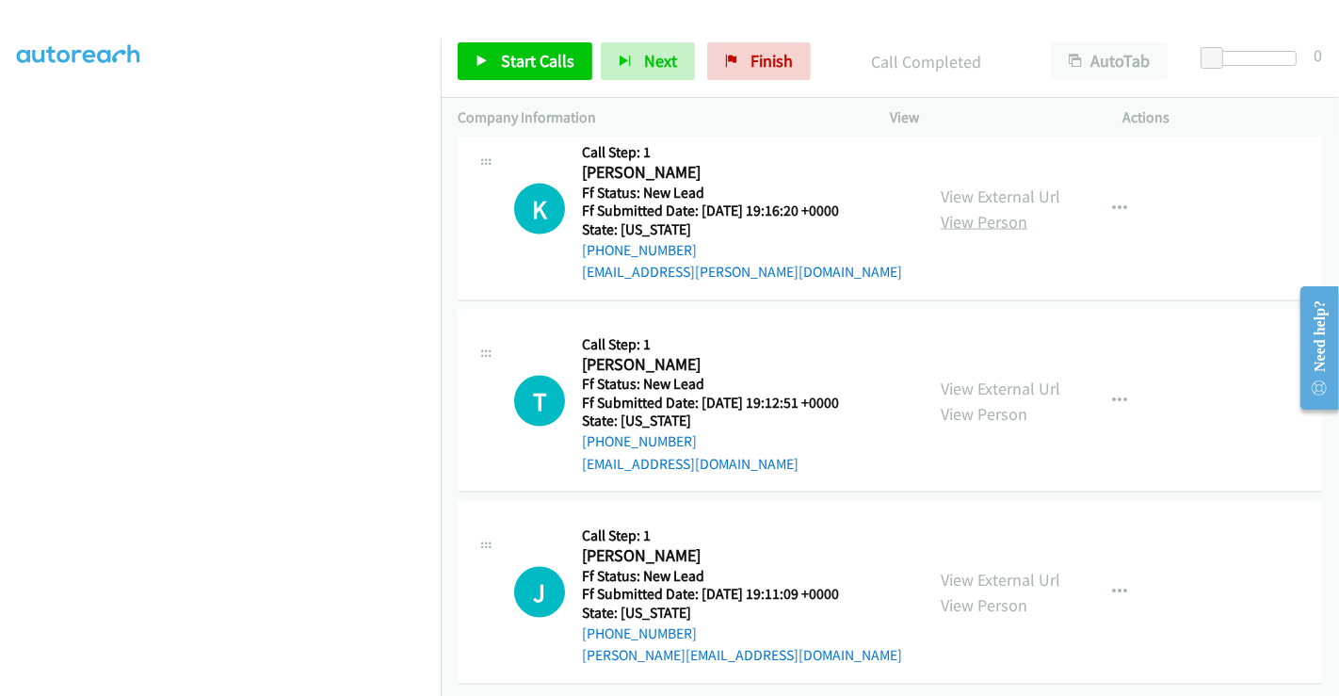
scroll to position [2424, 0]
click at [983, 184] on link "View External Url" at bounding box center [1001, 195] width 120 height 22
click at [997, 376] on link "View External Url" at bounding box center [1001, 387] width 120 height 22
click at [983, 567] on link "View External Url" at bounding box center [1001, 578] width 120 height 22
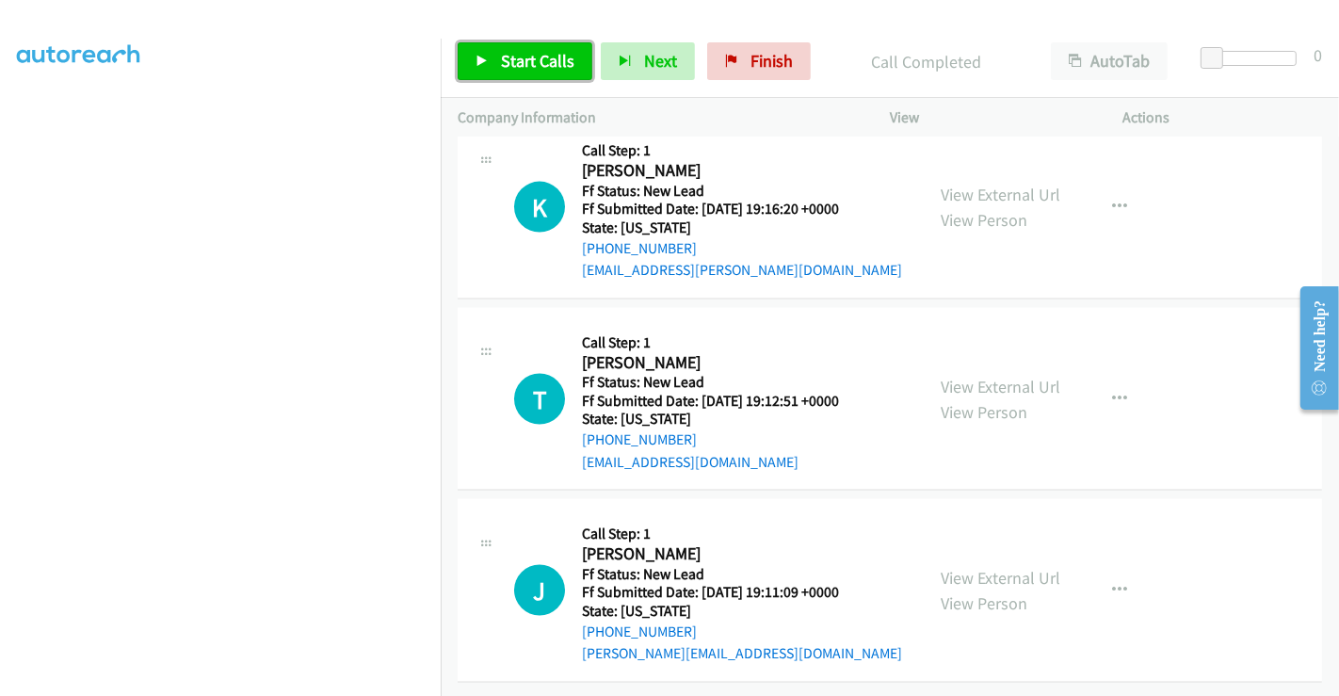
click at [547, 52] on span "Start Calls" at bounding box center [537, 61] width 73 height 22
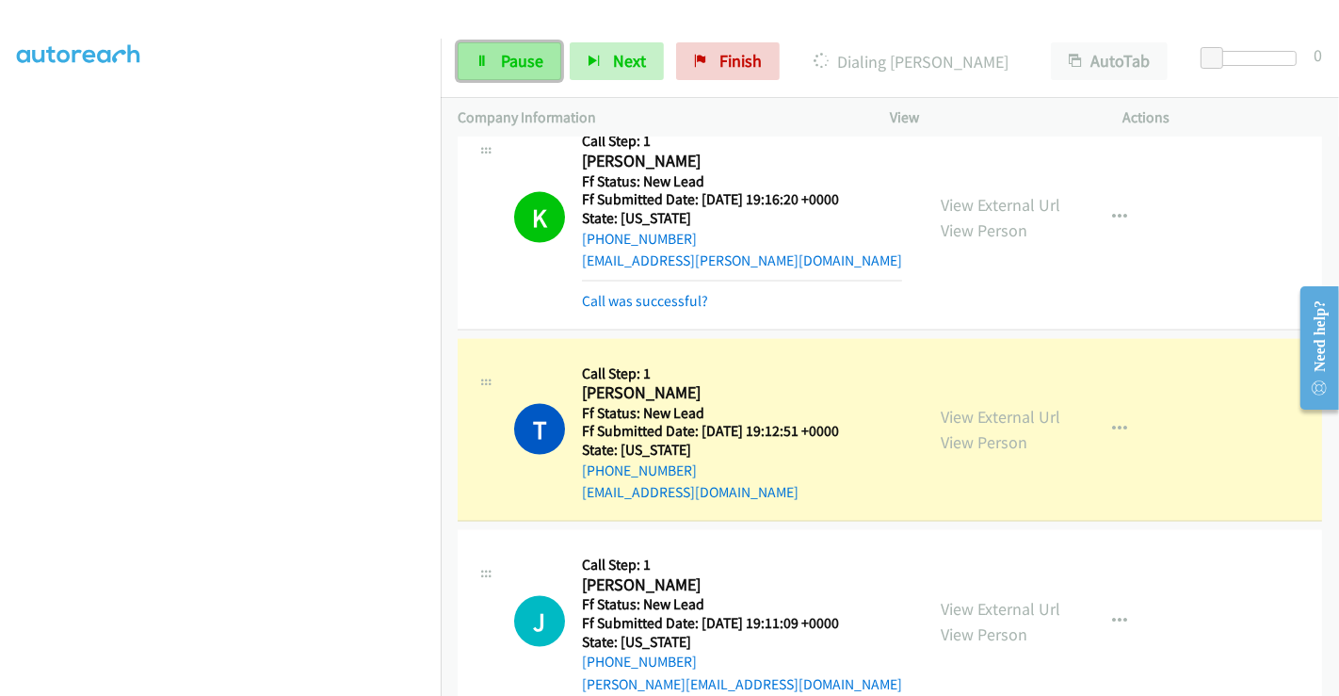
click at [493, 59] on link "Pause" at bounding box center [510, 61] width 104 height 38
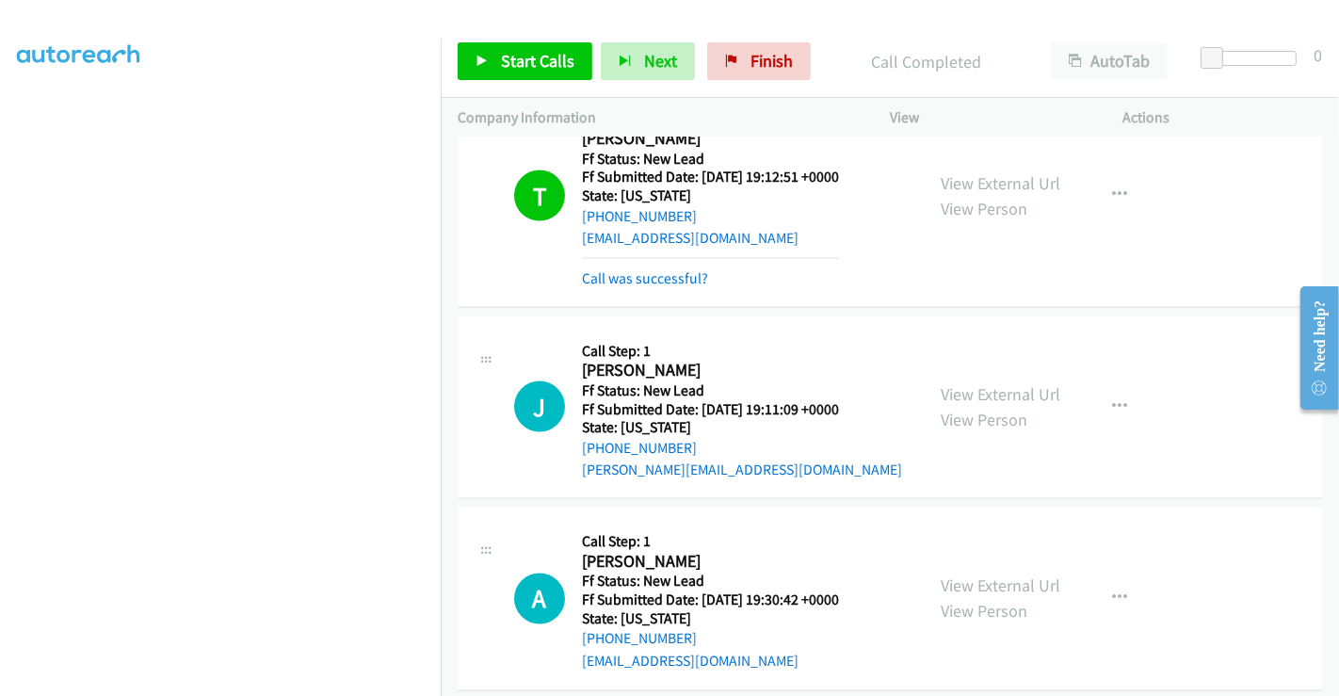
scroll to position [2738, 0]
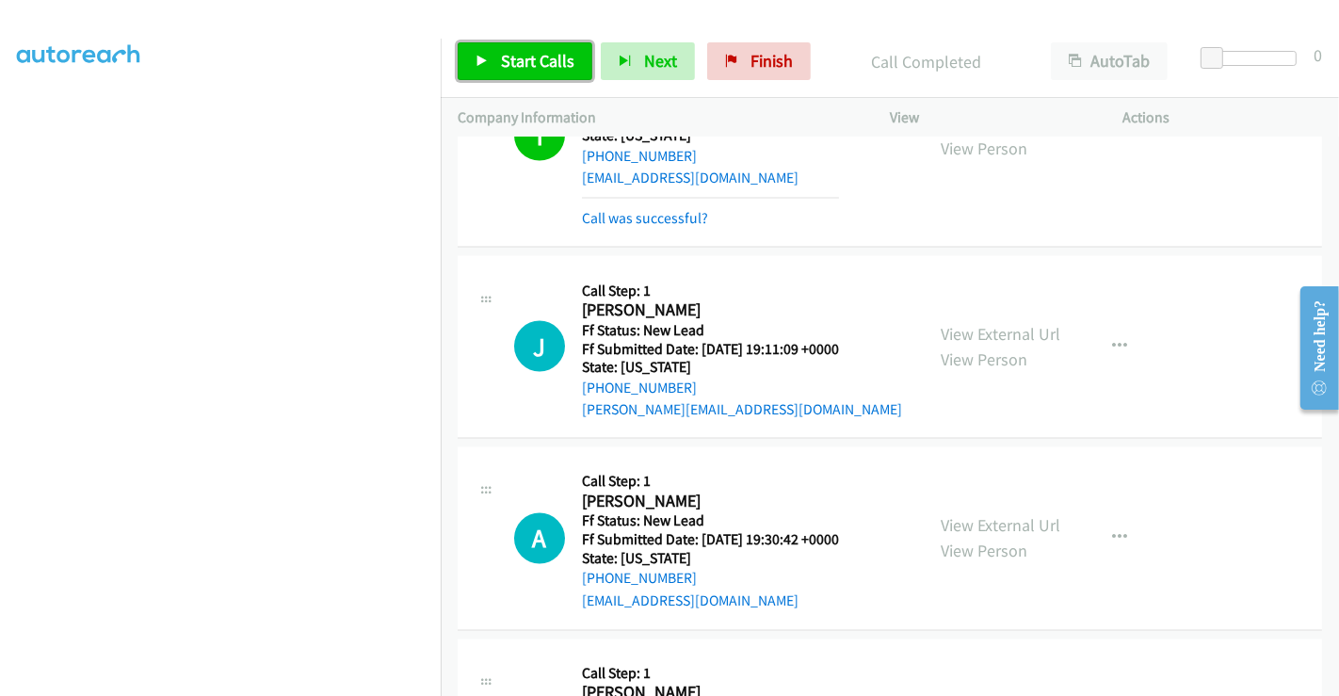
click at [540, 50] on span "Start Calls" at bounding box center [537, 61] width 73 height 22
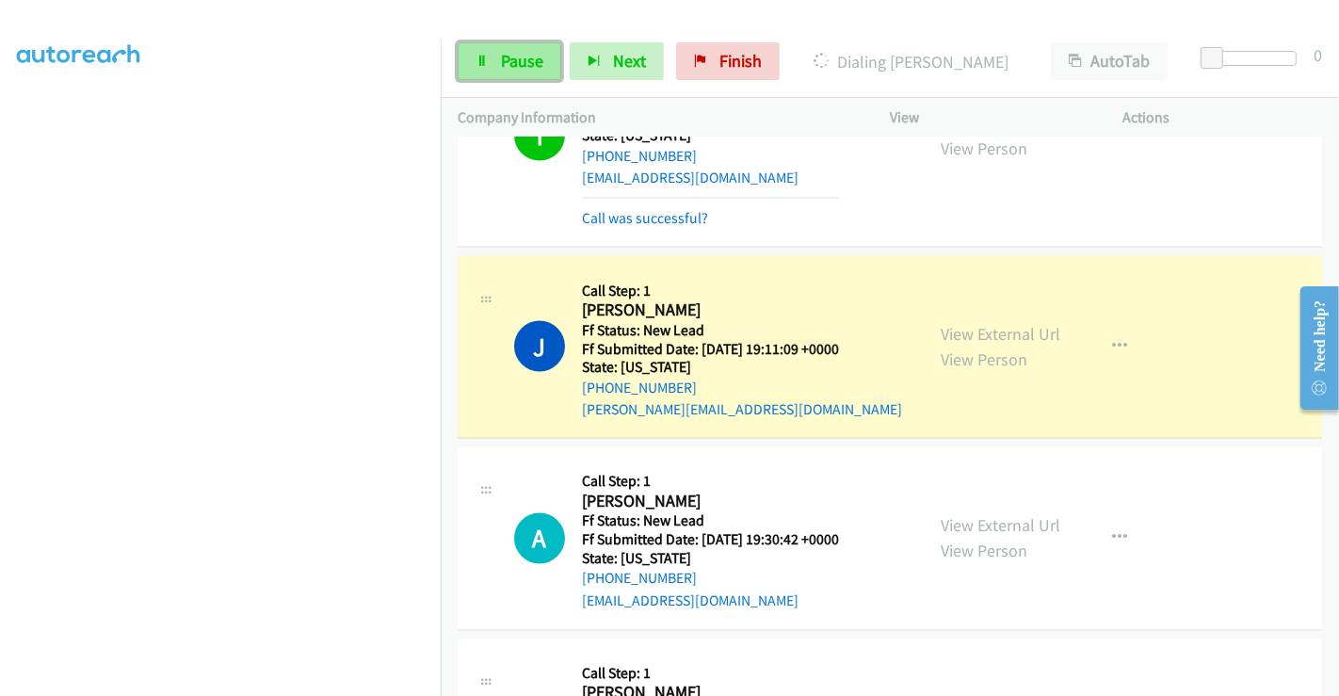
click at [501, 52] on span "Pause" at bounding box center [522, 61] width 42 height 22
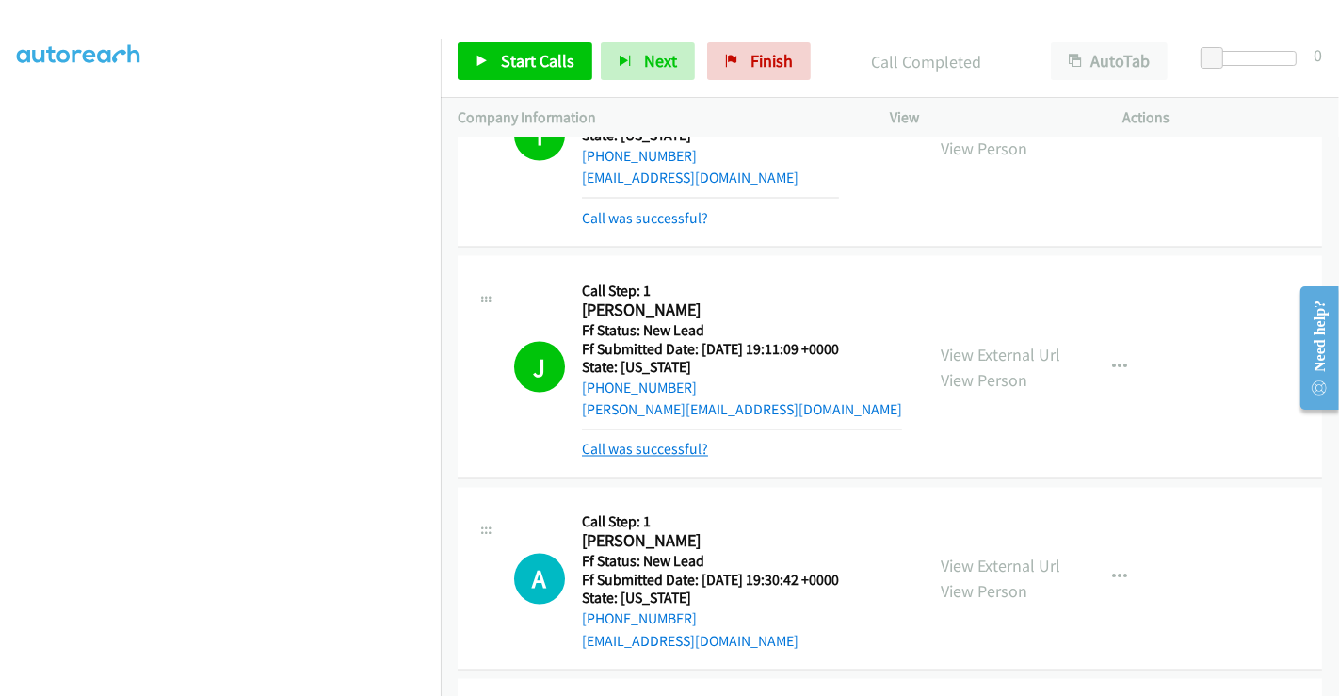
click at [665, 444] on link "Call was successful?" at bounding box center [645, 450] width 126 height 18
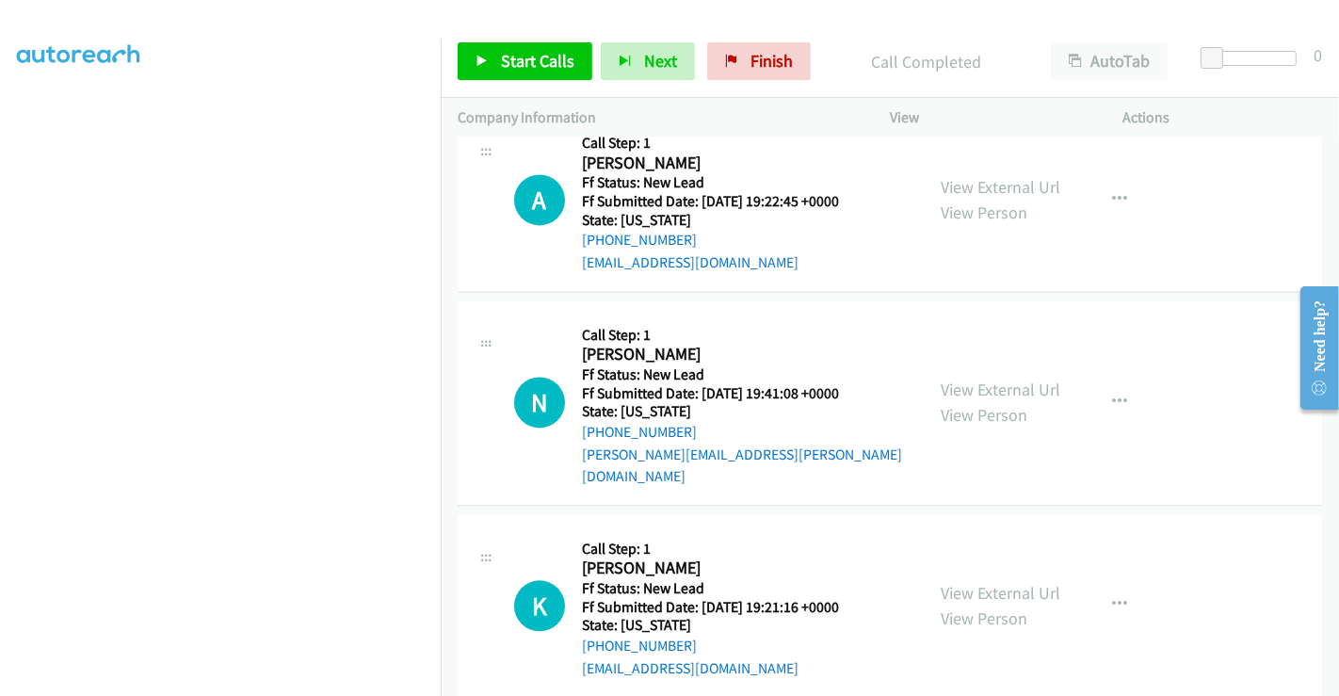
scroll to position [2832, 0]
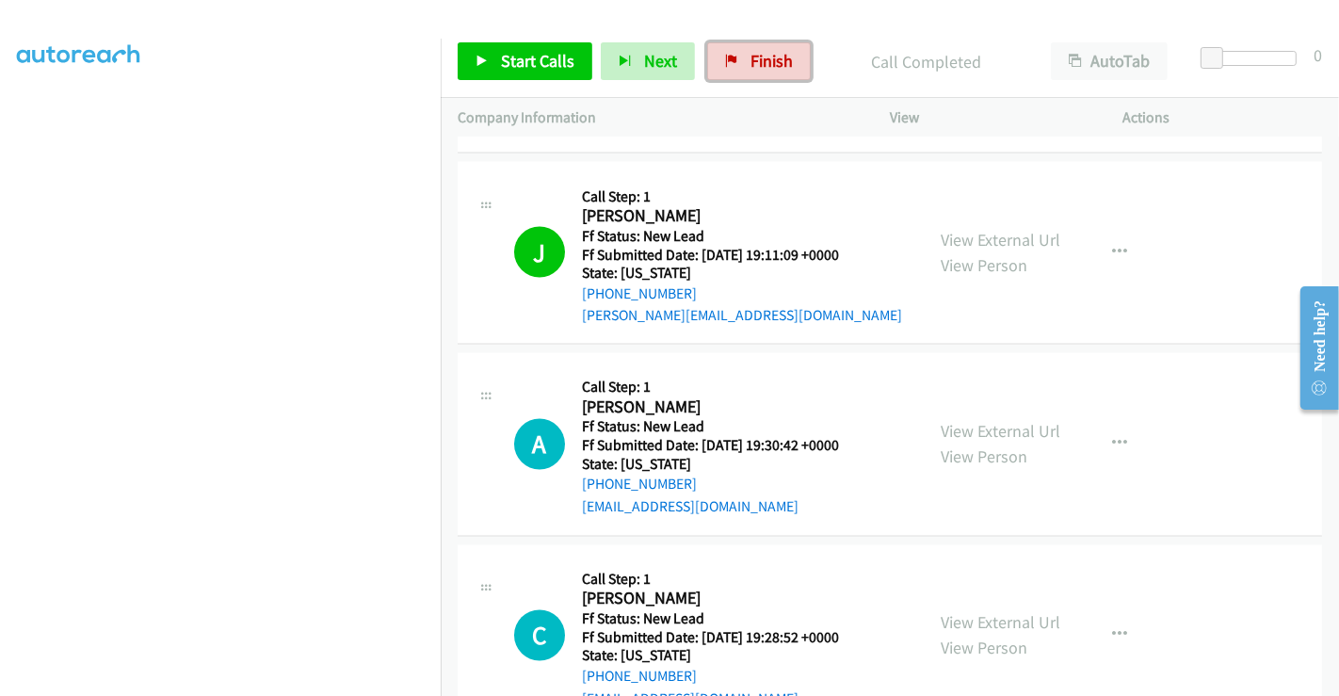
drag, startPoint x: 725, startPoint y: 76, endPoint x: 740, endPoint y: 101, distance: 28.7
click at [725, 76] on link "Finish" at bounding box center [759, 61] width 104 height 38
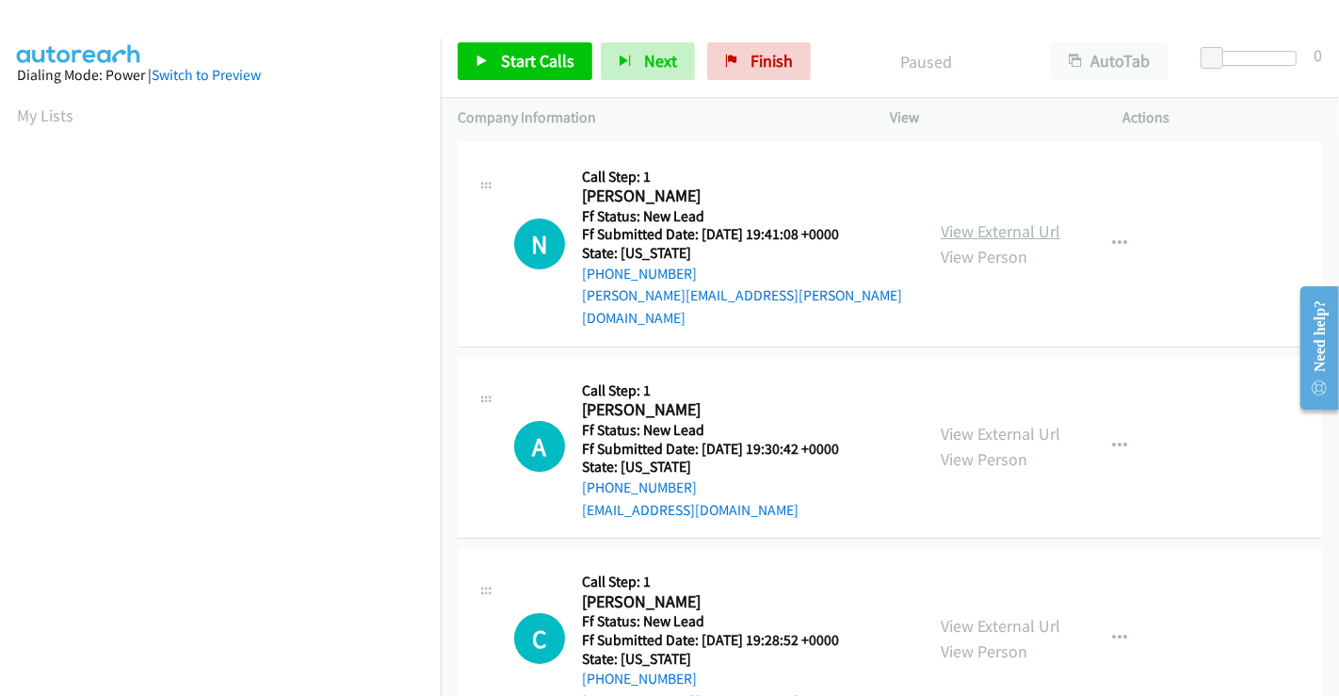
click at [992, 220] on link "View External Url" at bounding box center [1001, 231] width 120 height 22
click at [990, 423] on link "View External Url" at bounding box center [1001, 434] width 120 height 22
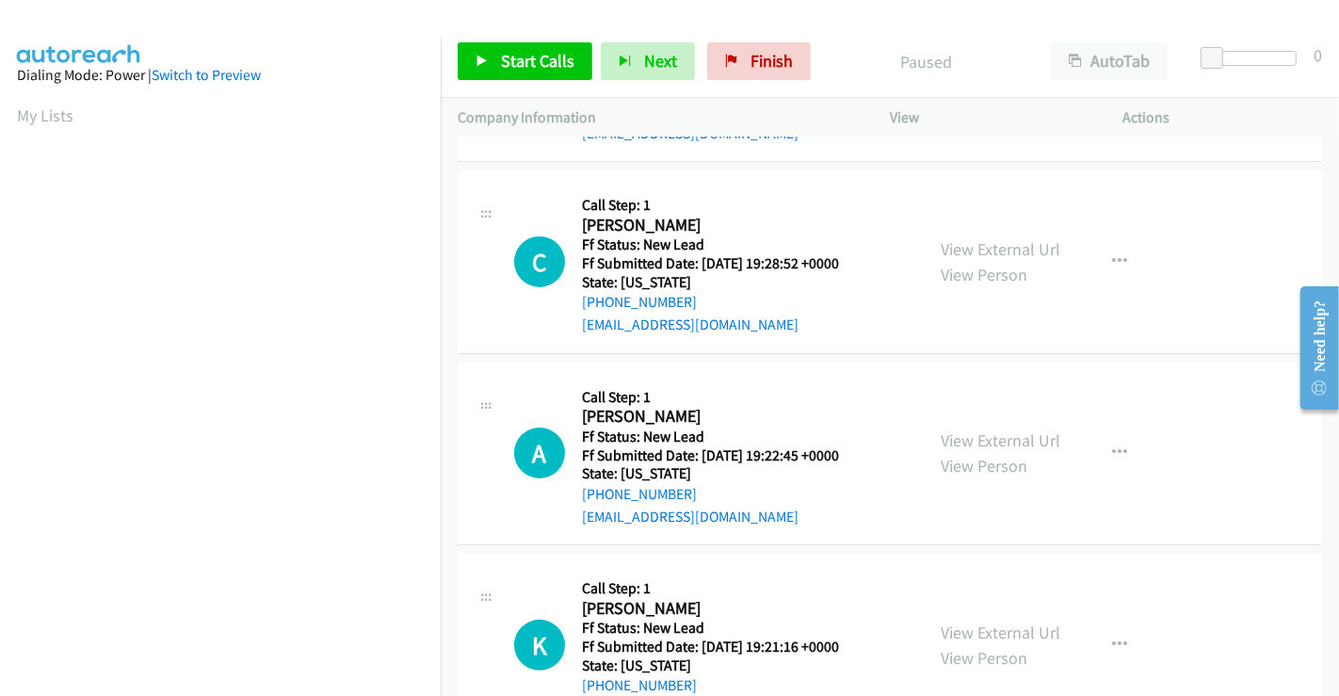
scroll to position [423, 0]
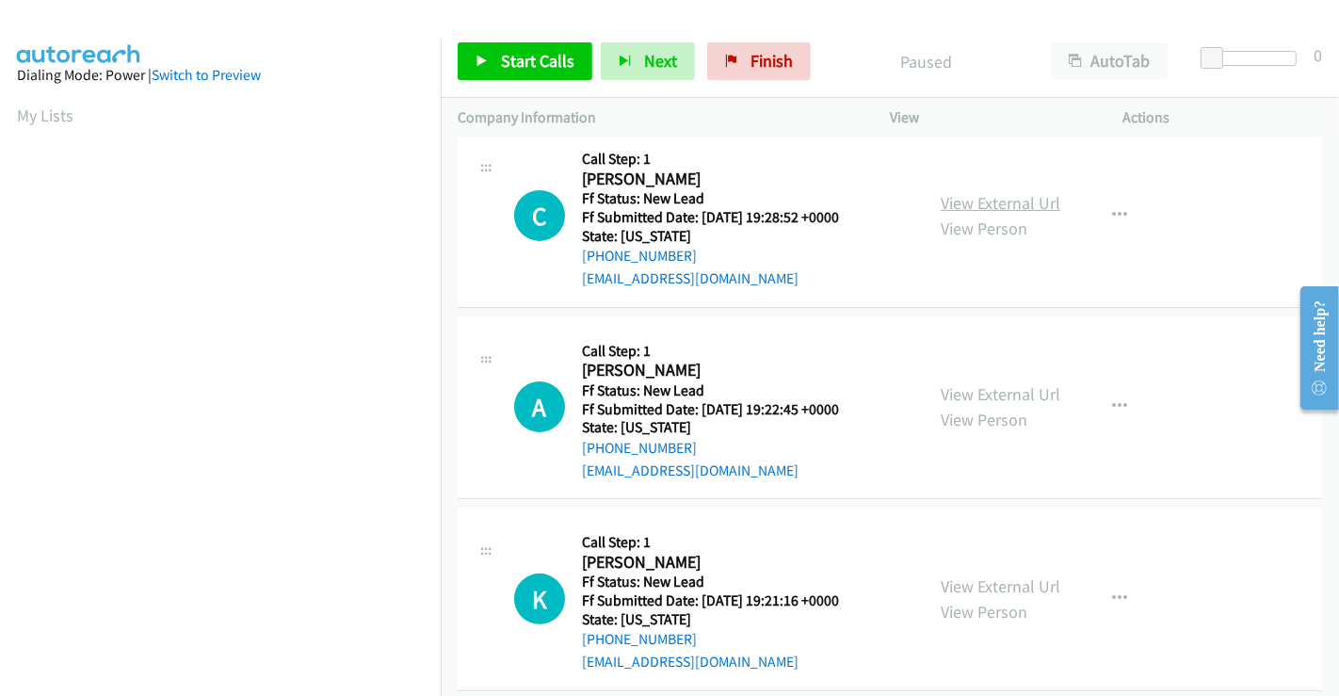
click at [982, 192] on link "View External Url" at bounding box center [1001, 203] width 120 height 22
click at [989, 383] on link "View External Url" at bounding box center [1001, 394] width 120 height 22
click at [992, 575] on link "View External Url" at bounding box center [1001, 586] width 120 height 22
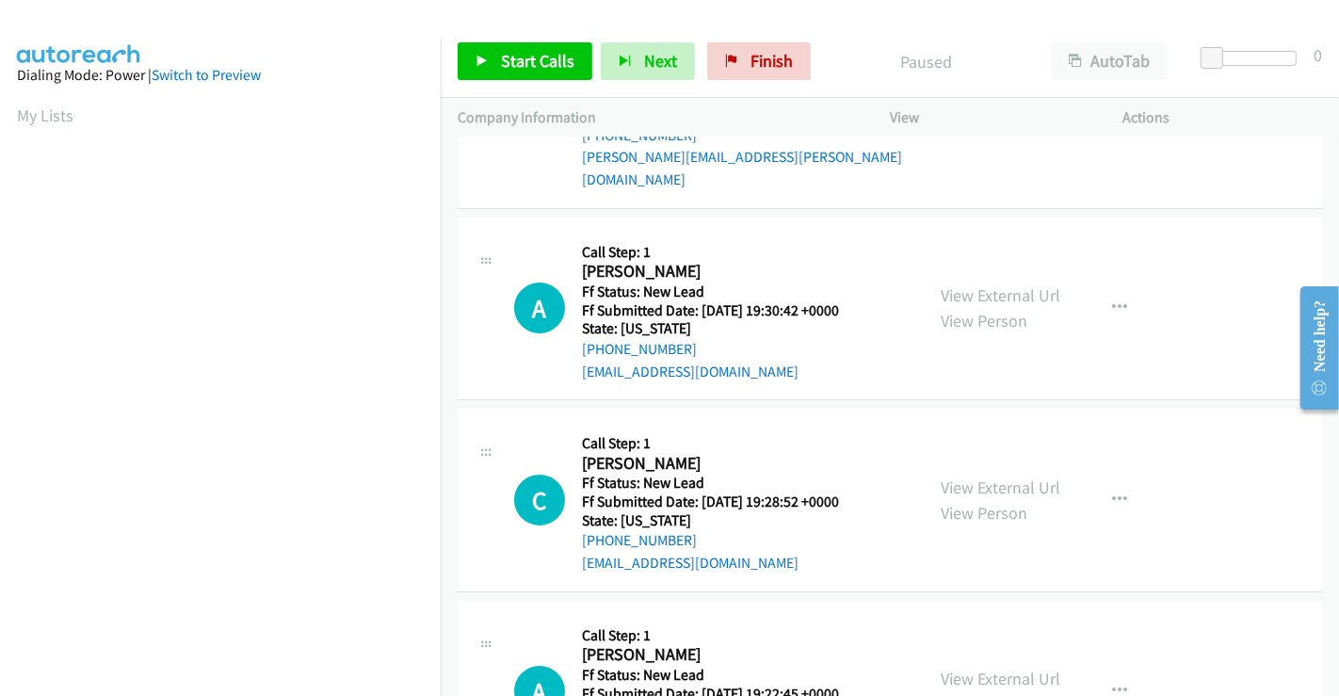
scroll to position [314, 0]
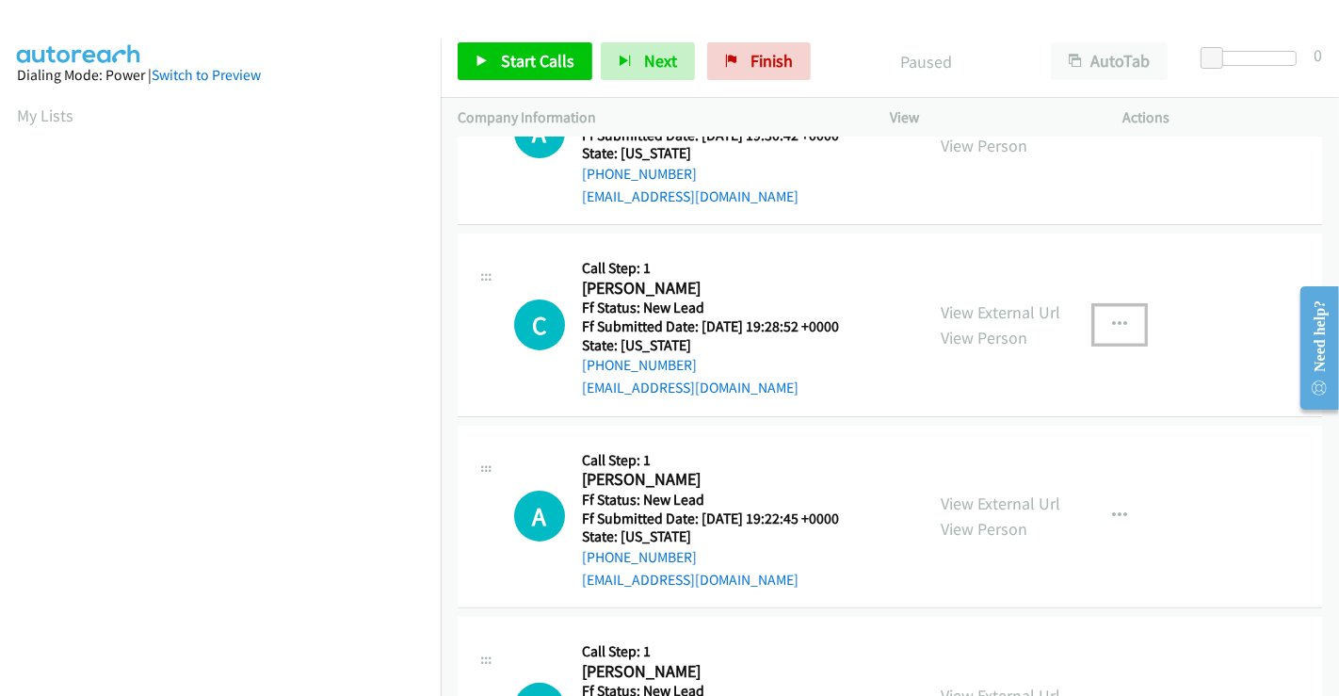
click at [1112, 317] on icon "button" at bounding box center [1119, 324] width 15 height 15
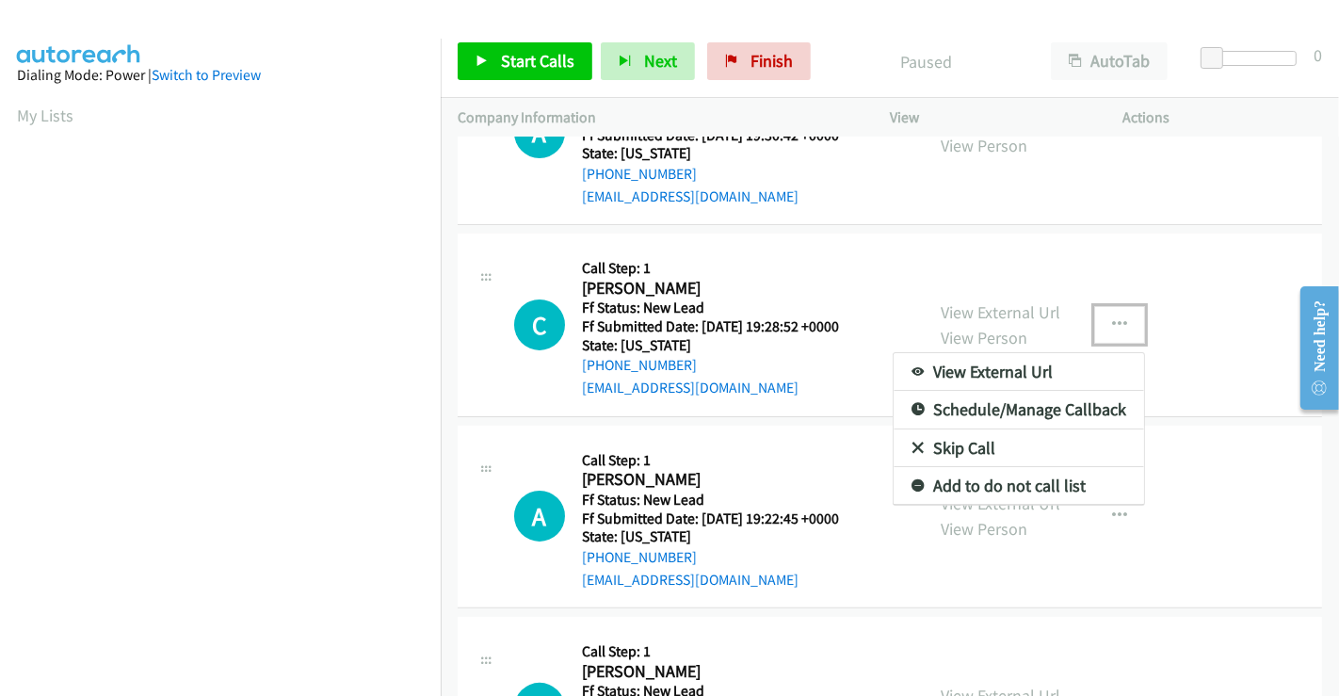
click at [974, 429] on link "Skip Call" at bounding box center [1019, 448] width 250 height 38
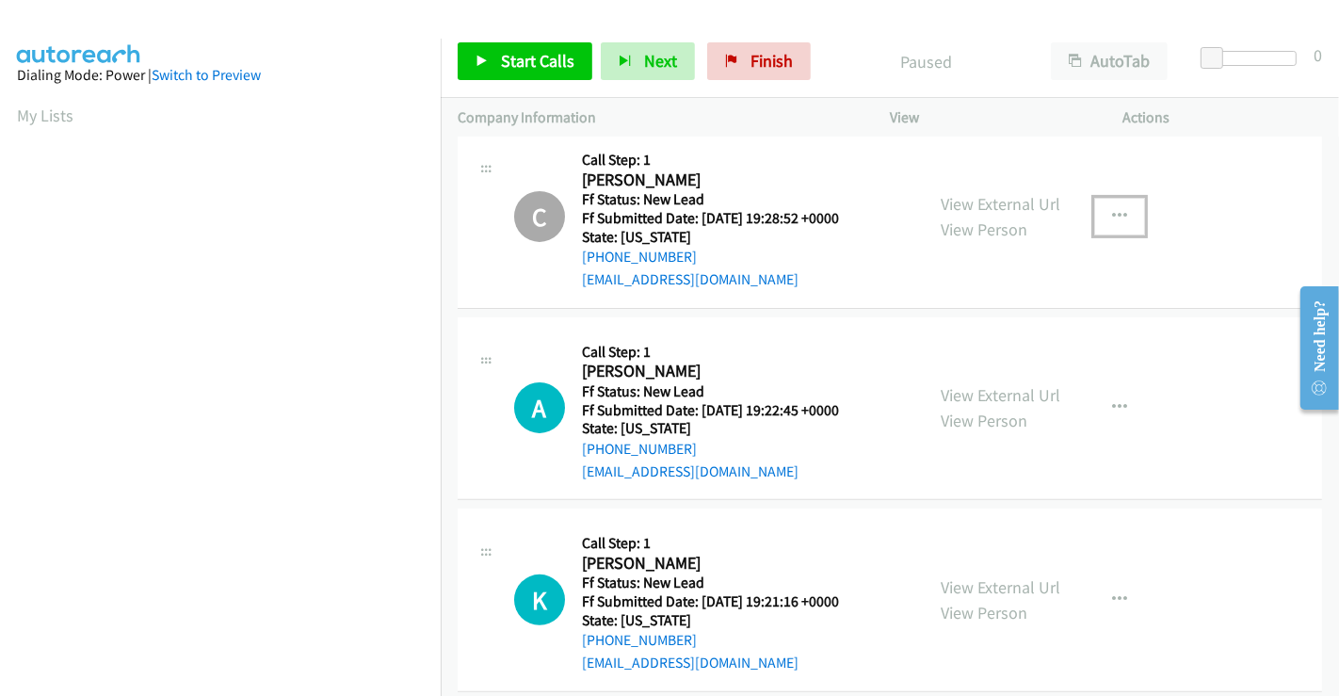
scroll to position [423, 0]
click at [539, 58] on span "Start Calls" at bounding box center [537, 61] width 73 height 22
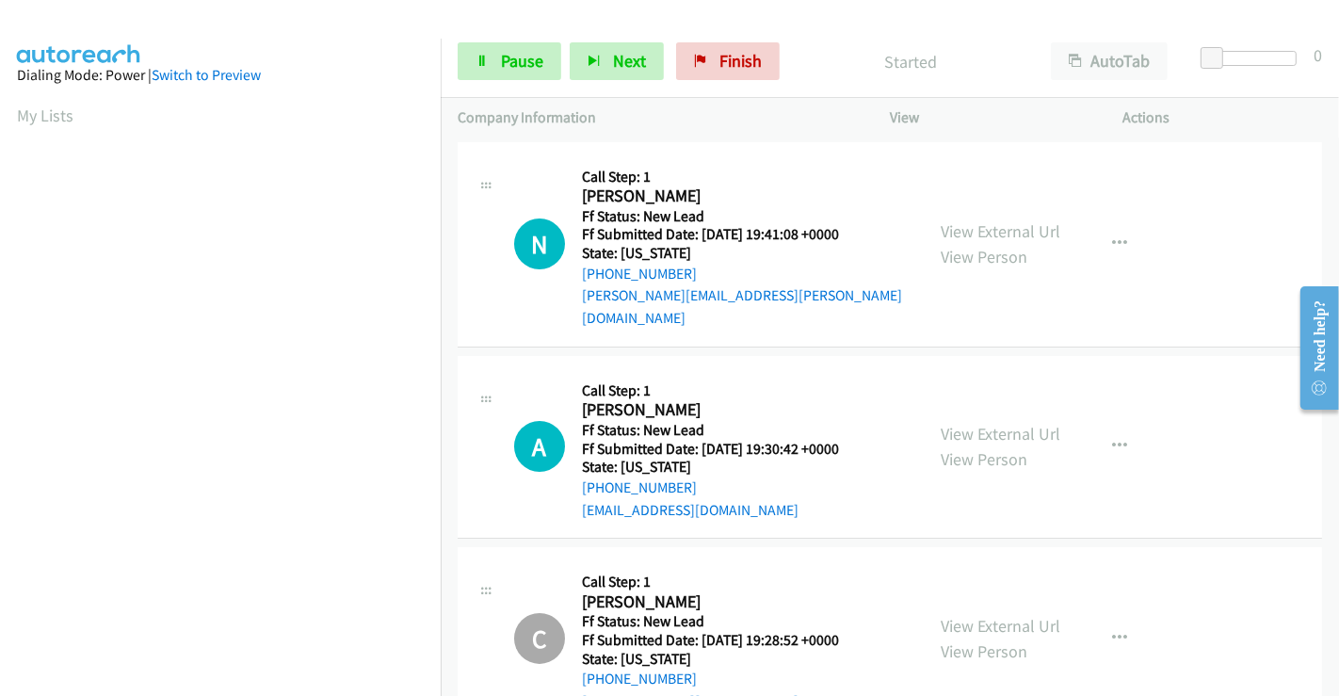
scroll to position [0, 0]
click at [540, 65] on span "Pause" at bounding box center [522, 61] width 42 height 22
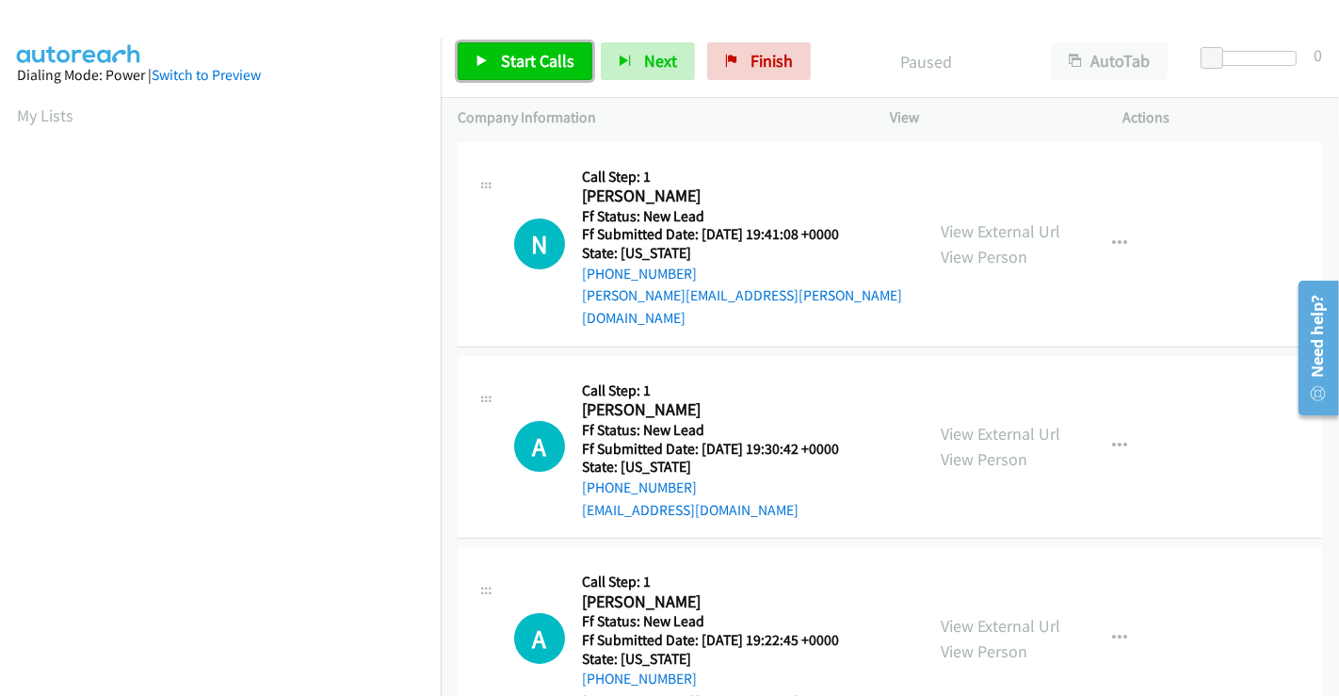
click at [540, 59] on span "Start Calls" at bounding box center [537, 61] width 73 height 22
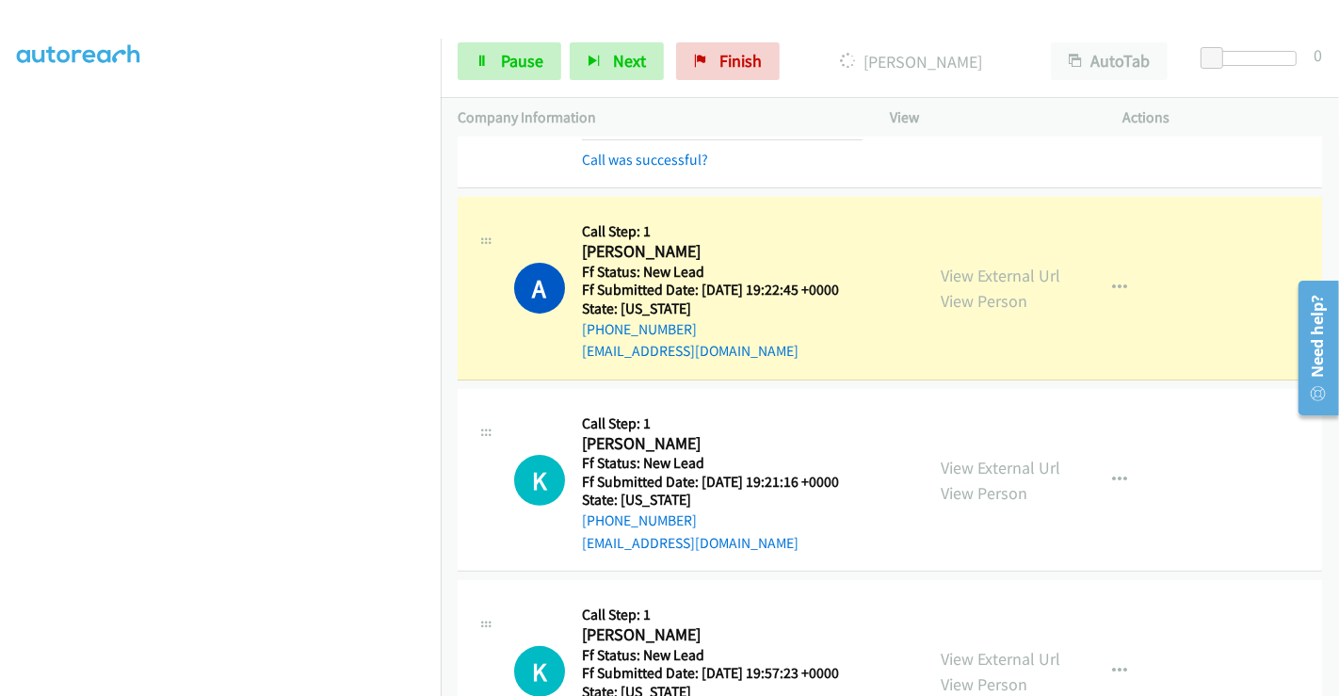
scroll to position [418, 0]
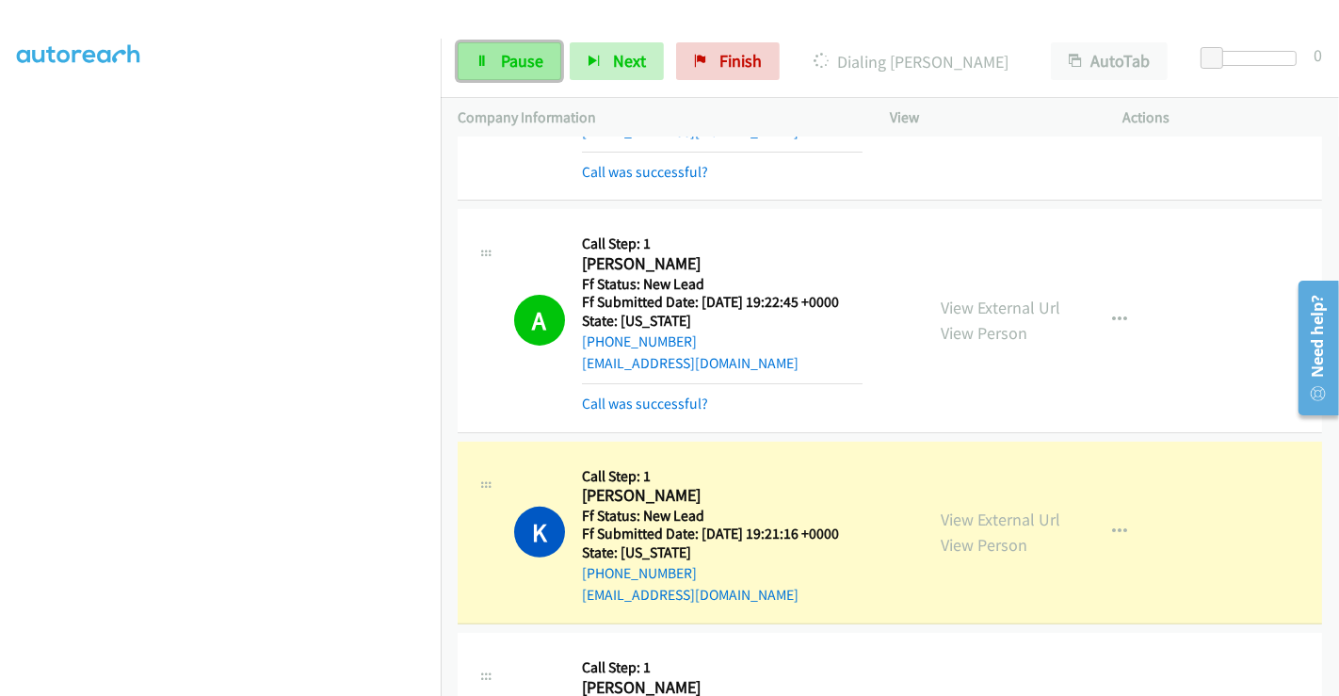
click at [501, 51] on span "Pause" at bounding box center [522, 61] width 42 height 22
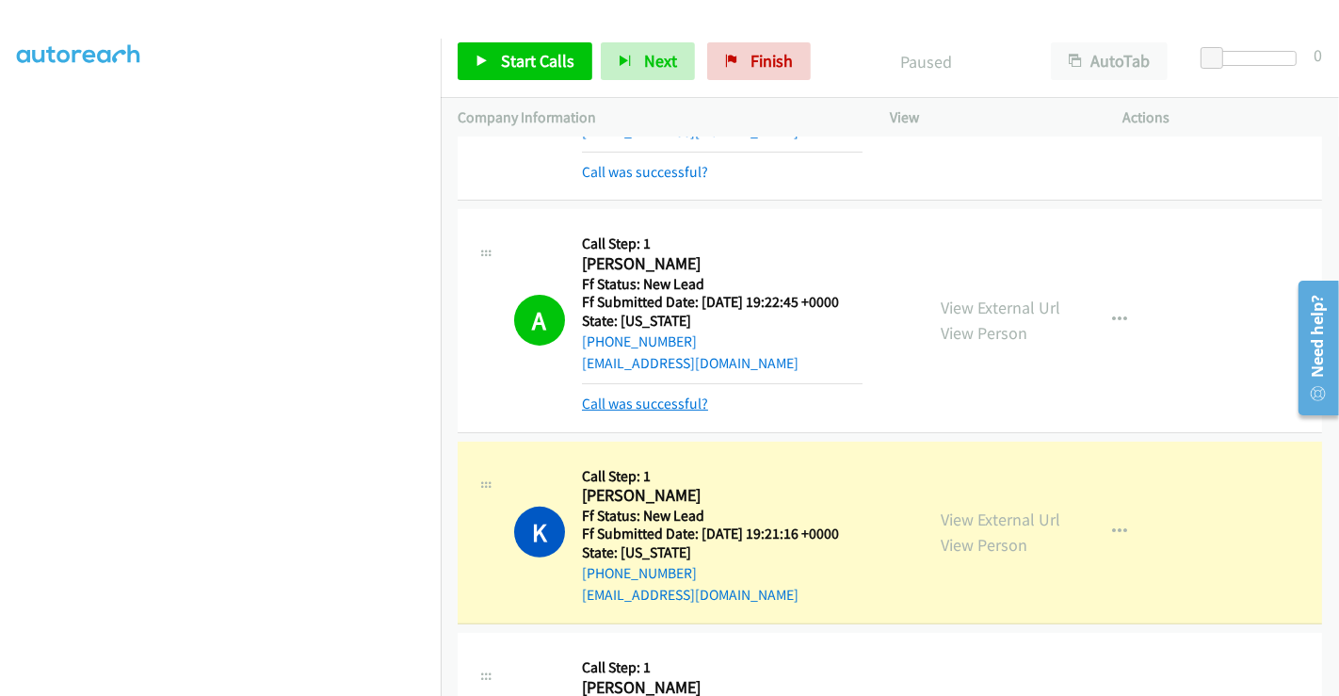
click at [637, 395] on link "Call was successful?" at bounding box center [645, 404] width 126 height 18
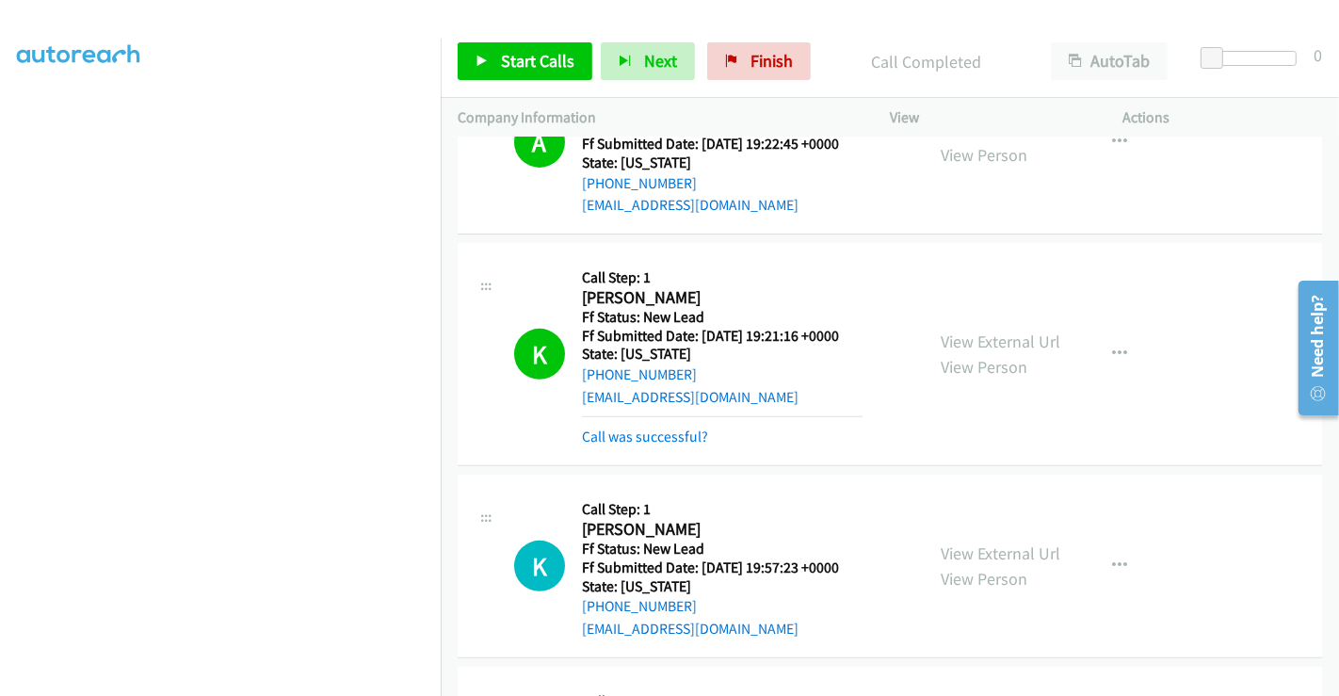
scroll to position [836, 0]
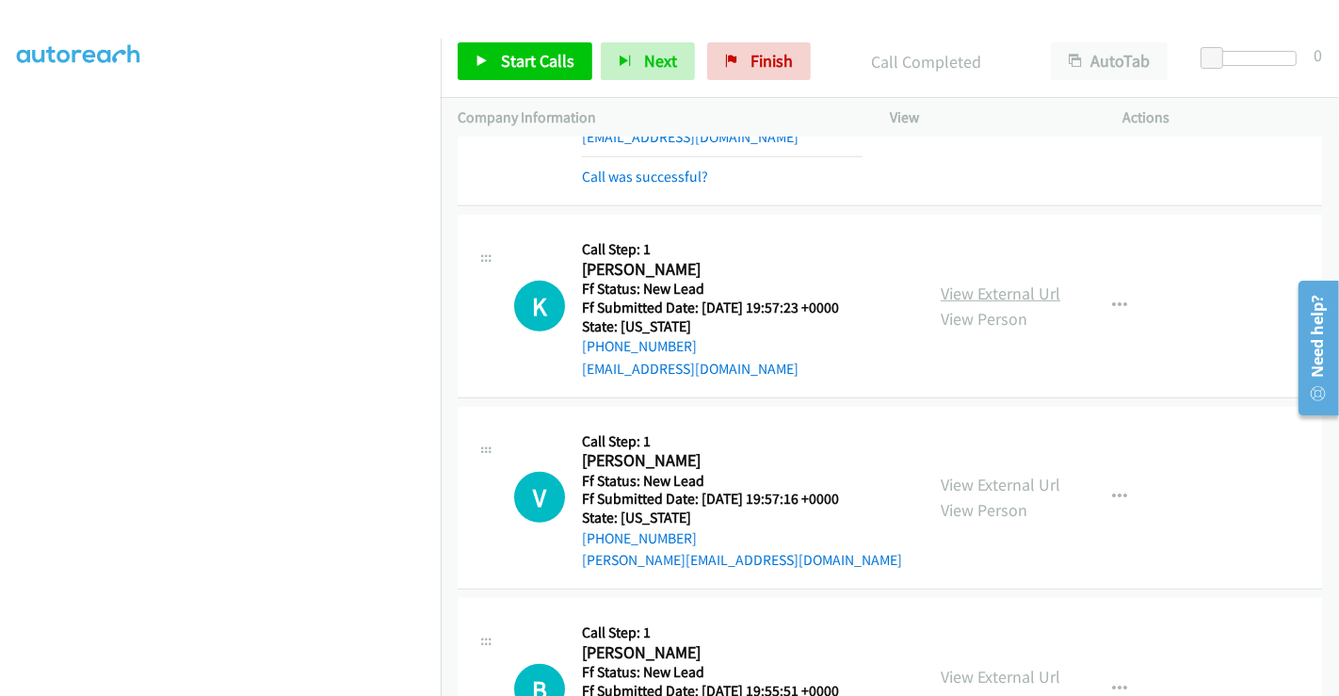
click at [981, 282] on link "View External Url" at bounding box center [1001, 293] width 120 height 22
click at [990, 474] on link "View External Url" at bounding box center [1001, 485] width 120 height 22
click at [984, 666] on link "View External Url" at bounding box center [1001, 677] width 120 height 22
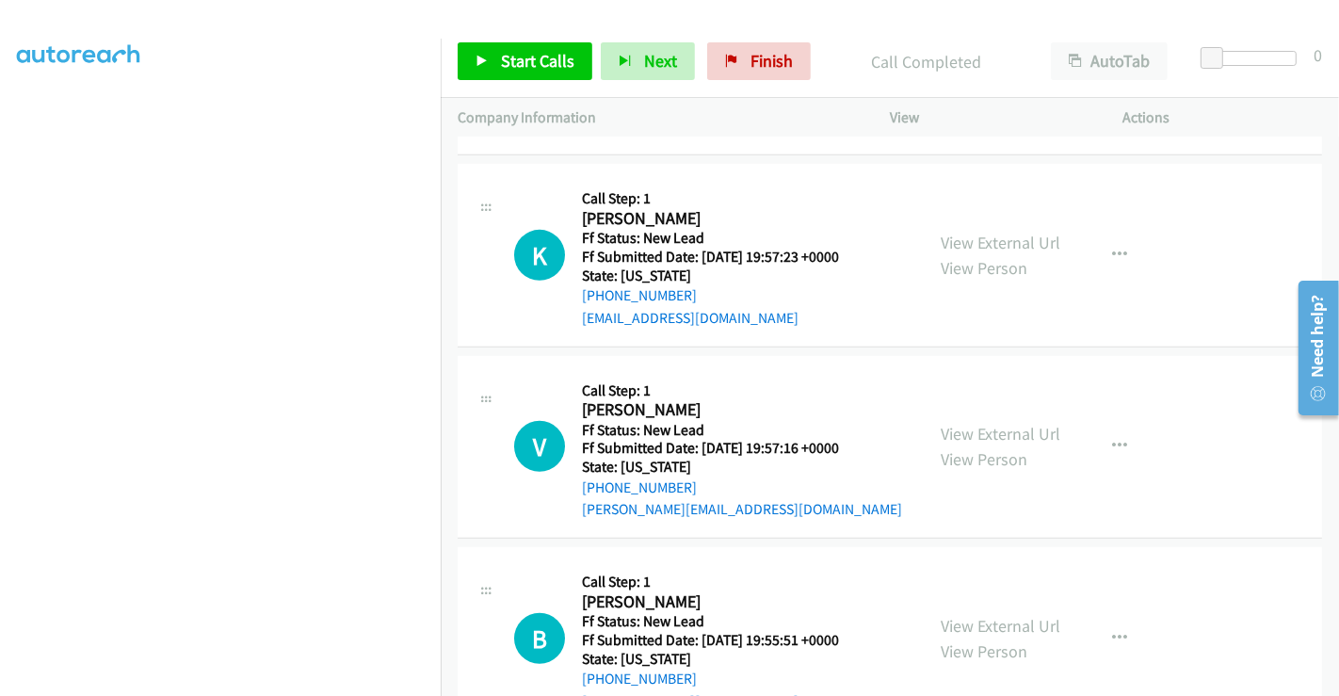
scroll to position [925, 0]
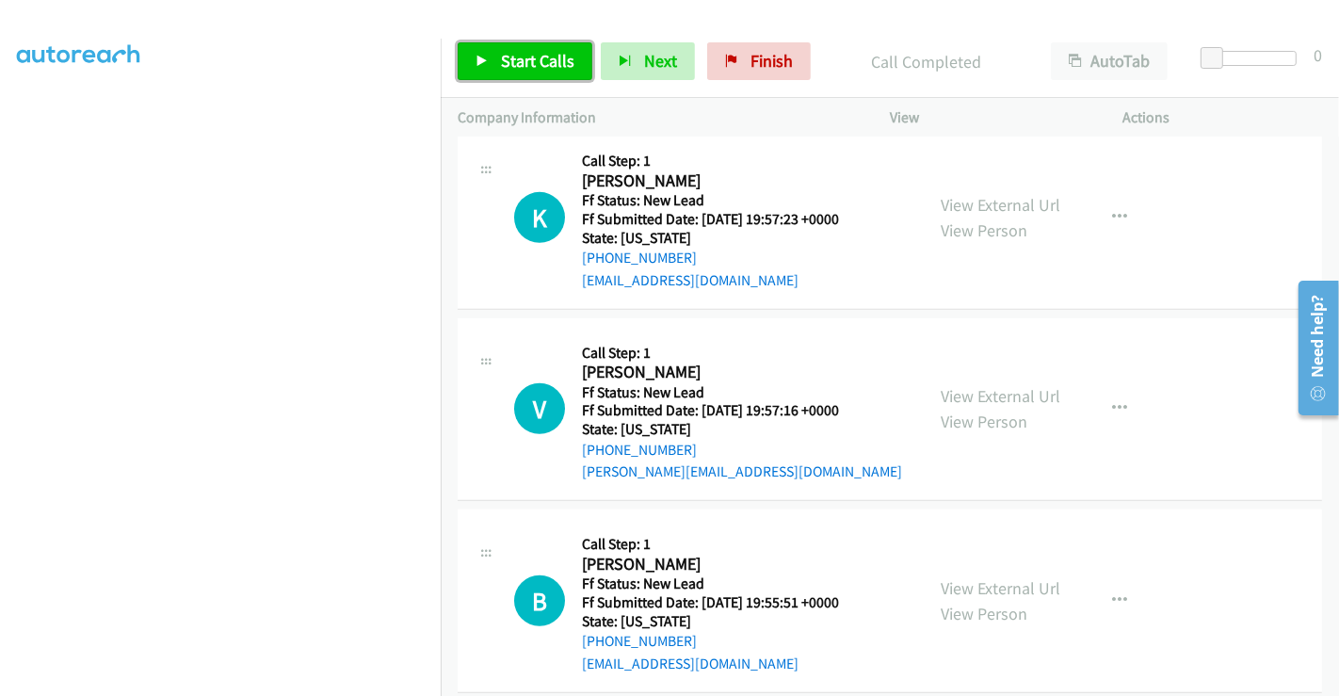
click at [522, 65] on span "Start Calls" at bounding box center [537, 61] width 73 height 22
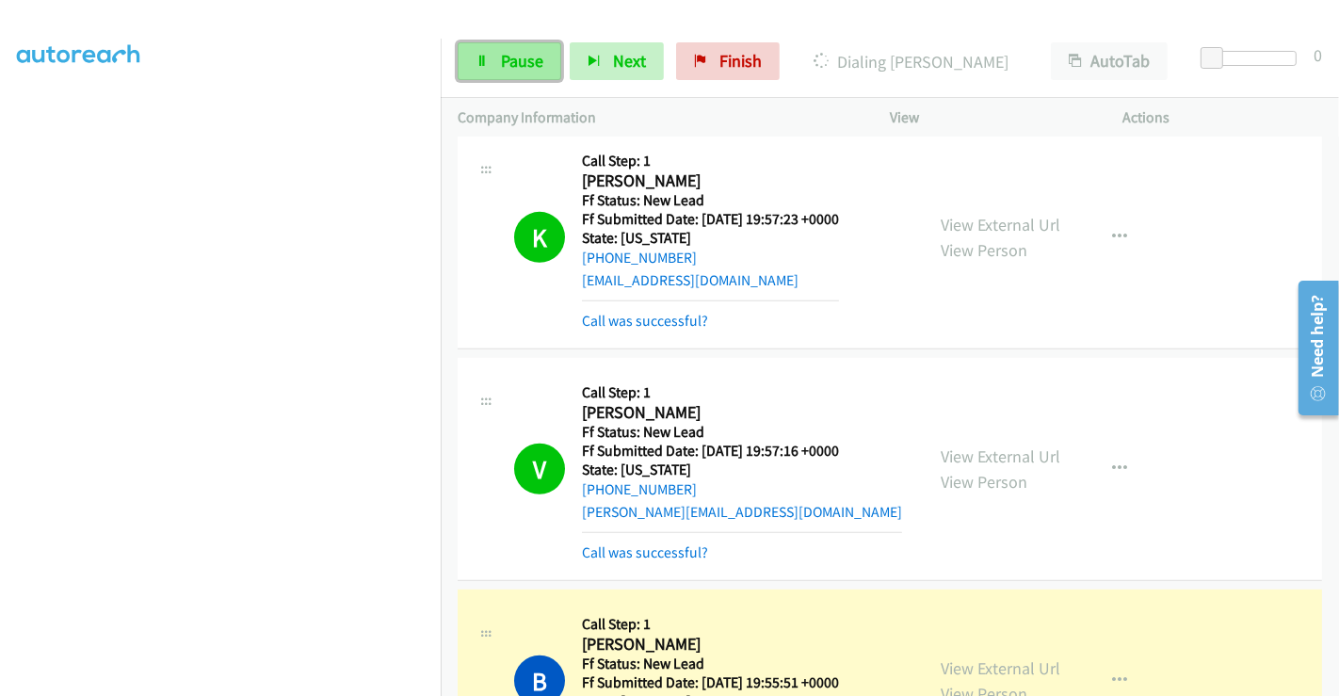
click at [532, 66] on span "Pause" at bounding box center [522, 61] width 42 height 22
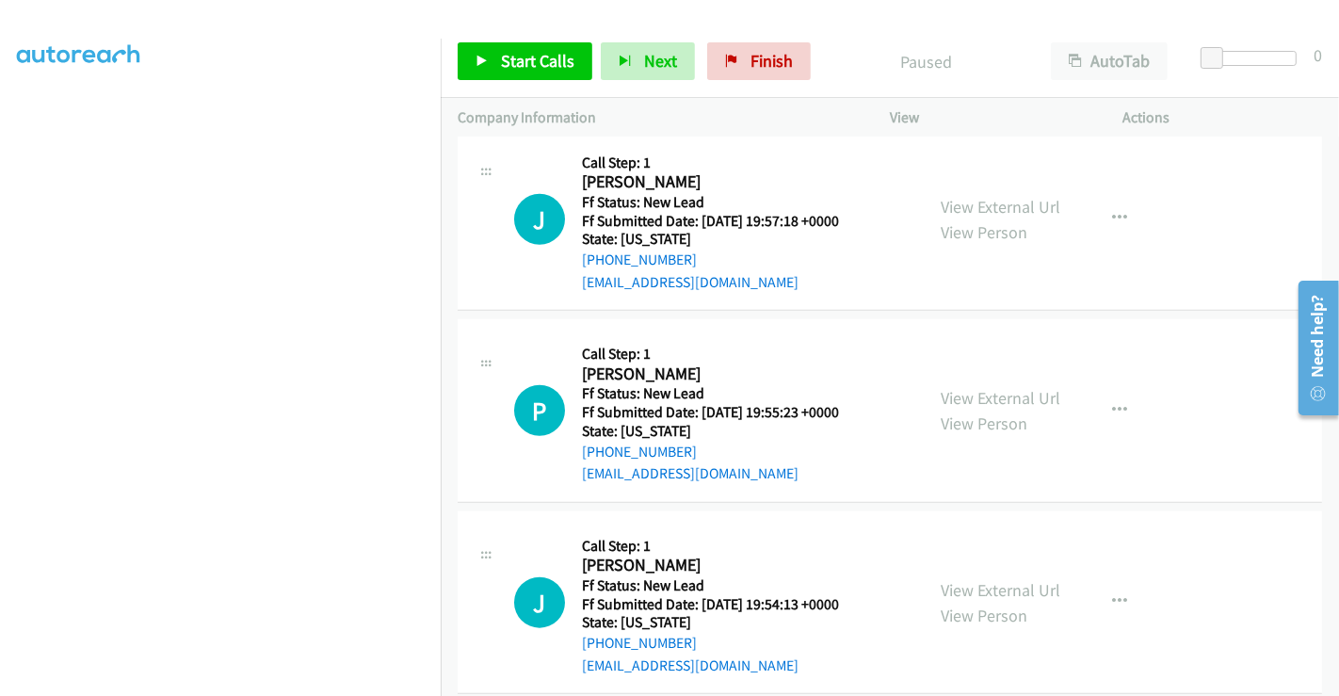
scroll to position [1579, 0]
click at [979, 195] on link "View External Url" at bounding box center [1001, 206] width 120 height 22
click at [981, 386] on link "View External Url" at bounding box center [1001, 397] width 120 height 22
click at [972, 578] on link "View External Url" at bounding box center [1001, 589] width 120 height 22
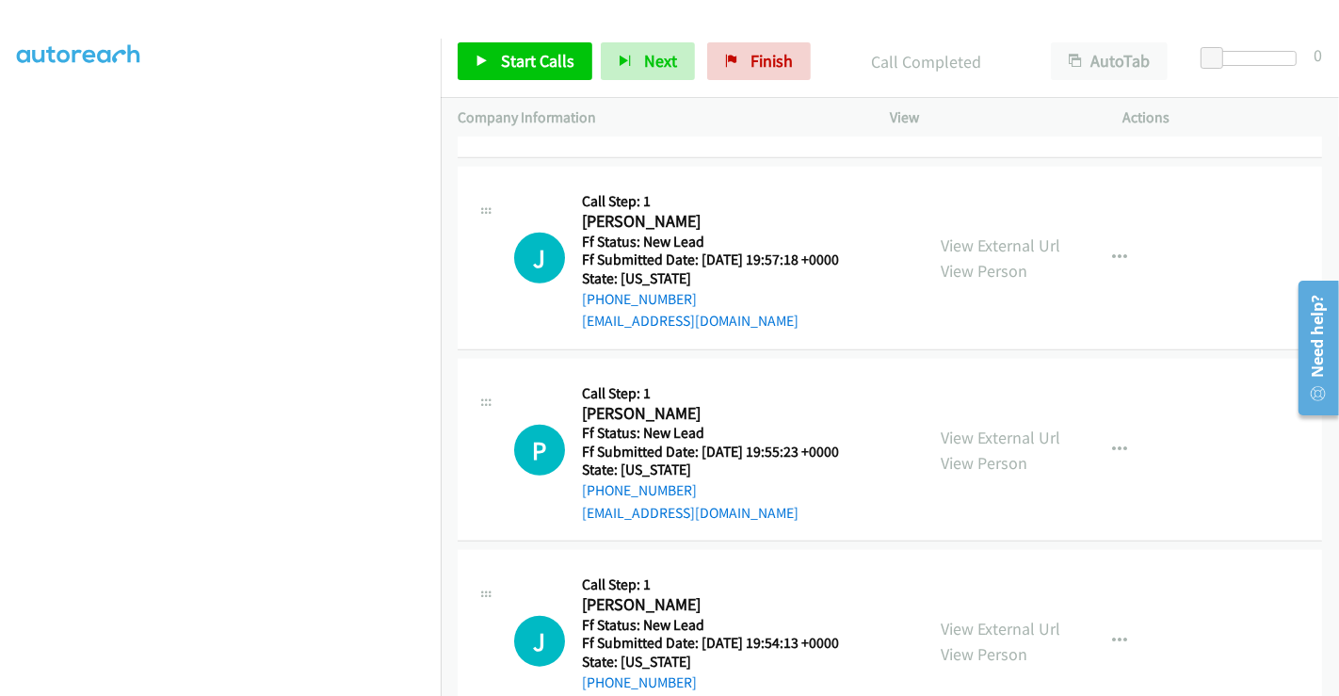
scroll to position [1619, 0]
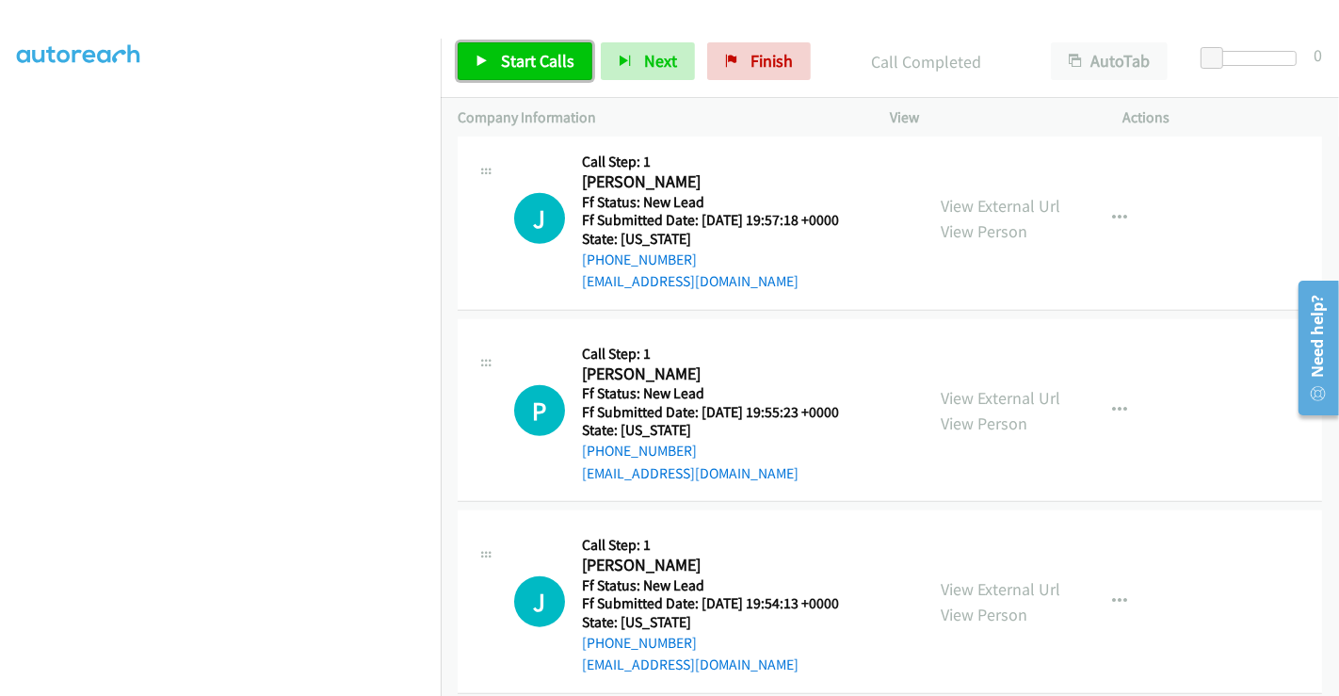
click at [527, 58] on span "Start Calls" at bounding box center [537, 61] width 73 height 22
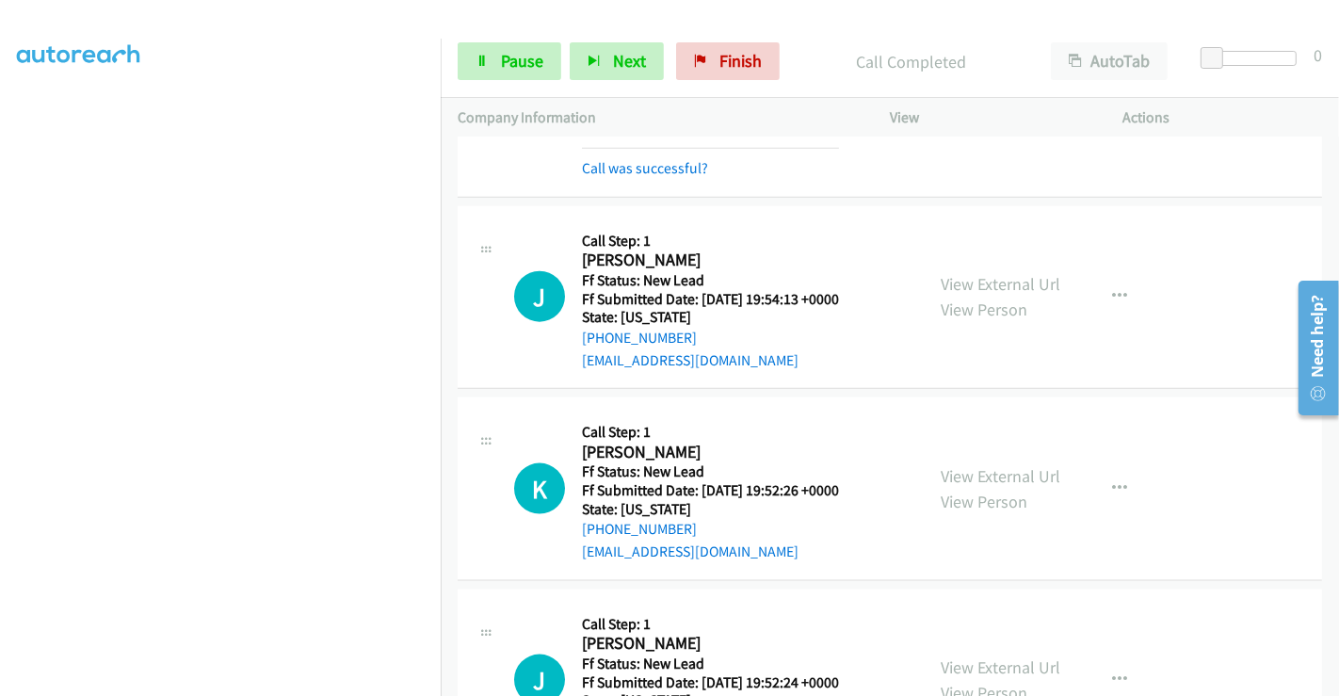
scroll to position [2037, 0]
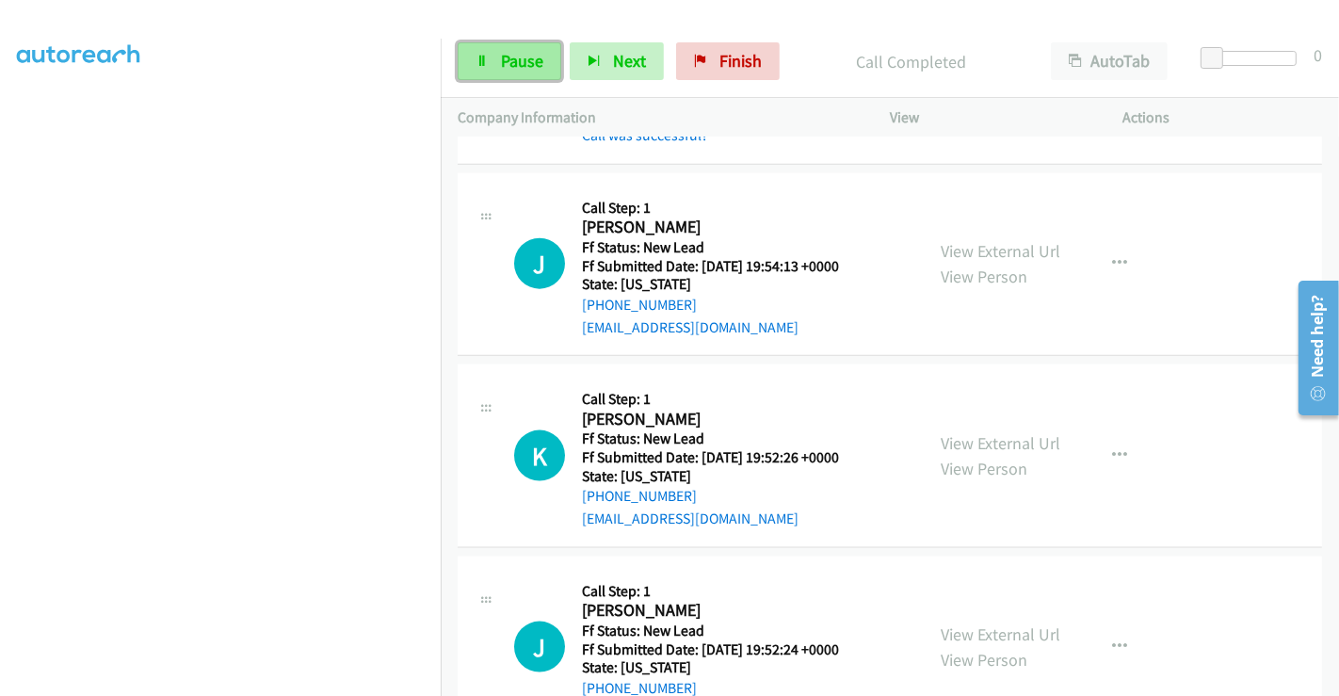
click at [522, 52] on span "Pause" at bounding box center [522, 61] width 42 height 22
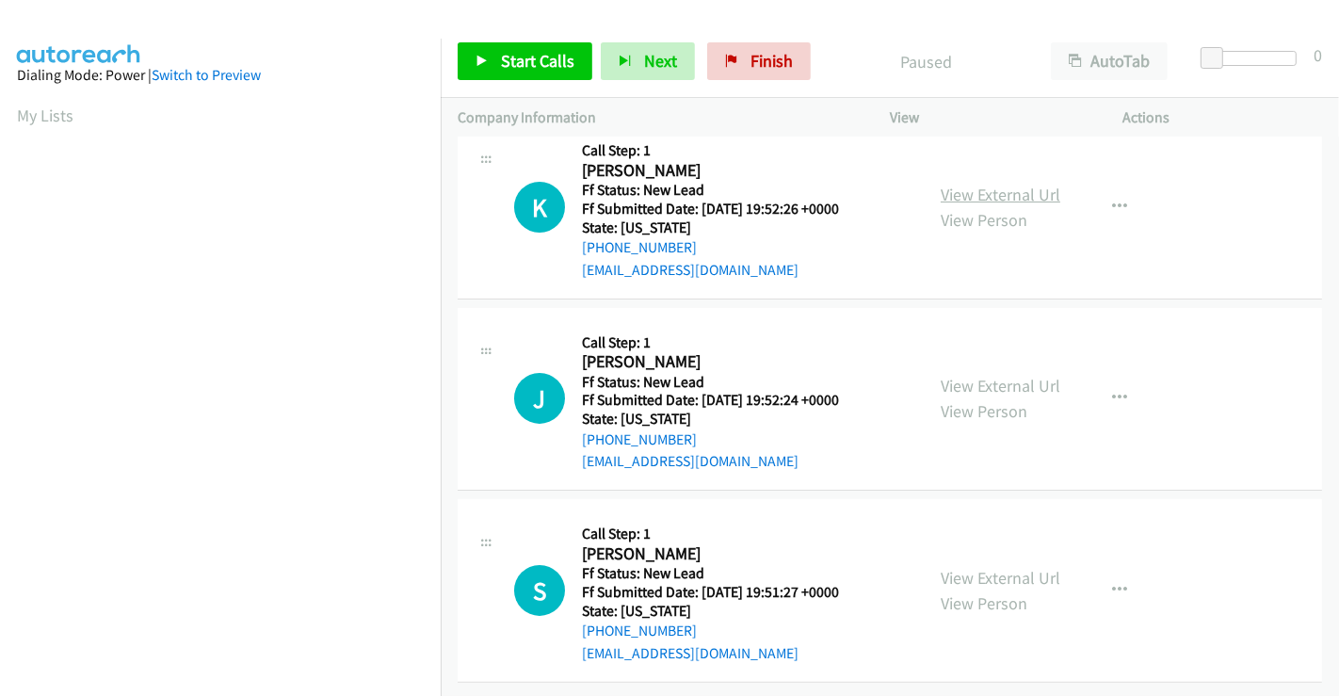
click at [968, 184] on link "View External Url" at bounding box center [1001, 195] width 120 height 22
click at [981, 375] on link "View External Url" at bounding box center [1001, 386] width 120 height 22
click at [992, 567] on link "View External Url" at bounding box center [1001, 578] width 120 height 22
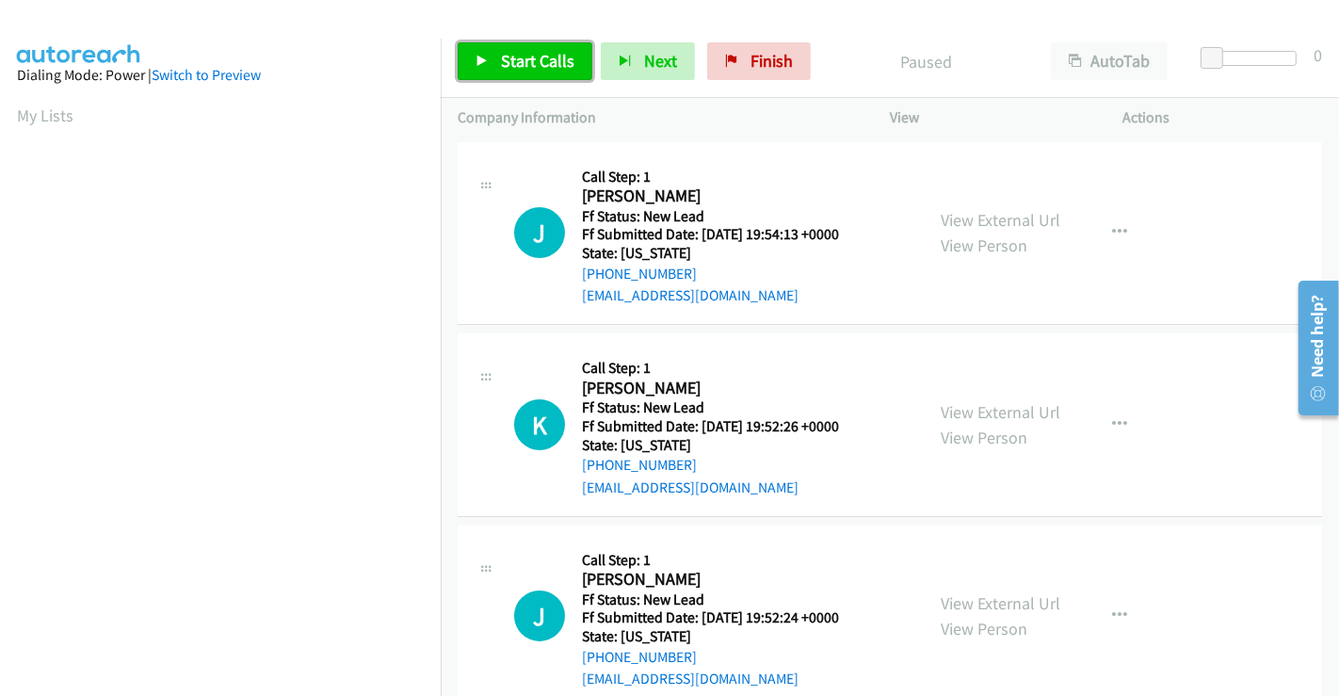
click at [517, 60] on span "Start Calls" at bounding box center [537, 61] width 73 height 22
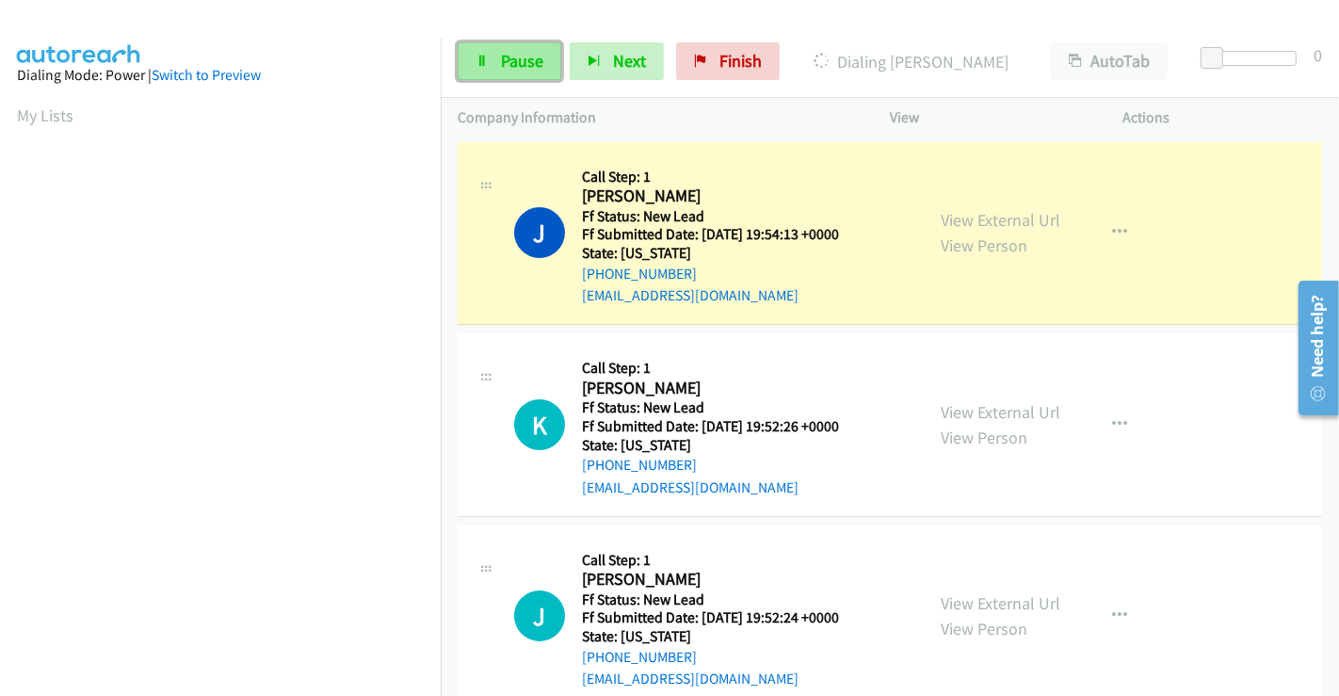
click at [510, 60] on span "Pause" at bounding box center [522, 61] width 42 height 22
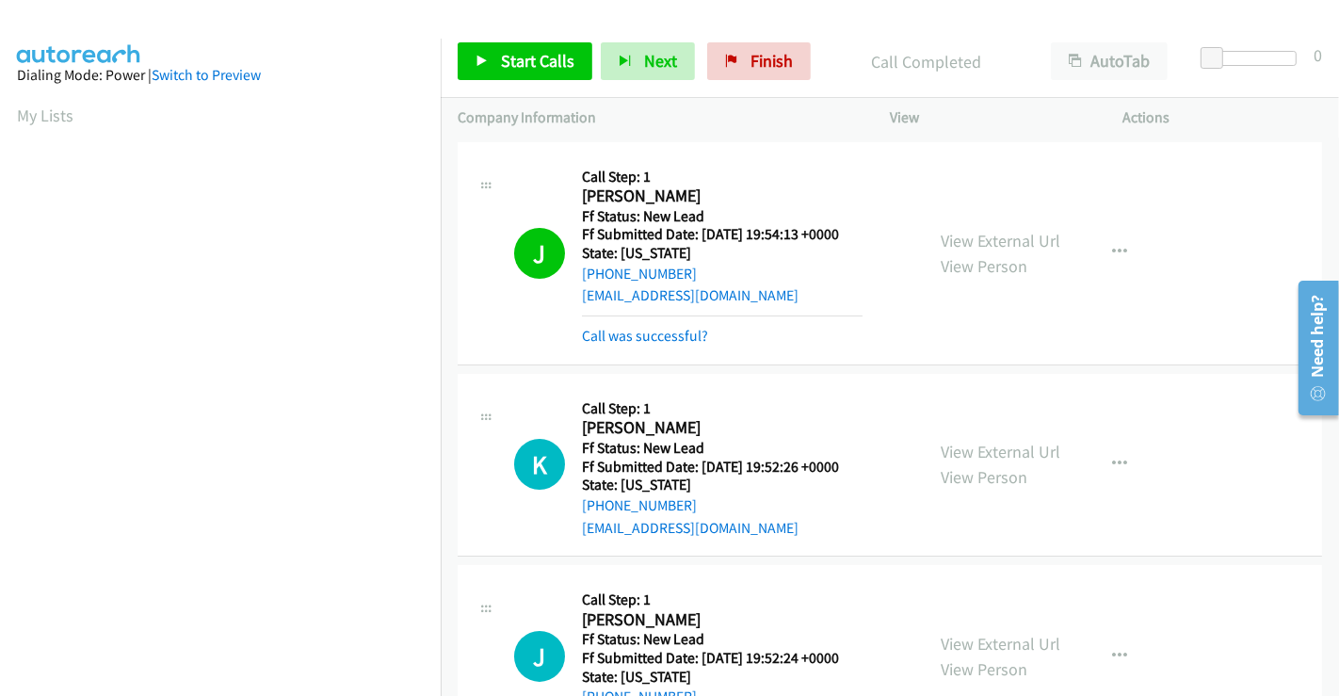
scroll to position [363, 0]
click at [556, 55] on span "Start Calls" at bounding box center [537, 61] width 73 height 22
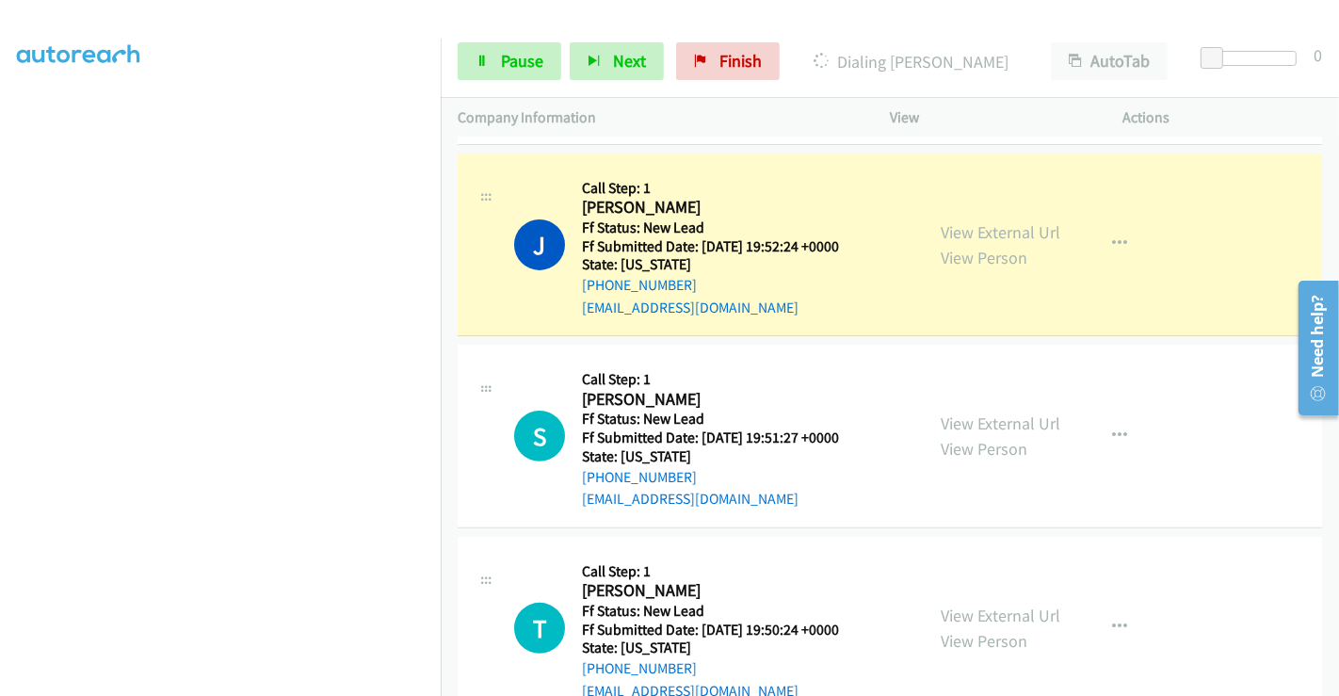
scroll to position [377, 0]
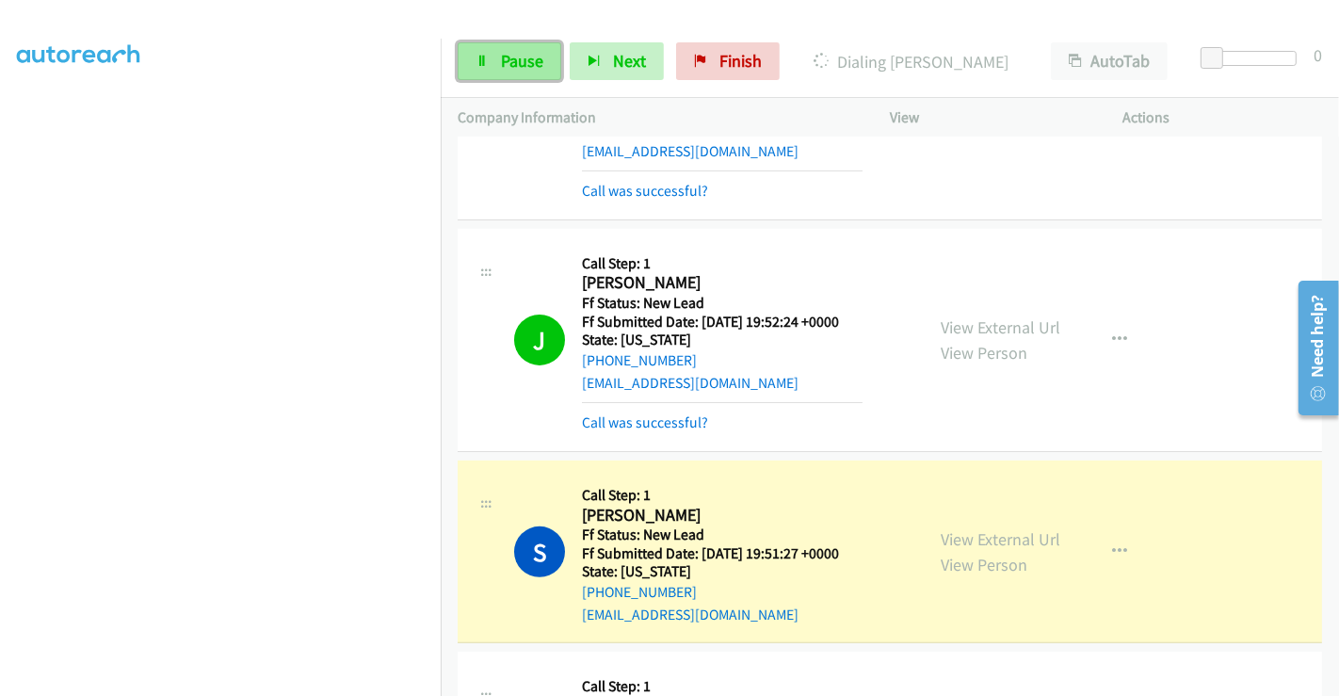
click at [501, 62] on span "Pause" at bounding box center [522, 61] width 42 height 22
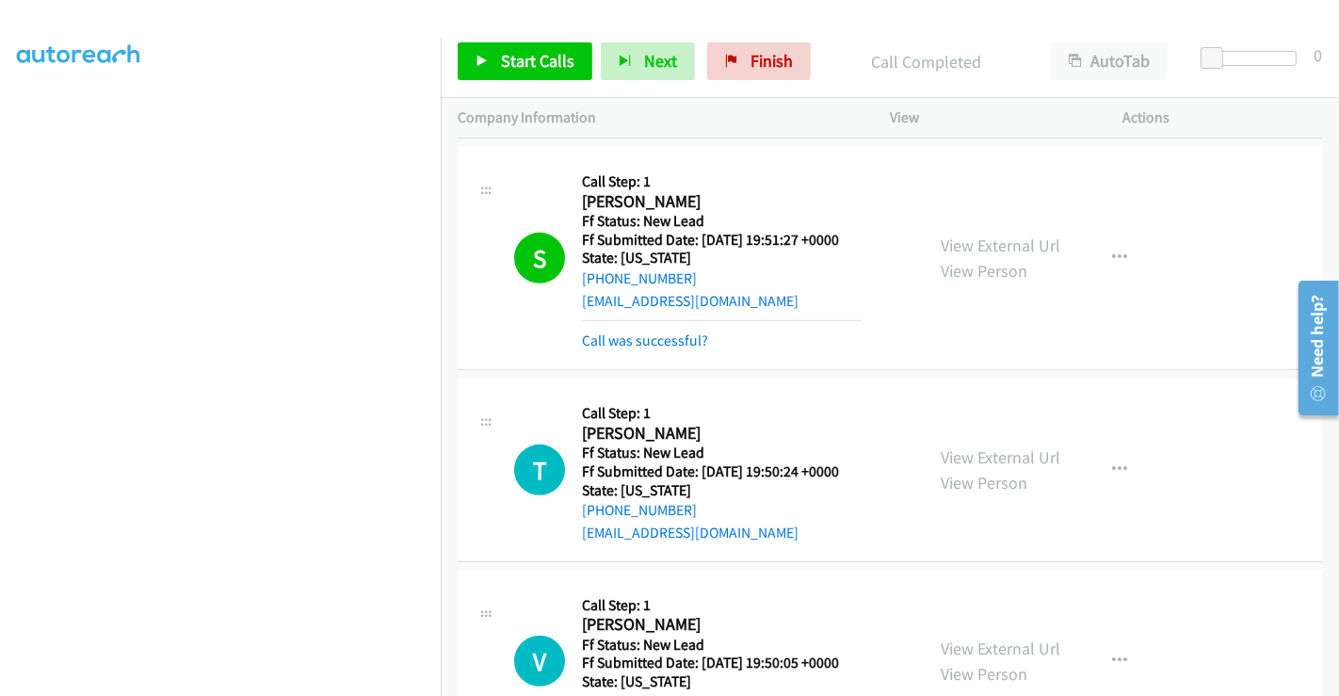
scroll to position [965, 0]
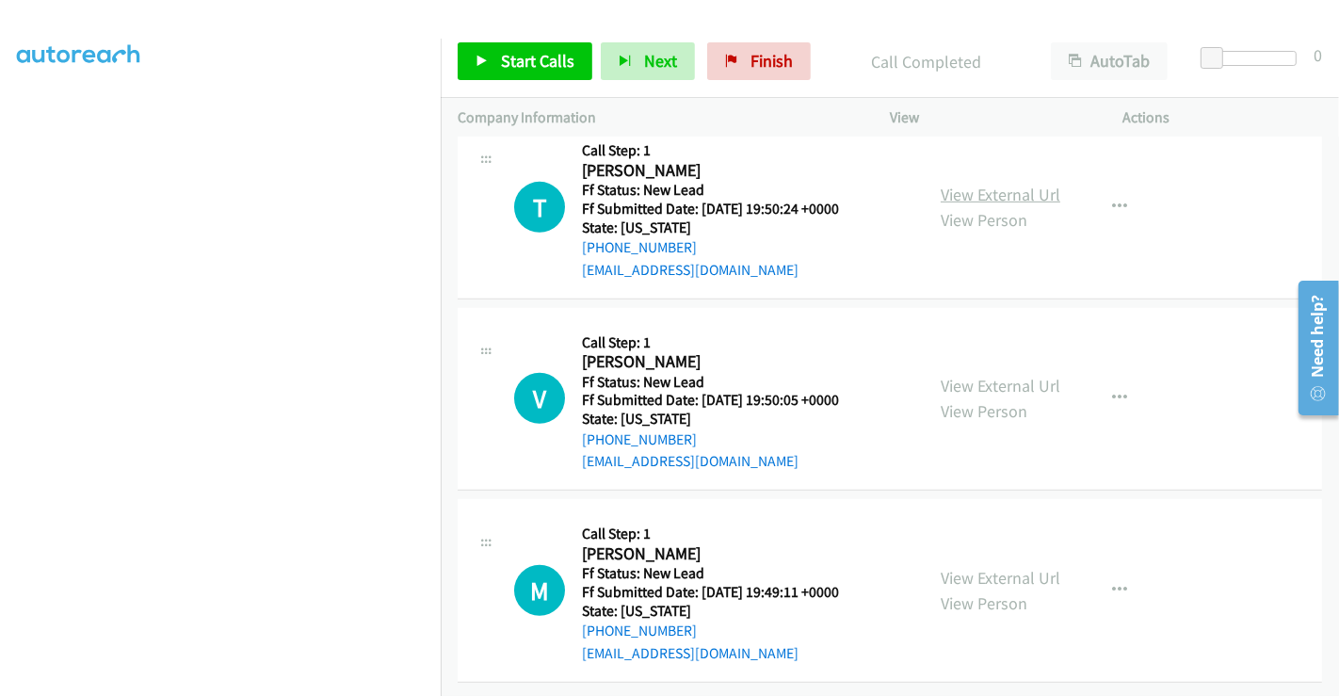
click at [990, 184] on link "View External Url" at bounding box center [1001, 195] width 120 height 22
click at [976, 379] on link "View External Url" at bounding box center [1001, 386] width 120 height 22
click at [993, 567] on link "View External Url" at bounding box center [1001, 578] width 120 height 22
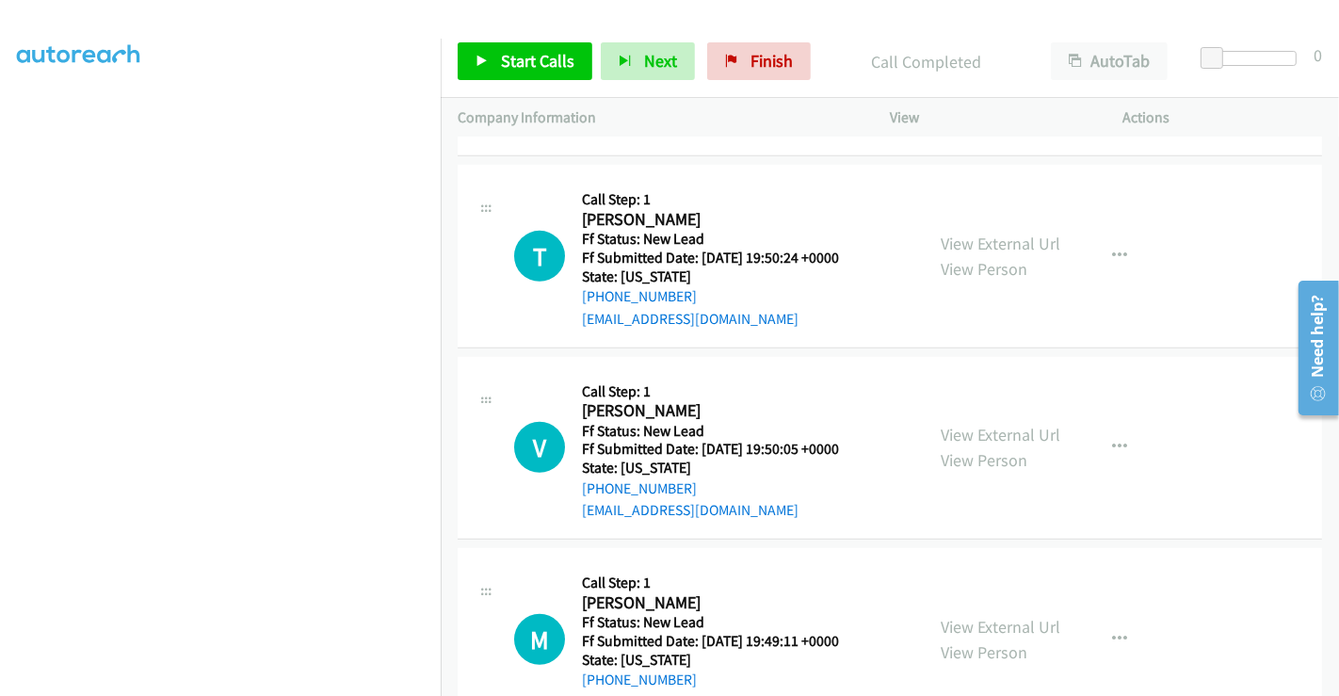
scroll to position [861, 0]
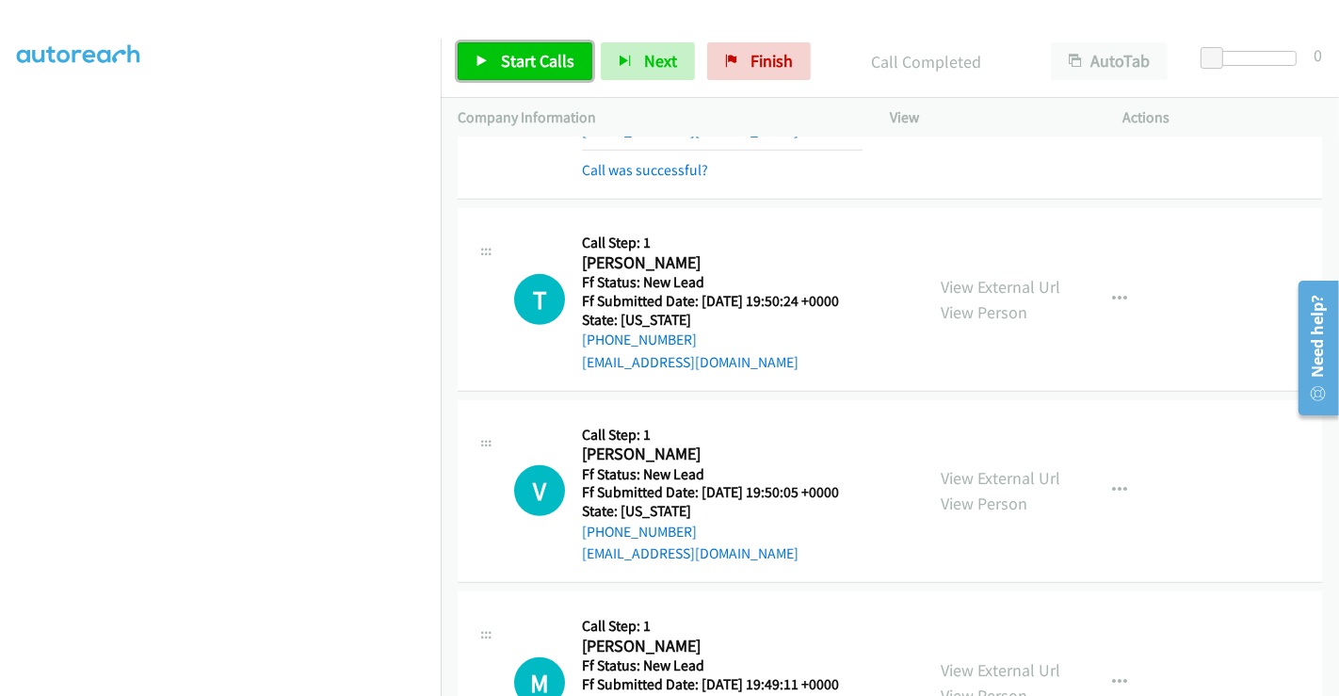
click at [519, 61] on span "Start Calls" at bounding box center [537, 61] width 73 height 22
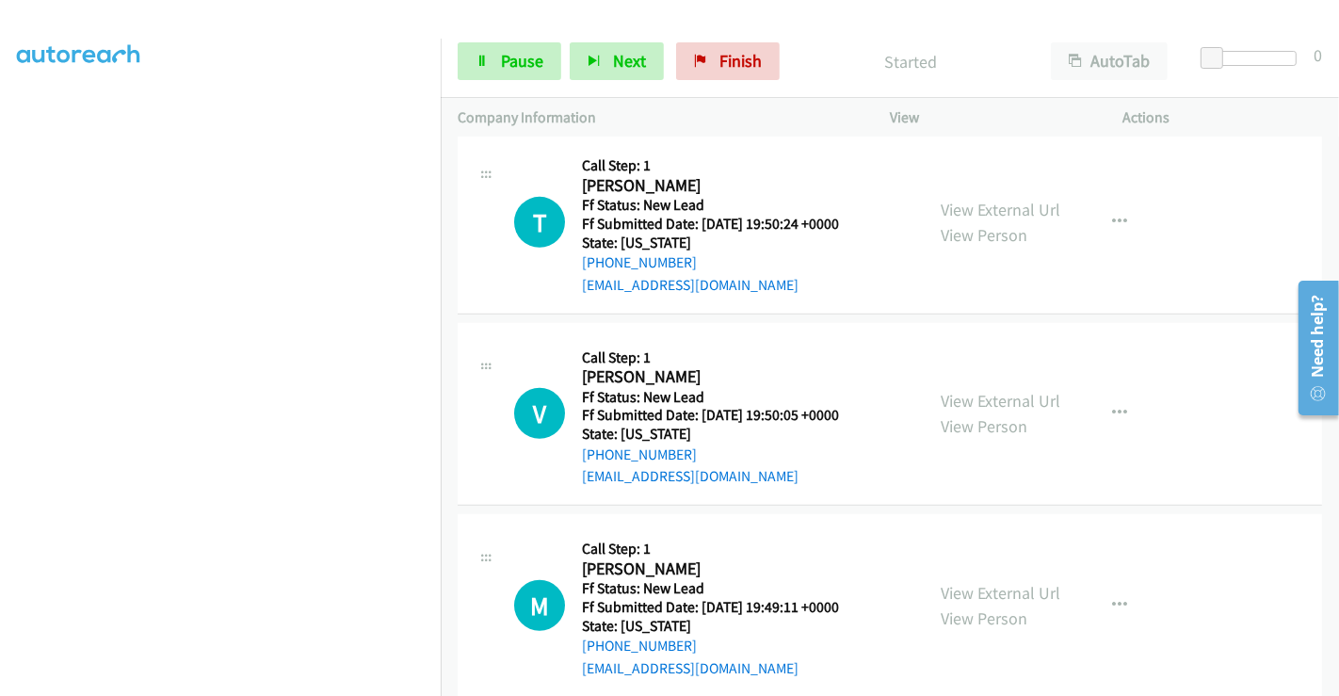
scroll to position [965, 0]
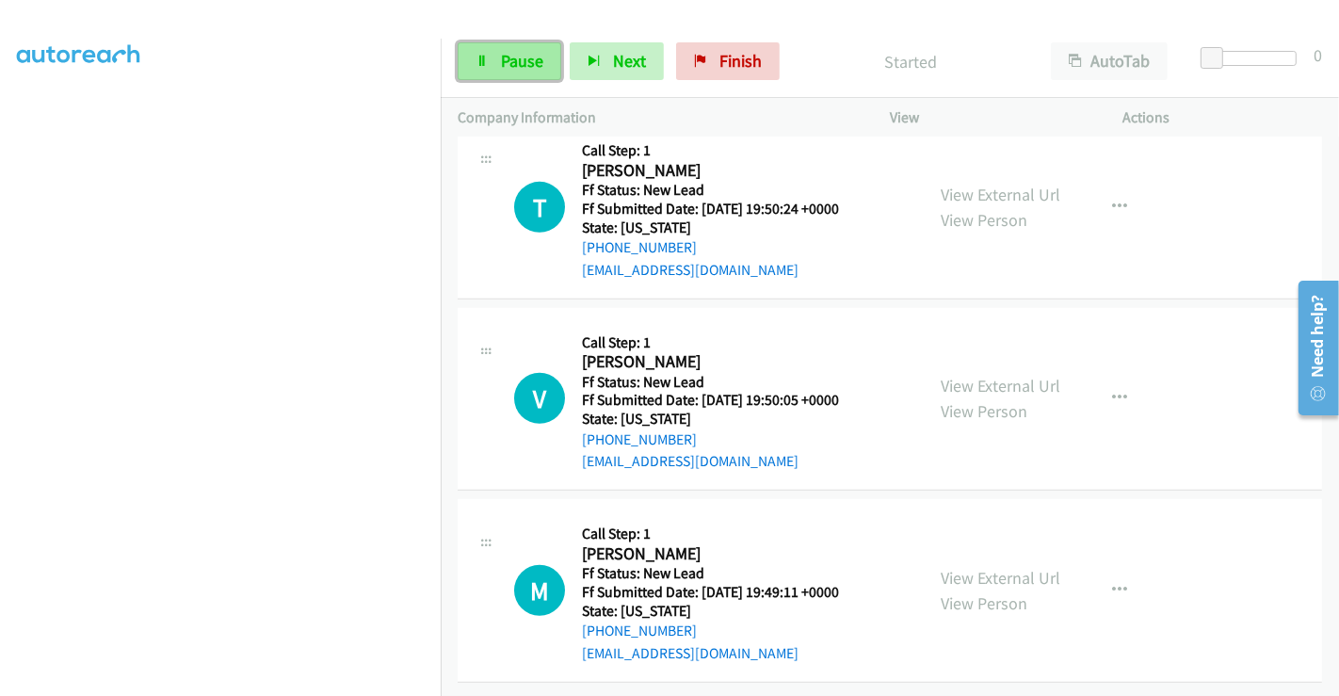
click at [535, 59] on span "Pause" at bounding box center [522, 61] width 42 height 22
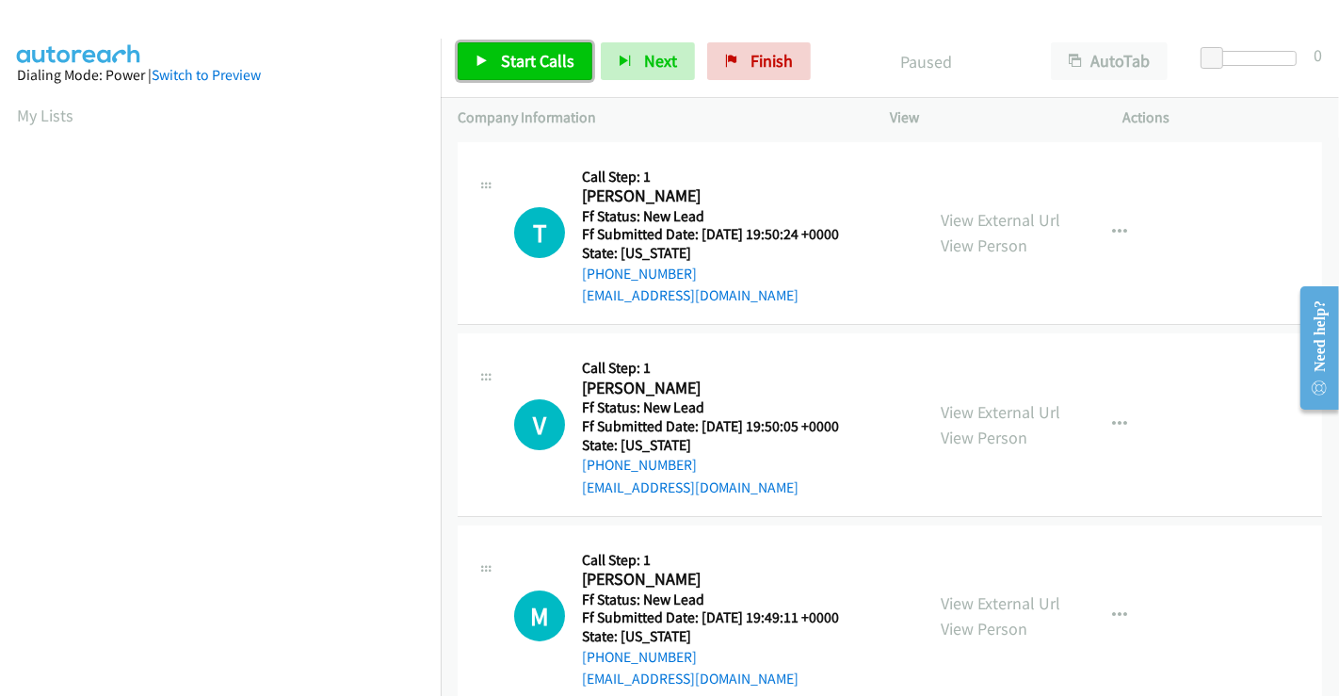
click at [504, 47] on link "Start Calls" at bounding box center [525, 61] width 135 height 38
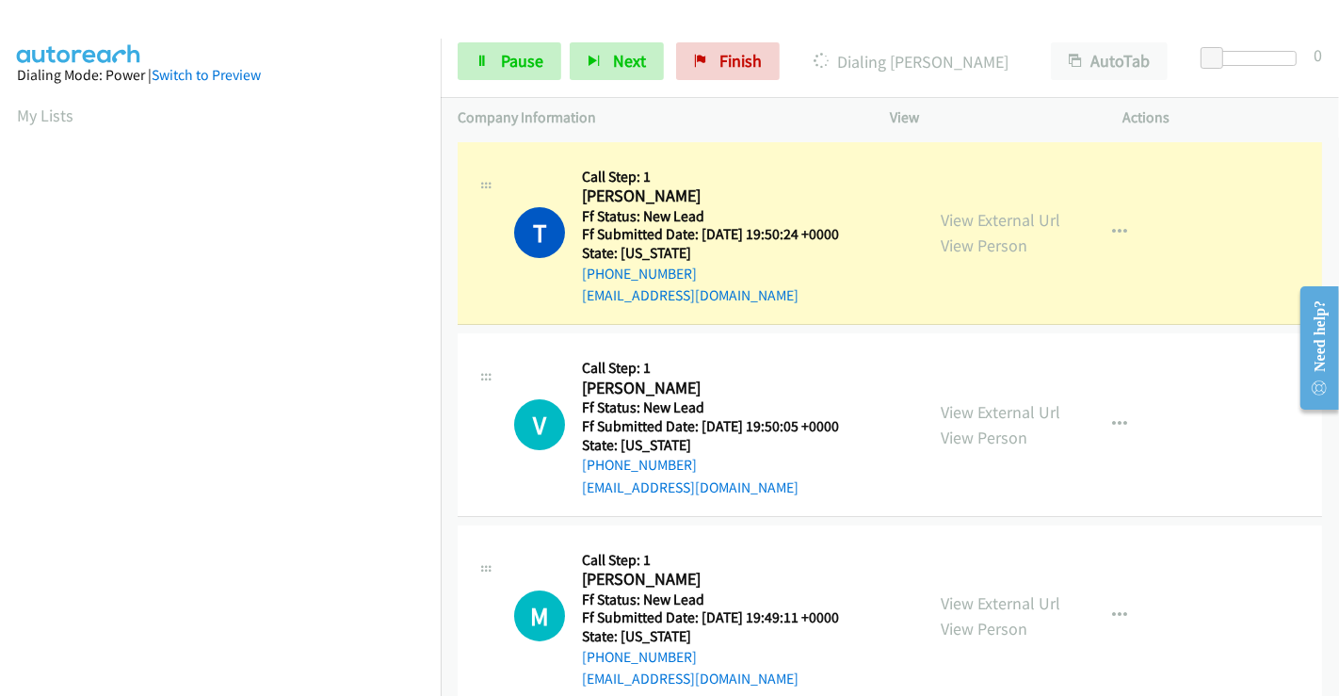
scroll to position [363, 0]
click at [522, 54] on span "Pause" at bounding box center [522, 61] width 42 height 22
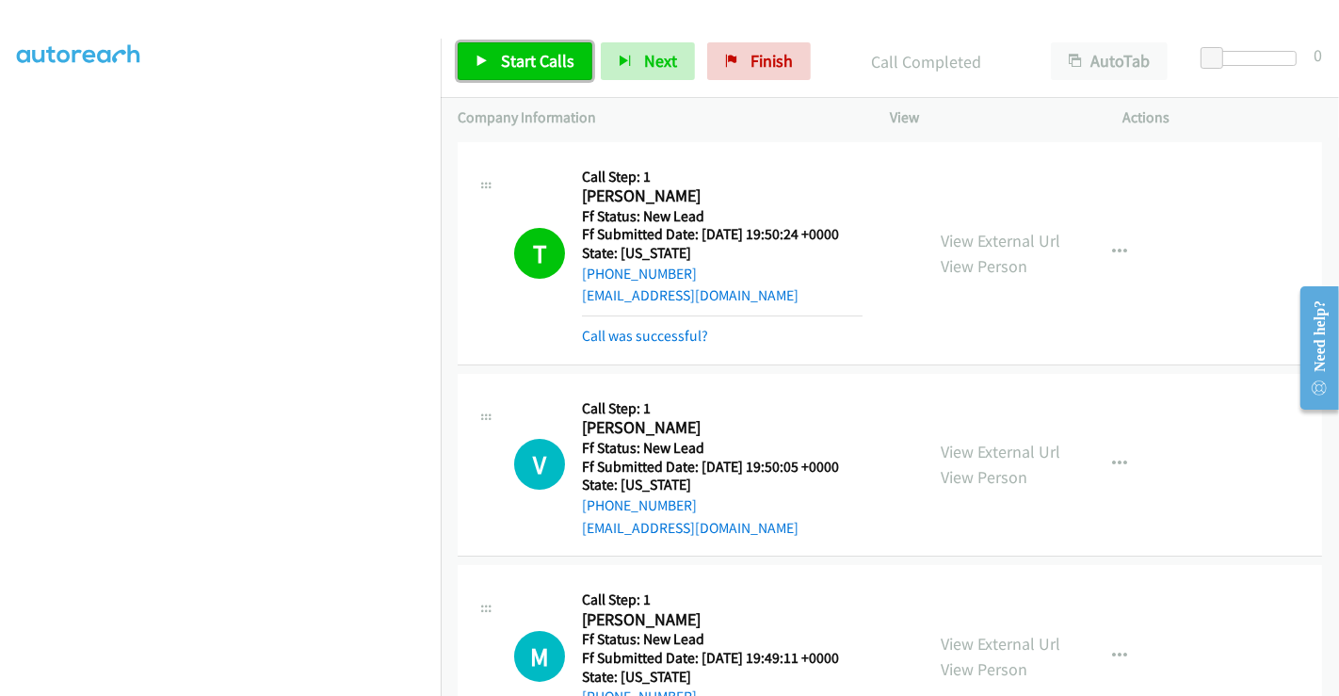
click at [532, 63] on span "Start Calls" at bounding box center [537, 61] width 73 height 22
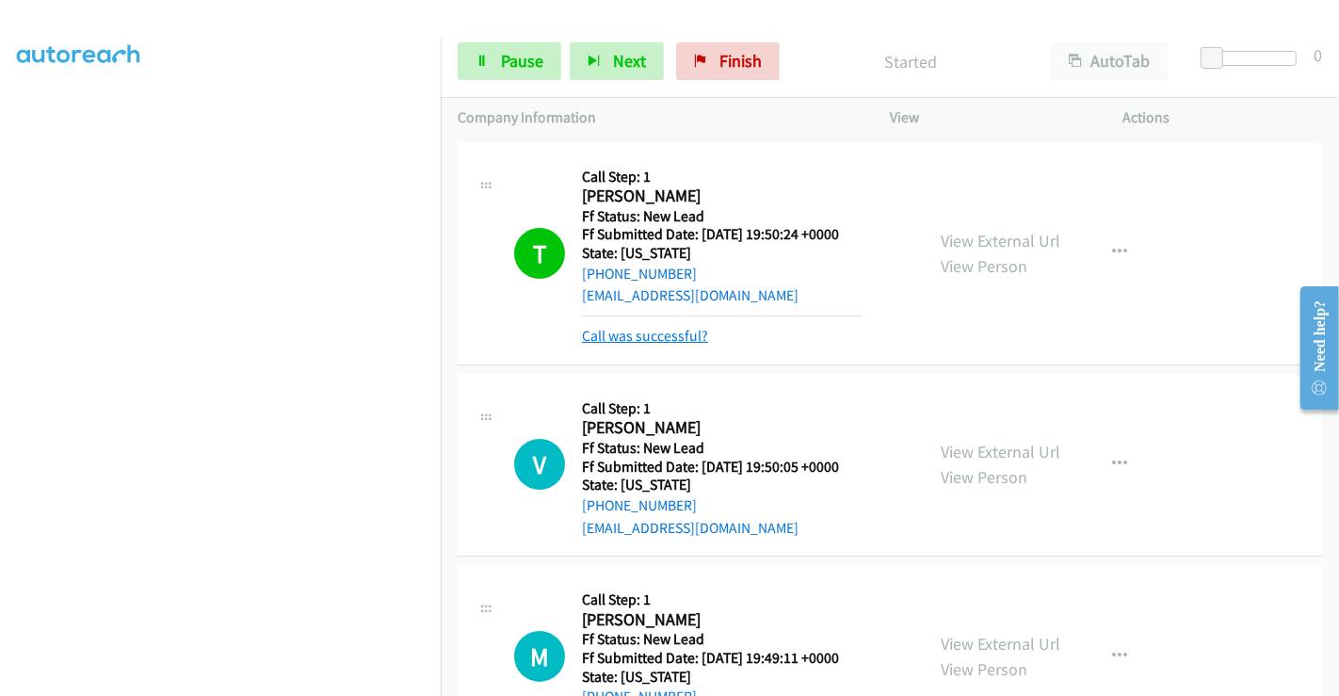
click at [660, 336] on link "Call was successful?" at bounding box center [645, 336] width 126 height 18
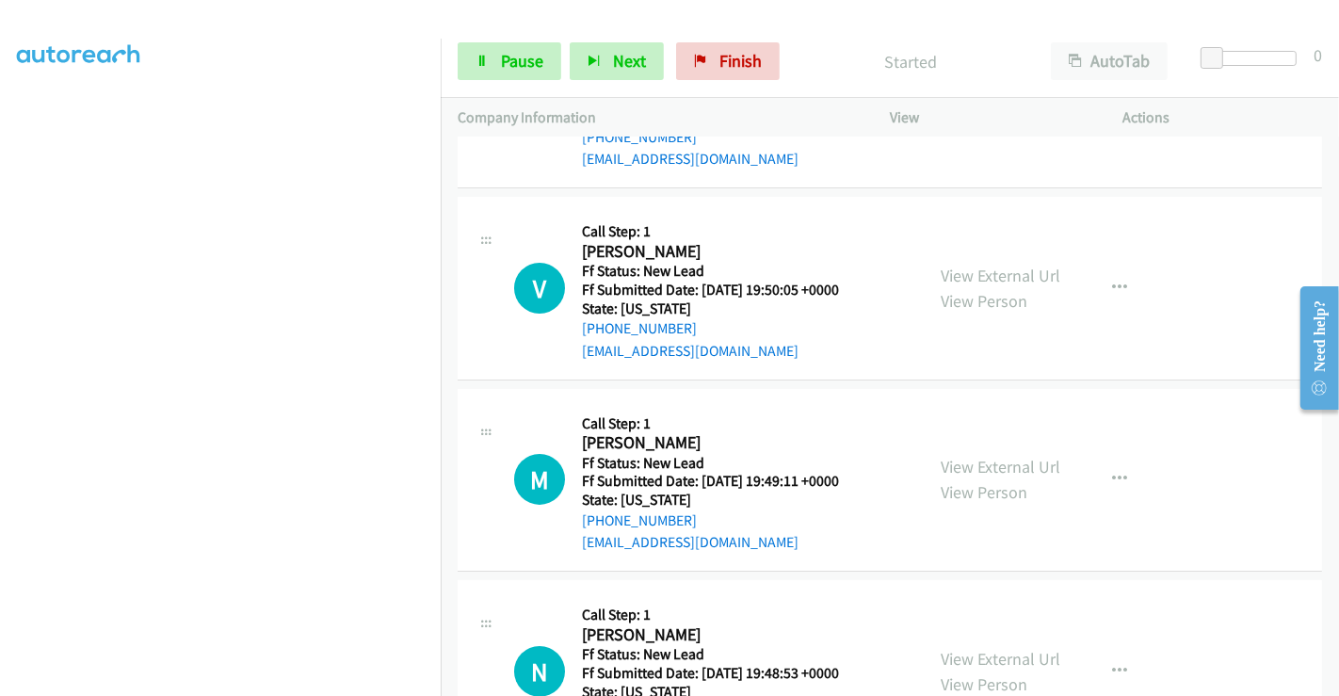
scroll to position [105, 0]
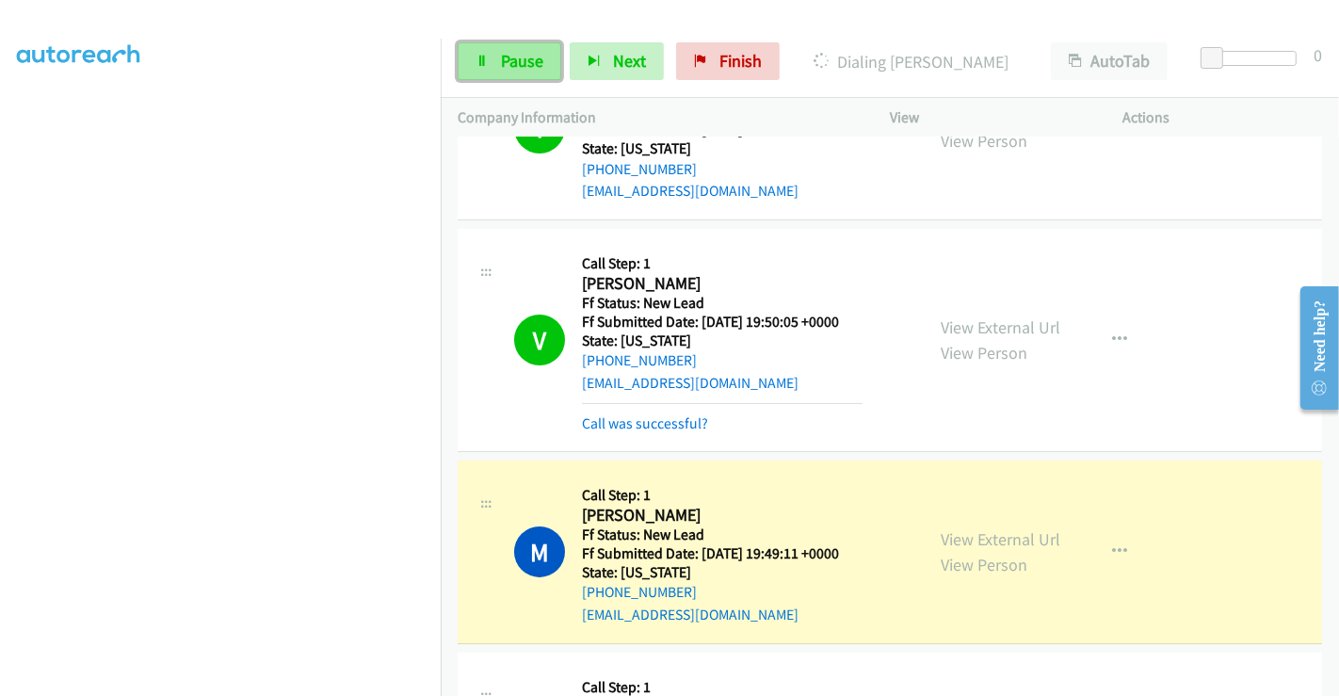
click at [512, 63] on span "Pause" at bounding box center [522, 61] width 42 height 22
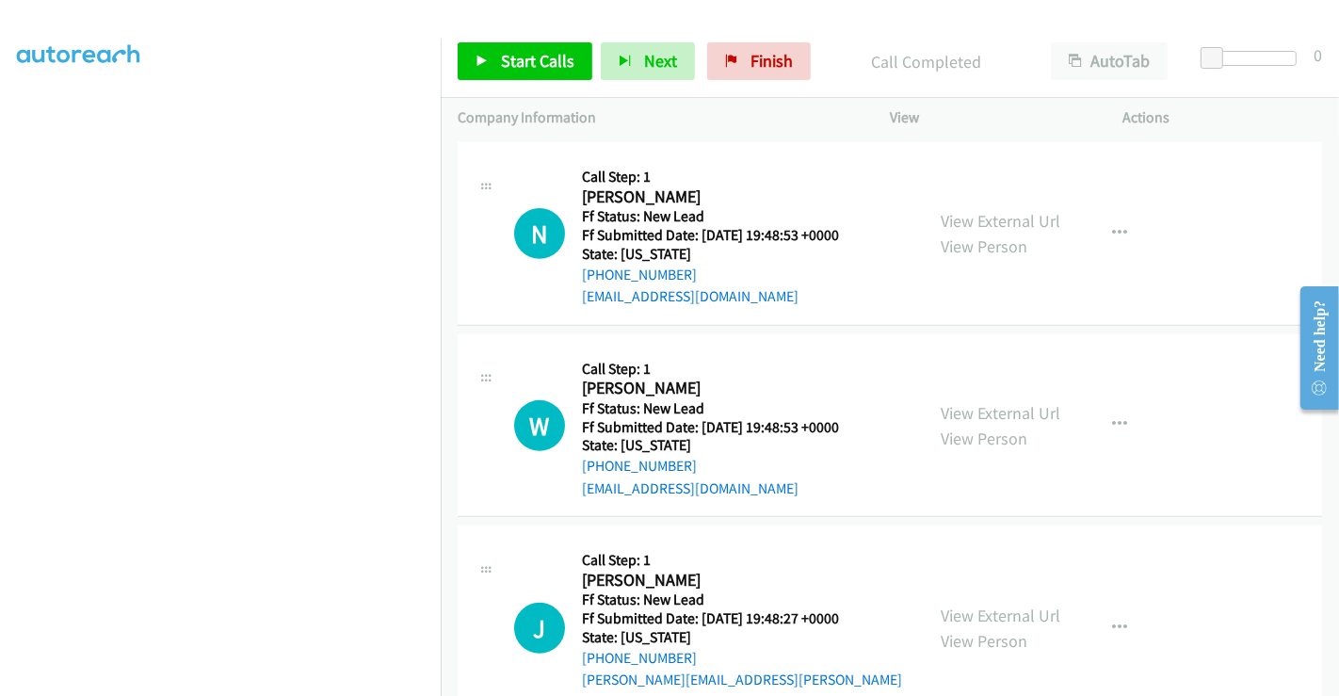
scroll to position [694, 0]
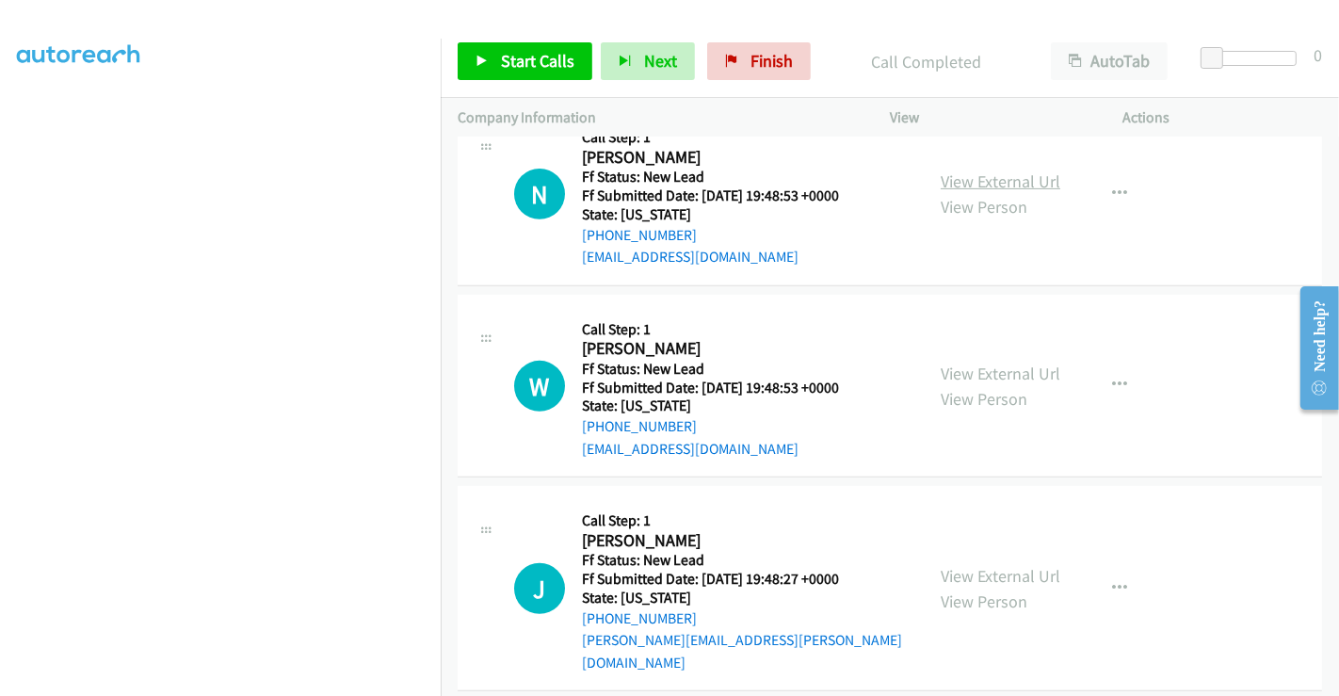
click at [1003, 175] on link "View External Url" at bounding box center [1001, 181] width 120 height 22
click at [993, 369] on link "View External Url" at bounding box center [1001, 374] width 120 height 22
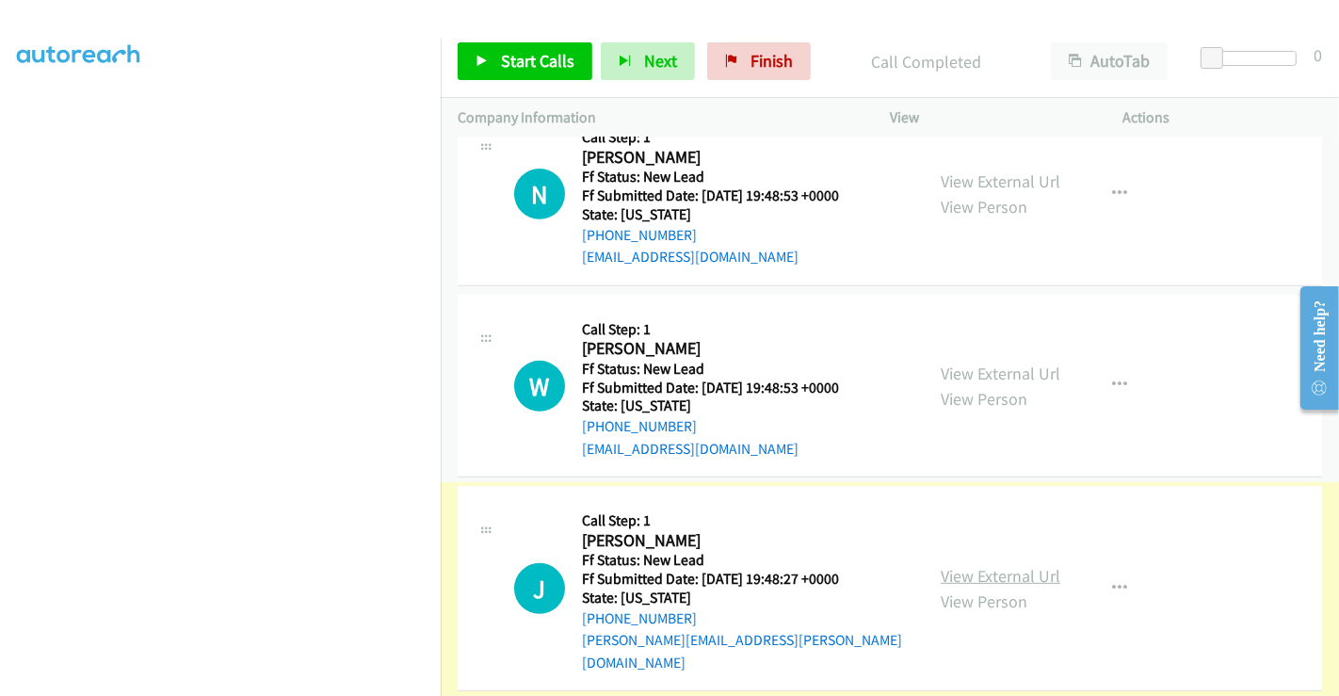
click at [991, 565] on link "View External Url" at bounding box center [1001, 576] width 120 height 22
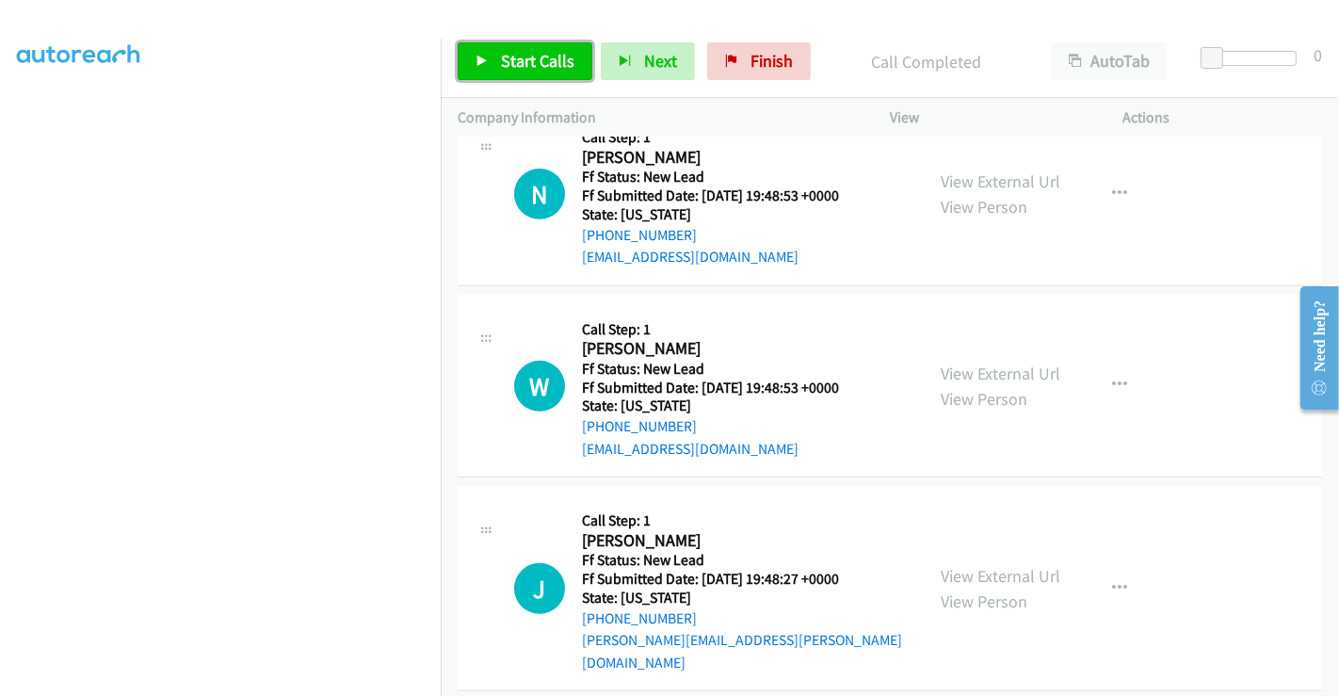
click at [519, 65] on span "Start Calls" at bounding box center [537, 61] width 73 height 22
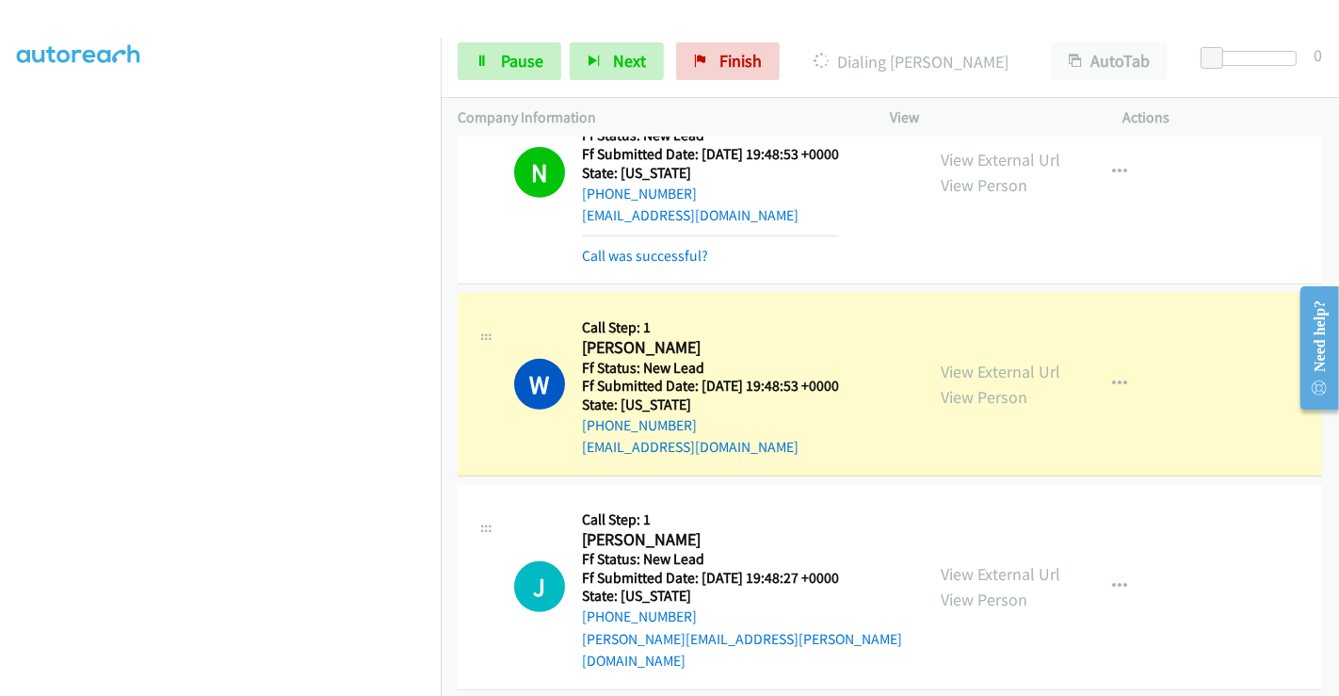
scroll to position [798, 0]
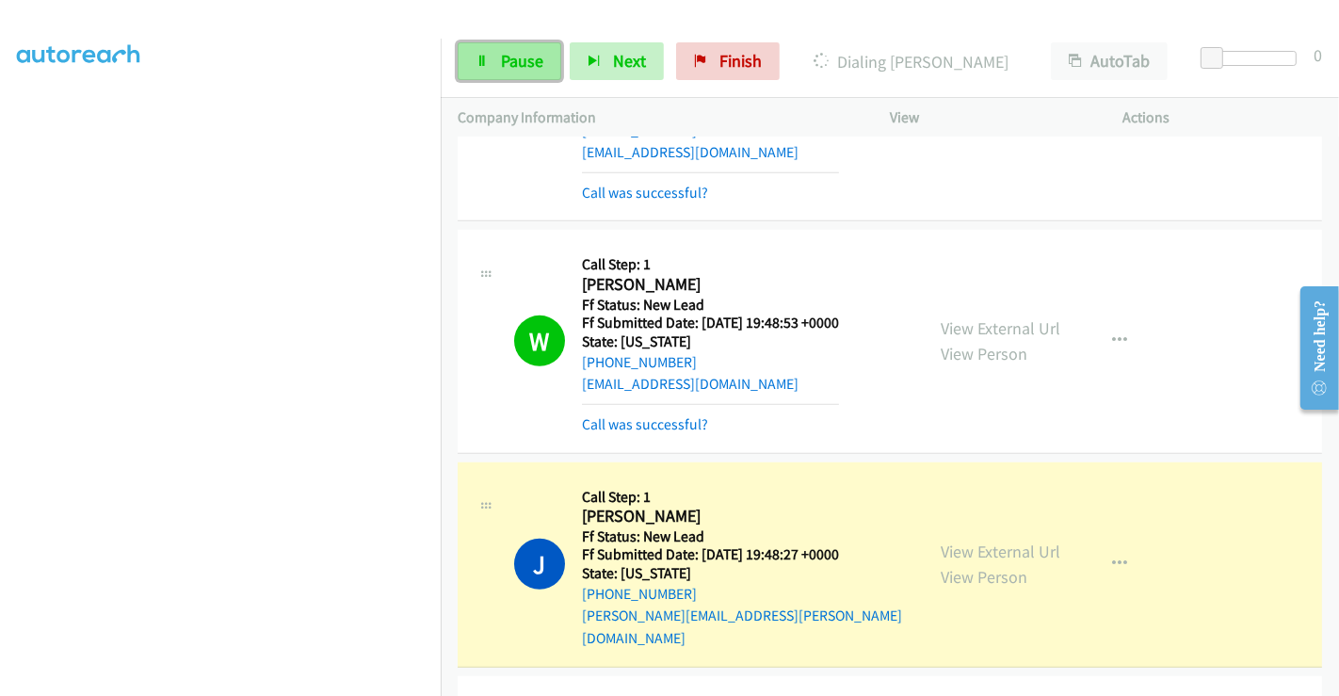
click at [497, 44] on link "Pause" at bounding box center [510, 61] width 104 height 38
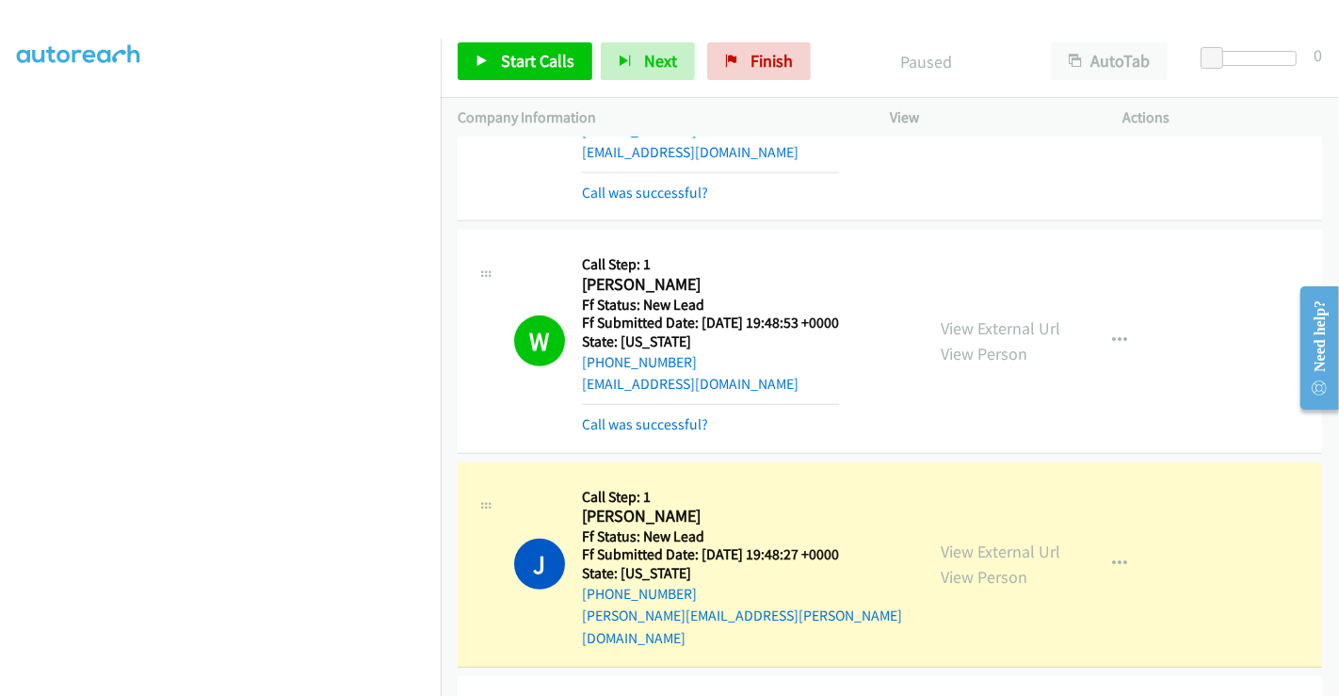
click at [634, 430] on div "Call was successful?" at bounding box center [710, 424] width 257 height 23
click at [623, 419] on link "Call was successful?" at bounding box center [645, 424] width 126 height 18
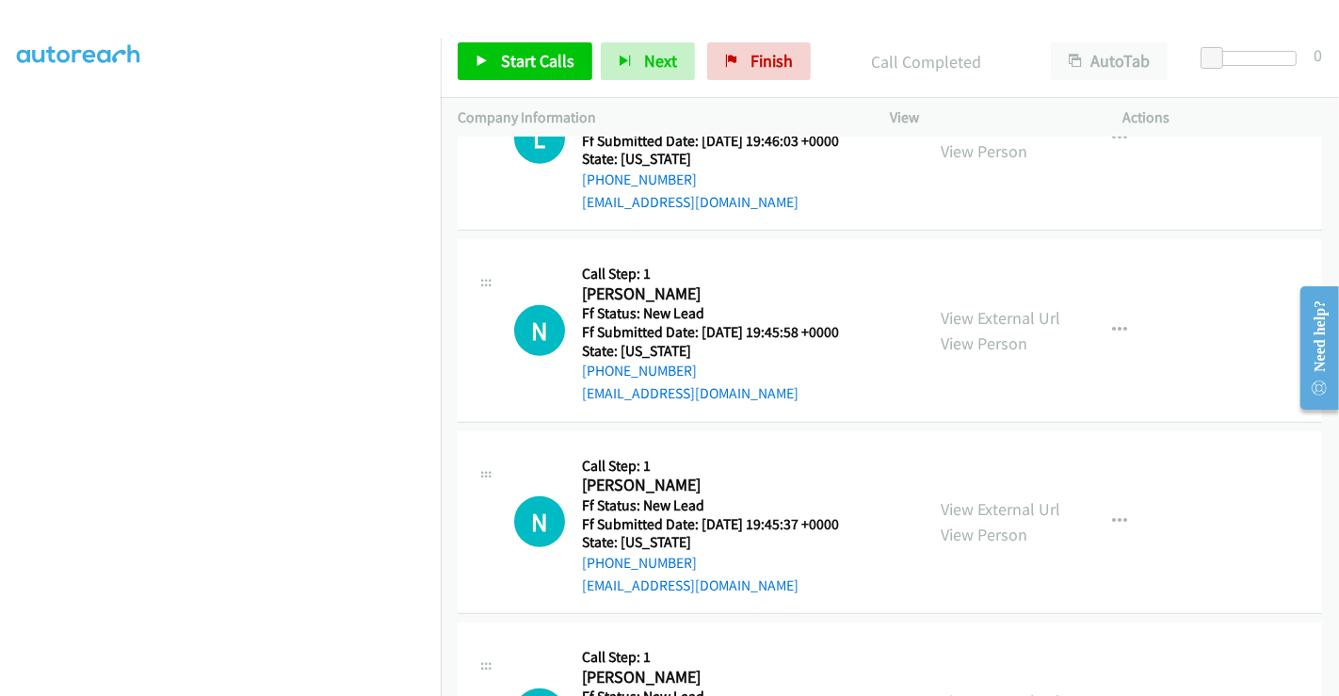
scroll to position [1217, 0]
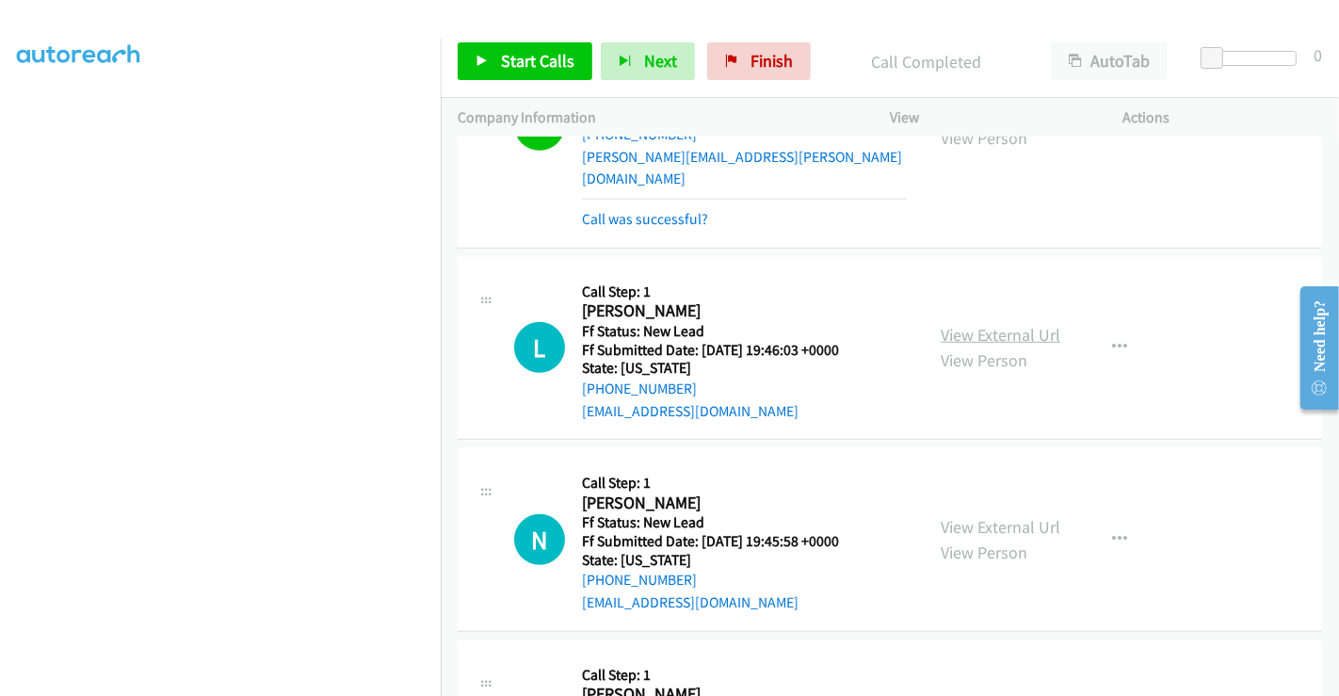
click at [976, 324] on link "View External Url" at bounding box center [1001, 335] width 120 height 22
click at [984, 516] on link "View External Url" at bounding box center [1001, 527] width 120 height 22
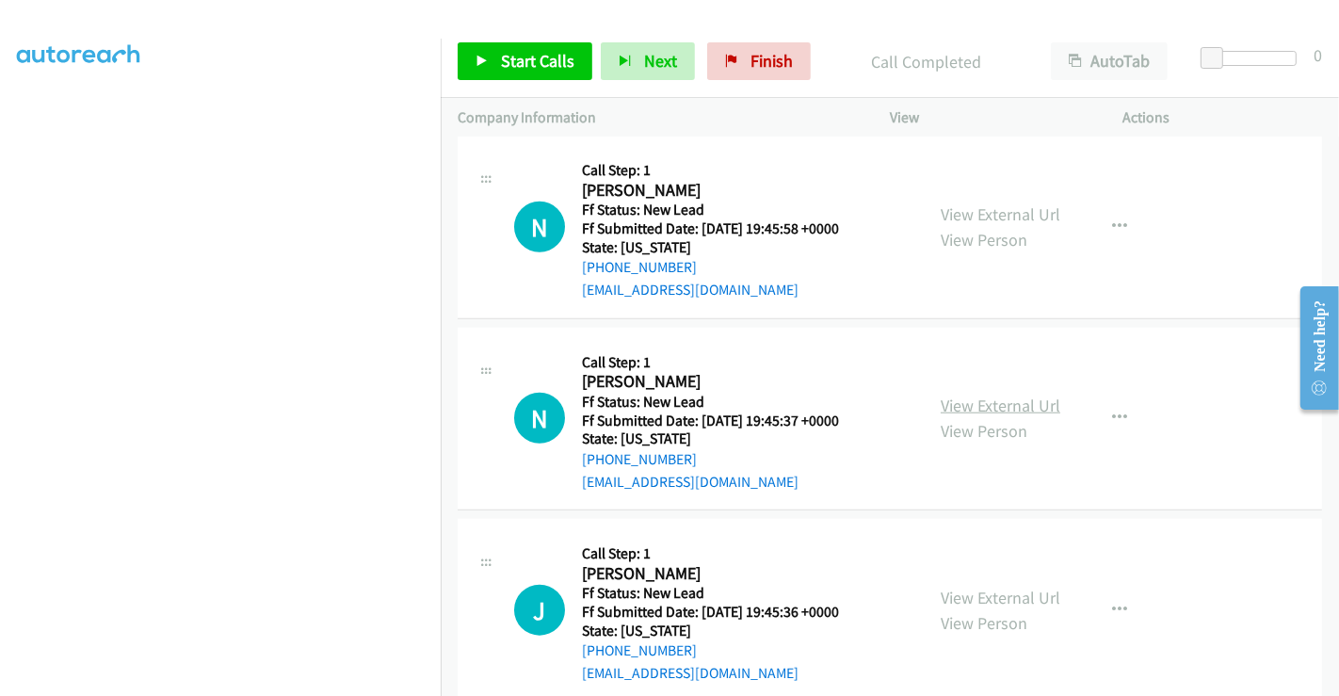
scroll to position [1531, 0]
click at [1003, 394] on link "View External Url" at bounding box center [1001, 405] width 120 height 22
click at [987, 586] on link "View External Url" at bounding box center [1001, 597] width 120 height 22
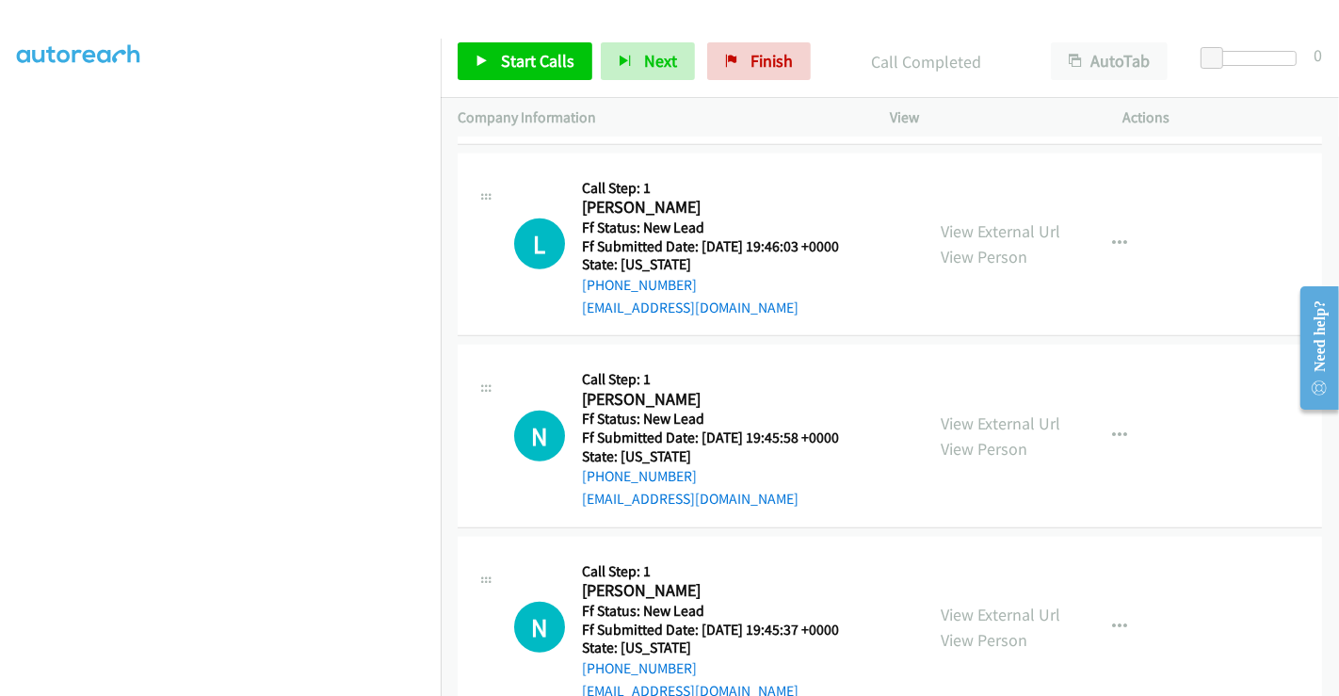
scroll to position [1539, 0]
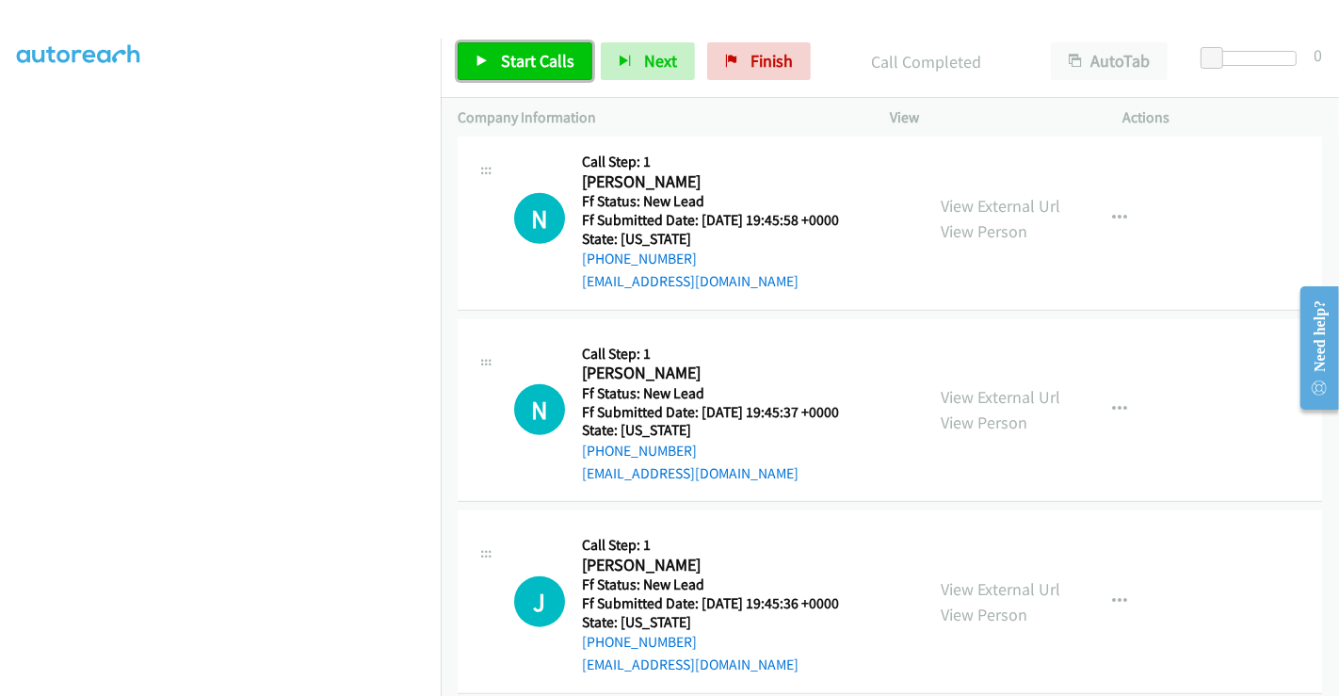
click at [538, 68] on span "Start Calls" at bounding box center [537, 61] width 73 height 22
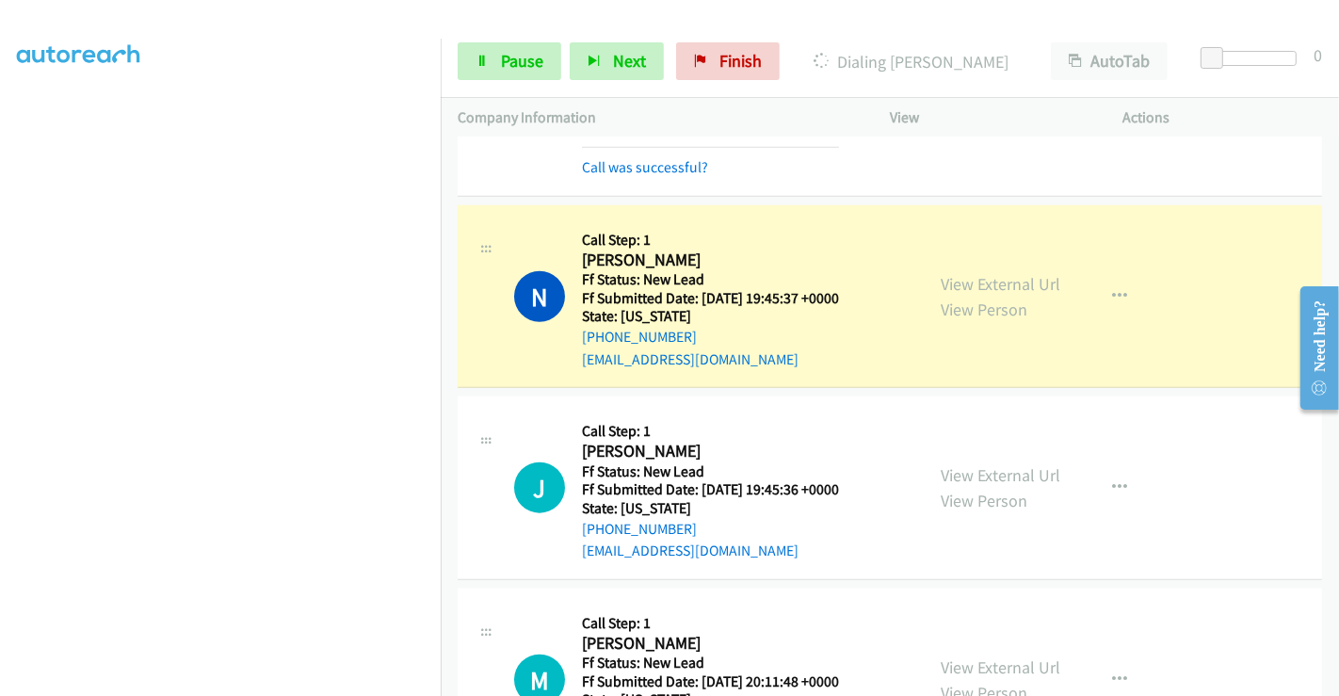
scroll to position [1749, 0]
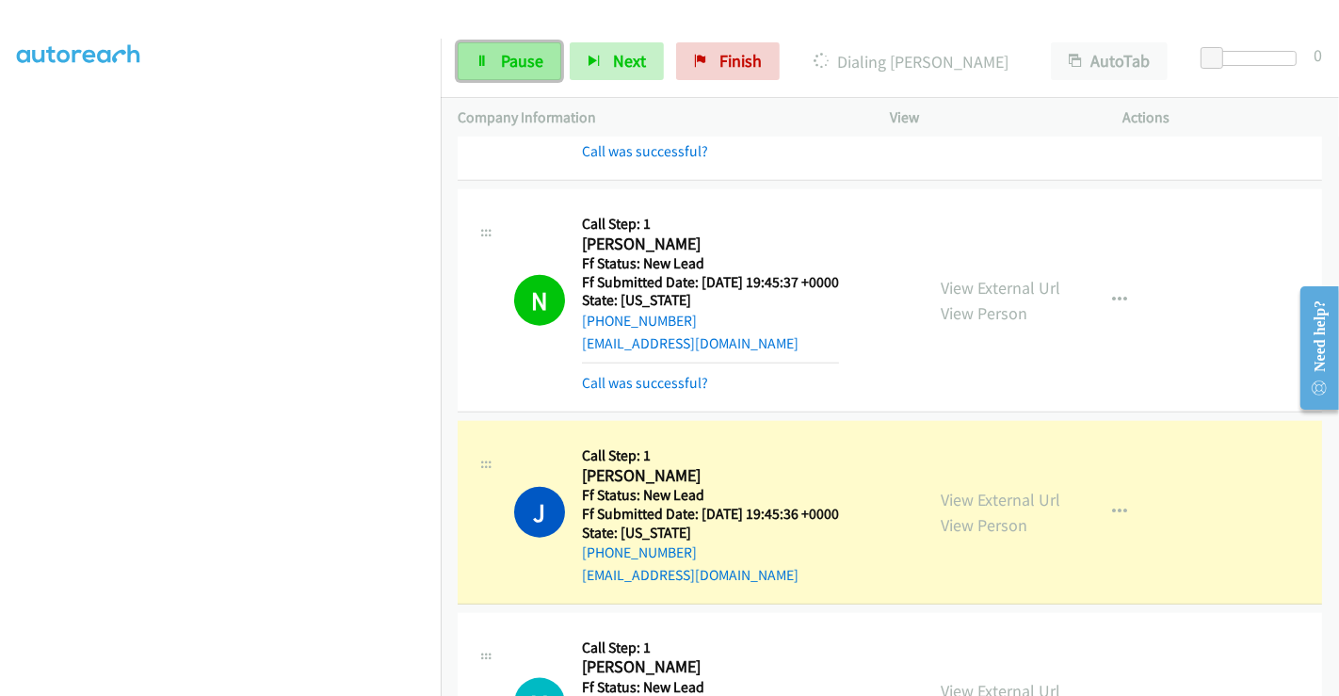
click at [527, 55] on span "Pause" at bounding box center [522, 61] width 42 height 22
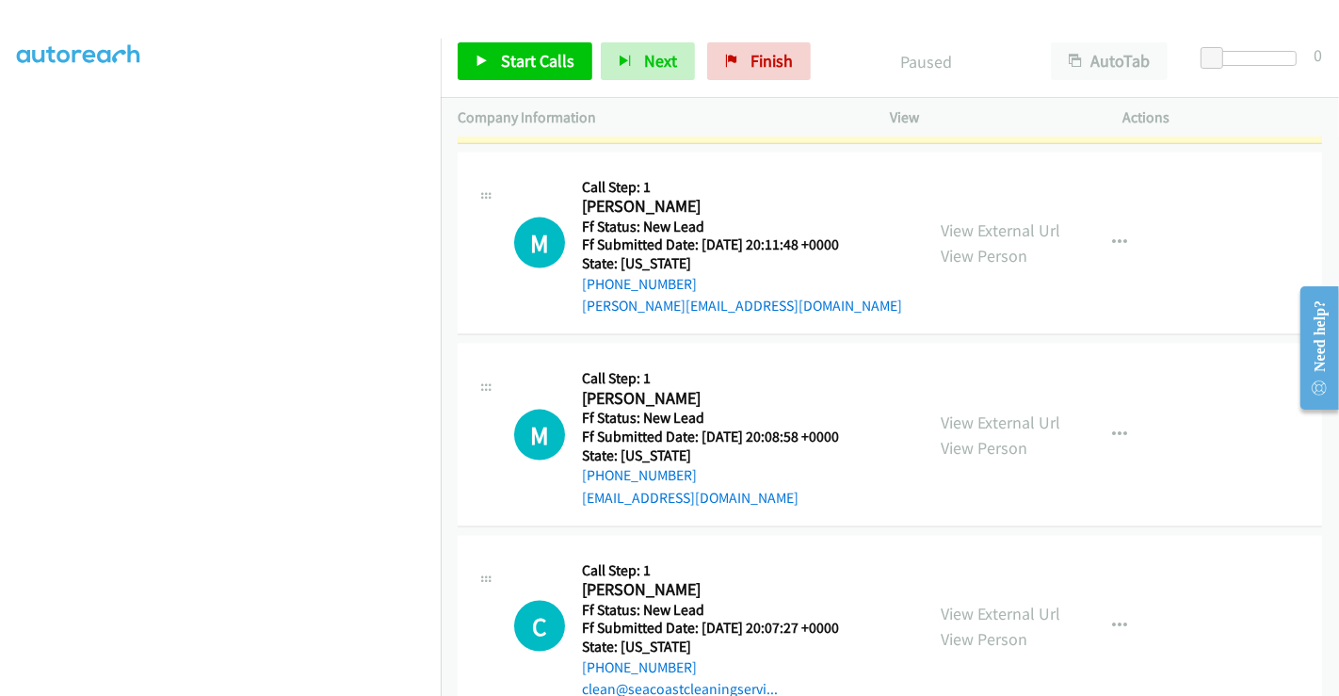
scroll to position [2233, 0]
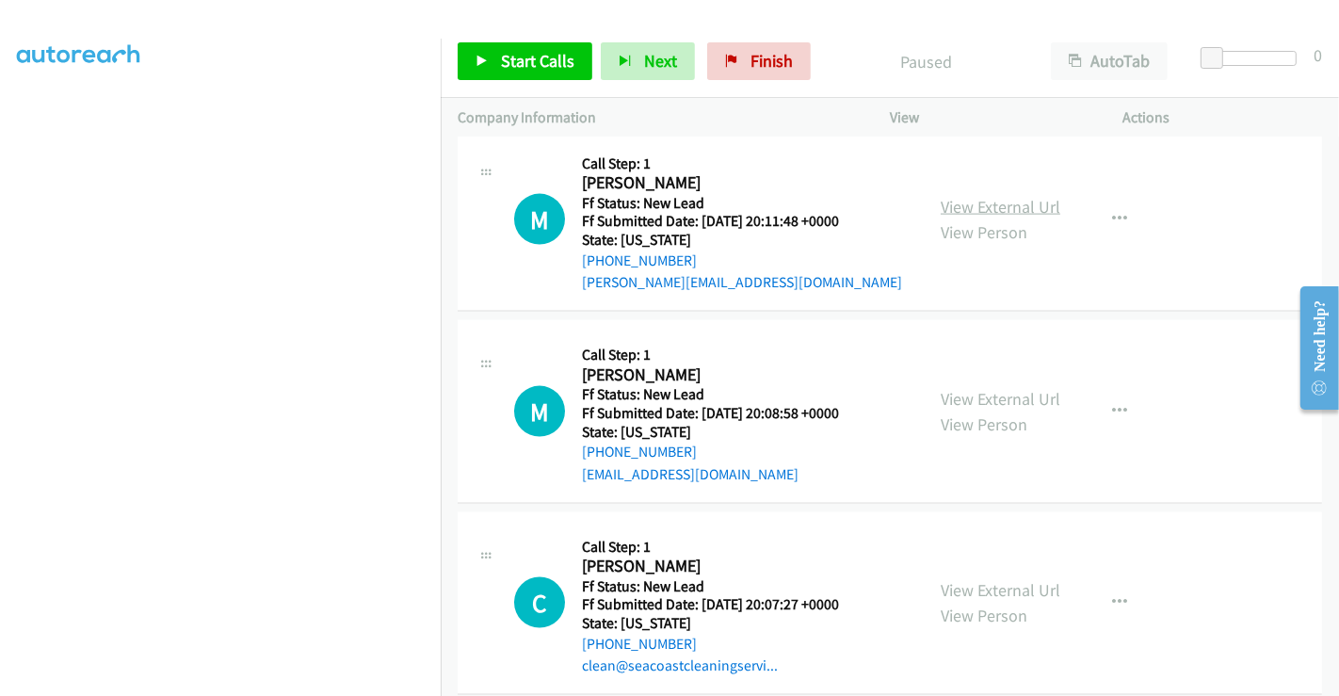
click at [976, 196] on link "View External Url" at bounding box center [1001, 207] width 120 height 22
click at [974, 388] on link "View External Url" at bounding box center [1001, 399] width 120 height 22
click at [976, 579] on link "View External Url" at bounding box center [1001, 590] width 120 height 22
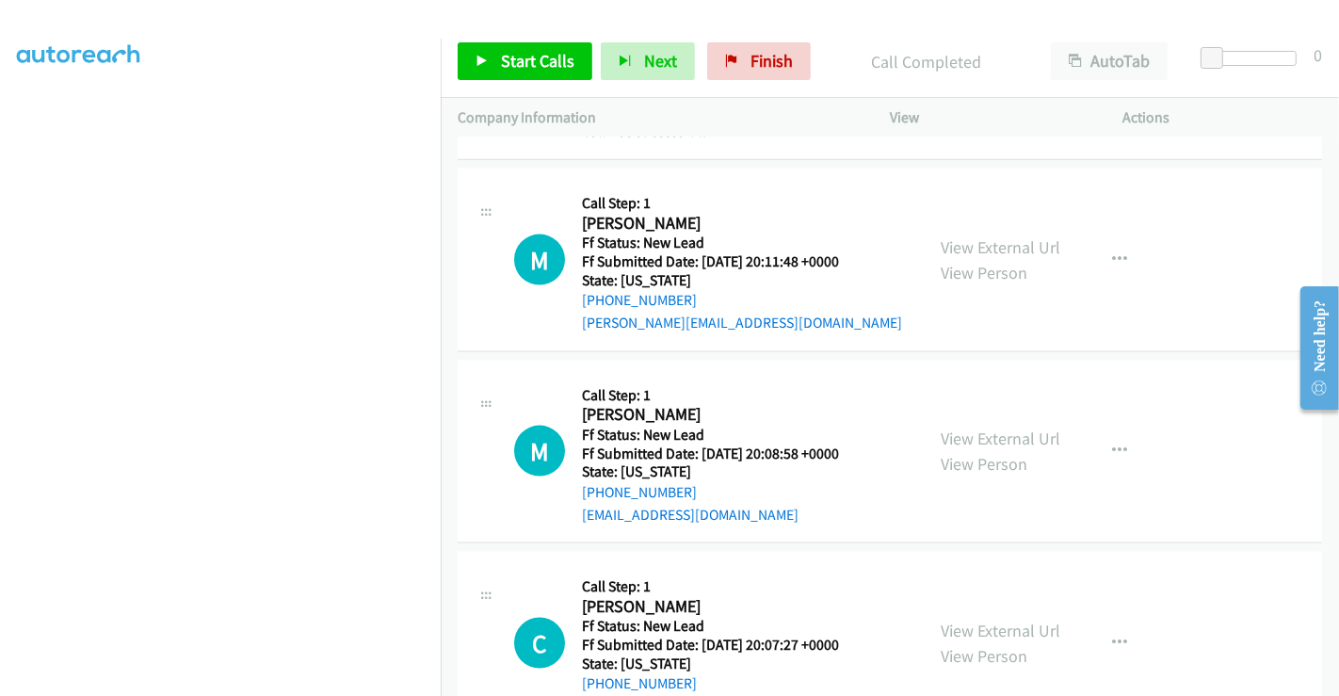
scroll to position [2273, 0]
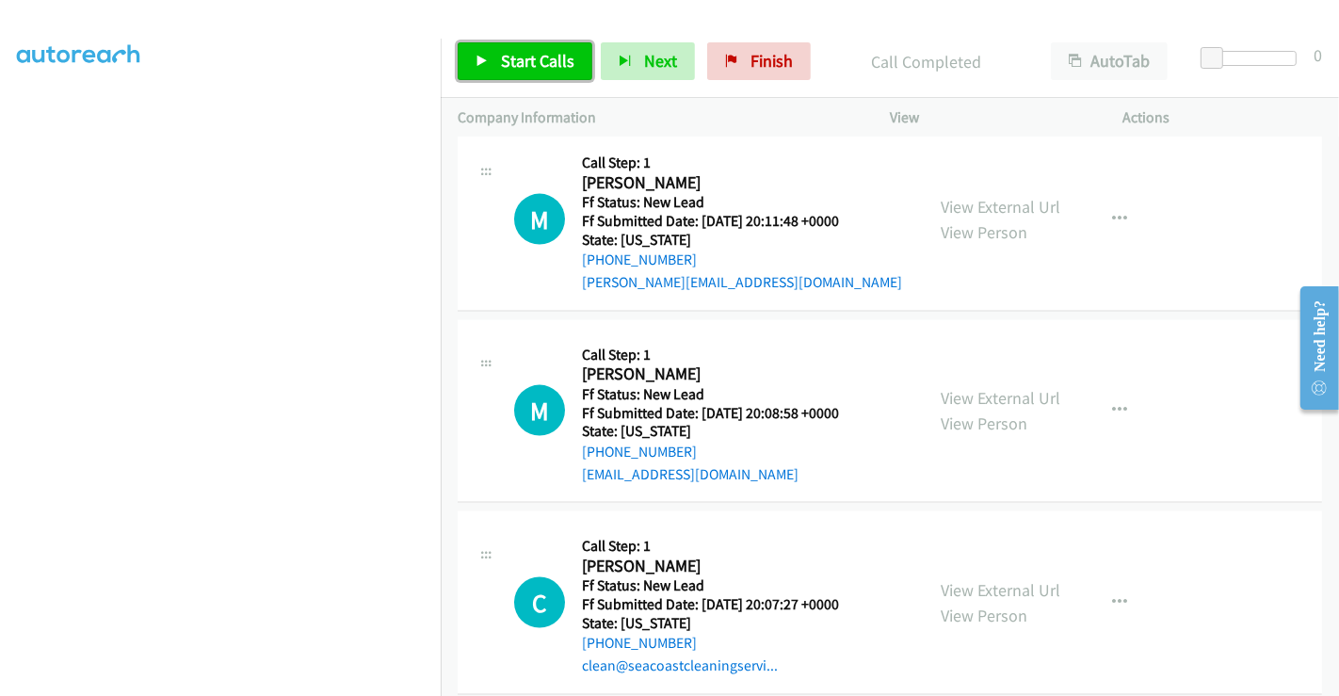
click at [519, 51] on span "Start Calls" at bounding box center [537, 61] width 73 height 22
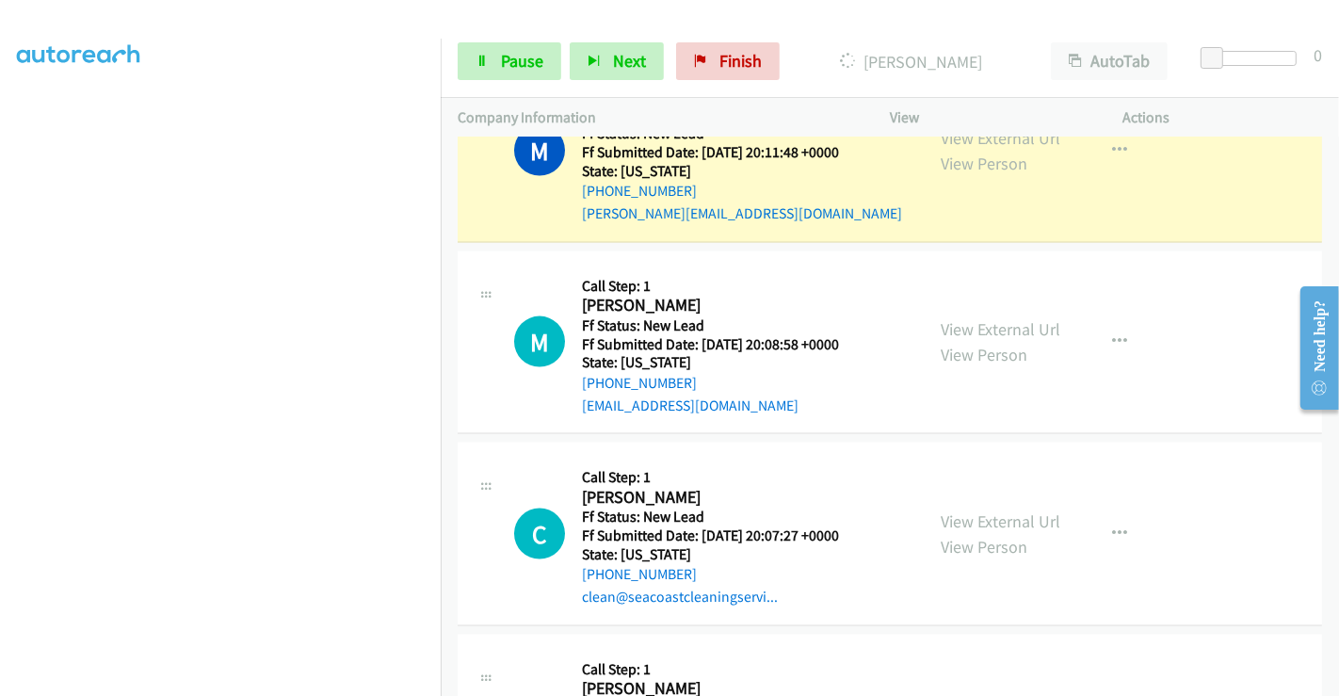
scroll to position [2237, 0]
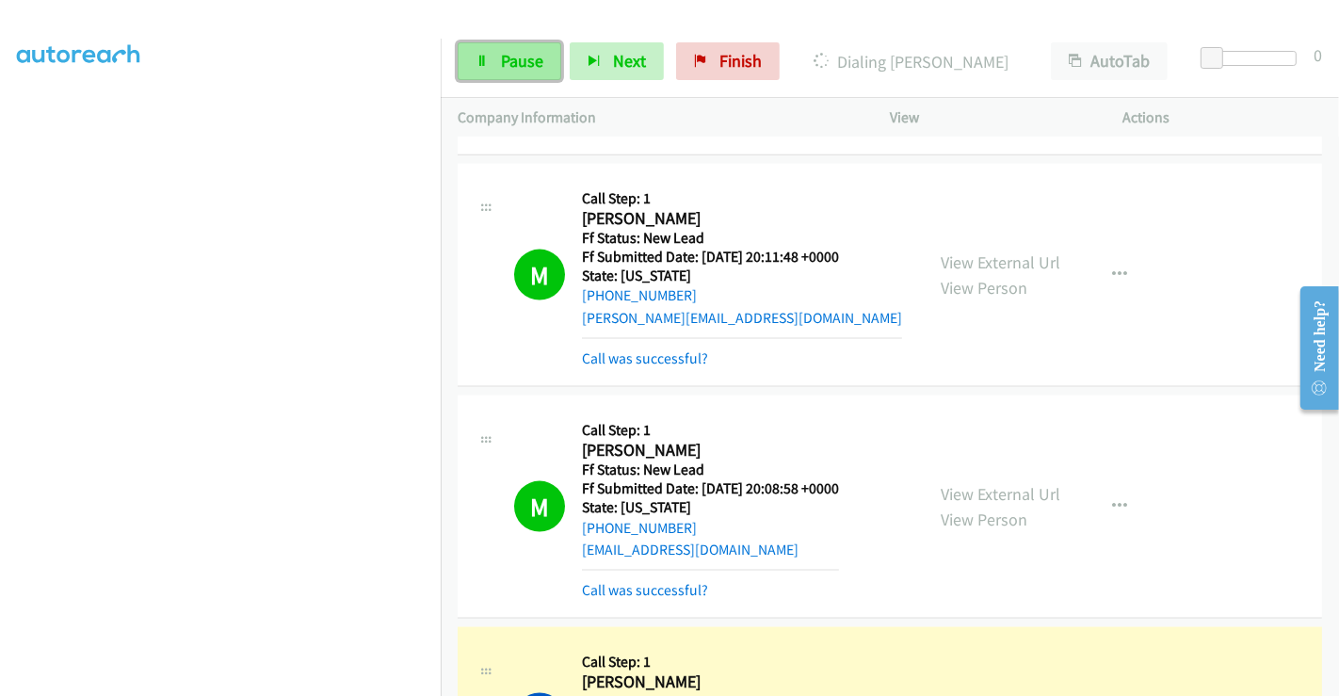
click at [487, 53] on link "Pause" at bounding box center [510, 61] width 104 height 38
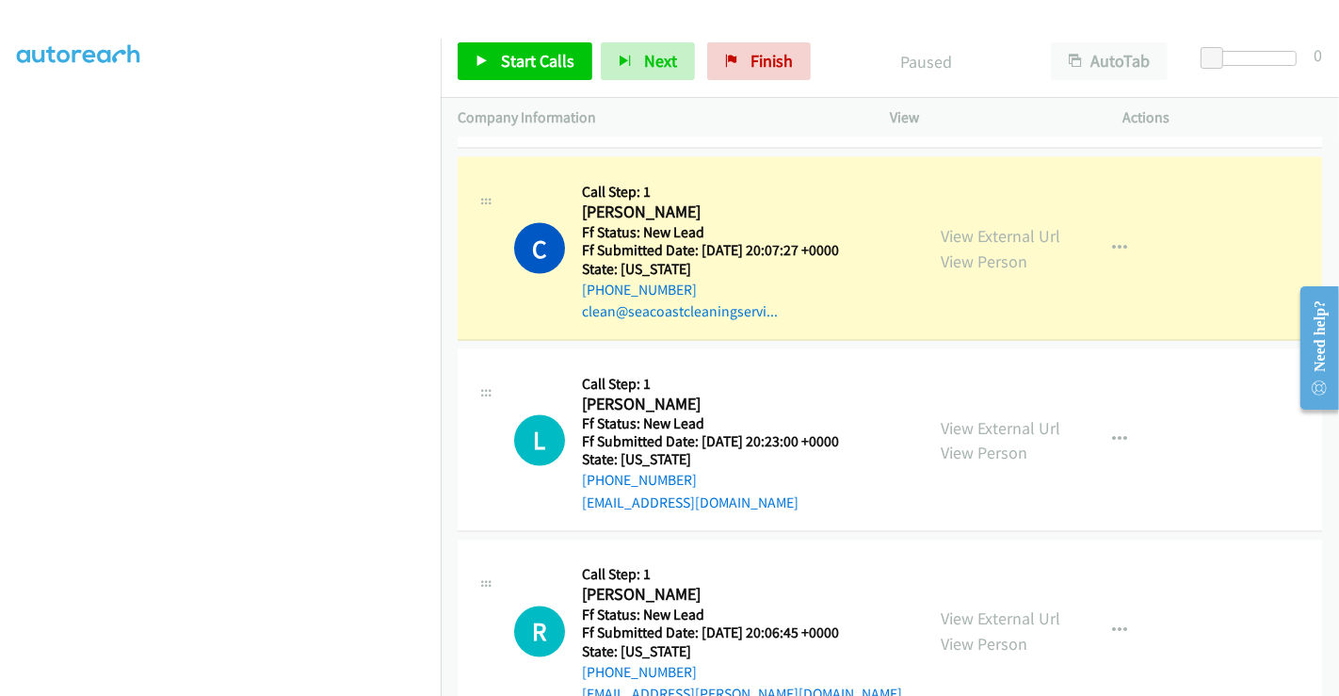
scroll to position [2735, 0]
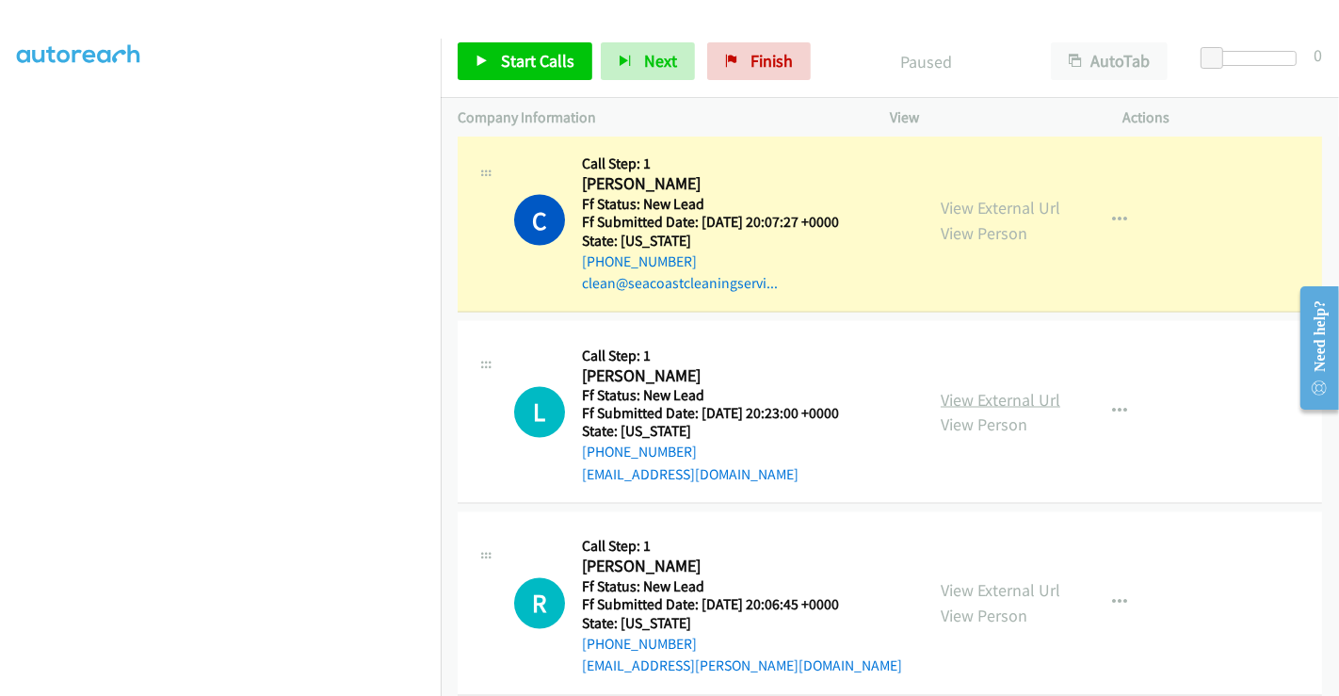
click at [982, 389] on link "View External Url" at bounding box center [1001, 400] width 120 height 22
click at [990, 580] on link "View External Url" at bounding box center [1001, 591] width 120 height 22
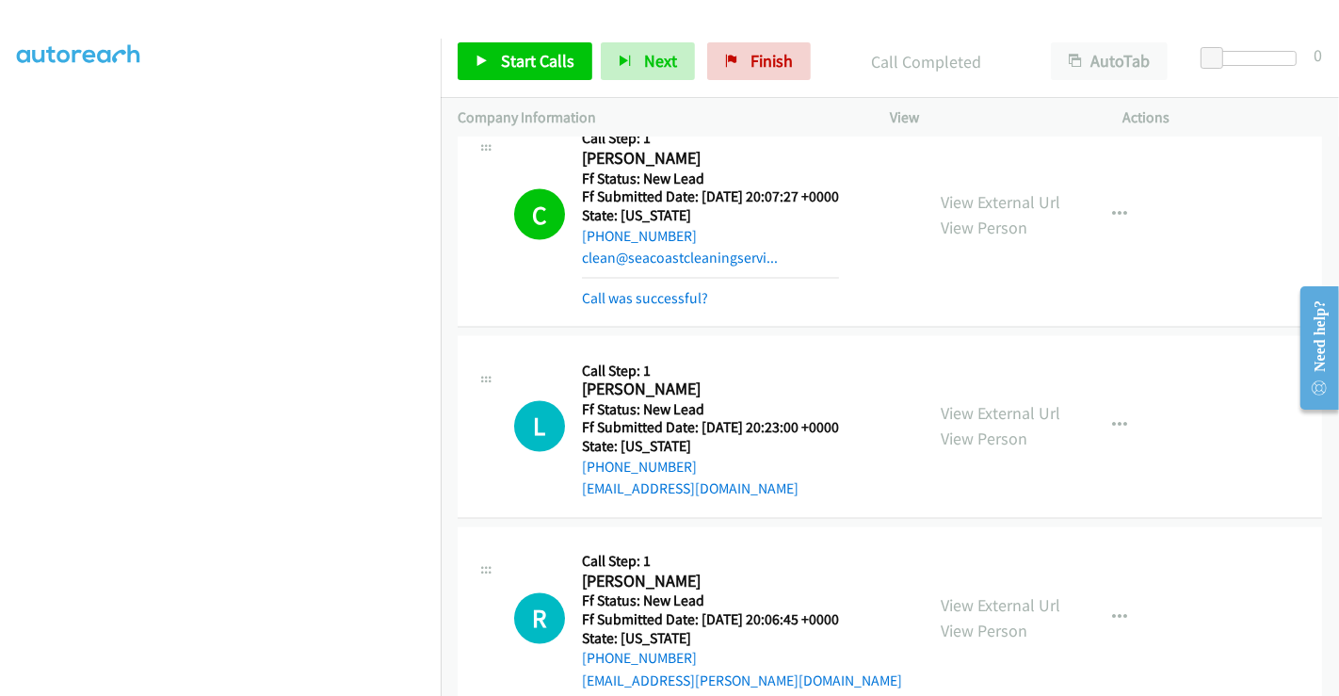
scroll to position [2775, 0]
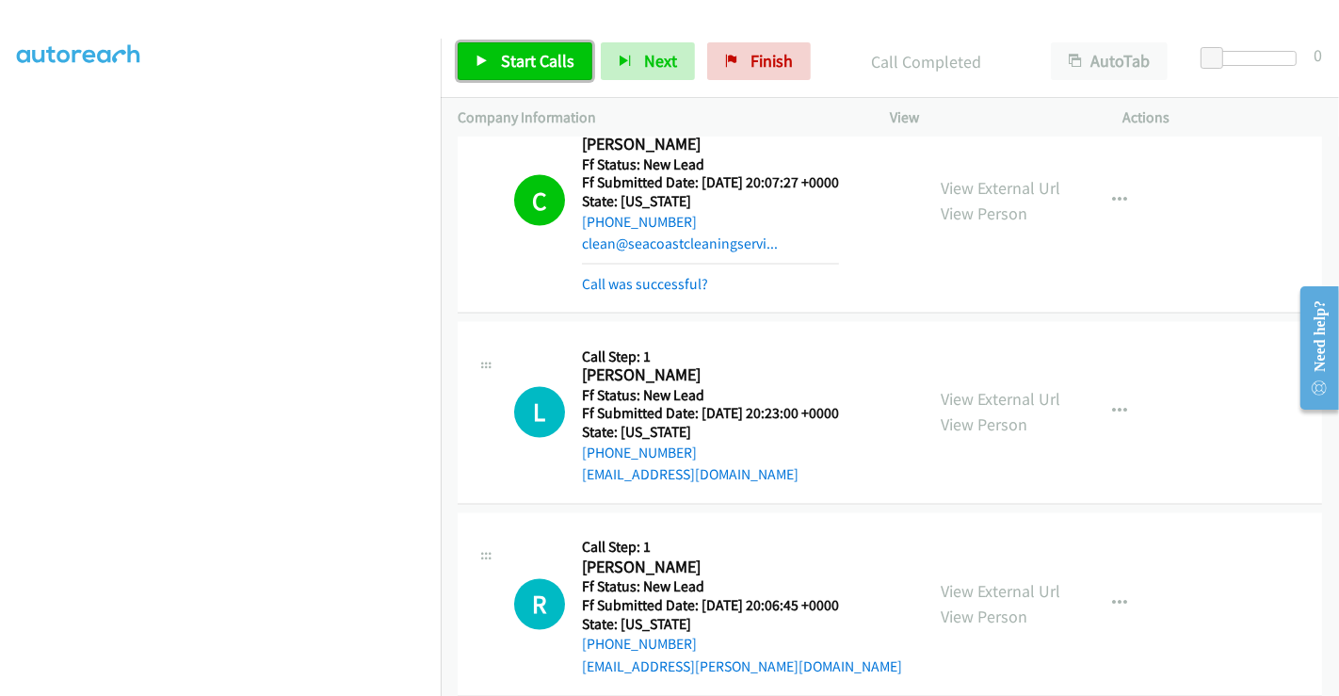
click at [541, 61] on span "Start Calls" at bounding box center [537, 61] width 73 height 22
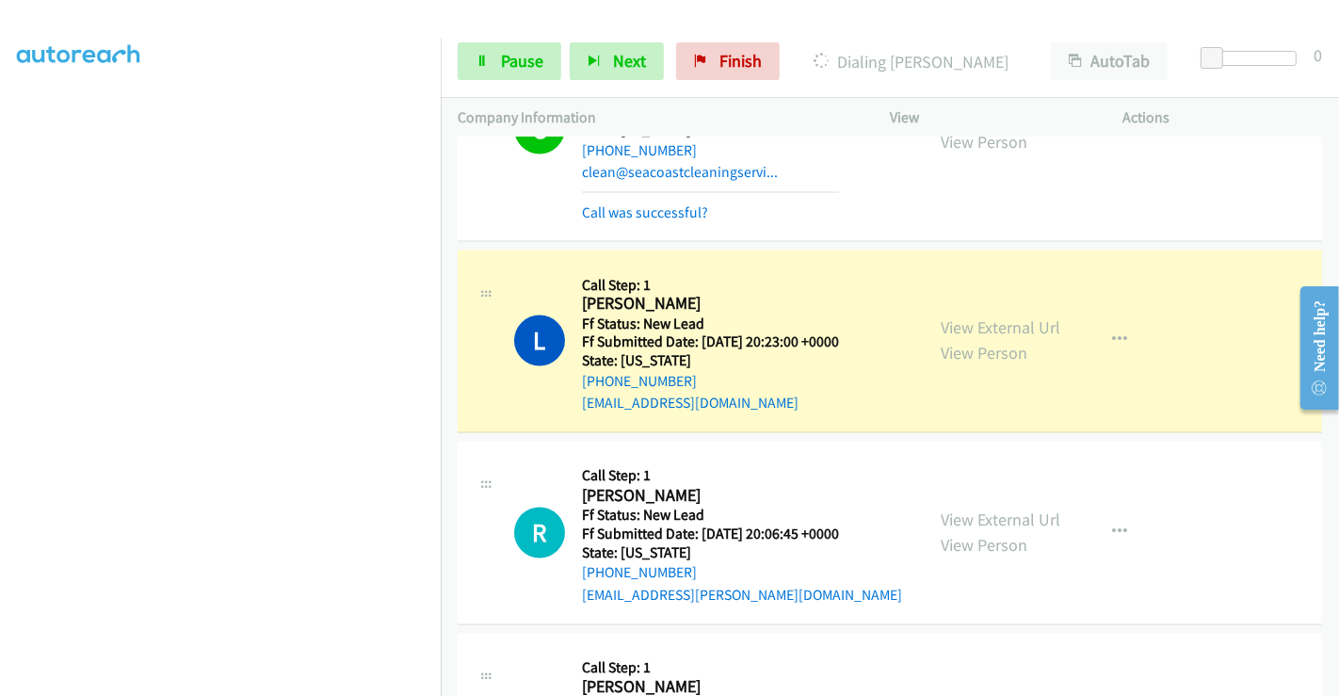
scroll to position [2879, 0]
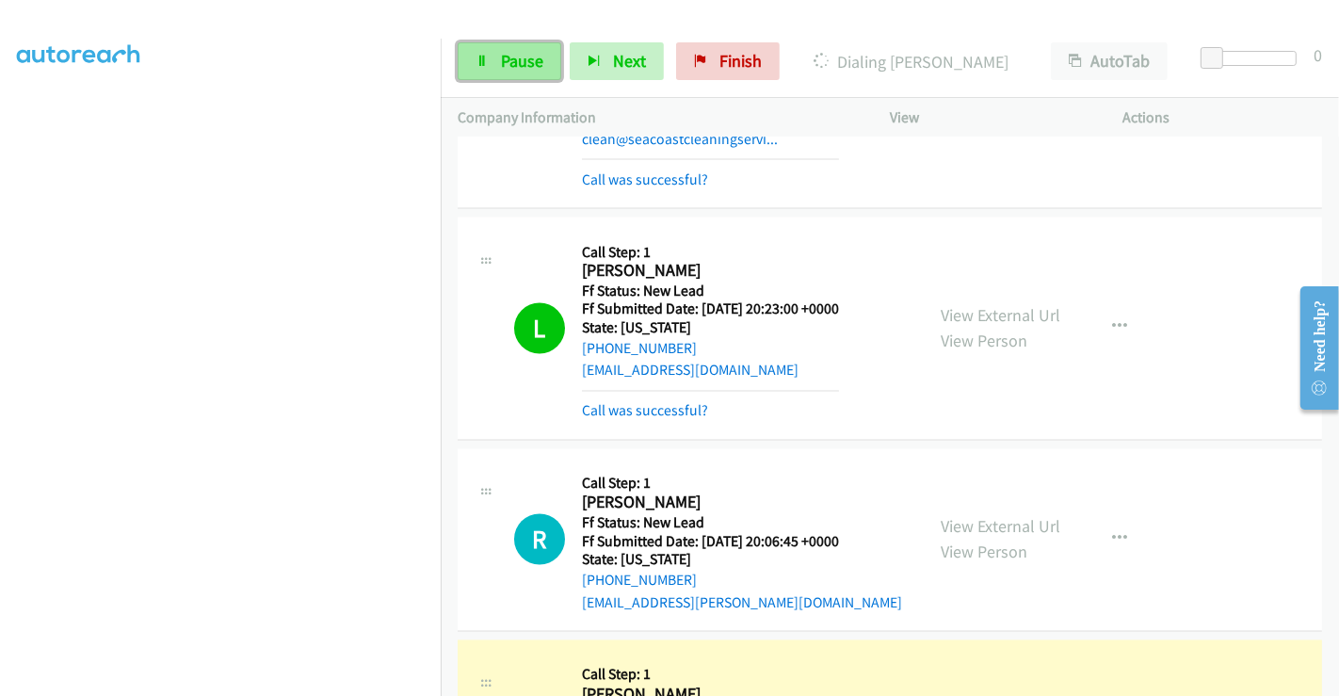
click at [515, 59] on span "Pause" at bounding box center [522, 61] width 42 height 22
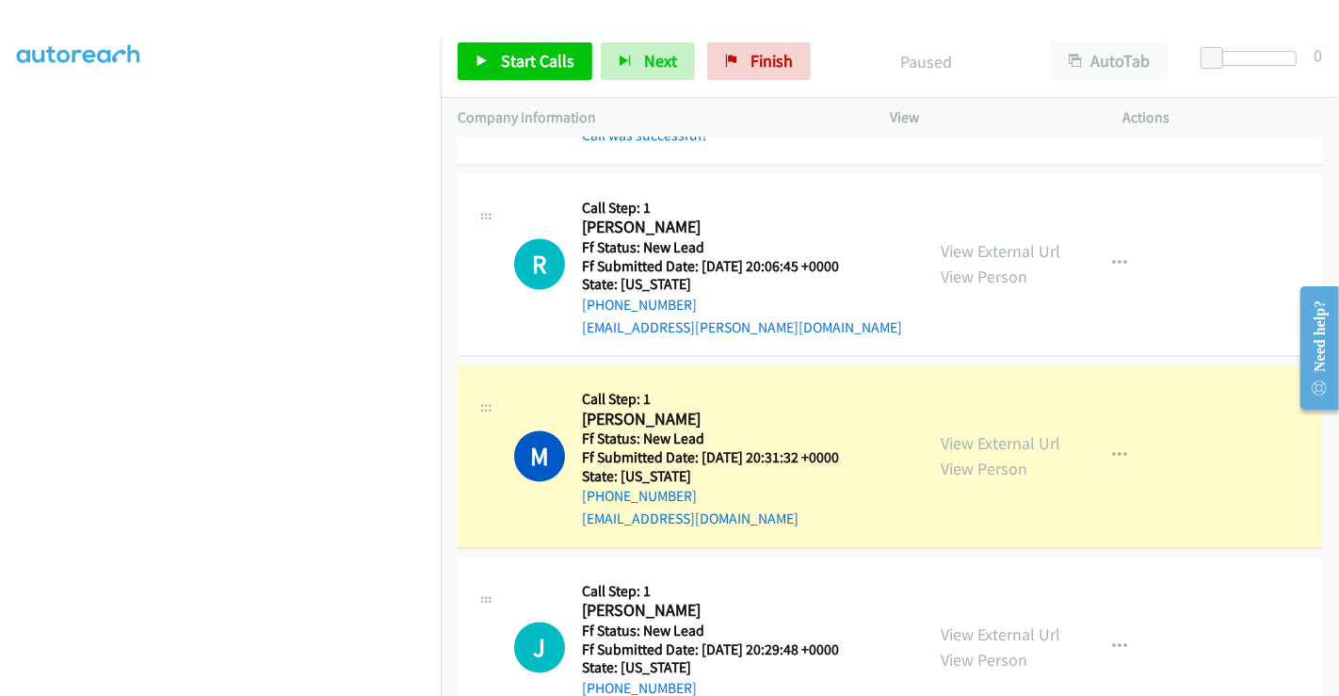
scroll to position [3193, 0]
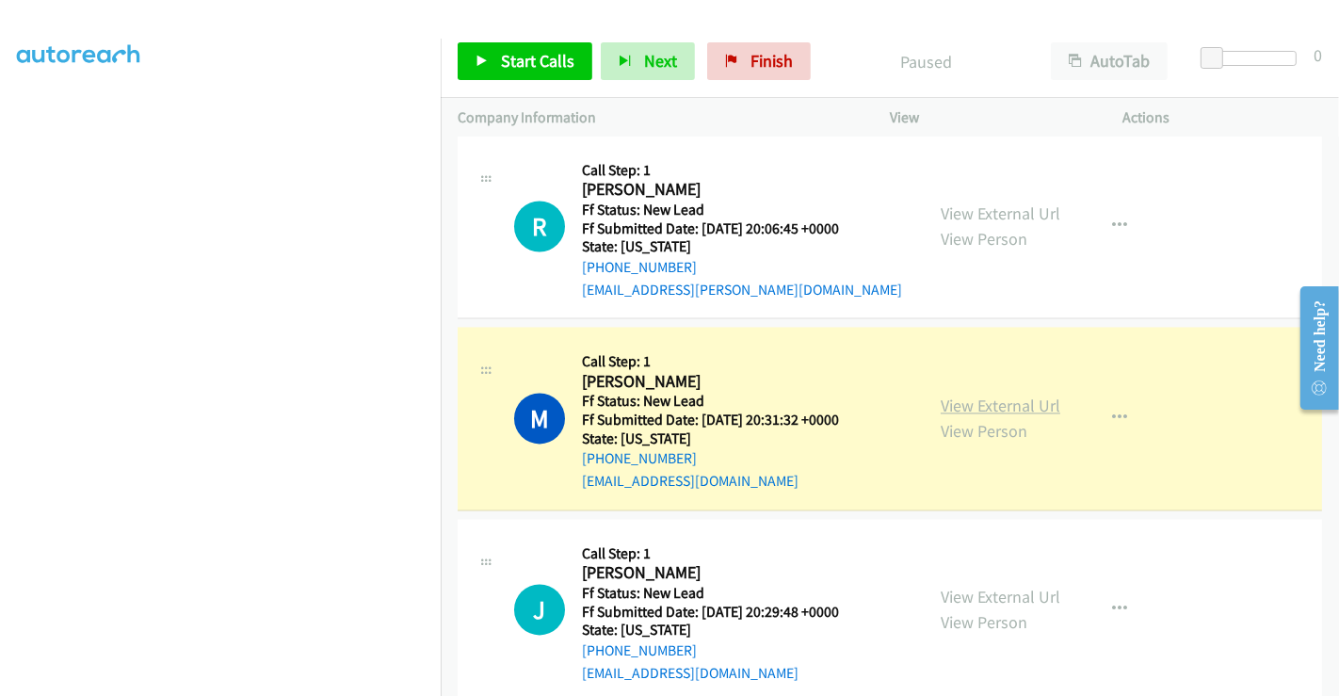
click at [996, 395] on link "View External Url" at bounding box center [1001, 406] width 120 height 22
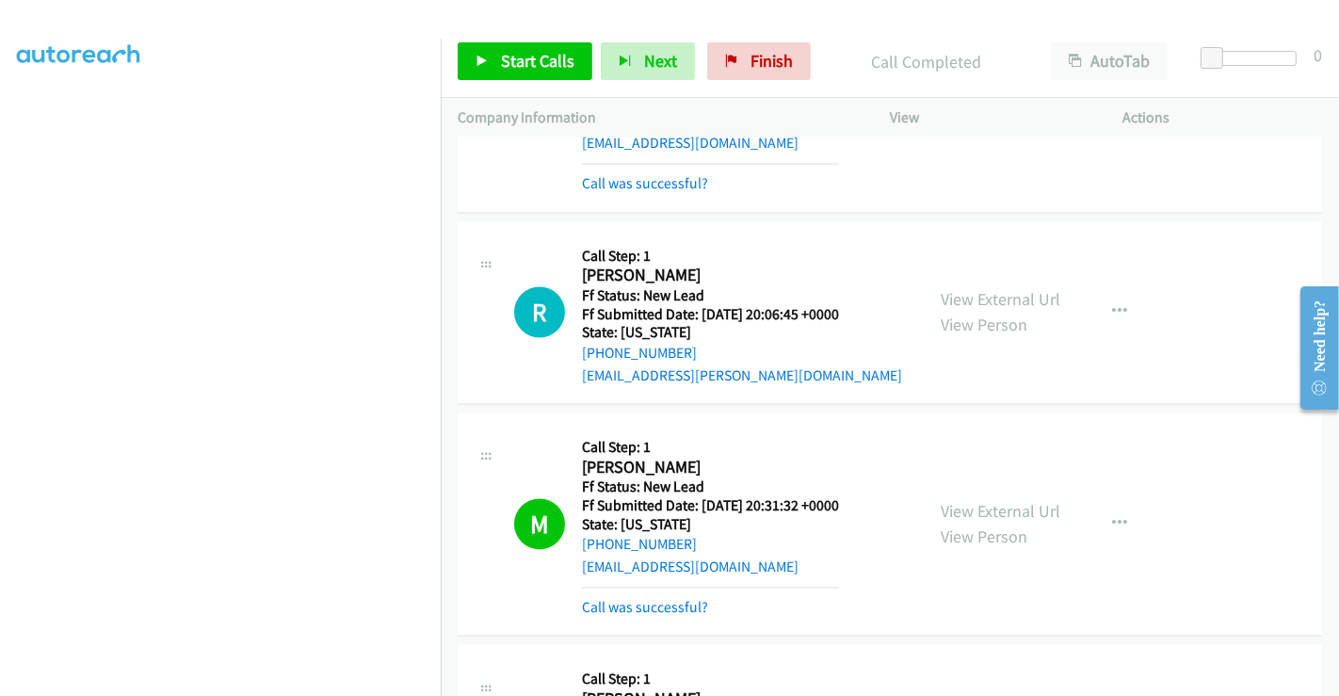
scroll to position [2984, 0]
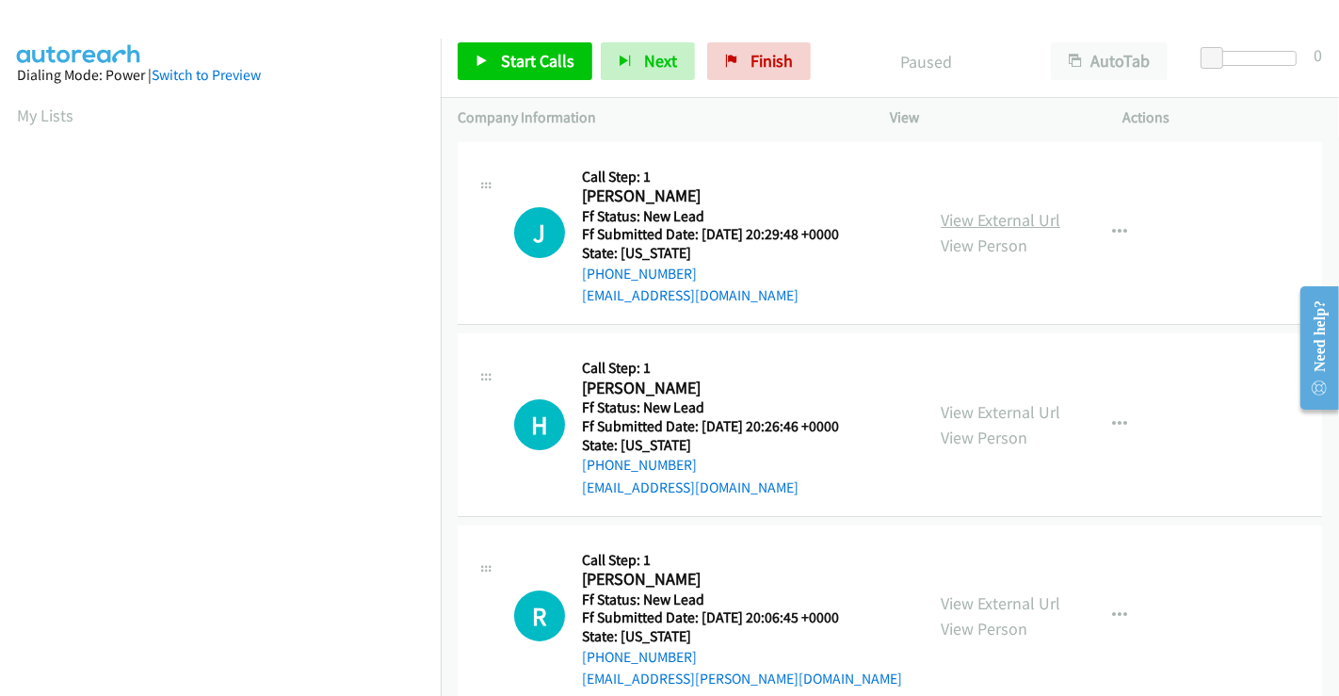
click at [963, 219] on link "View External Url" at bounding box center [1001, 220] width 120 height 22
click at [978, 412] on link "View External Url" at bounding box center [1001, 412] width 120 height 22
click at [550, 73] on link "Start Calls" at bounding box center [525, 61] width 135 height 38
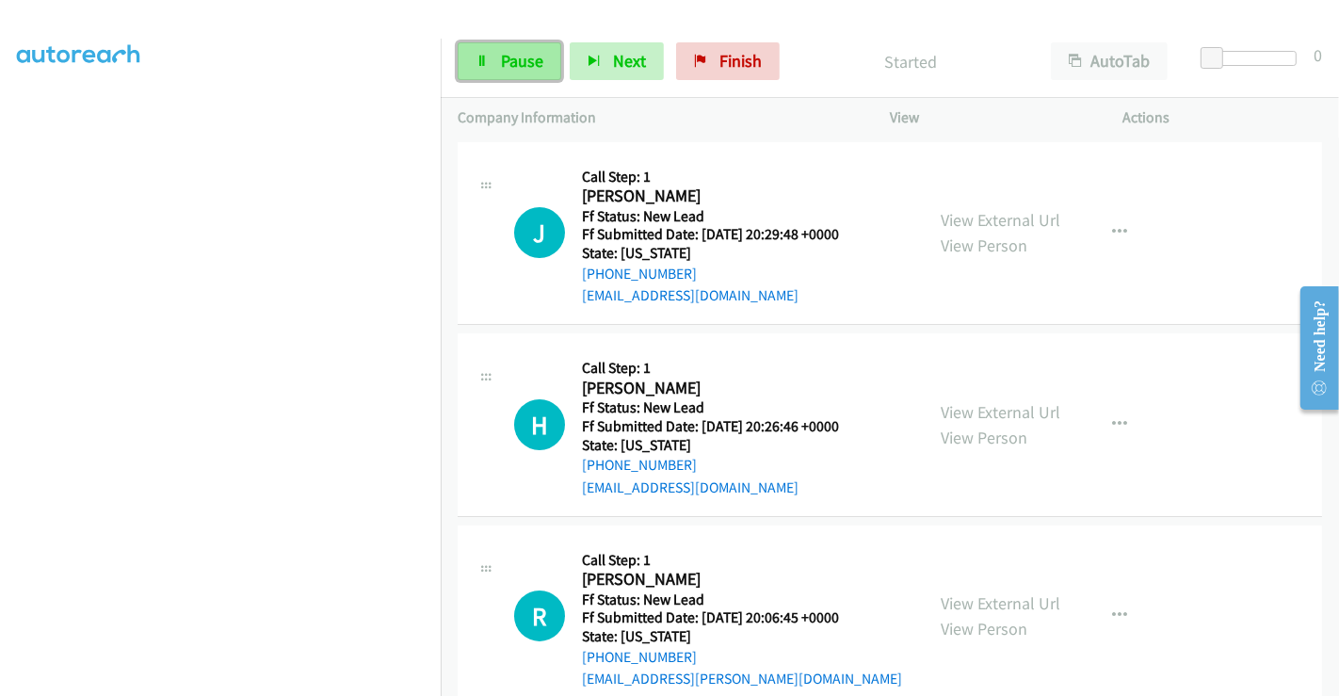
click at [526, 55] on span "Pause" at bounding box center [522, 61] width 42 height 22
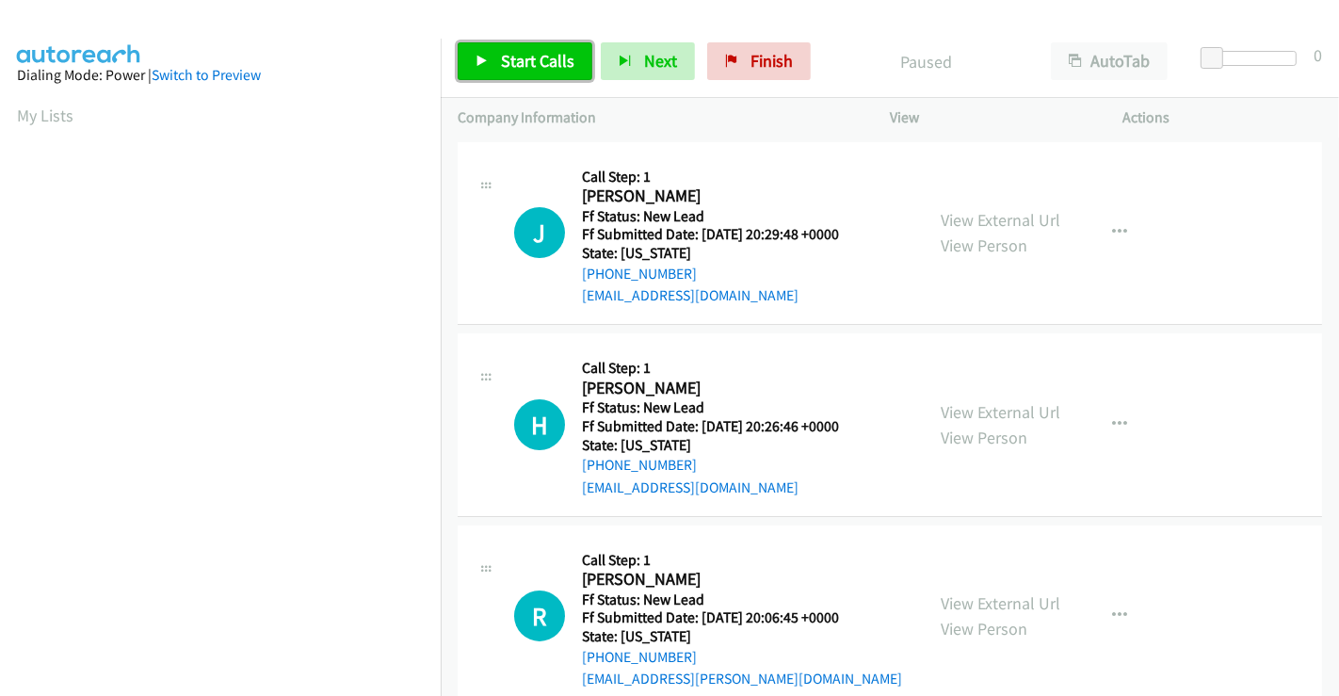
click at [528, 66] on span "Start Calls" at bounding box center [537, 61] width 73 height 22
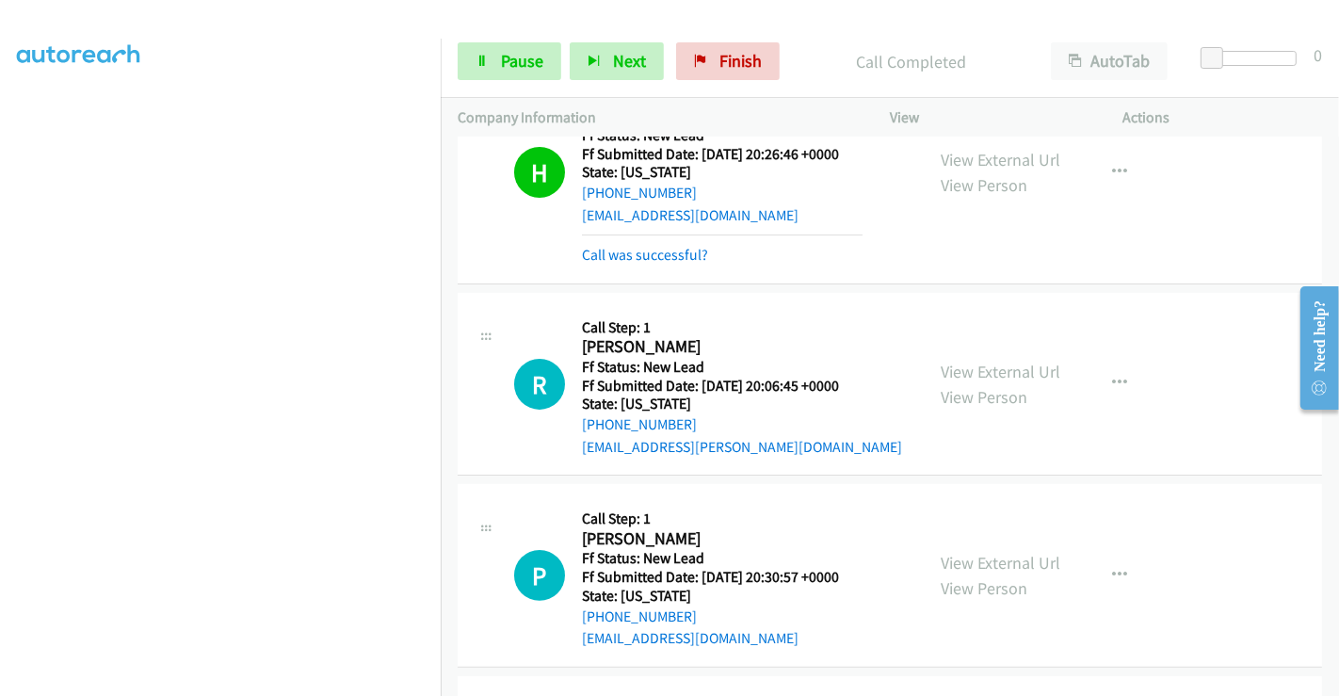
scroll to position [314, 0]
click at [508, 64] on span "Pause" at bounding box center [522, 61] width 42 height 22
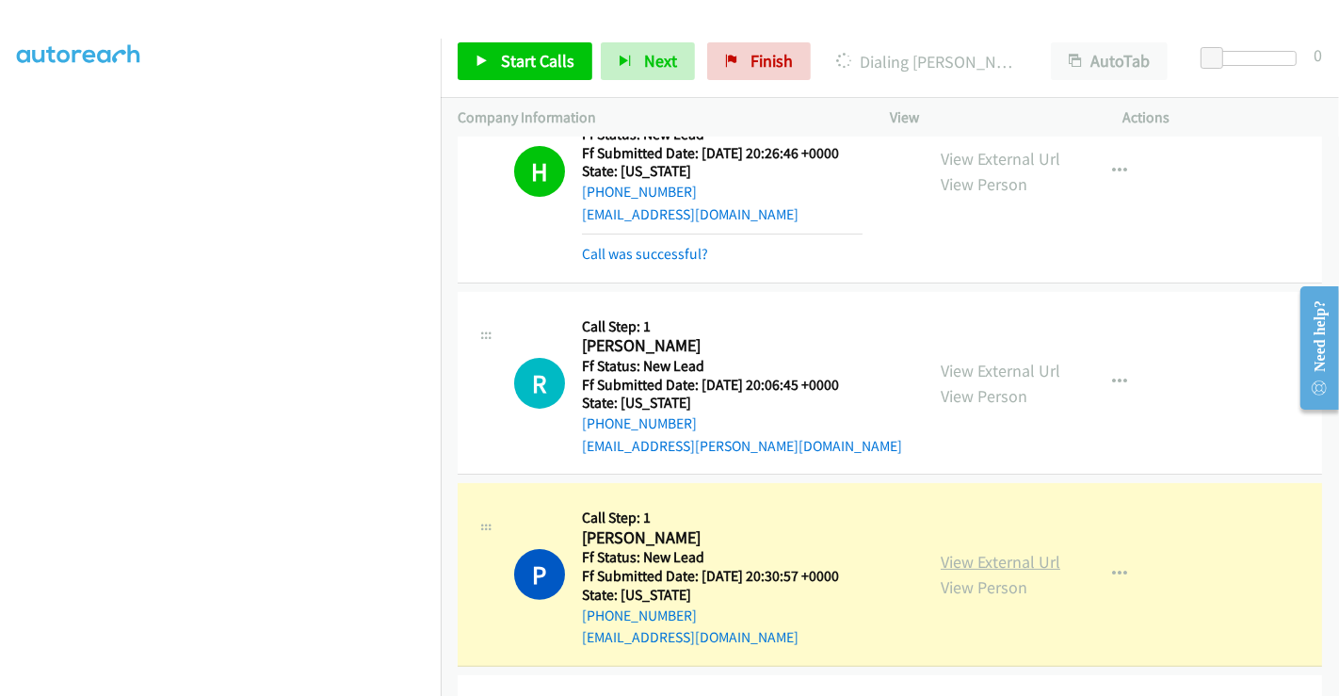
click at [987, 556] on link "View External Url" at bounding box center [1001, 562] width 120 height 22
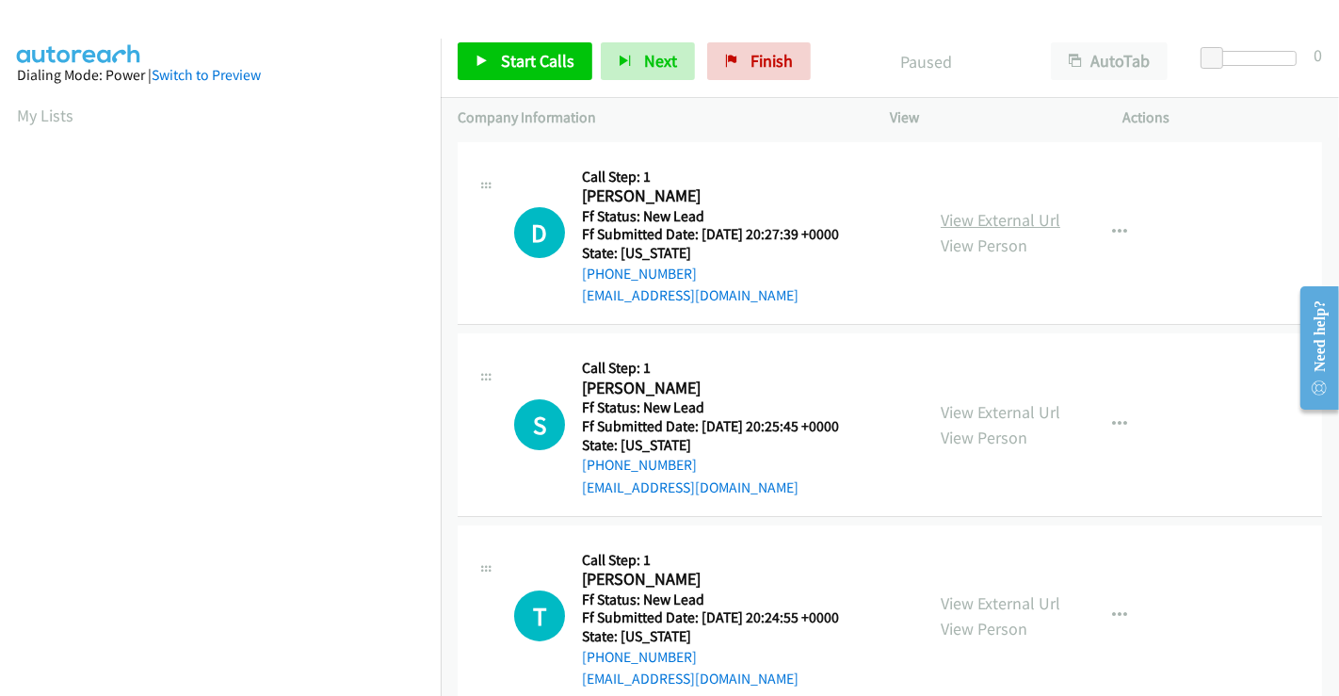
click at [987, 220] on link "View External Url" at bounding box center [1001, 220] width 120 height 22
click at [968, 415] on link "View External Url" at bounding box center [1001, 412] width 120 height 22
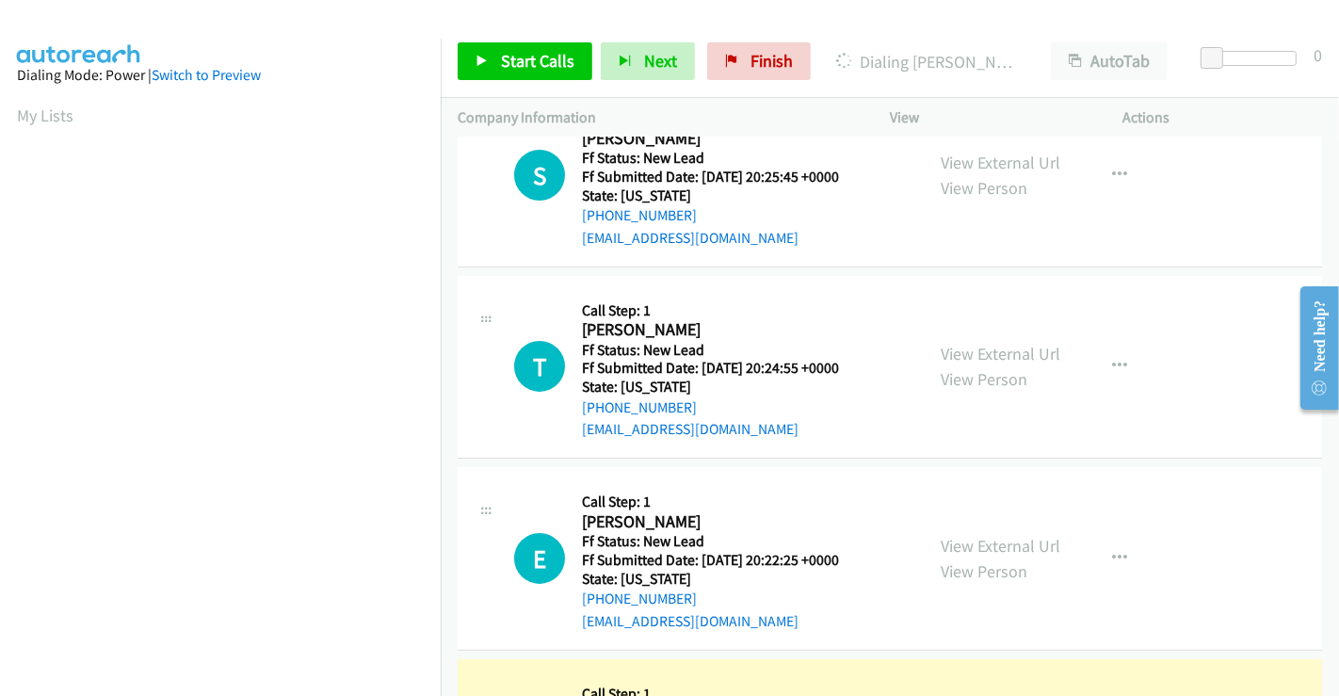
scroll to position [314, 0]
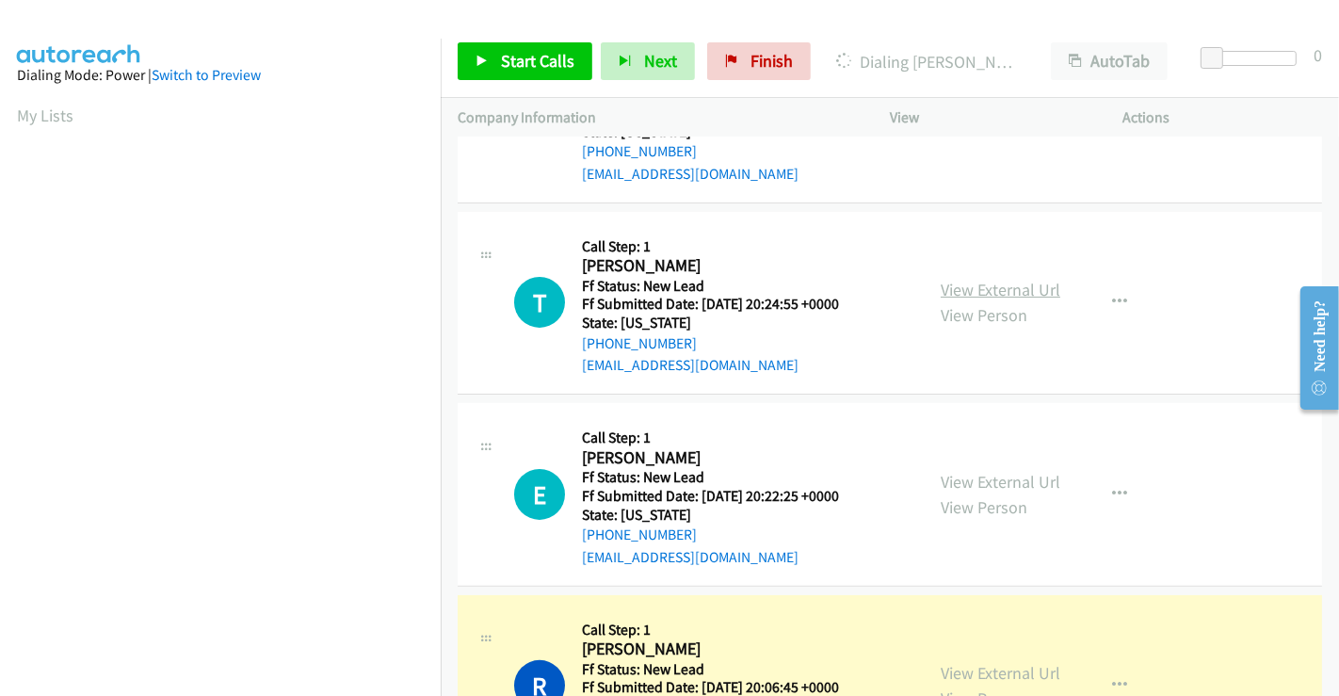
click at [978, 291] on link "View External Url" at bounding box center [1001, 290] width 120 height 22
click at [988, 472] on link "View External Url" at bounding box center [1001, 482] width 120 height 22
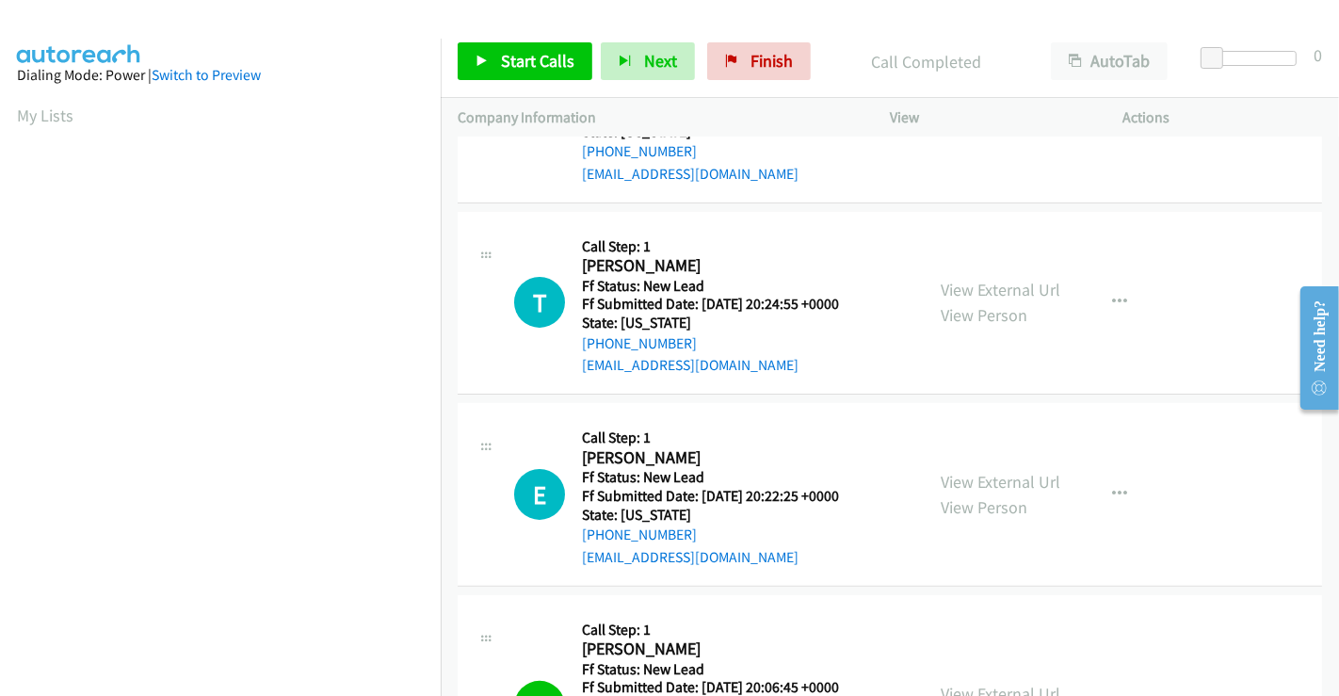
scroll to position [363, 0]
click at [497, 56] on link "Start Calls" at bounding box center [525, 61] width 135 height 38
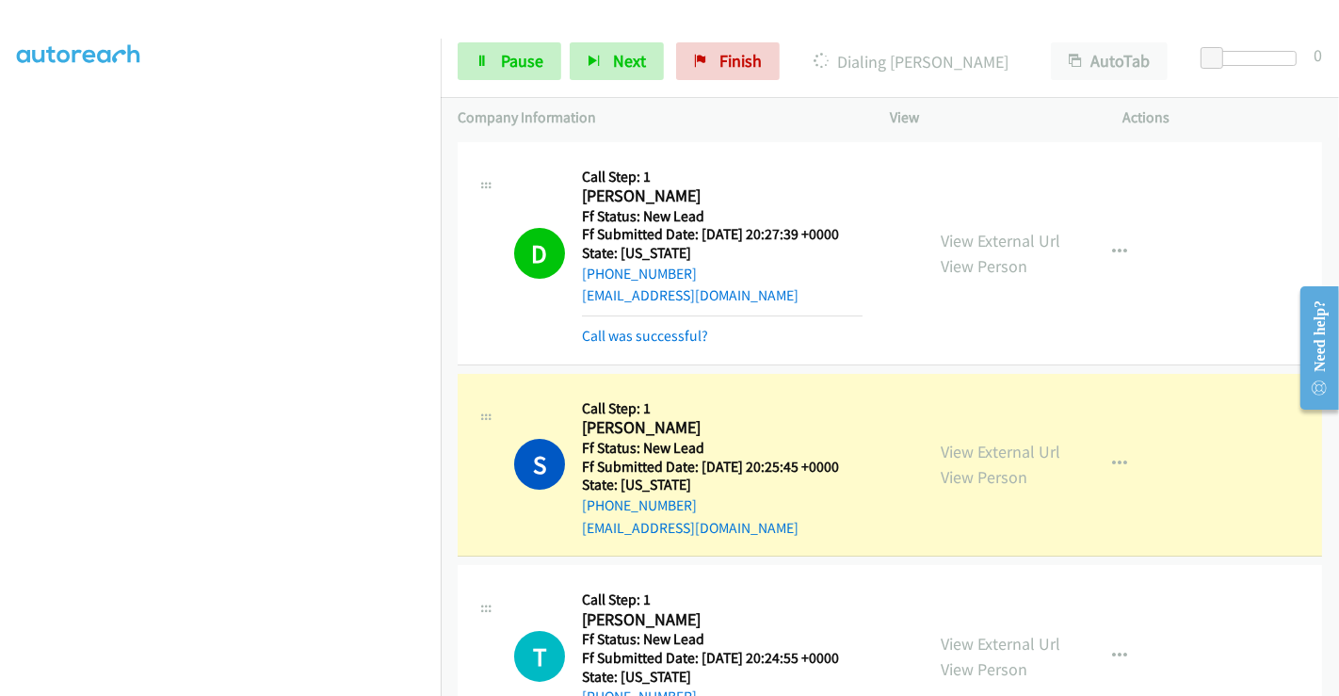
scroll to position [209, 0]
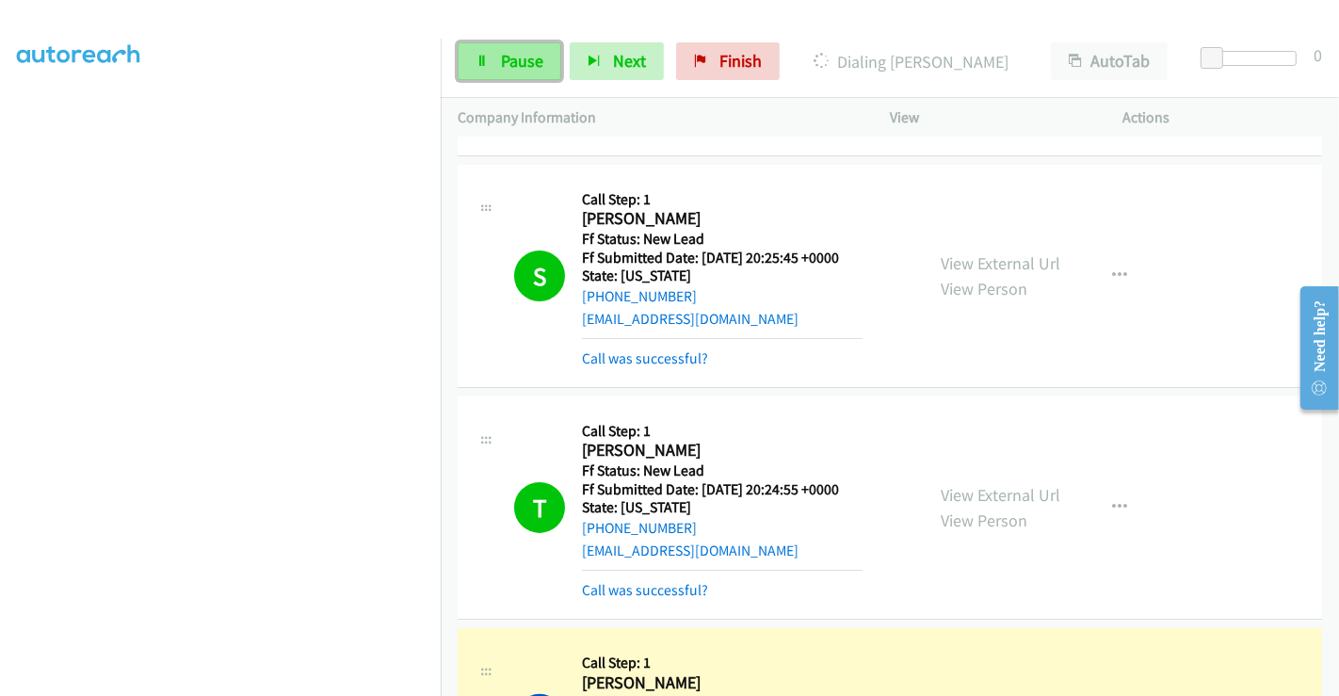
click at [509, 61] on span "Pause" at bounding box center [522, 61] width 42 height 22
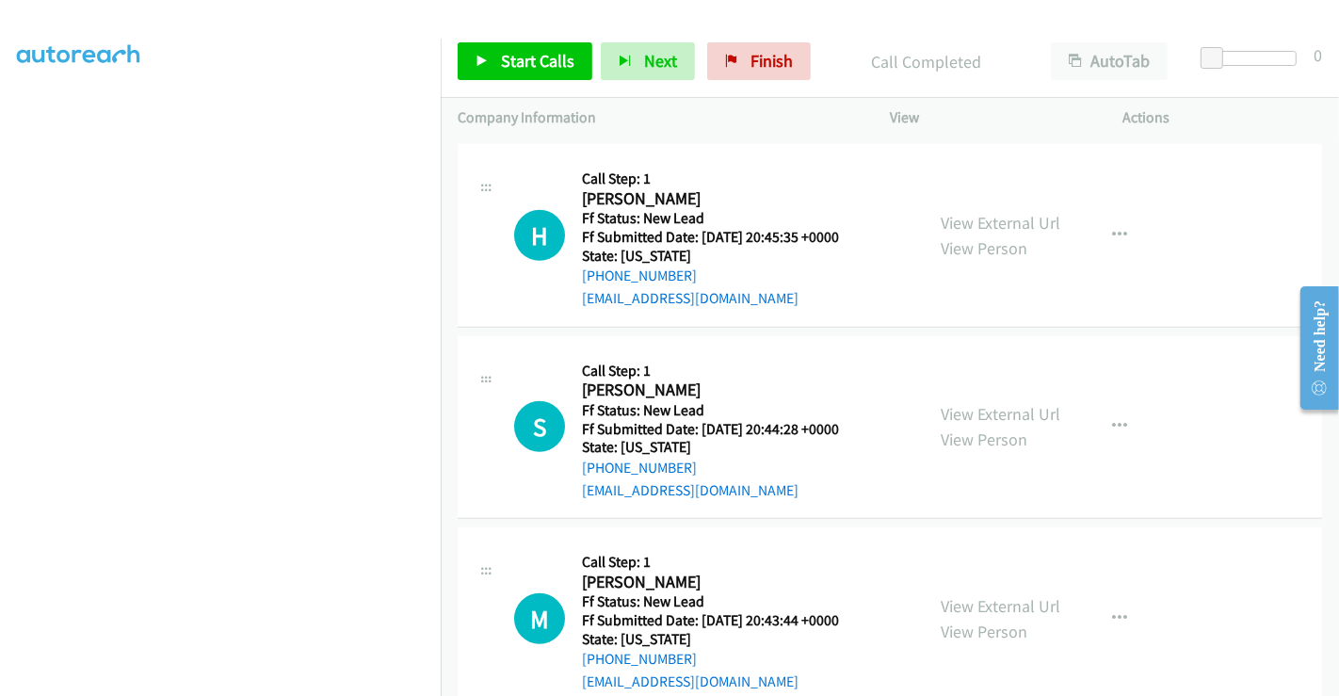
scroll to position [1197, 0]
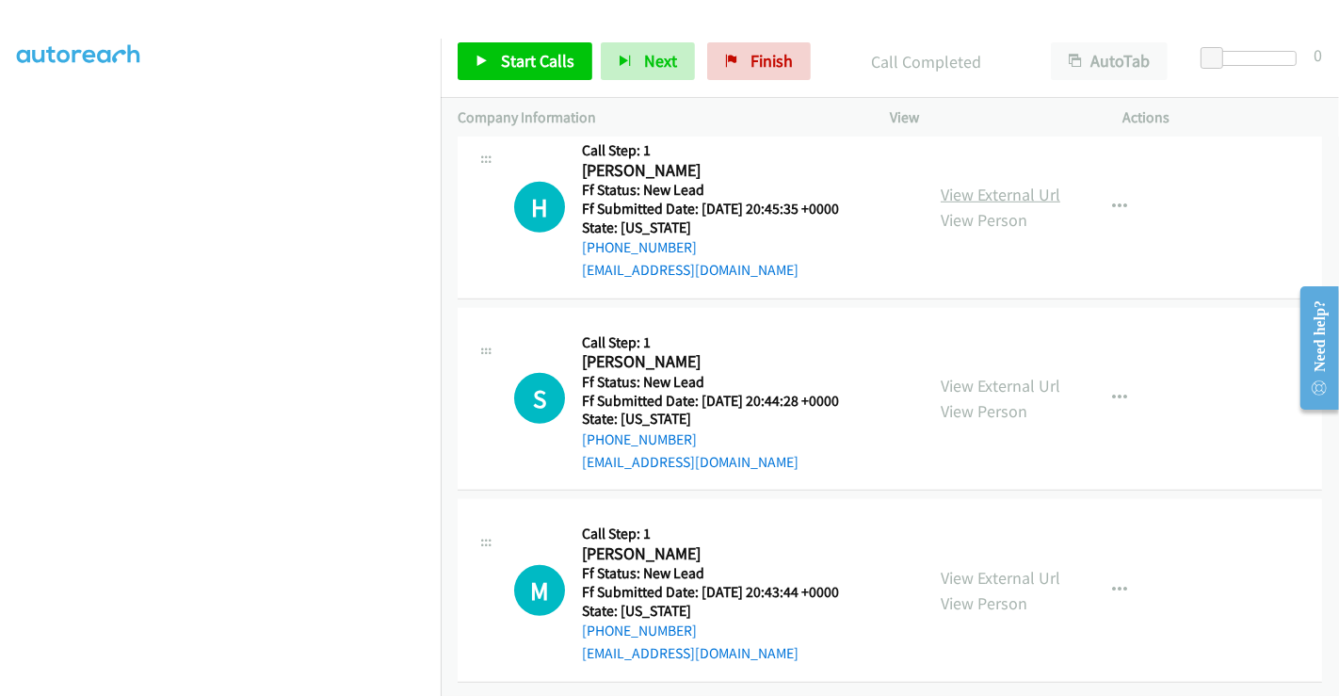
click at [974, 184] on link "View External Url" at bounding box center [1001, 195] width 120 height 22
click at [974, 375] on link "View External Url" at bounding box center [1001, 386] width 120 height 22
click at [985, 567] on link "View External Url" at bounding box center [1001, 578] width 120 height 22
click at [508, 52] on span "Start Calls" at bounding box center [537, 61] width 73 height 22
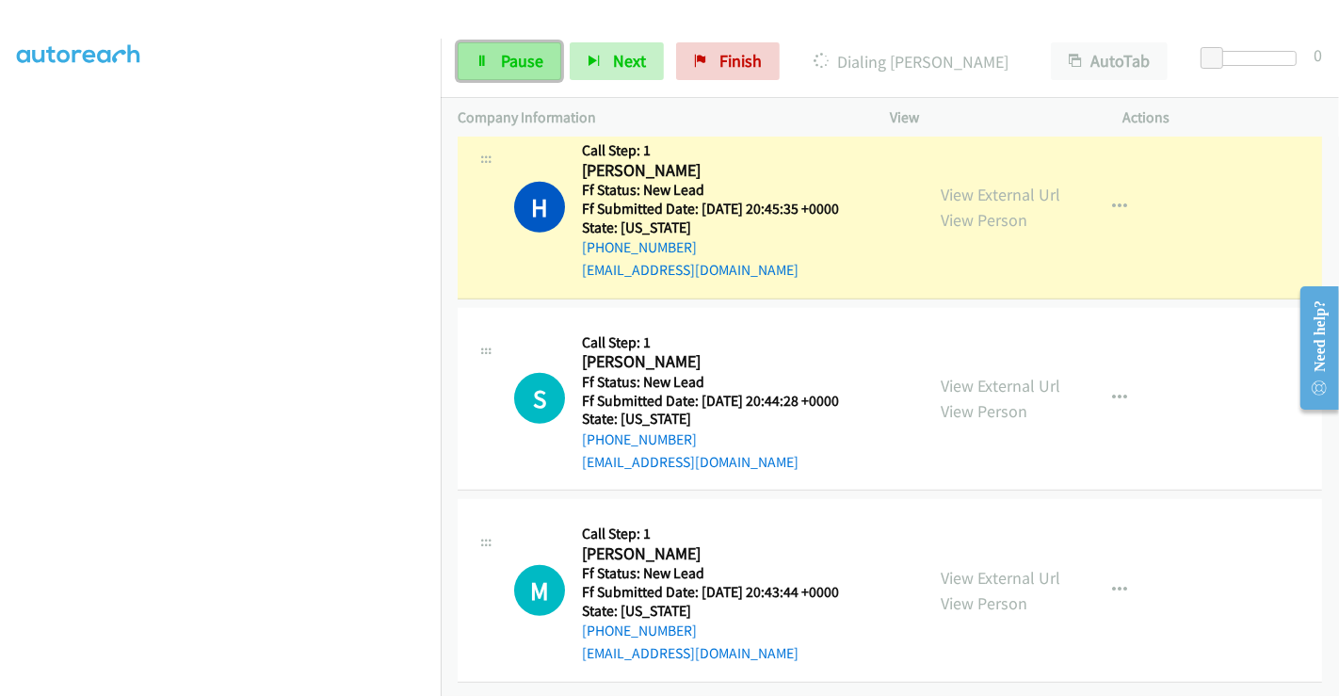
click at [501, 55] on span "Pause" at bounding box center [522, 61] width 42 height 22
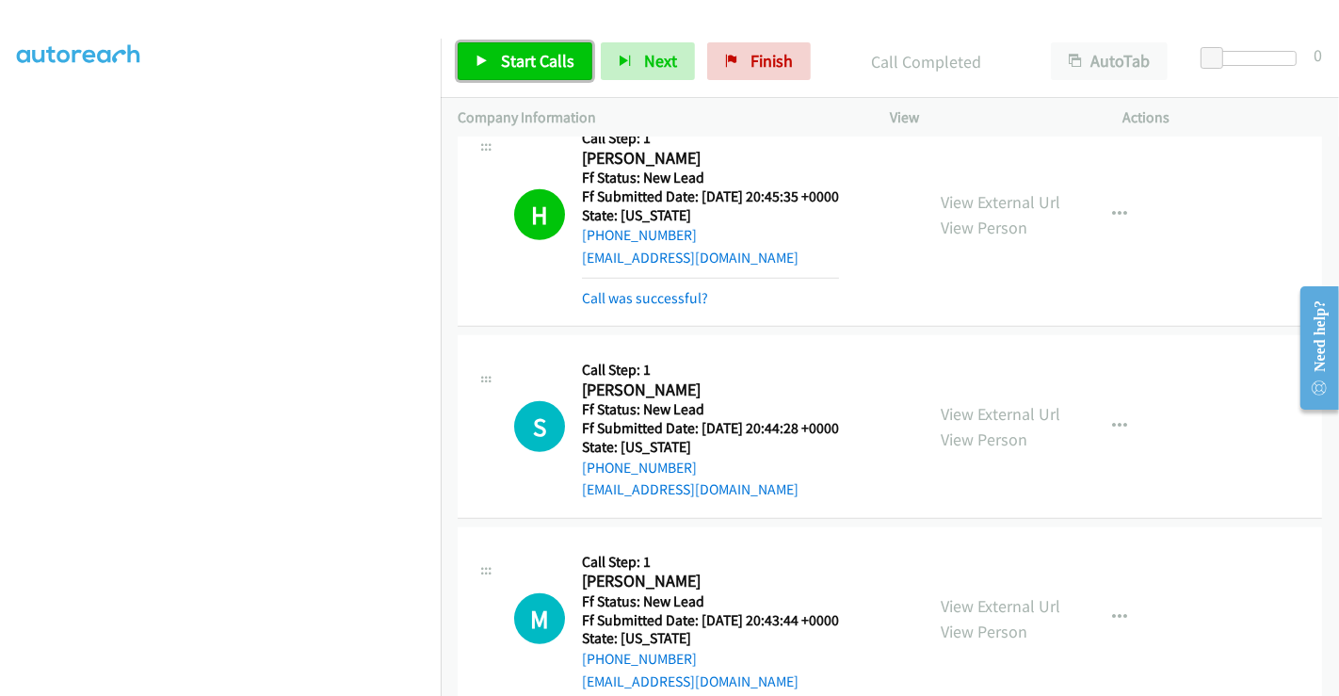
click at [523, 60] on span "Start Calls" at bounding box center [537, 61] width 73 height 22
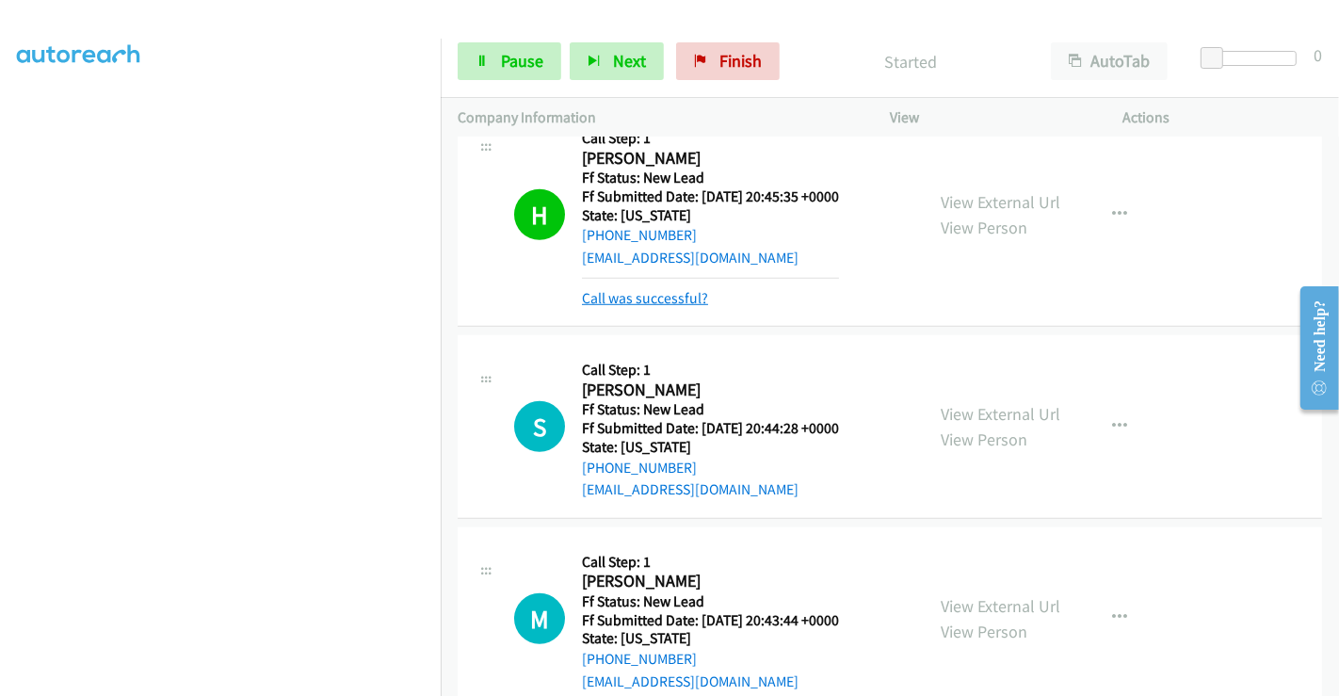
click at [636, 289] on link "Call was successful?" at bounding box center [645, 298] width 126 height 18
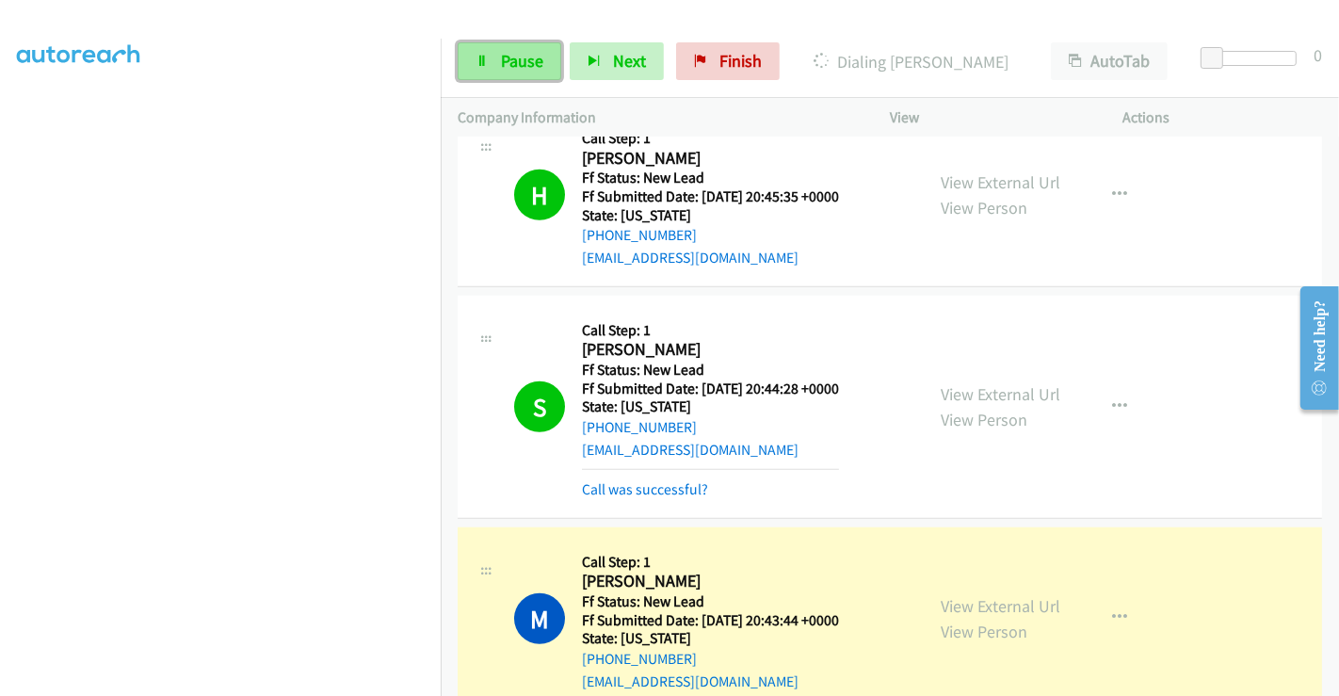
click at [512, 67] on span "Pause" at bounding box center [522, 61] width 42 height 22
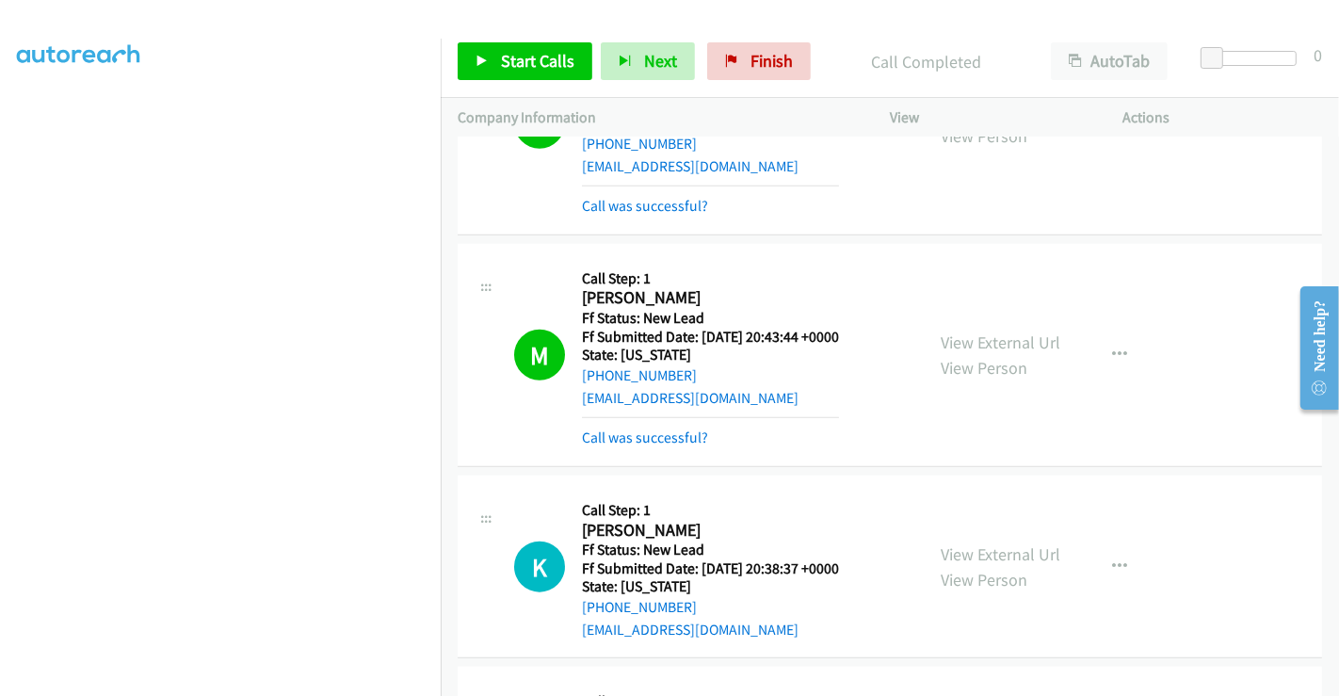
scroll to position [1406, 0]
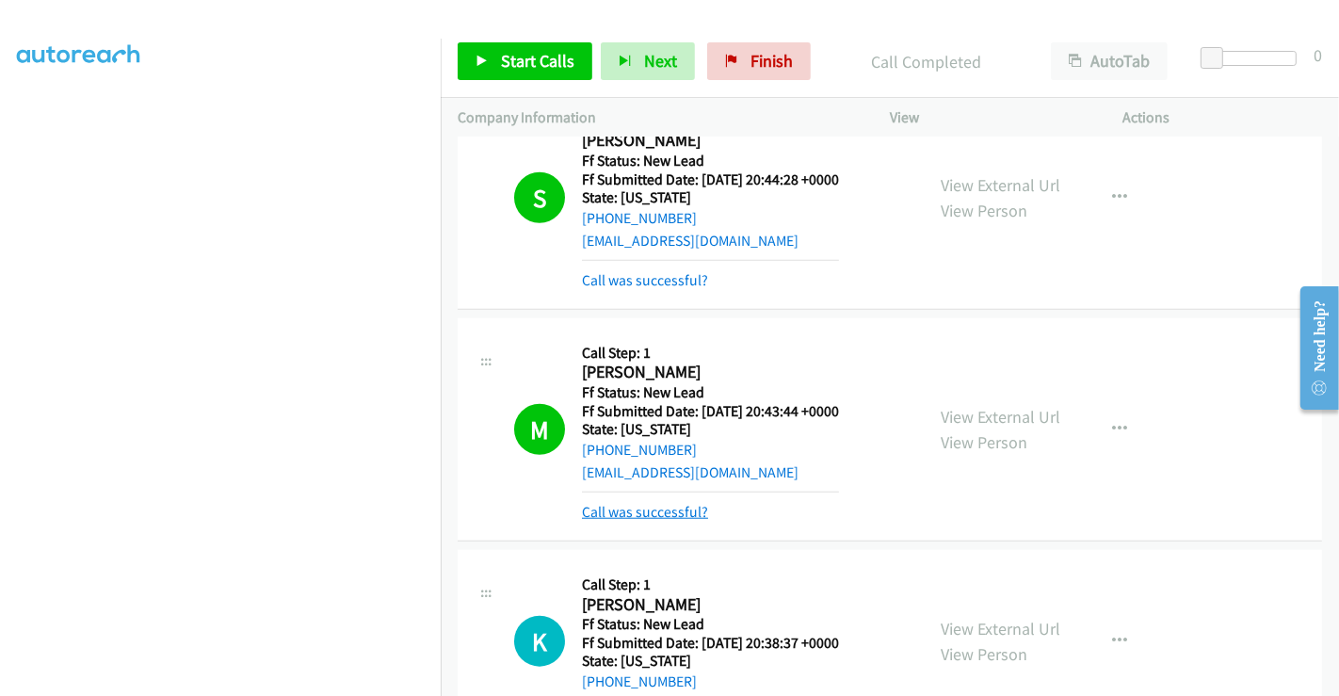
click at [657, 507] on link "Call was successful?" at bounding box center [645, 512] width 126 height 18
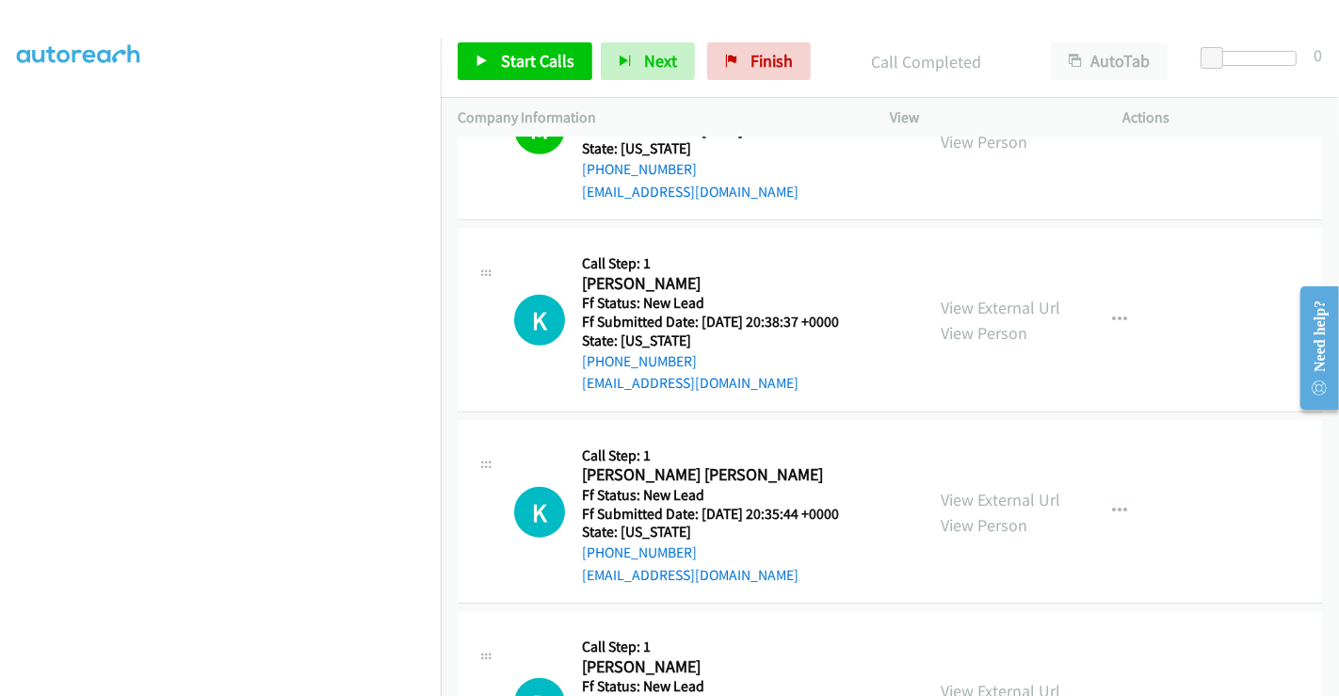
scroll to position [1719, 0]
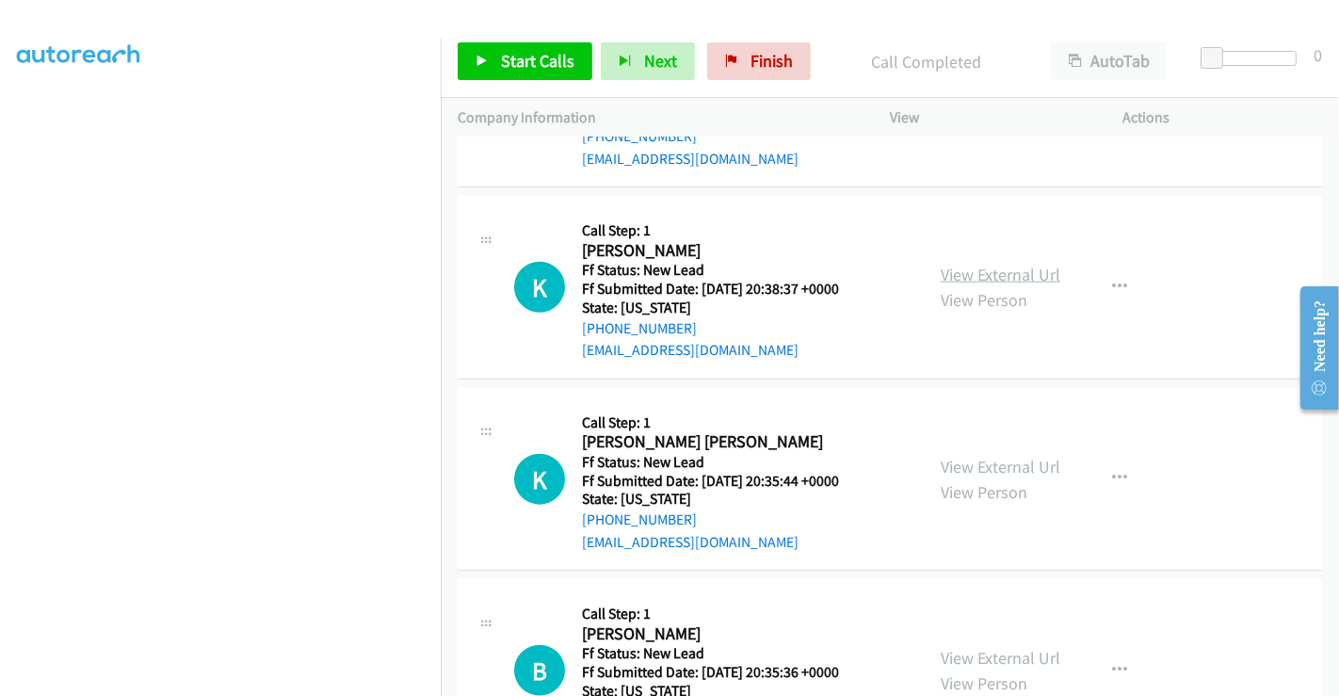
click at [992, 265] on link "View External Url" at bounding box center [1001, 275] width 120 height 22
click at [985, 456] on link "View External Url" at bounding box center [1001, 467] width 120 height 22
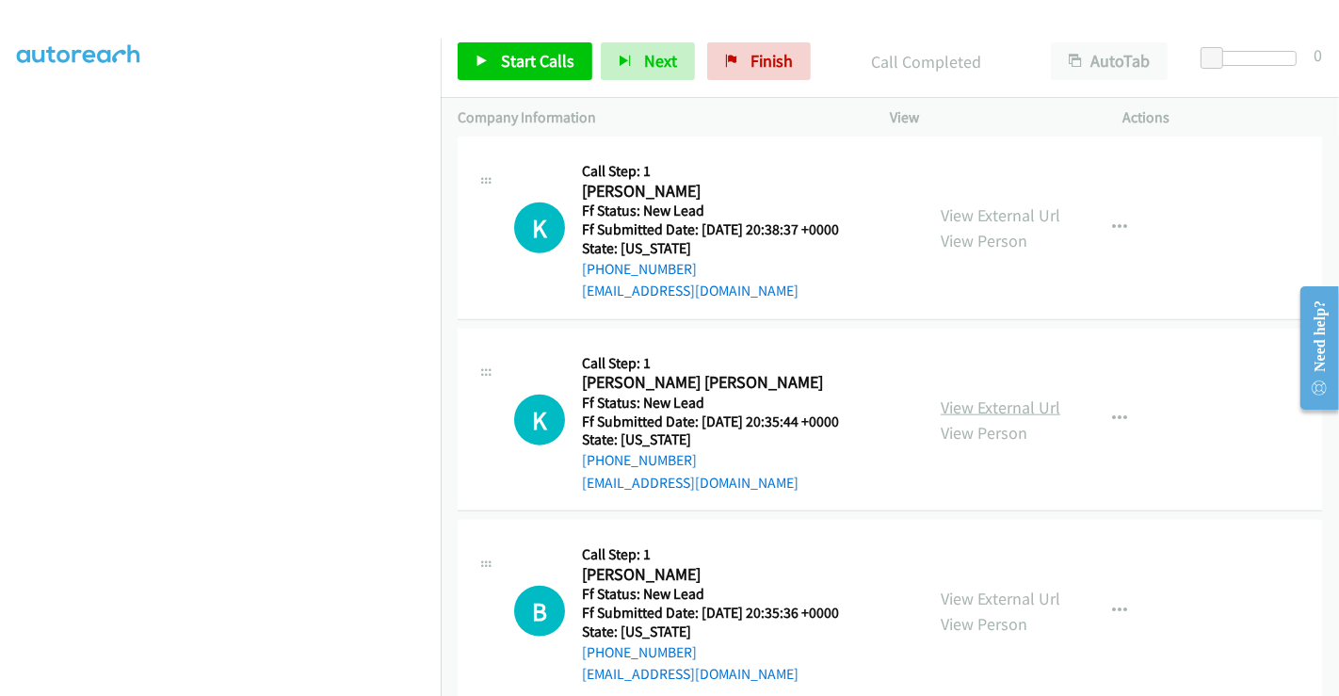
scroll to position [1810, 0]
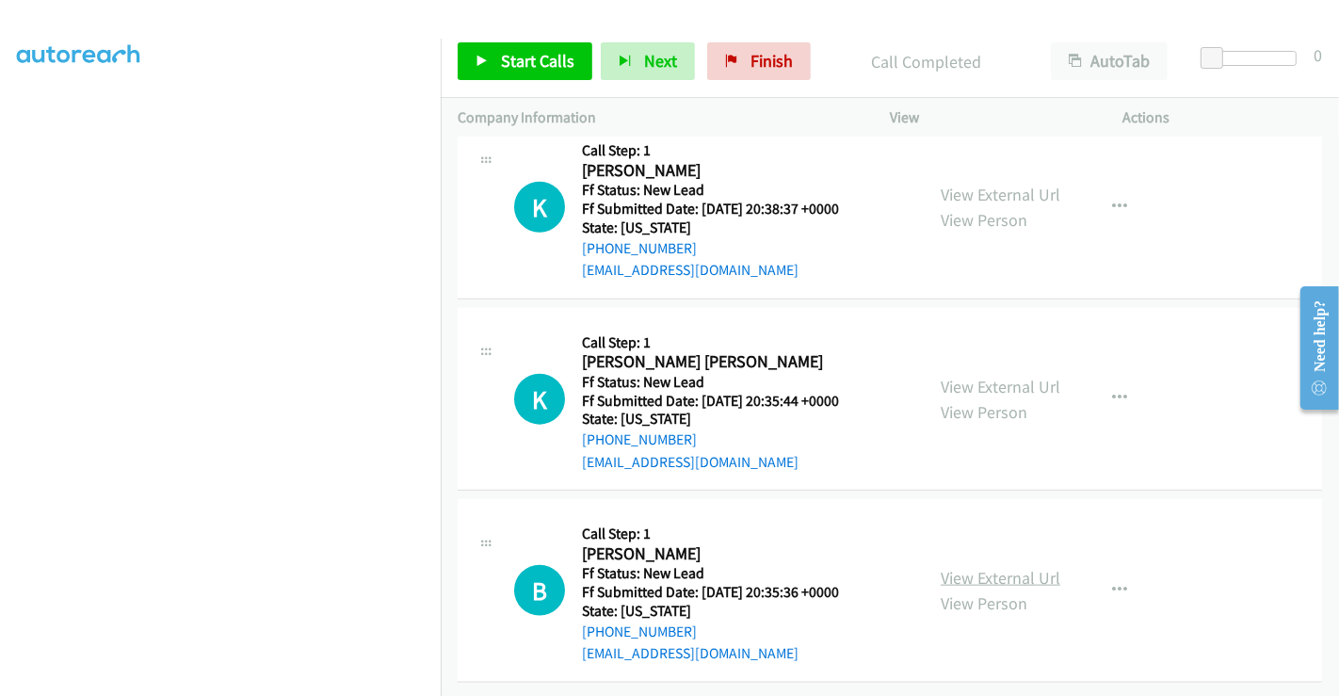
click at [984, 567] on link "View External Url" at bounding box center [1001, 578] width 120 height 22
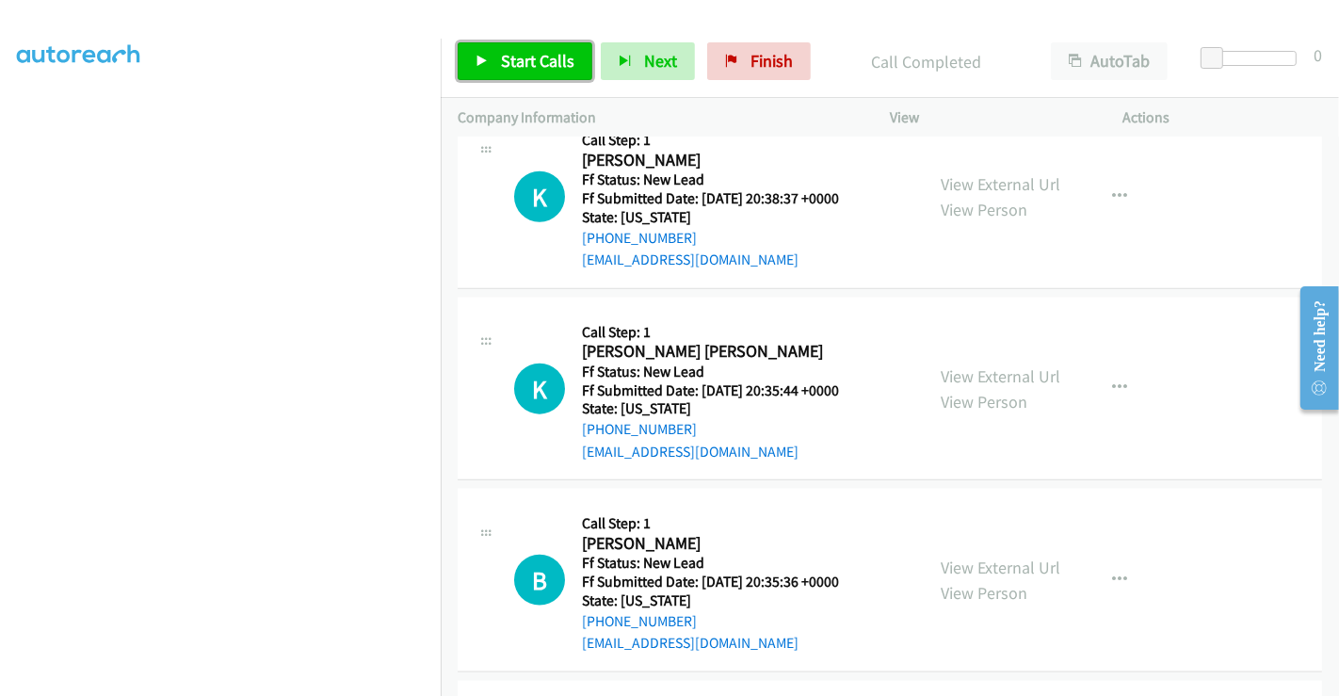
click at [517, 56] on span "Start Calls" at bounding box center [537, 61] width 73 height 22
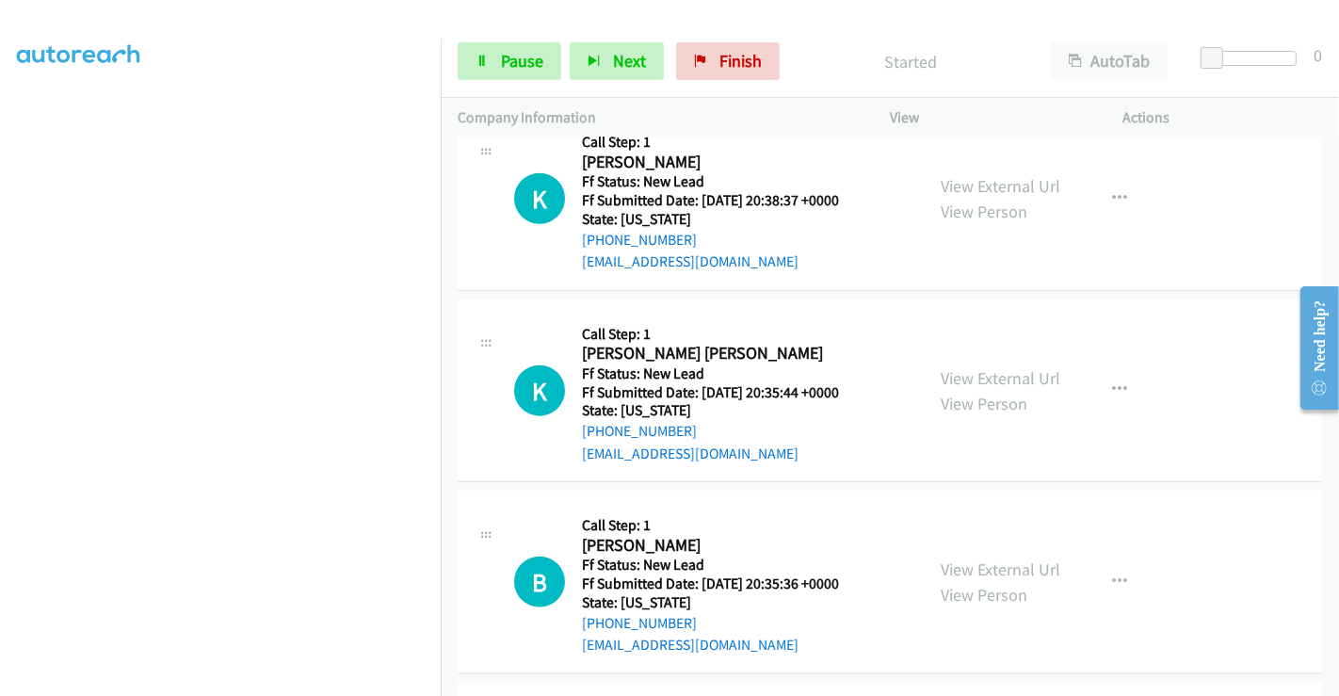
scroll to position [1775, 0]
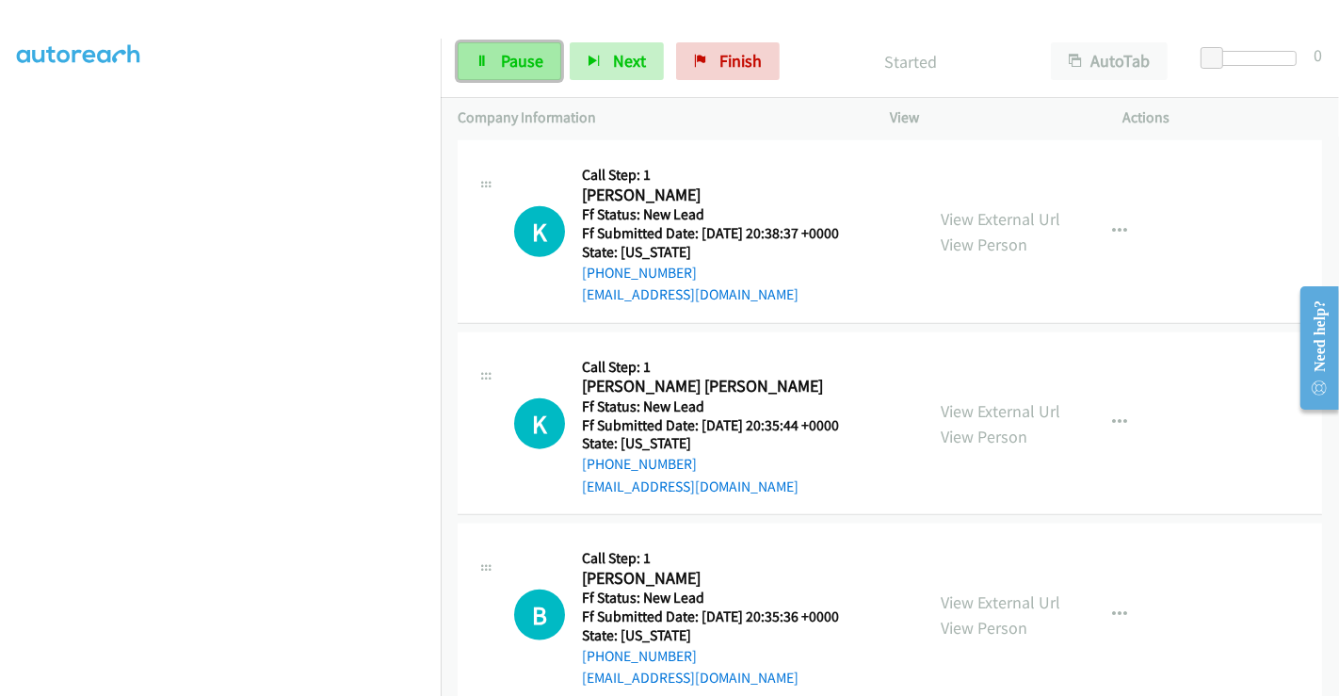
click at [492, 68] on link "Pause" at bounding box center [510, 61] width 104 height 38
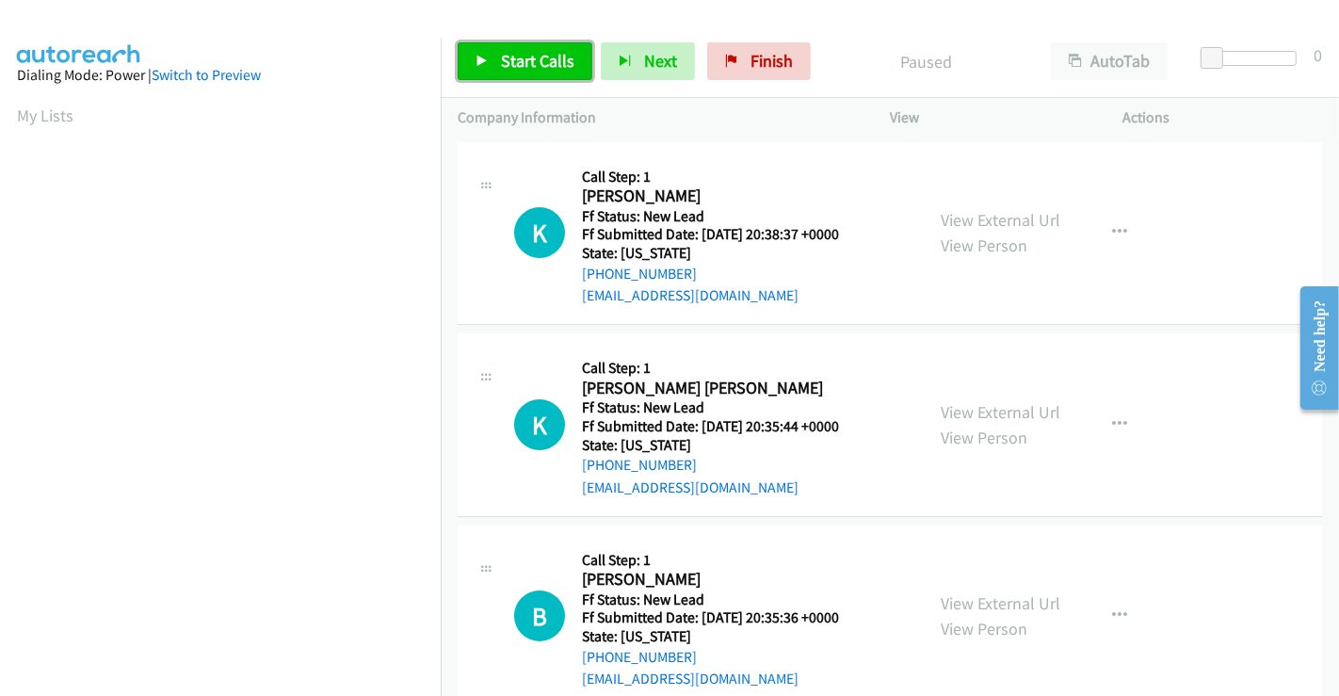
click at [514, 59] on span "Start Calls" at bounding box center [537, 61] width 73 height 22
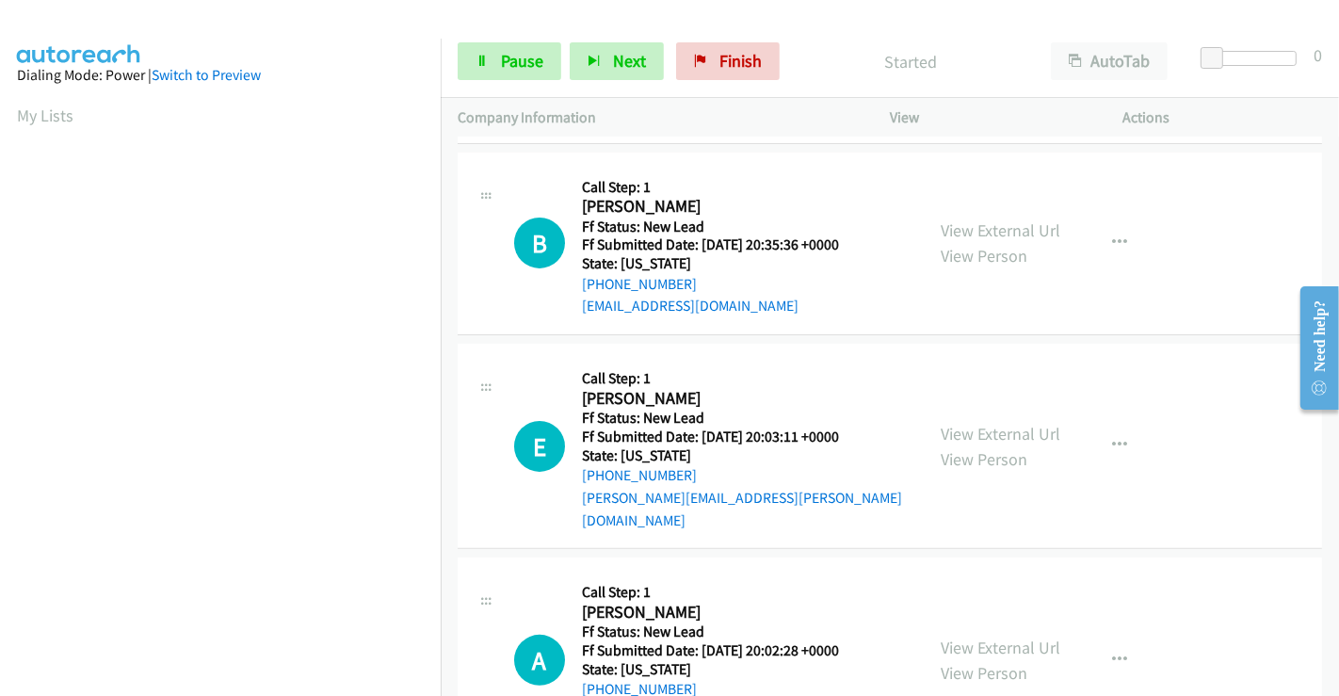
scroll to position [418, 0]
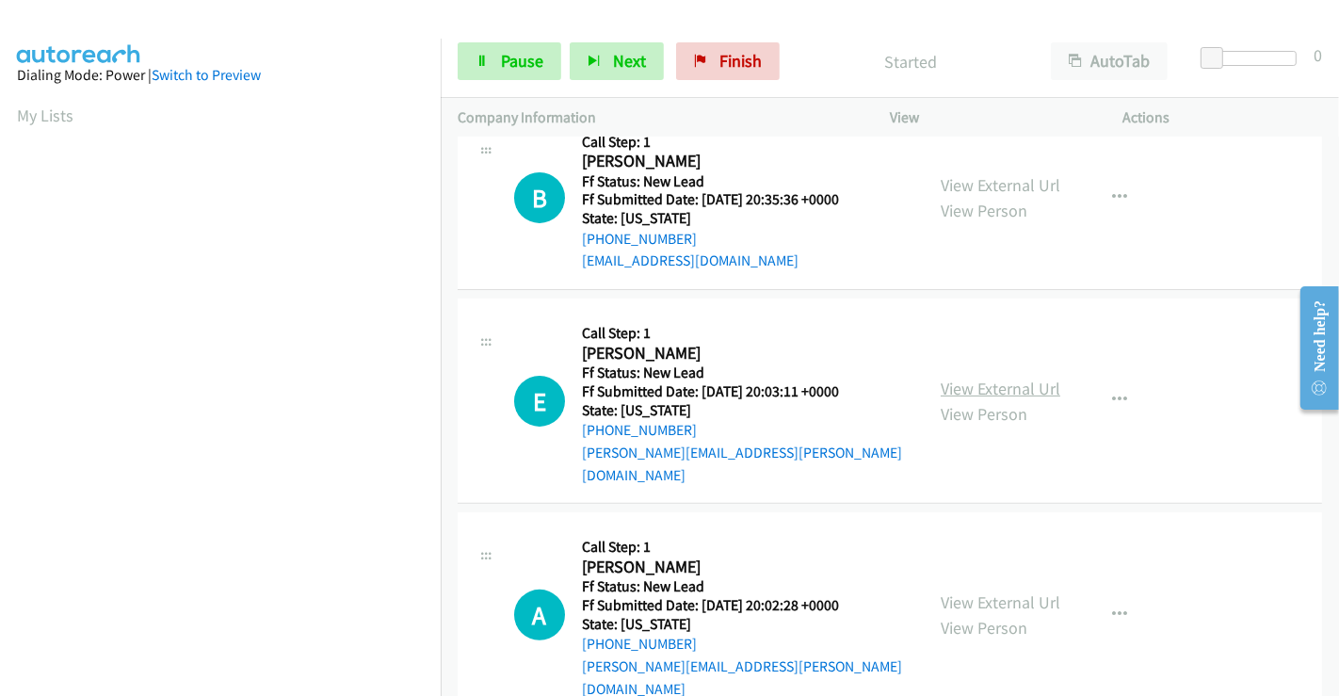
click at [963, 378] on link "View External Url" at bounding box center [1001, 389] width 120 height 22
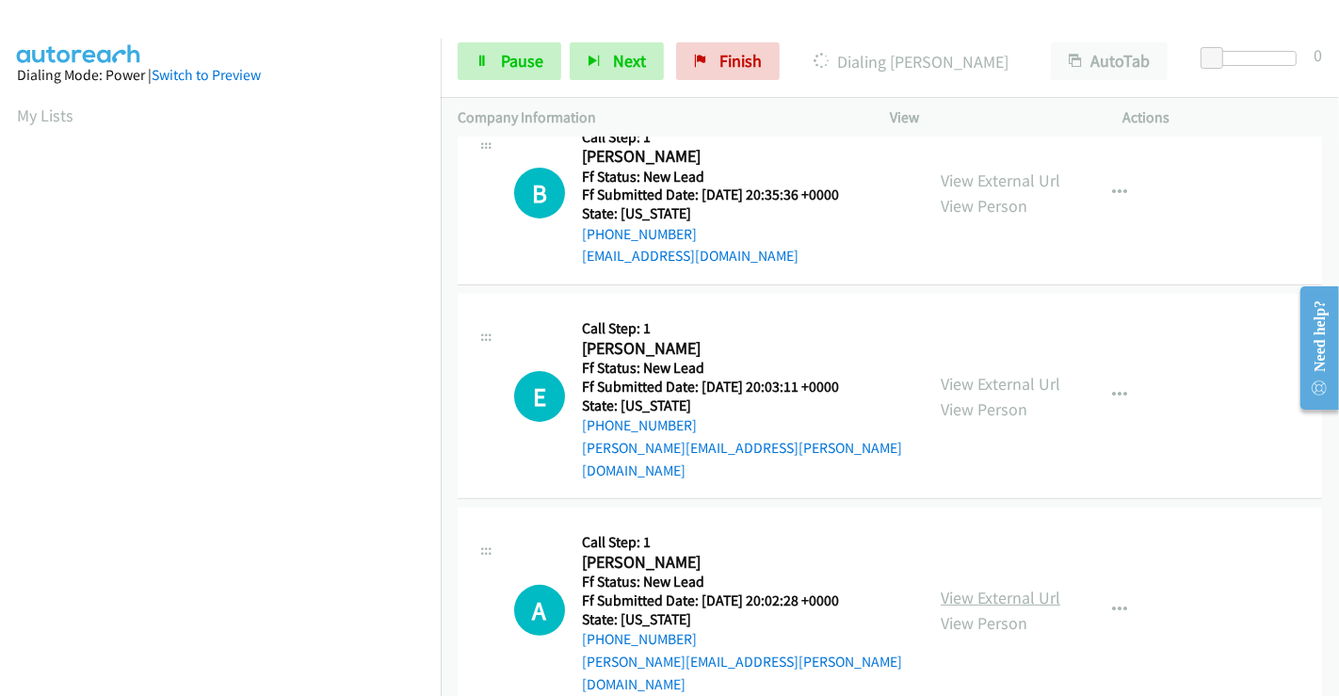
click at [988, 587] on link "View External Url" at bounding box center [1001, 598] width 120 height 22
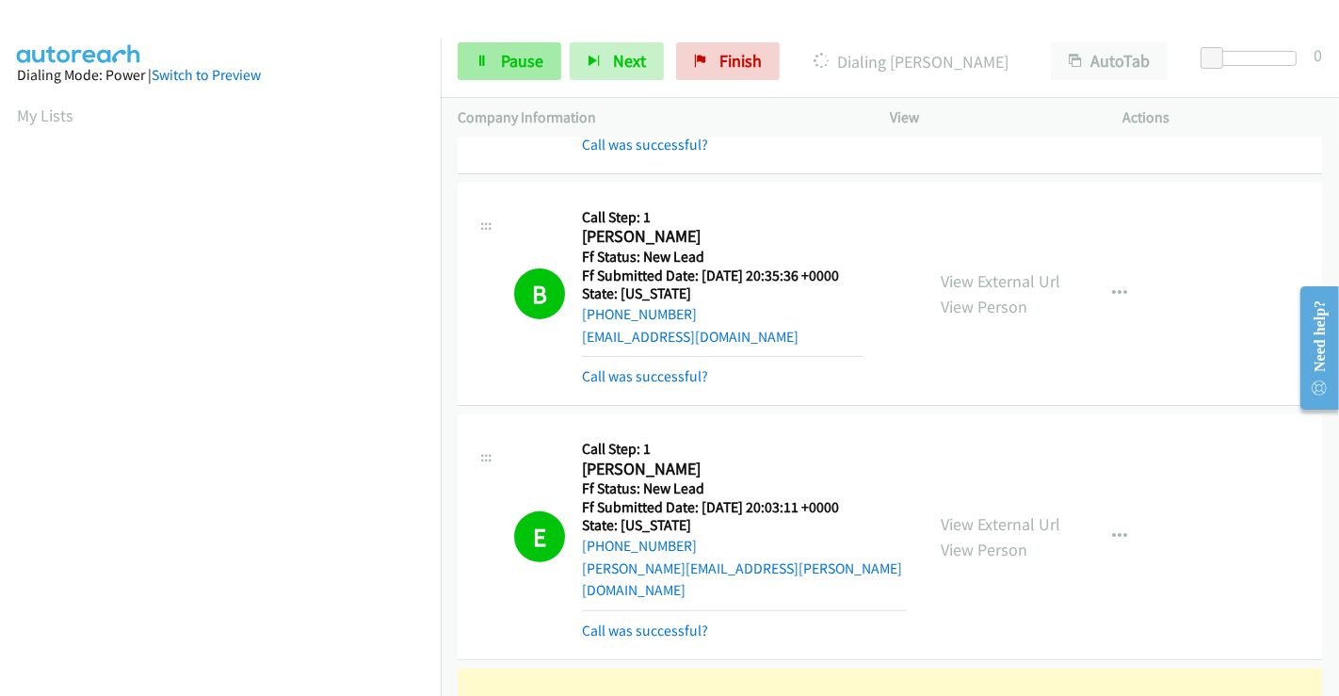
scroll to position [503, 0]
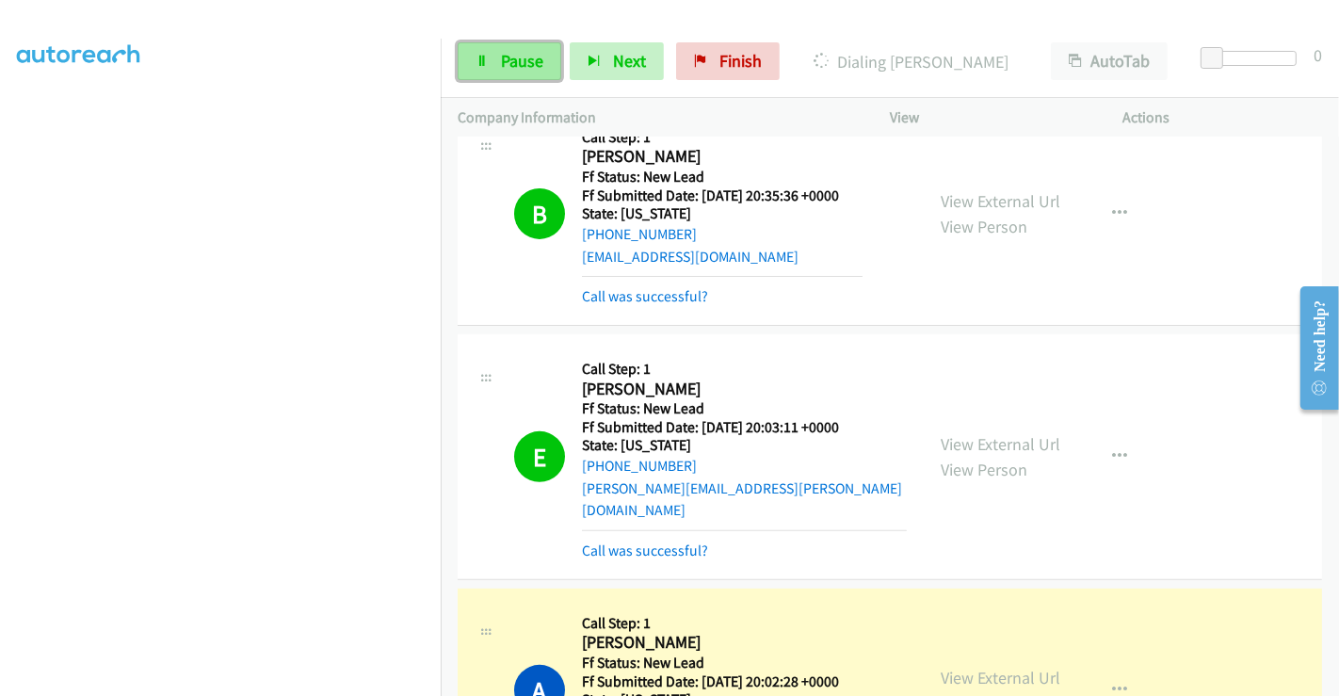
click at [516, 63] on span "Pause" at bounding box center [522, 61] width 42 height 22
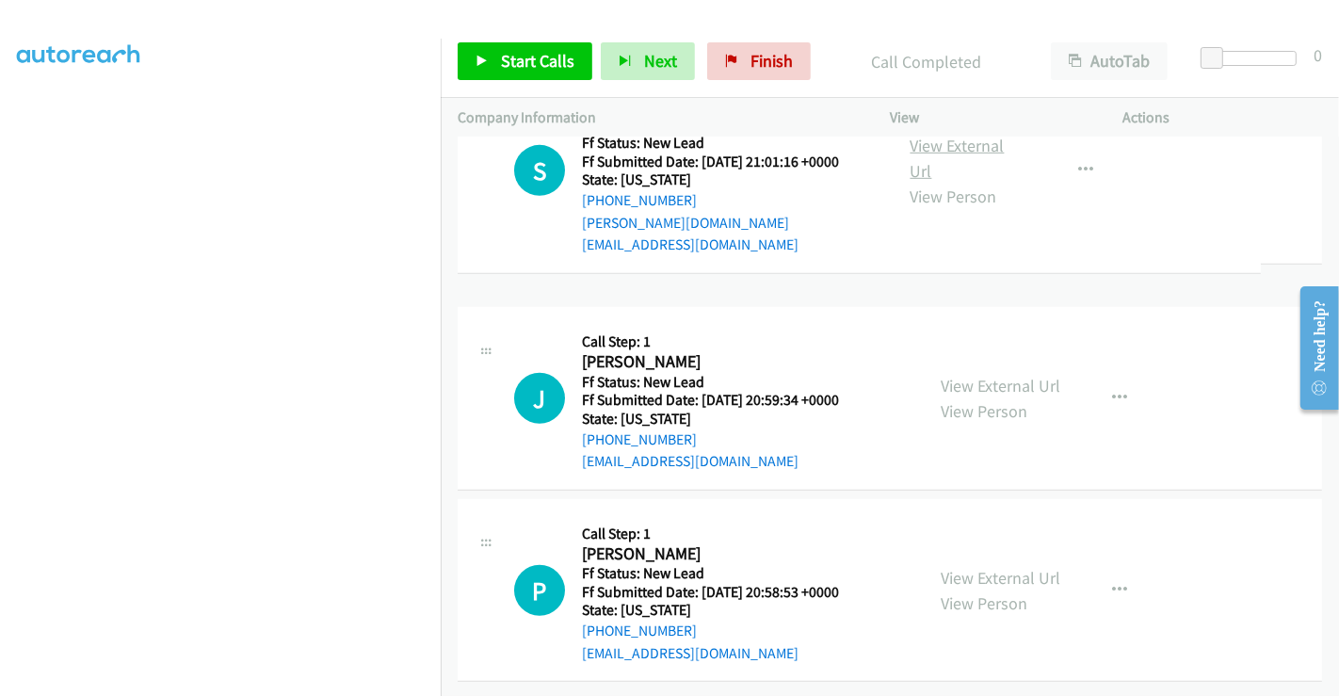
scroll to position [1197, 0]
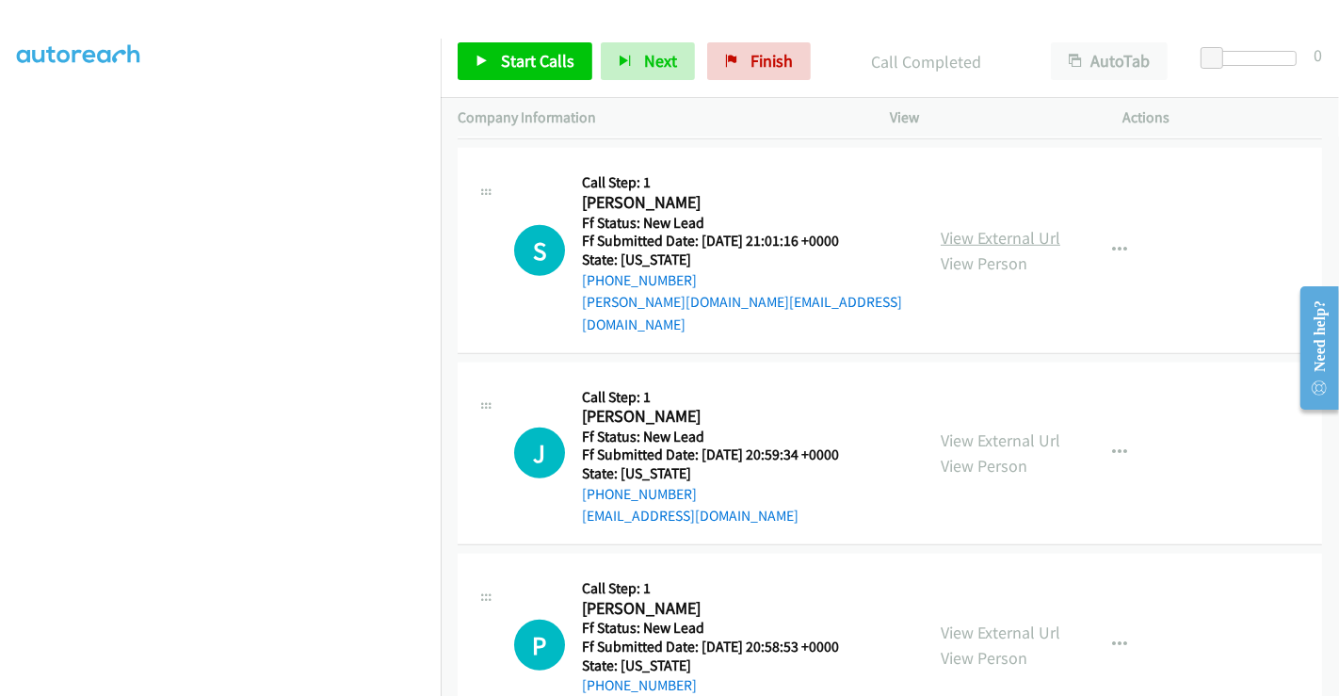
click at [976, 227] on link "View External Url" at bounding box center [1001, 238] width 120 height 22
click at [995, 429] on link "View External Url" at bounding box center [1001, 440] width 120 height 22
click at [976, 621] on link "View External Url" at bounding box center [1001, 632] width 120 height 22
click at [1100, 434] on button "button" at bounding box center [1119, 453] width 51 height 38
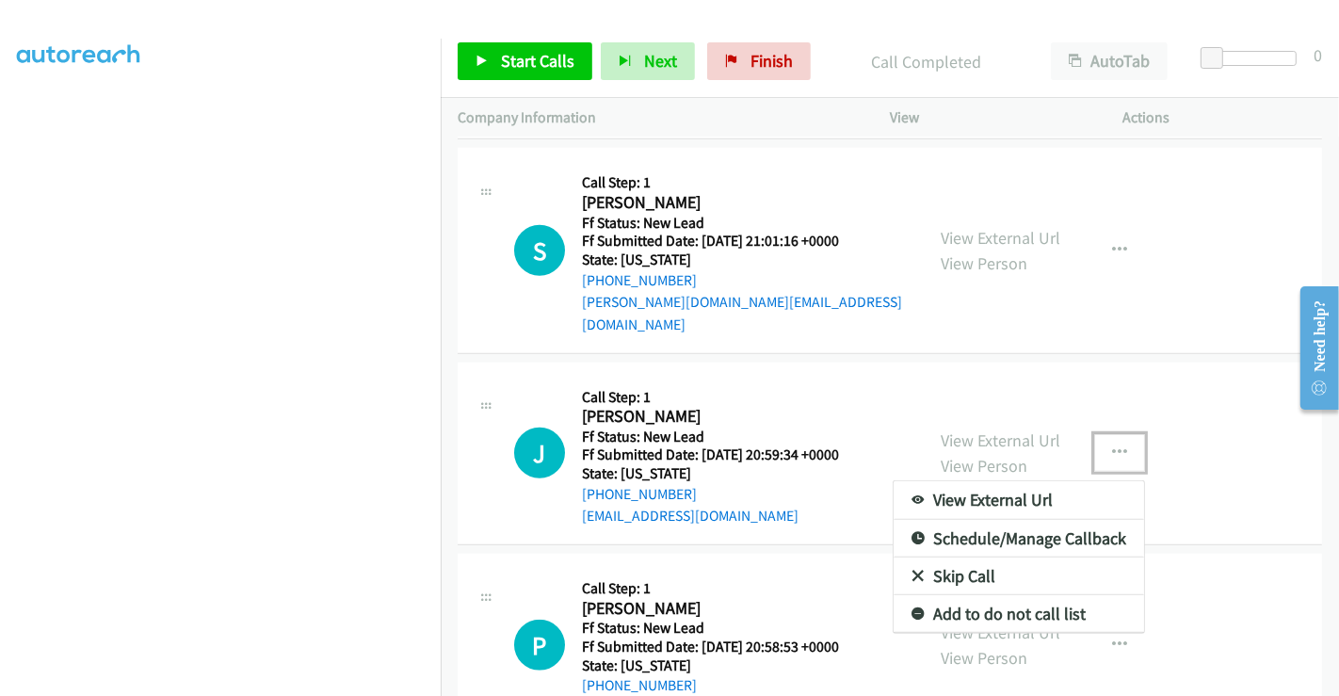
click at [976, 557] on link "Skip Call" at bounding box center [1019, 576] width 250 height 38
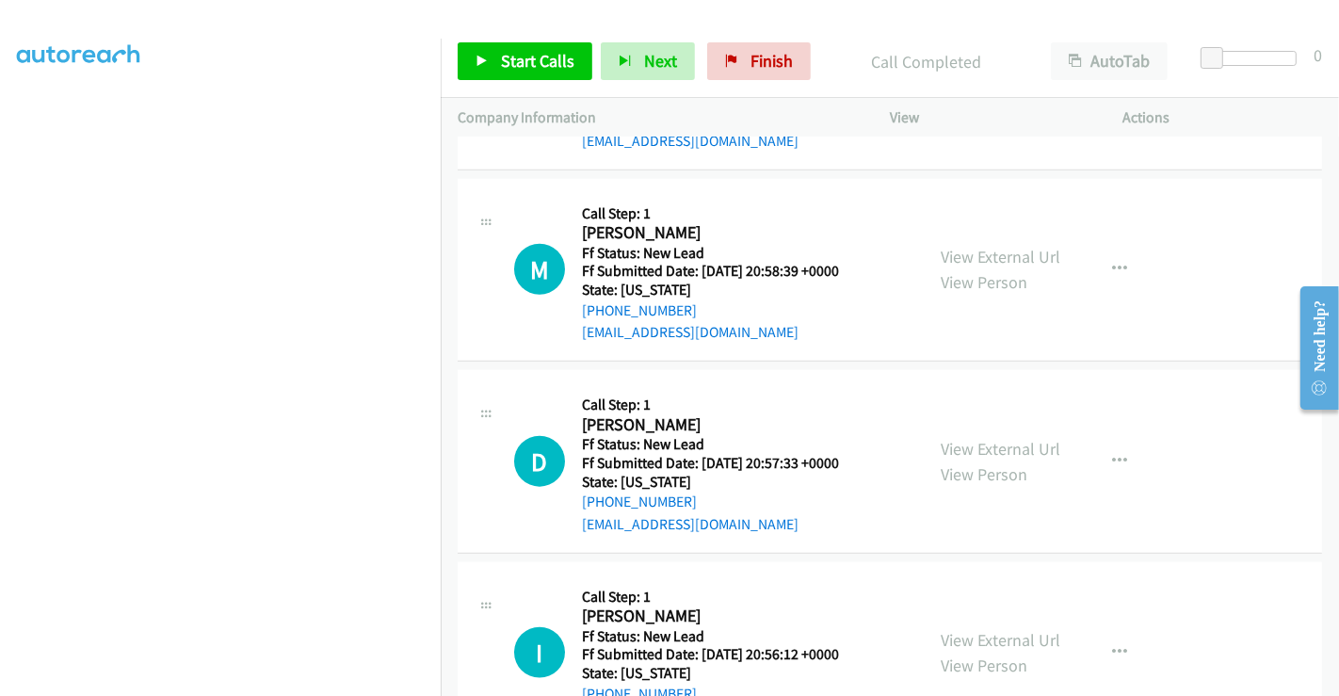
scroll to position [1770, 0]
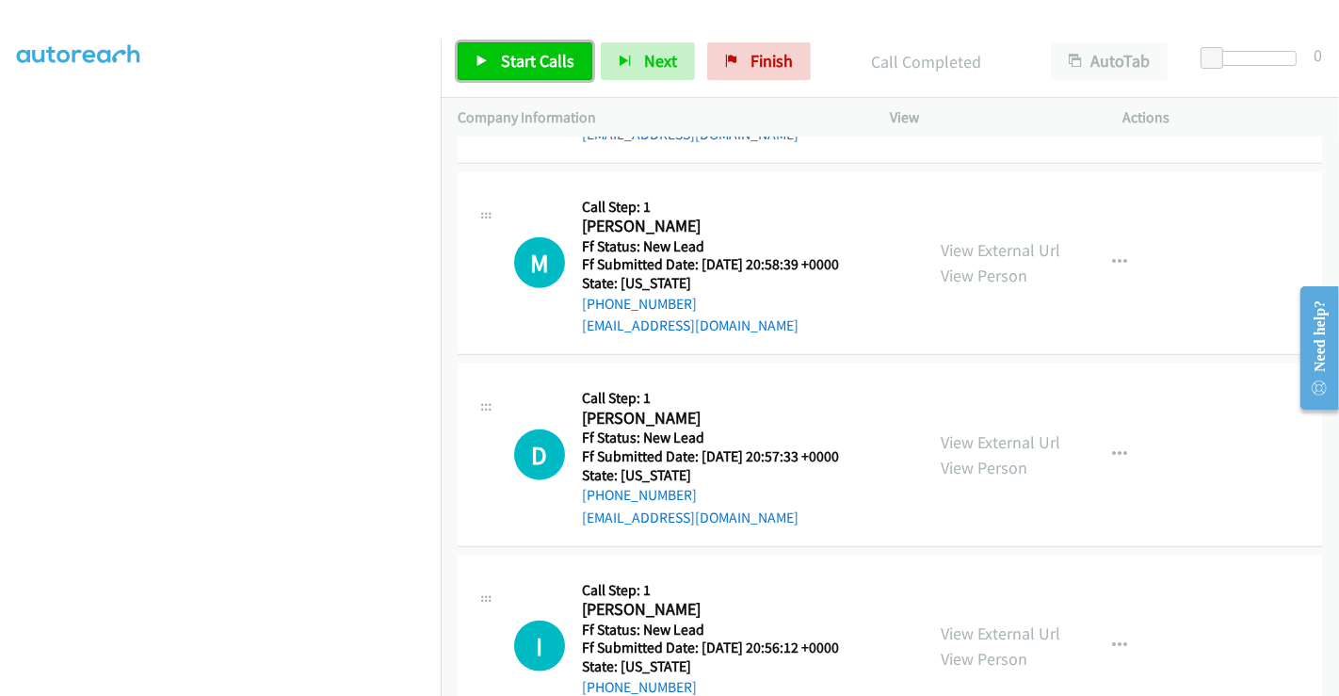
click at [527, 61] on span "Start Calls" at bounding box center [537, 61] width 73 height 22
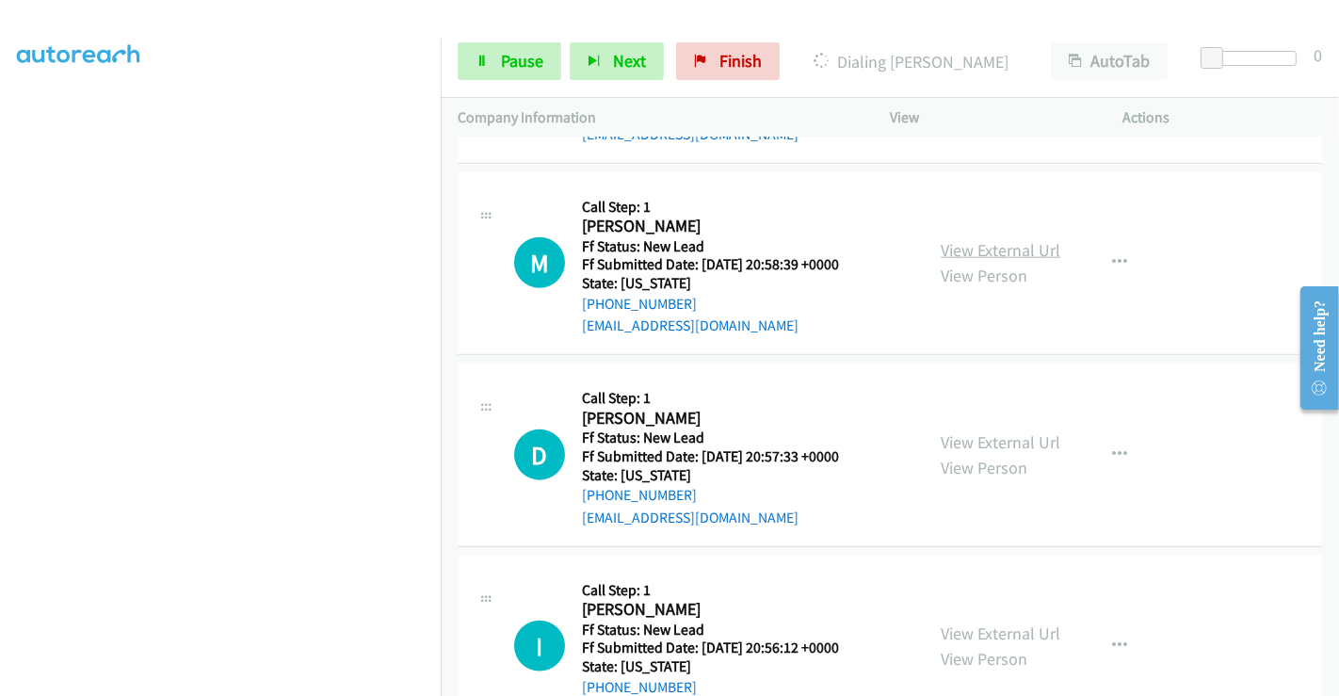
click at [976, 239] on link "View External Url" at bounding box center [1001, 250] width 120 height 22
click at [969, 431] on link "View External Url" at bounding box center [1001, 442] width 120 height 22
click at [991, 622] on link "View External Url" at bounding box center [1001, 633] width 120 height 22
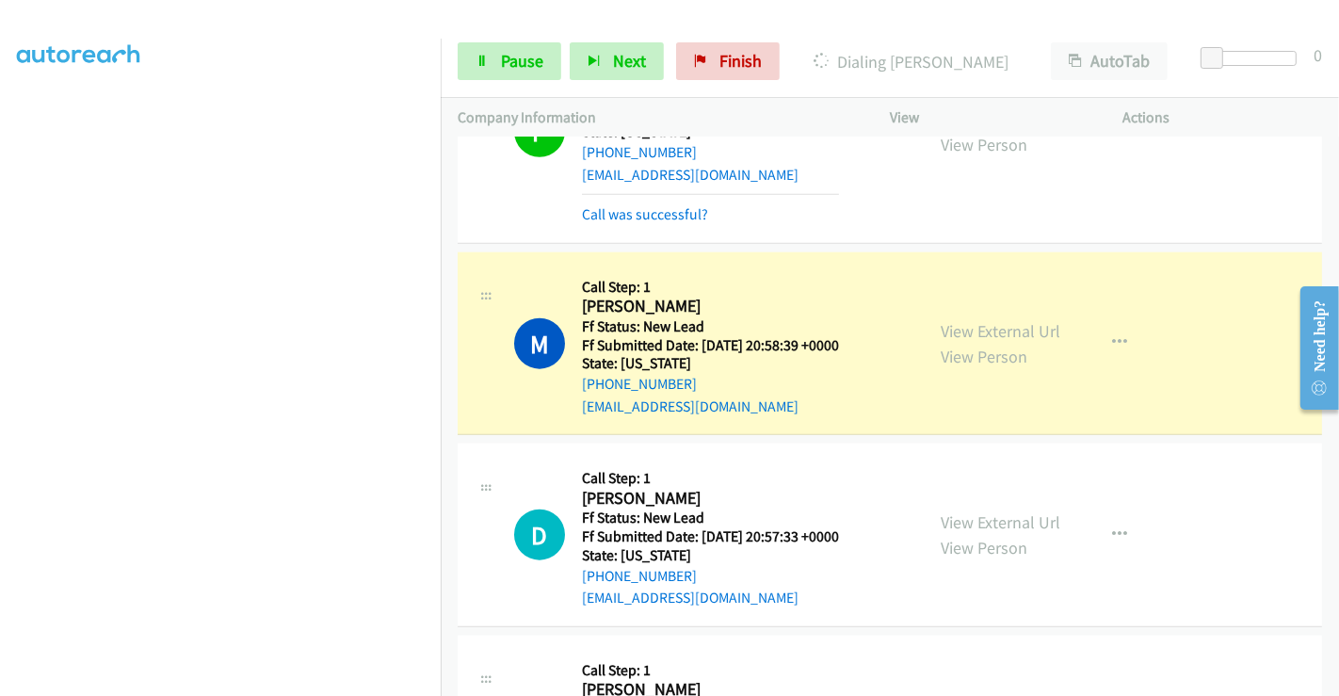
scroll to position [1850, 0]
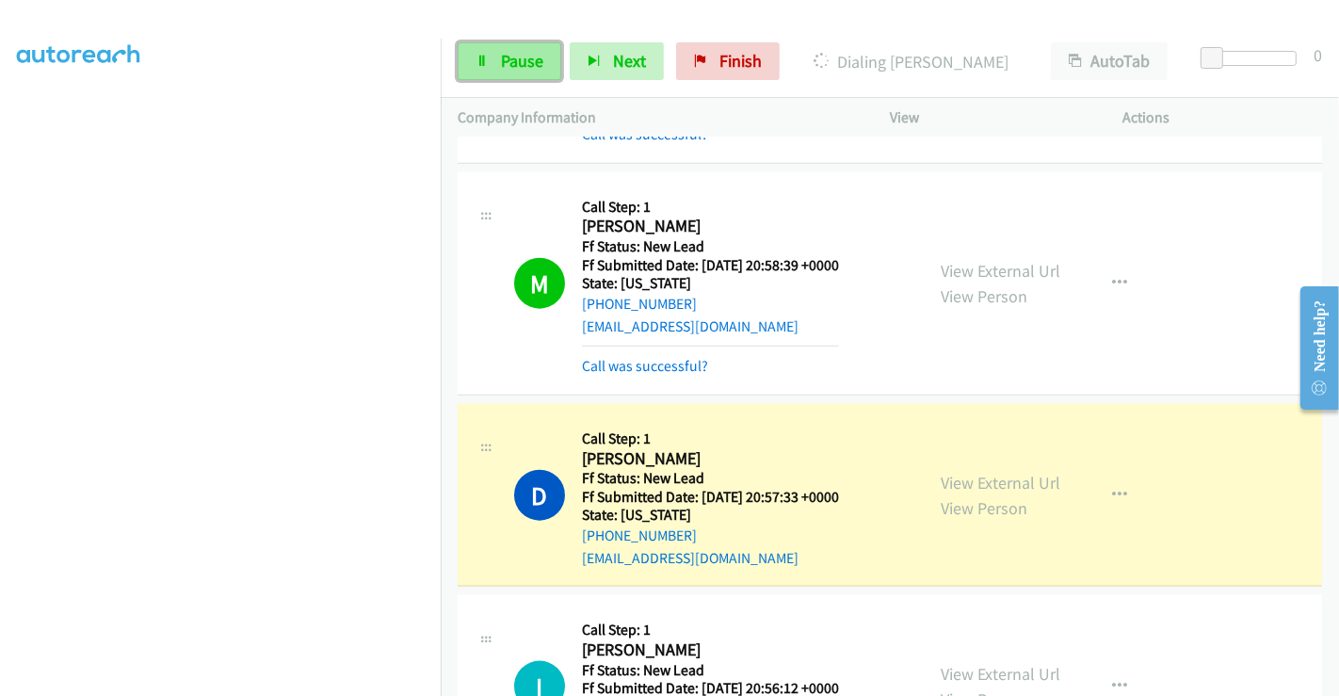
click at [513, 68] on span "Pause" at bounding box center [522, 61] width 42 height 22
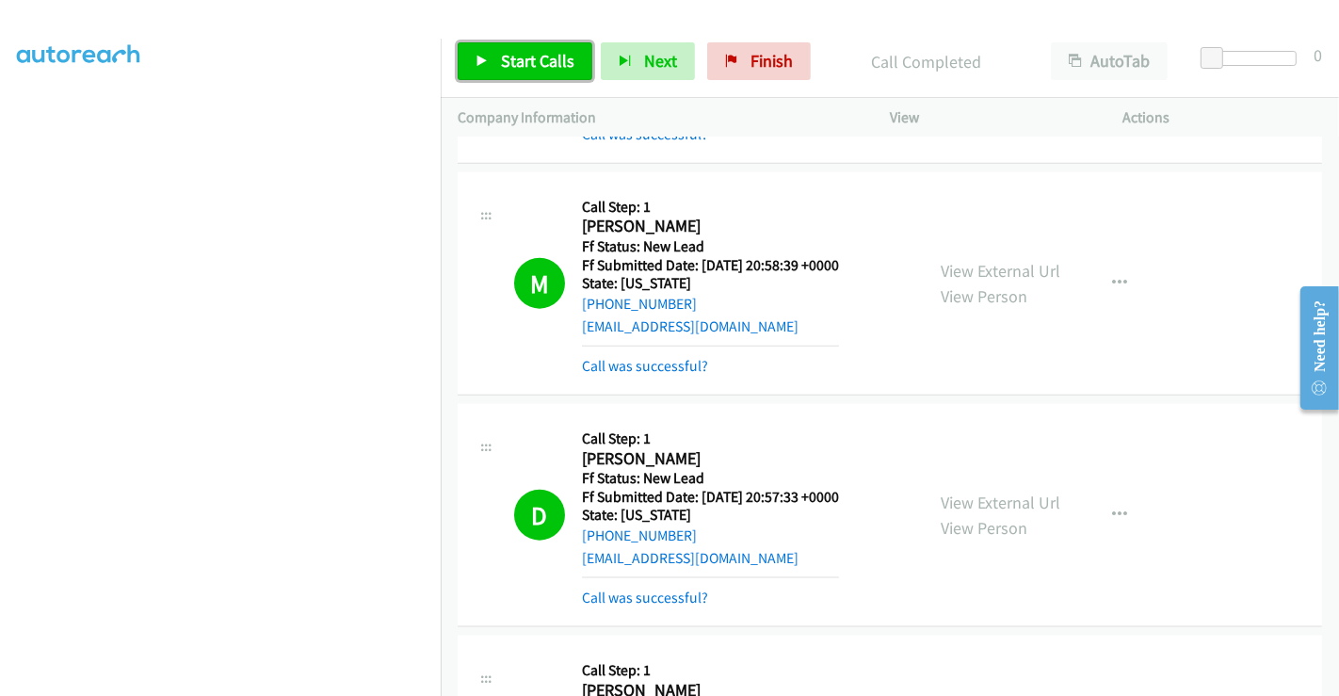
click at [533, 47] on link "Start Calls" at bounding box center [525, 61] width 135 height 38
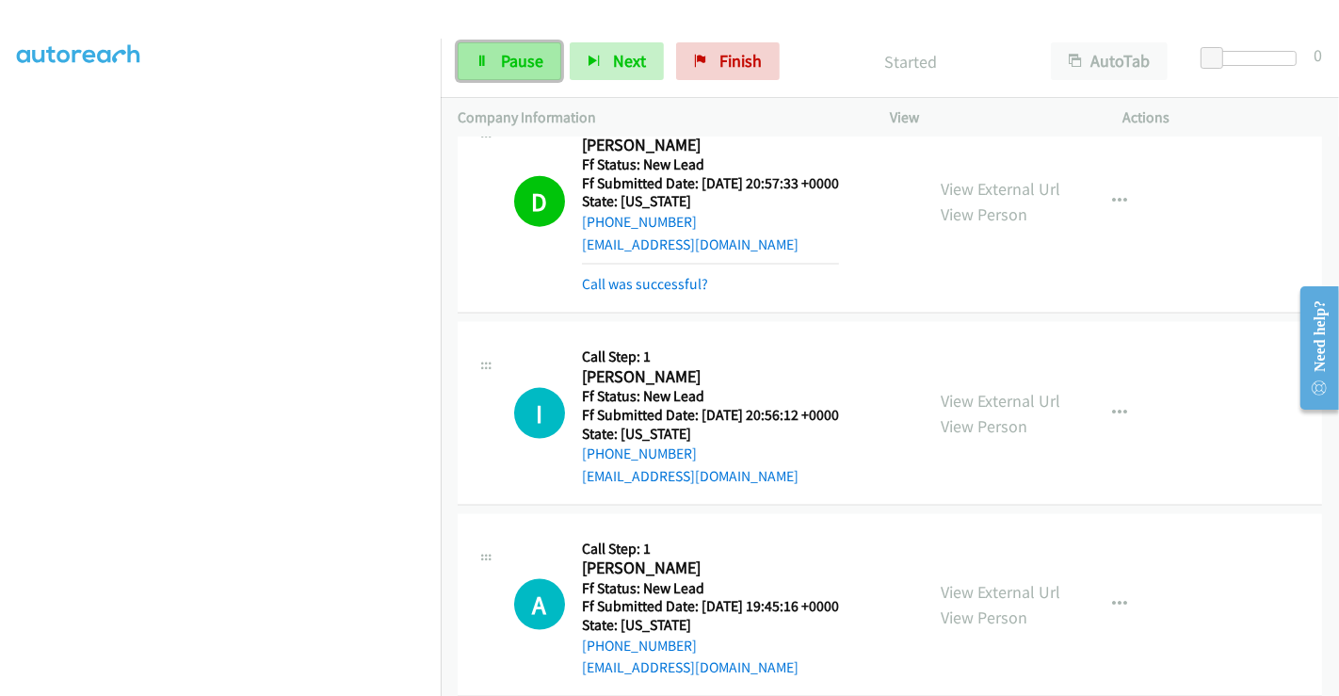
click at [513, 54] on span "Pause" at bounding box center [522, 61] width 42 height 22
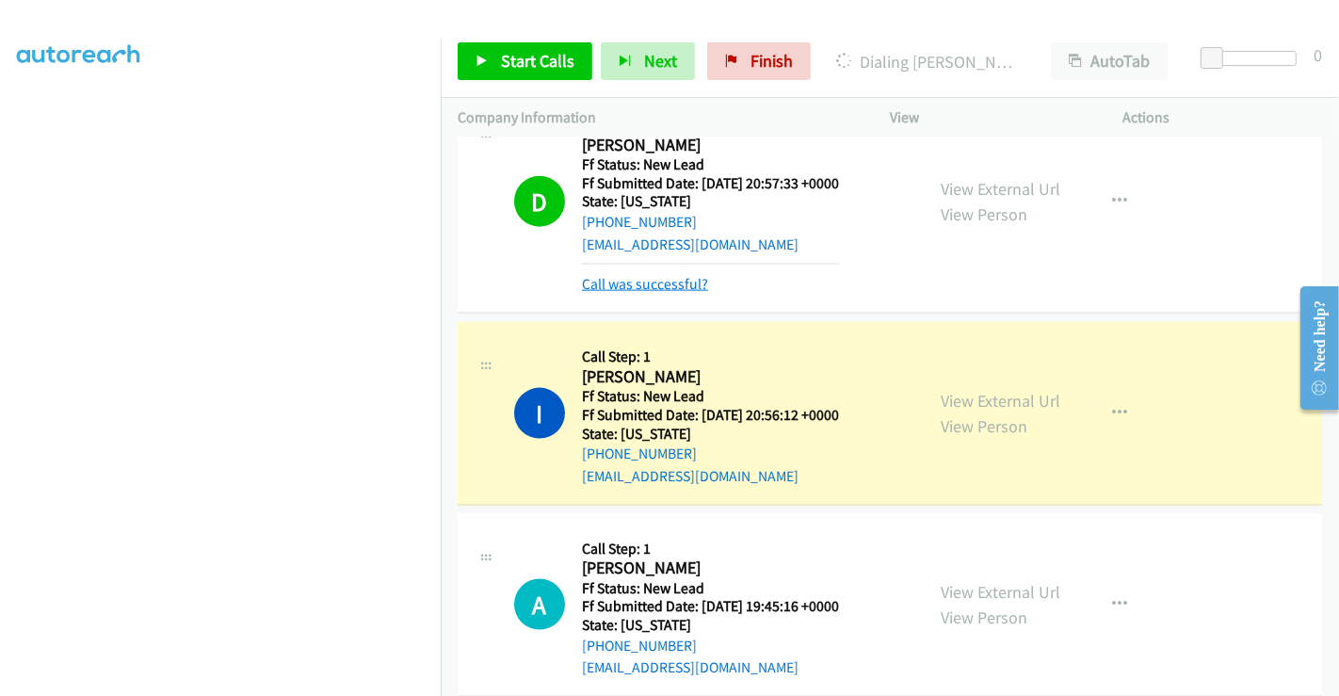
click at [661, 275] on link "Call was successful?" at bounding box center [645, 284] width 126 height 18
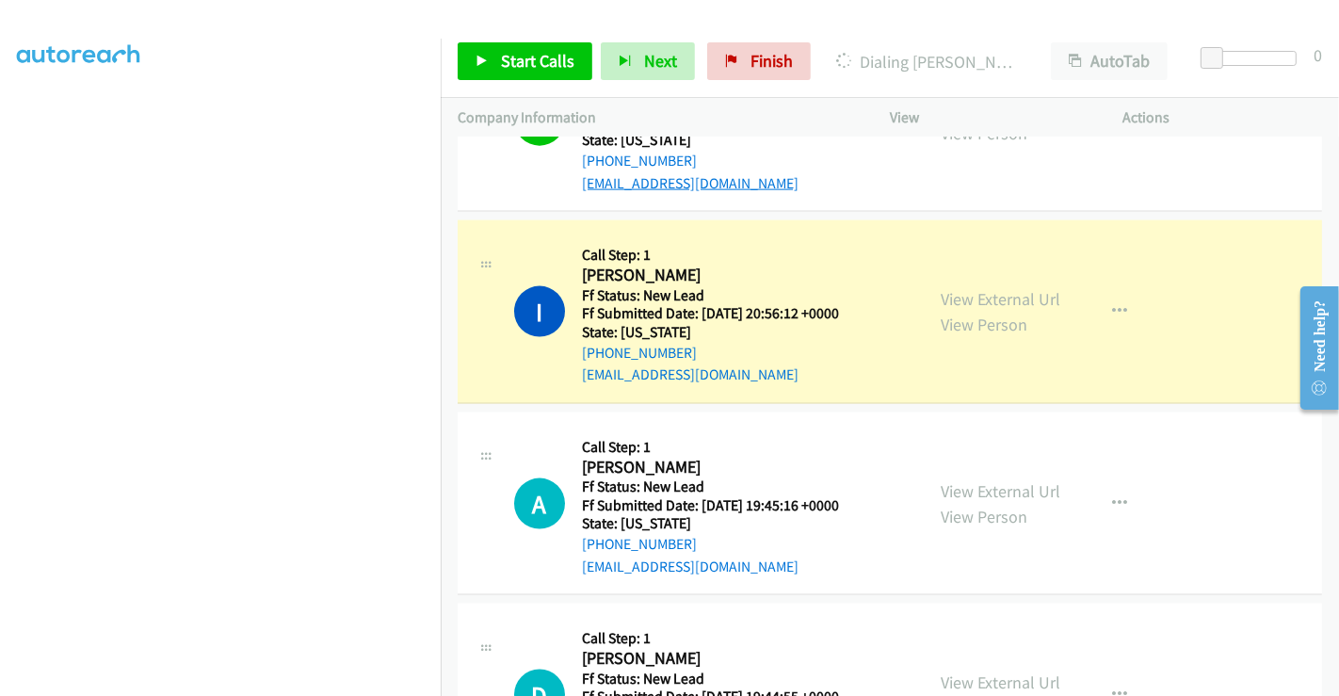
scroll to position [2092, 0]
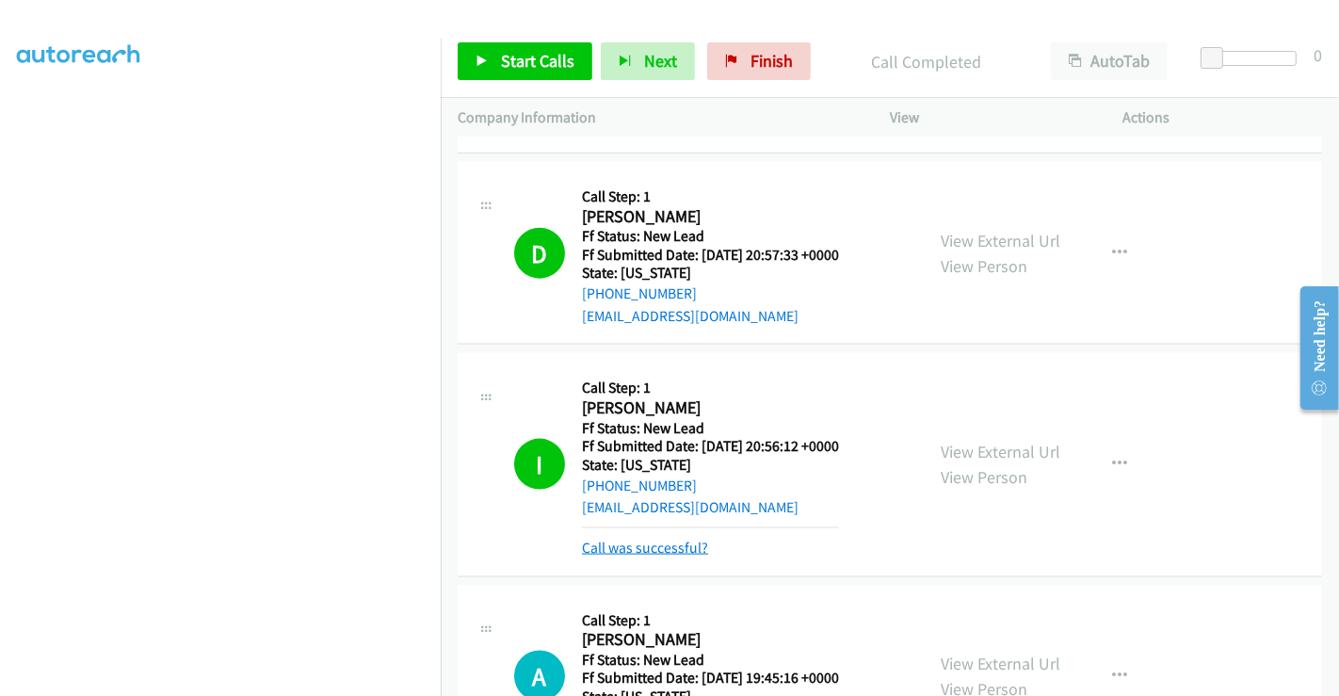
click at [664, 539] on link "Call was successful?" at bounding box center [645, 548] width 126 height 18
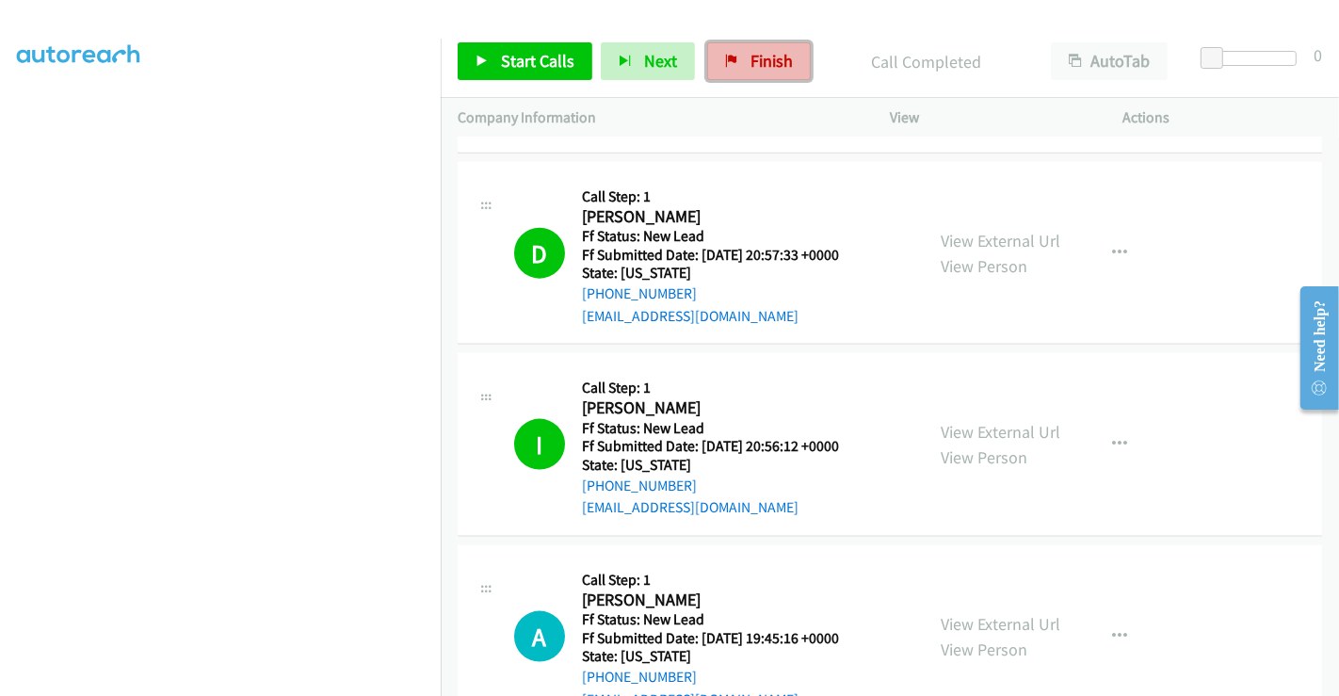
click at [750, 66] on span "Finish" at bounding box center [771, 61] width 42 height 22
